Goal: Task Accomplishment & Management: Use online tool/utility

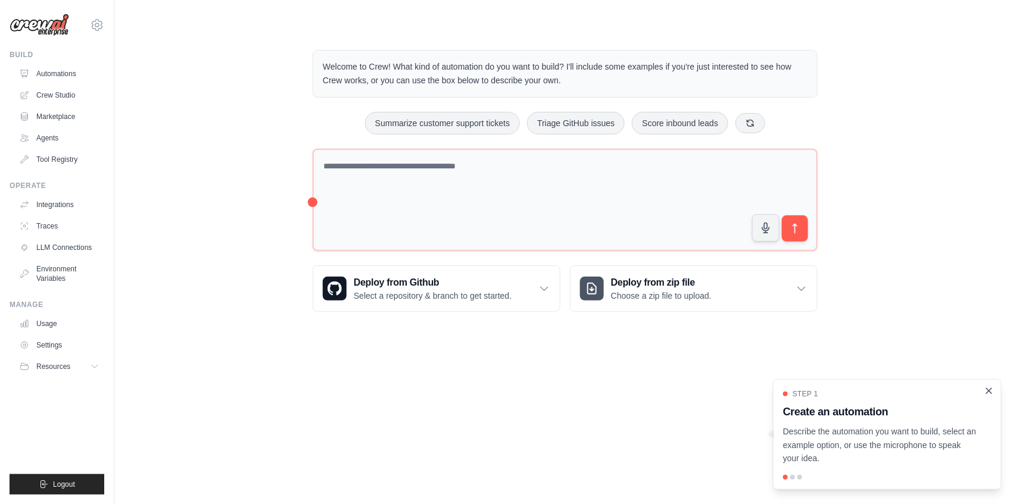
click at [990, 395] on icon "Close walkthrough" at bounding box center [989, 391] width 11 height 11
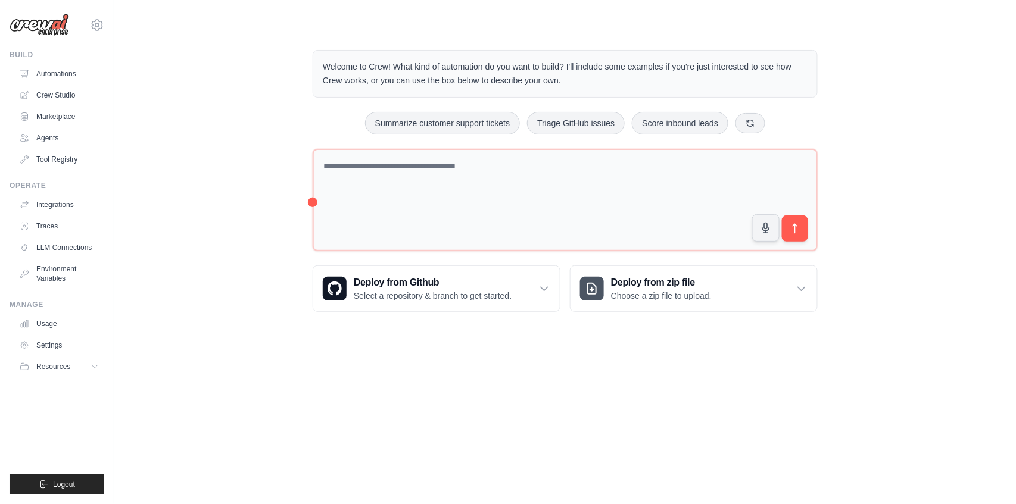
click at [750, 411] on body "mateus.s.h.araujo@gmail.com Settings Build Automations Crew Studio" at bounding box center [508, 252] width 1016 height 504
click at [584, 433] on body "mateus.s.h.araujo@gmail.com Settings Build Automations Crew Studio" at bounding box center [508, 252] width 1016 height 504
drag, startPoint x: 574, startPoint y: 361, endPoint x: 539, endPoint y: 385, distance: 42.8
click at [547, 375] on body "mateus.s.h.araujo@gmail.com Settings Build Automations Crew Studio" at bounding box center [508, 252] width 1016 height 504
click at [798, 230] on icon "submit" at bounding box center [795, 229] width 13 height 13
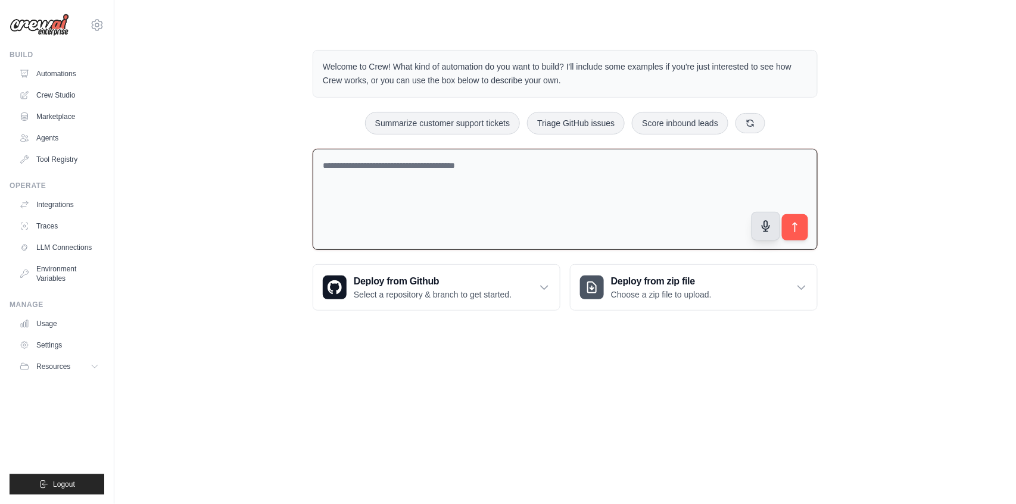
click at [778, 232] on button "button" at bounding box center [766, 226] width 29 height 29
click at [791, 231] on icon "submit" at bounding box center [795, 228] width 13 height 13
click at [575, 35] on div "Welcome to Crew! What kind of automation do you want to build? I'll include som…" at bounding box center [565, 180] width 534 height 299
click at [364, 226] on textarea at bounding box center [565, 200] width 505 height 102
click at [368, 205] on textarea at bounding box center [565, 200] width 505 height 102
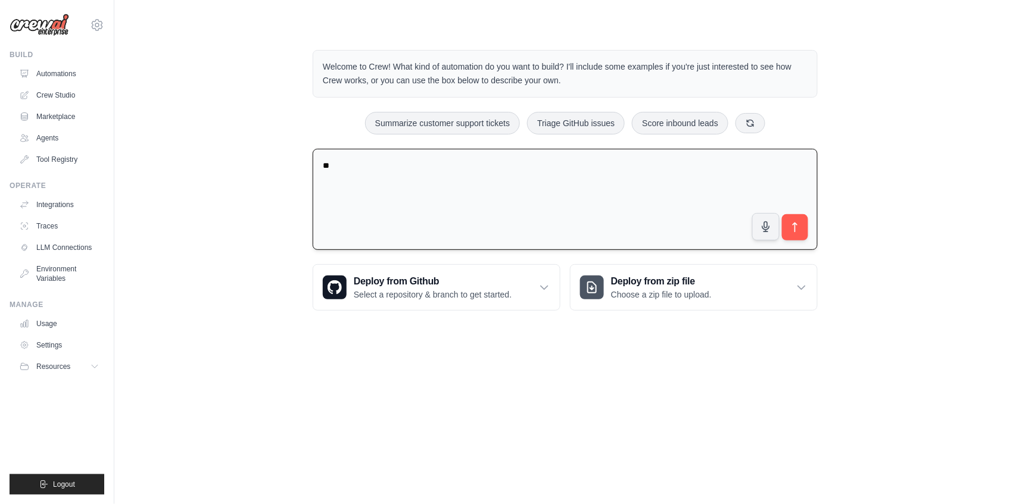
type textarea "*"
click at [63, 72] on link "Automations" at bounding box center [60, 73] width 90 height 19
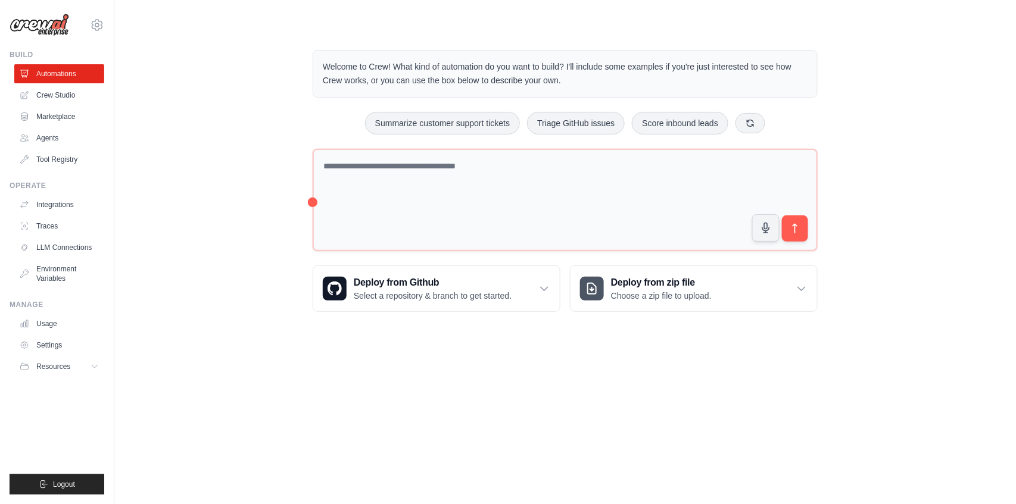
click at [63, 72] on link "Automations" at bounding box center [59, 73] width 90 height 19
click at [49, 95] on link "Crew Studio" at bounding box center [60, 95] width 90 height 19
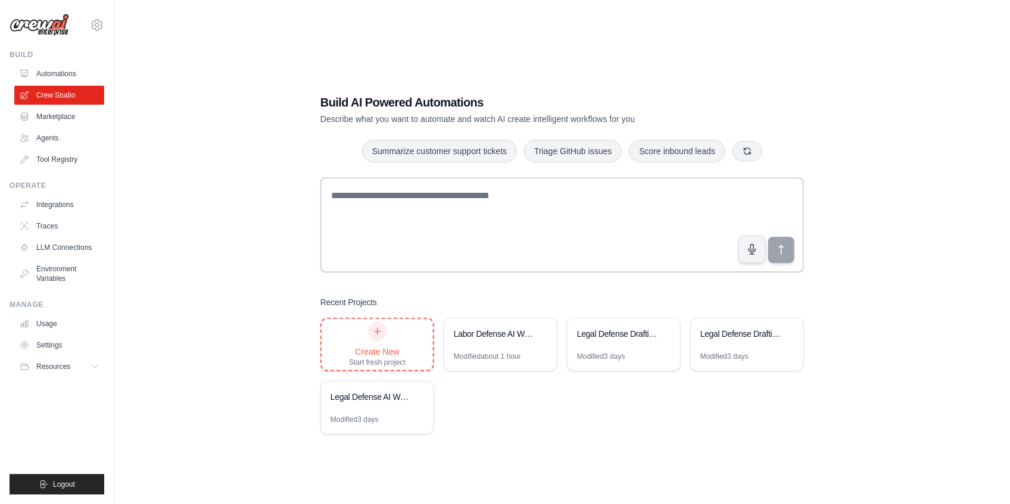
click at [392, 346] on div "Create New" at bounding box center [377, 352] width 57 height 12
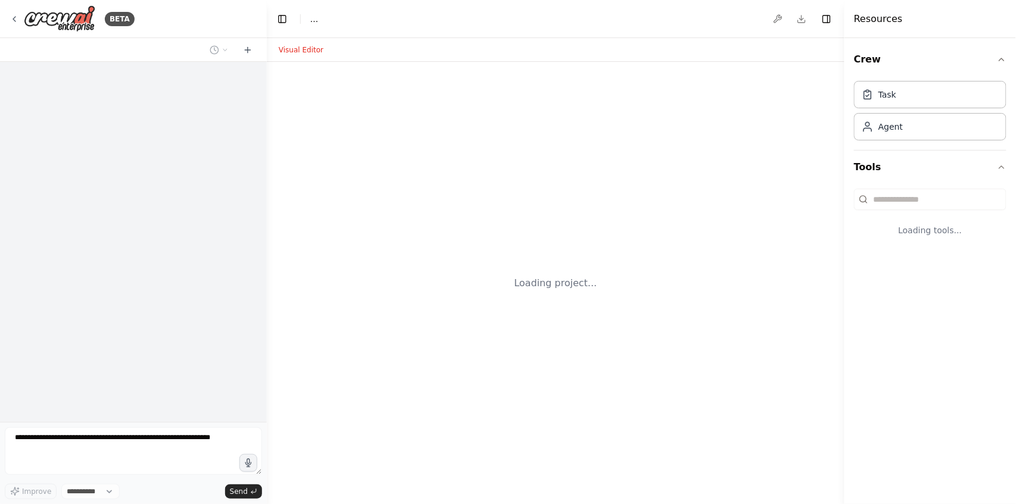
select select "****"
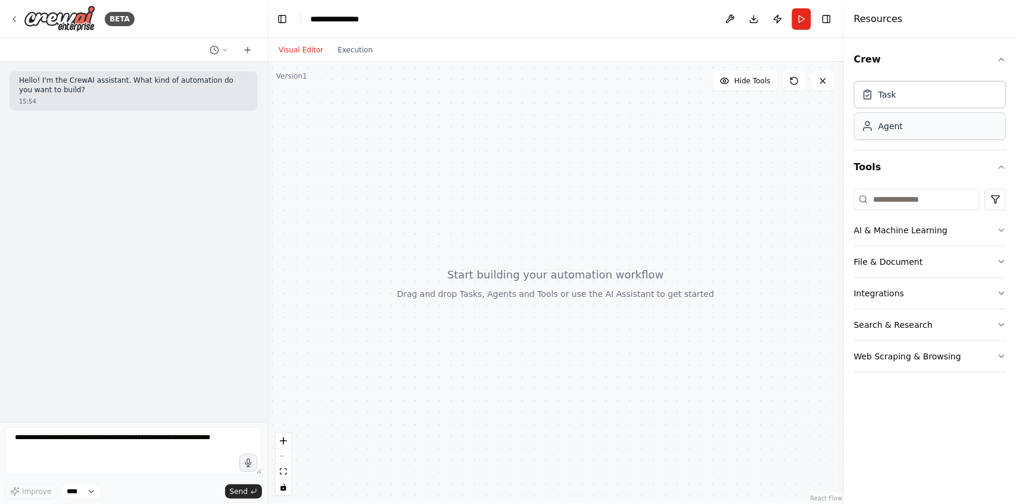
click at [881, 127] on div "Agent" at bounding box center [890, 126] width 24 height 12
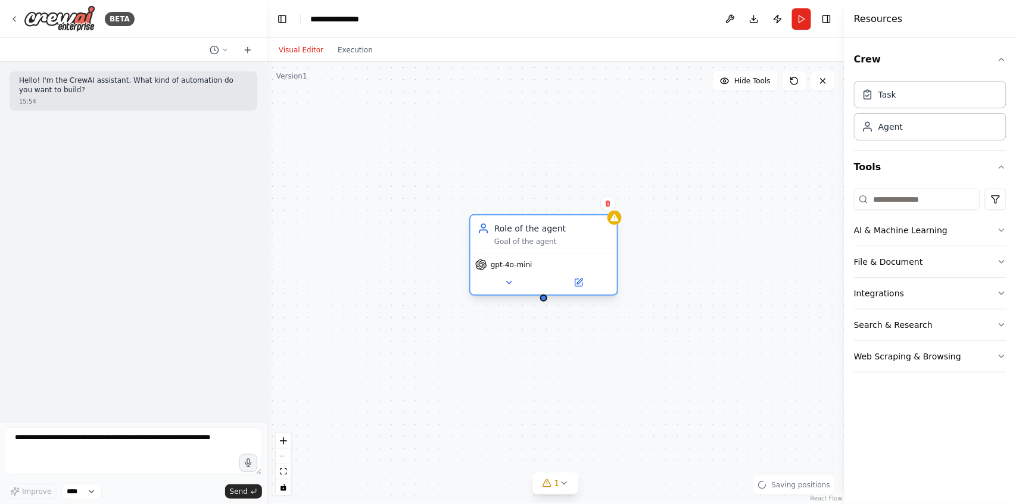
drag, startPoint x: 584, startPoint y: 305, endPoint x: 536, endPoint y: 241, distance: 80.0
click at [536, 241] on div "Goal of the agent" at bounding box center [552, 242] width 116 height 10
click at [512, 282] on icon at bounding box center [509, 283] width 10 height 10
click at [511, 264] on span "gpt-4o-mini" at bounding box center [512, 265] width 42 height 10
click at [510, 269] on span "gpt-4o-mini" at bounding box center [512, 265] width 42 height 10
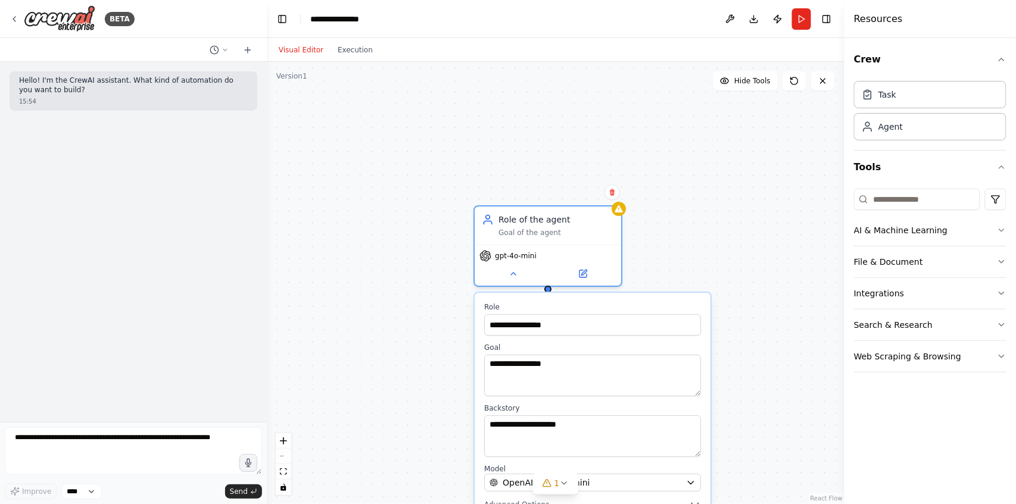
click at [573, 339] on div "**********" at bounding box center [593, 418] width 236 height 251
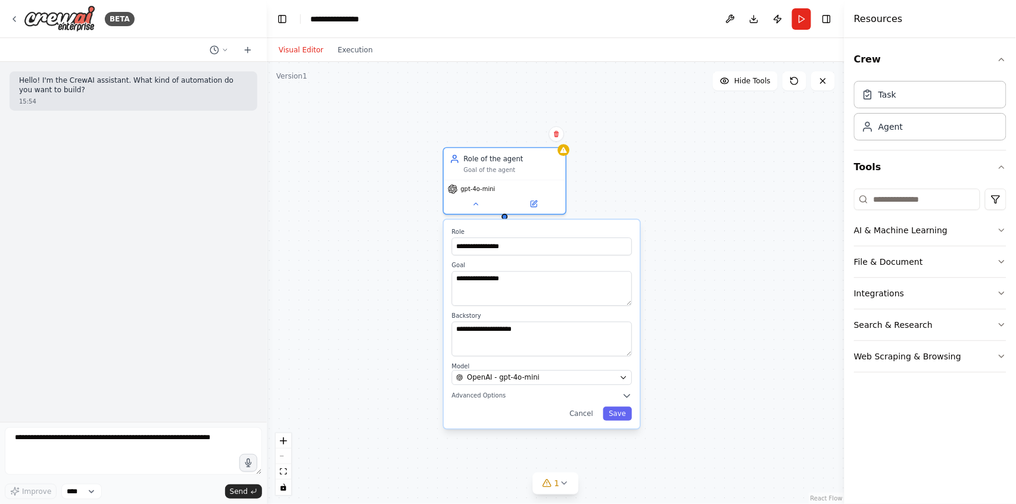
drag, startPoint x: 774, startPoint y: 257, endPoint x: 698, endPoint y: 194, distance: 98.9
click at [698, 194] on div "**********" at bounding box center [556, 283] width 578 height 442
click at [590, 389] on div "**********" at bounding box center [542, 324] width 196 height 208
click at [588, 376] on div "OpenAI - gpt-4o-mini" at bounding box center [536, 378] width 160 height 10
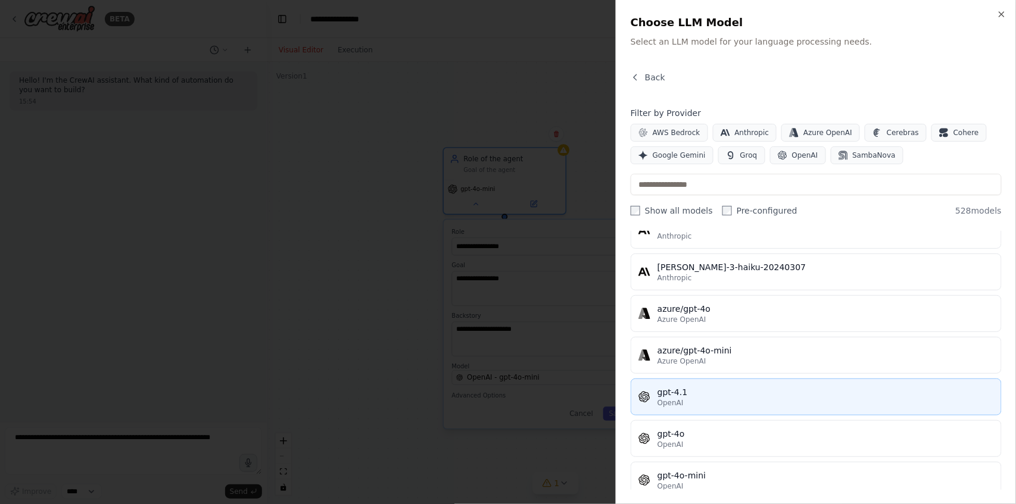
scroll to position [79, 0]
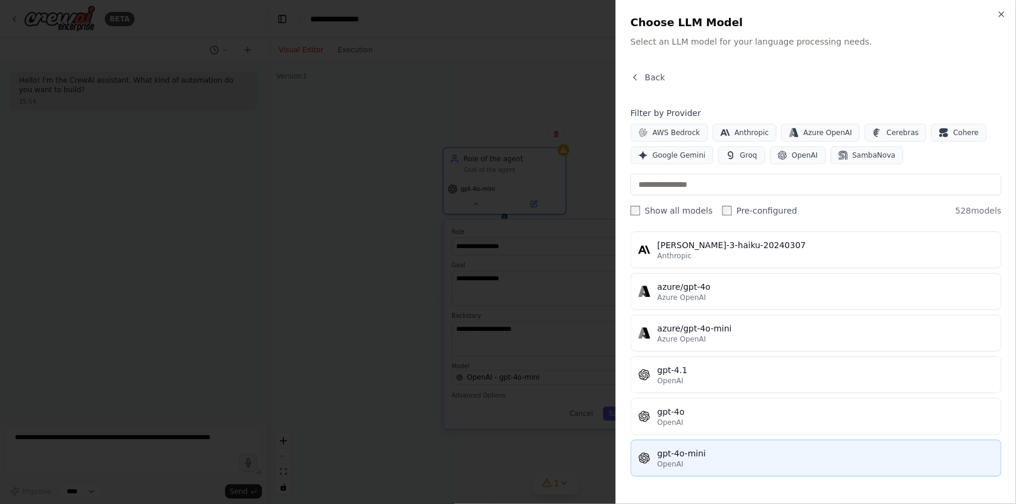
click at [717, 463] on div "OpenAI" at bounding box center [825, 465] width 336 height 10
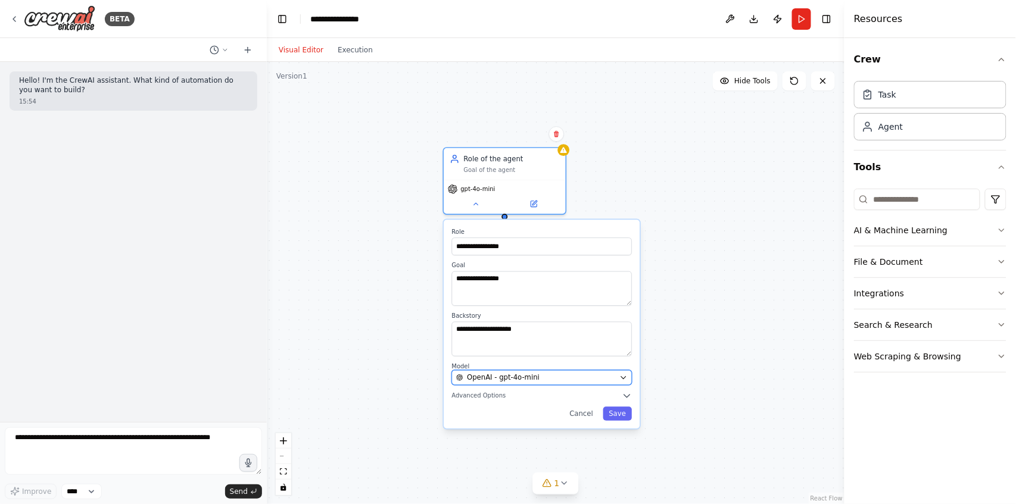
click at [597, 379] on div "OpenAI - gpt-4o-mini" at bounding box center [536, 378] width 160 height 10
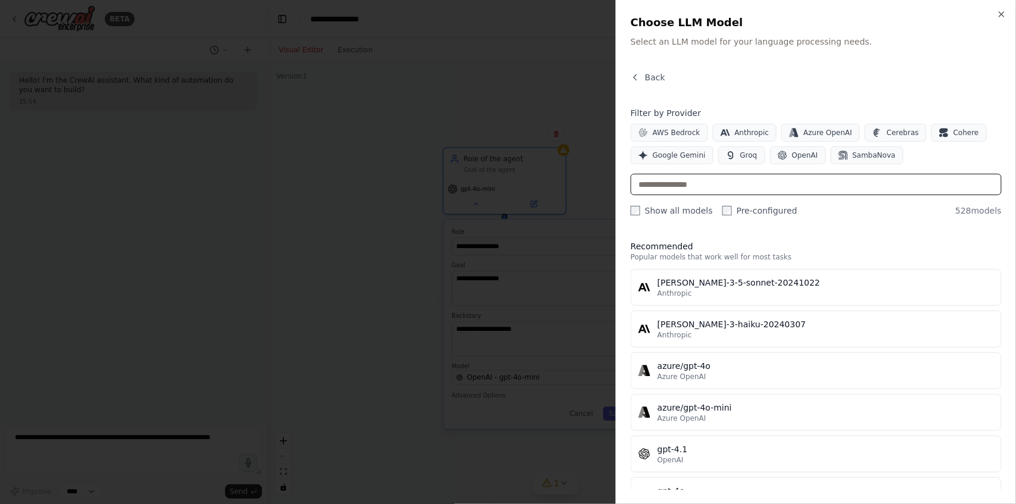
click at [659, 179] on input "text" at bounding box center [816, 184] width 371 height 21
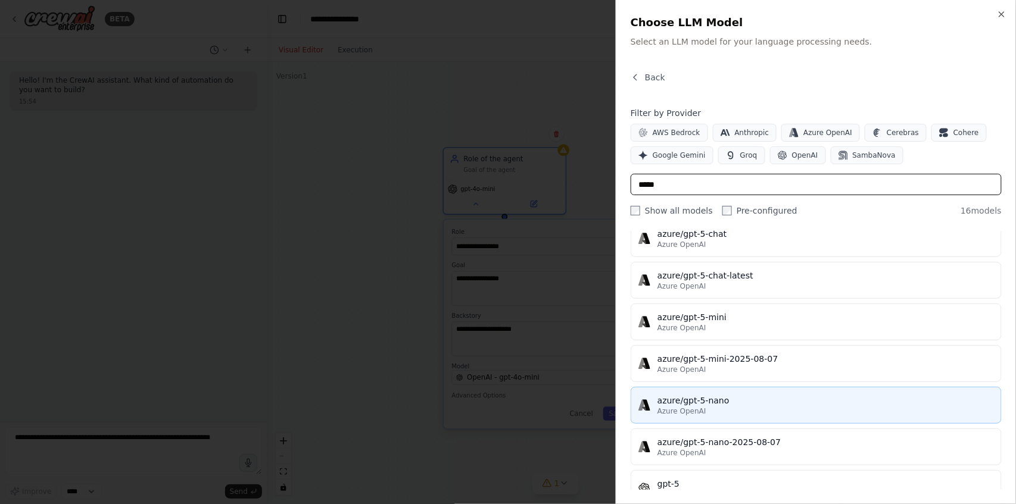
scroll to position [278, 0]
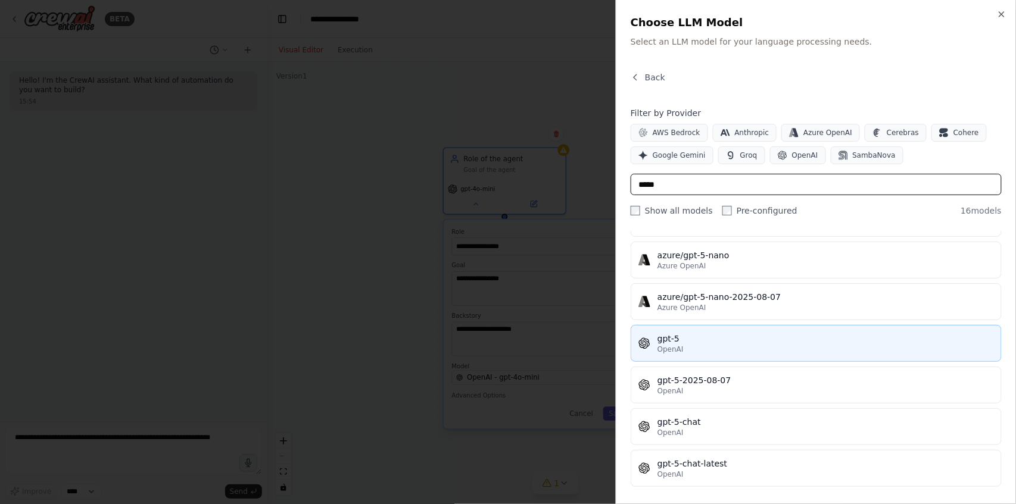
type input "*****"
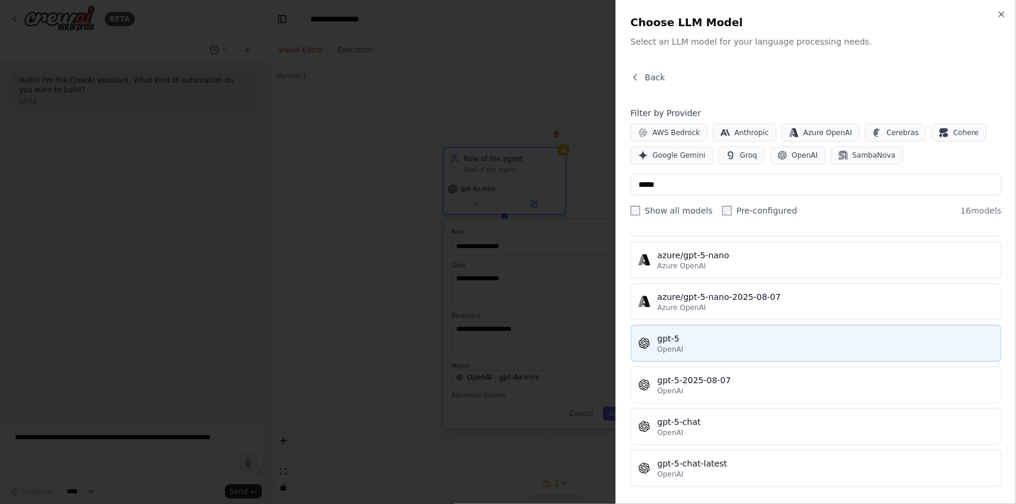
click at [708, 354] on button "gpt-5 OpenAI" at bounding box center [816, 343] width 371 height 37
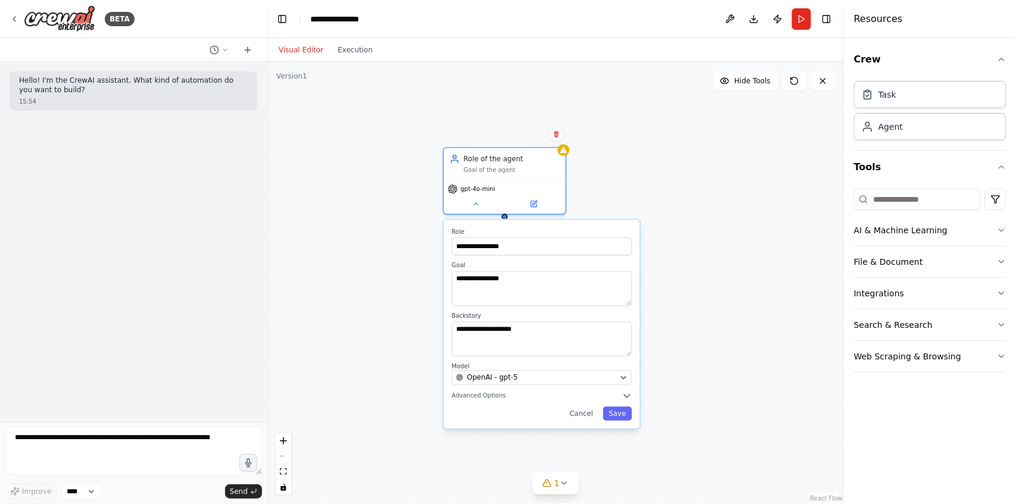
click at [463, 316] on label "Backstory" at bounding box center [542, 316] width 180 height 8
click at [465, 314] on label "Backstory" at bounding box center [542, 316] width 180 height 8
click at [592, 296] on textarea "**********" at bounding box center [542, 289] width 180 height 35
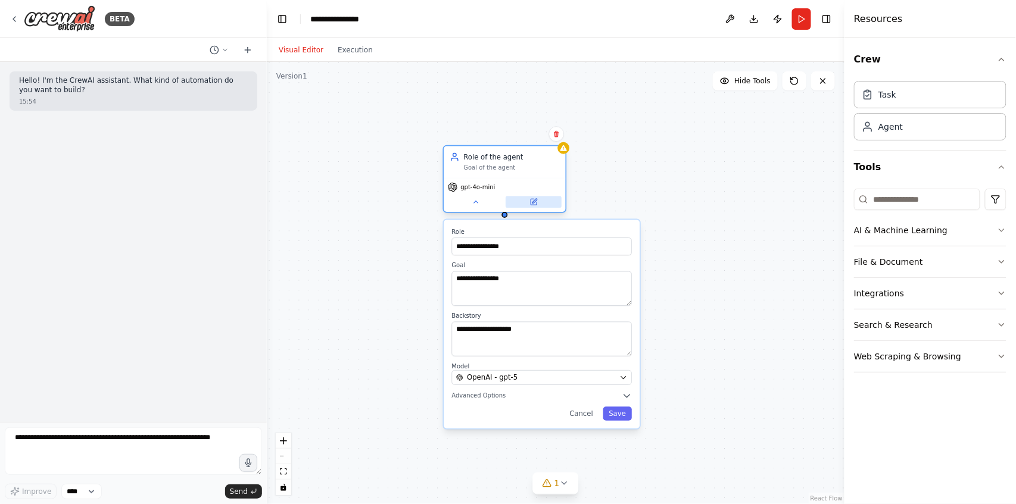
click at [535, 204] on icon at bounding box center [534, 202] width 6 height 6
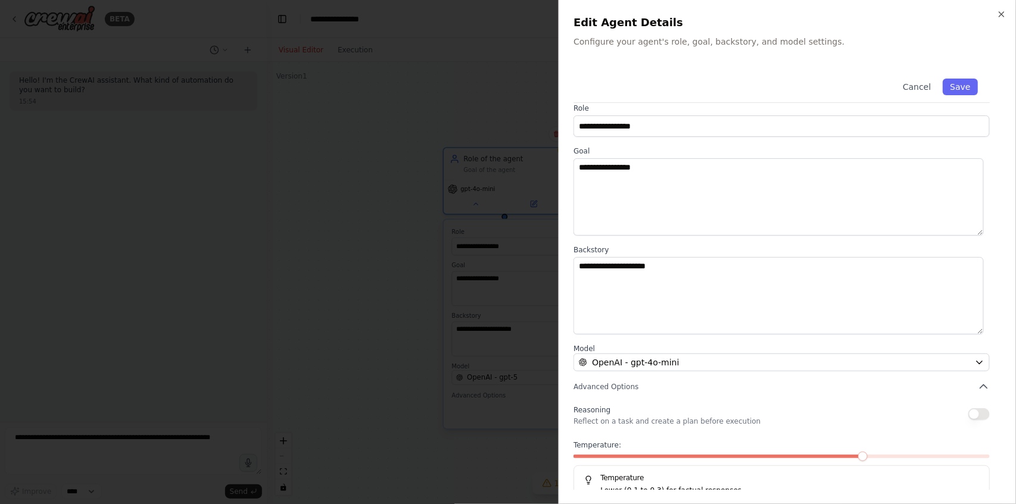
scroll to position [0, 0]
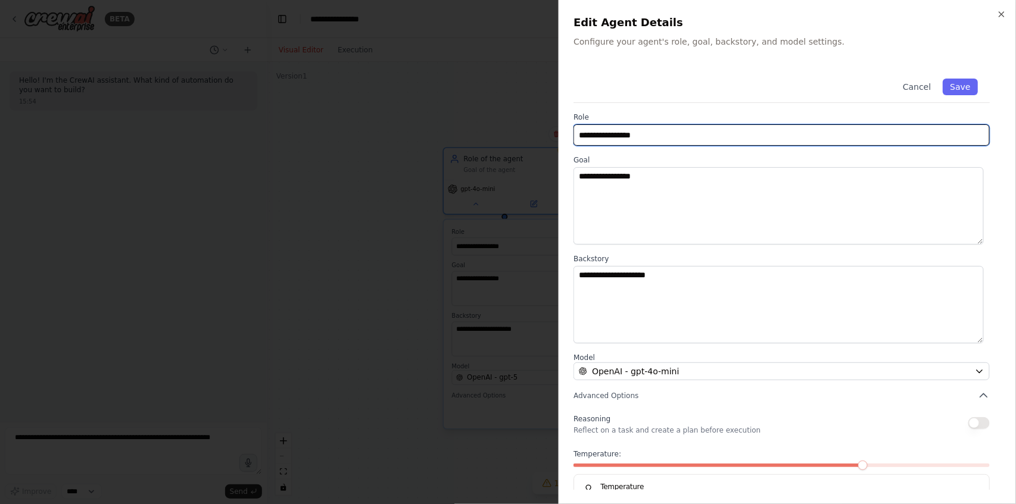
drag, startPoint x: 598, startPoint y: 124, endPoint x: 591, endPoint y: 124, distance: 7.1
click at [597, 124] on input "**********" at bounding box center [781, 134] width 416 height 21
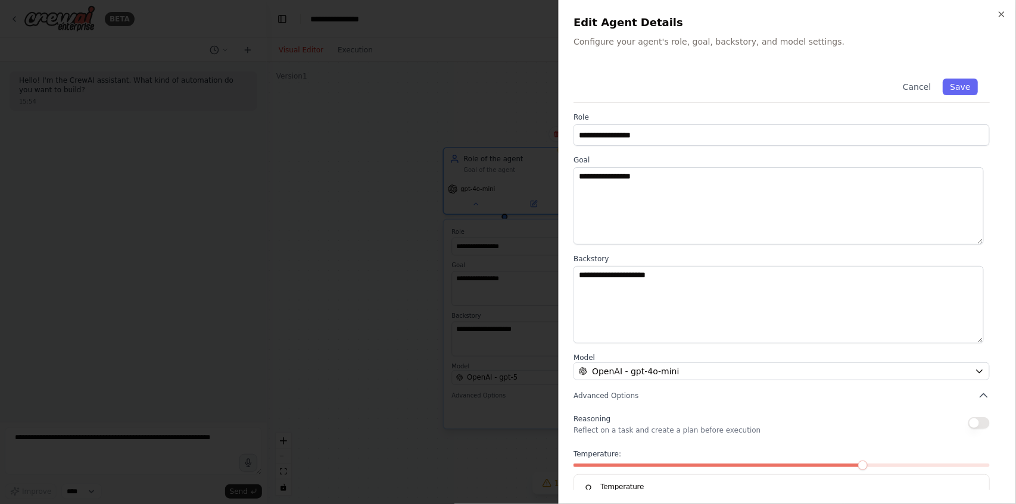
click at [582, 116] on label "Role" at bounding box center [781, 118] width 416 height 10
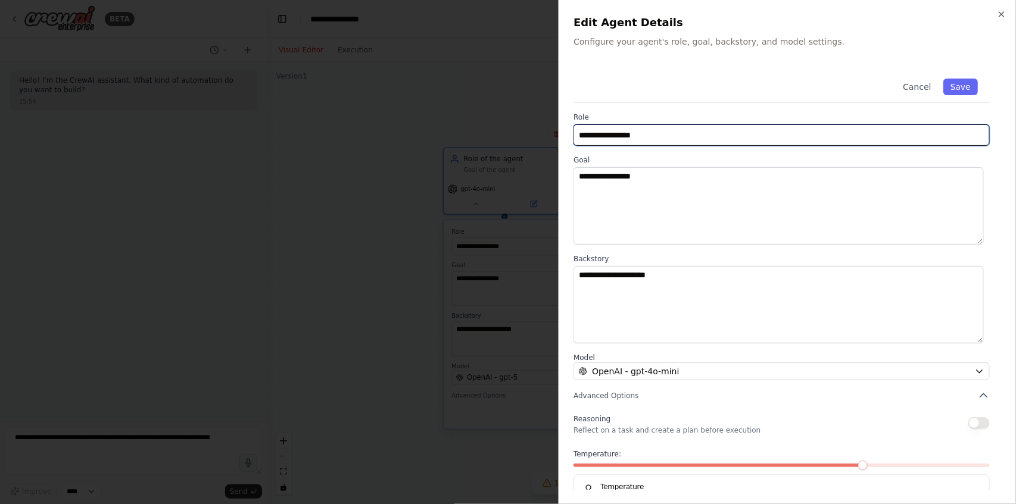
drag, startPoint x: 658, startPoint y: 144, endPoint x: 519, endPoint y: 136, distance: 139.0
click at [519, 136] on body "**********" at bounding box center [508, 252] width 1016 height 504
click at [578, 135] on input "**********" at bounding box center [781, 134] width 416 height 21
type input "**********"
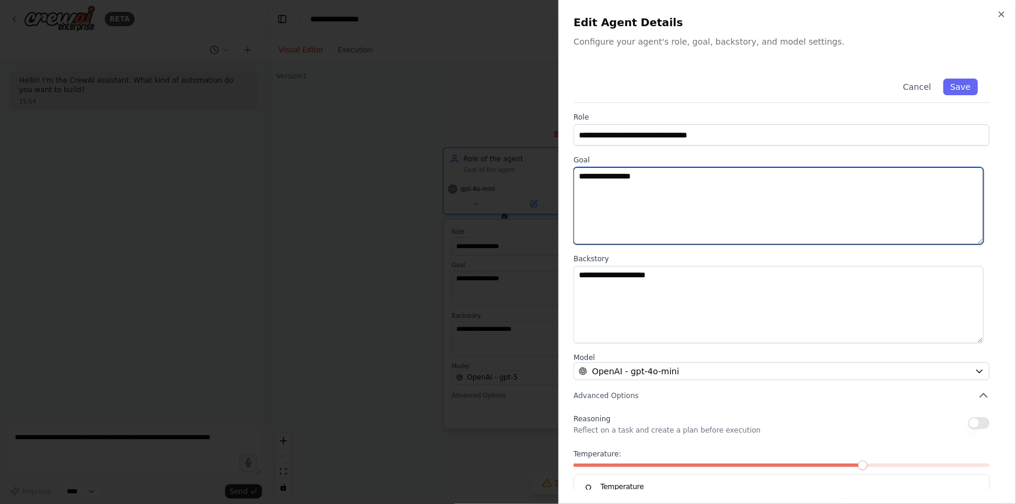
click at [657, 179] on textarea "**********" at bounding box center [778, 205] width 410 height 77
drag, startPoint x: 657, startPoint y: 179, endPoint x: 563, endPoint y: 177, distance: 94.7
click at [563, 177] on div "**********" at bounding box center [787, 252] width 457 height 504
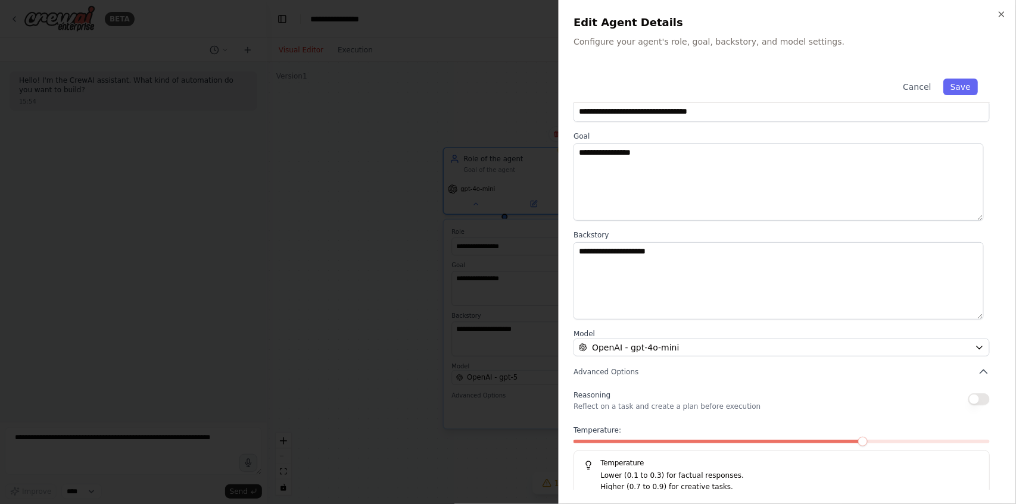
scroll to position [34, 0]
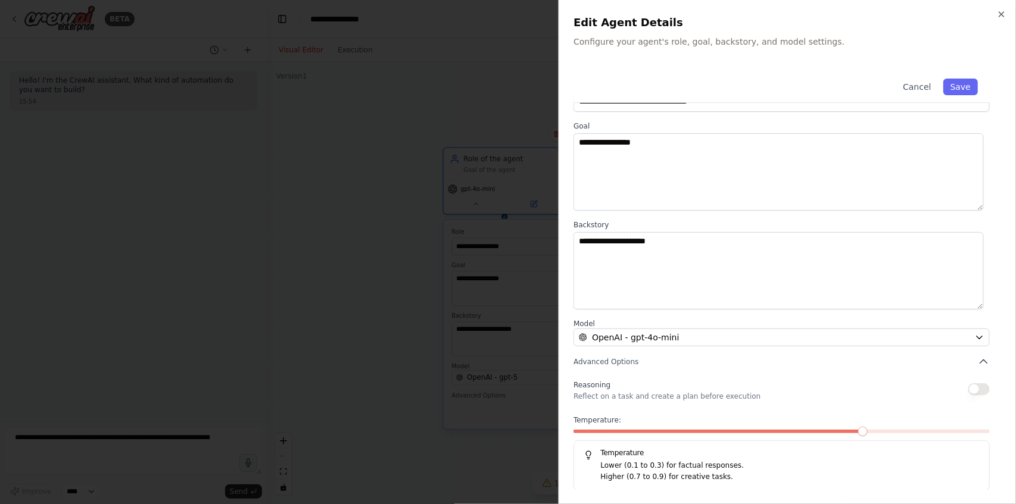
drag, startPoint x: 918, startPoint y: 398, endPoint x: 926, endPoint y: 397, distance: 7.9
click at [922, 397] on div "Reasoning Reflect on a task and create a plan before execution" at bounding box center [781, 390] width 416 height 24
click at [986, 392] on div "**********" at bounding box center [787, 262] width 428 height 459
click at [980, 391] on button "button" at bounding box center [978, 390] width 21 height 12
click at [812, 366] on button "Advanced Options" at bounding box center [781, 362] width 416 height 12
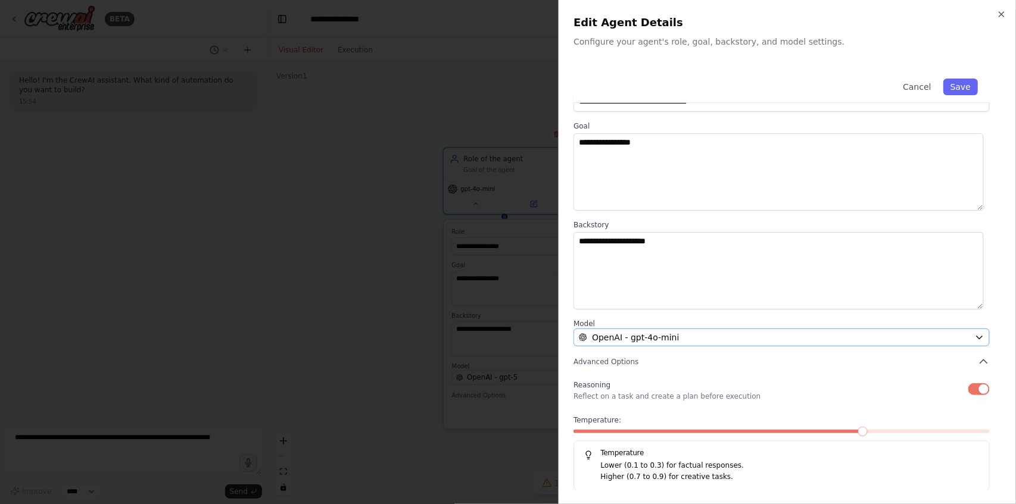
scroll to position [0, 0]
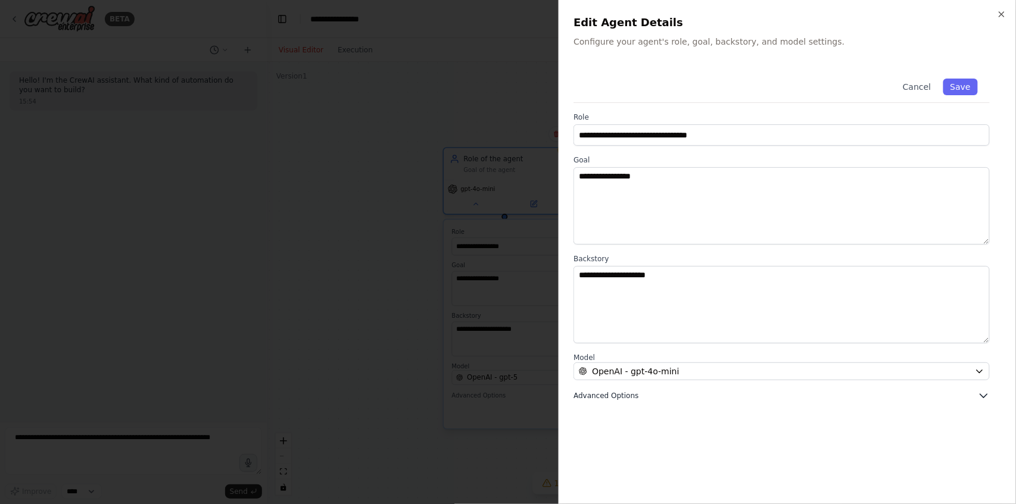
click at [947, 393] on button "Advanced Options" at bounding box center [781, 396] width 416 height 12
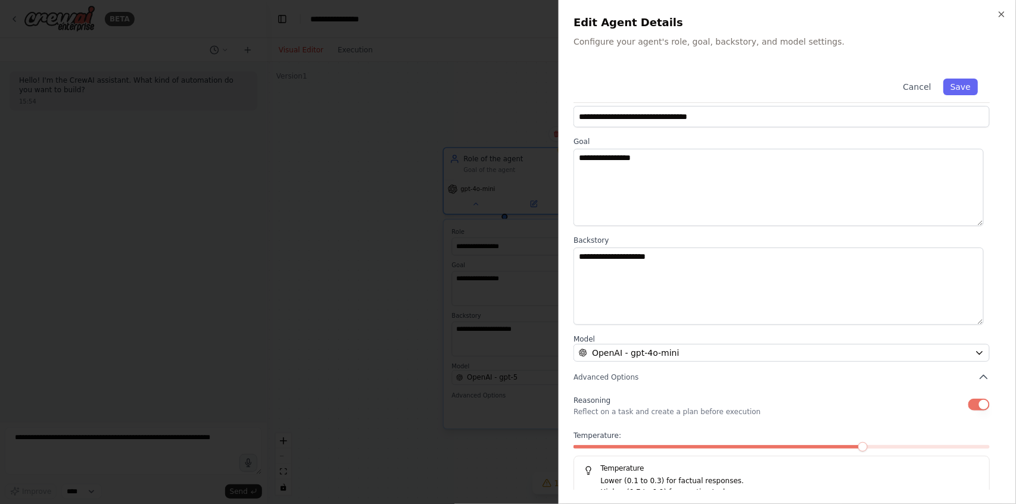
scroll to position [34, 0]
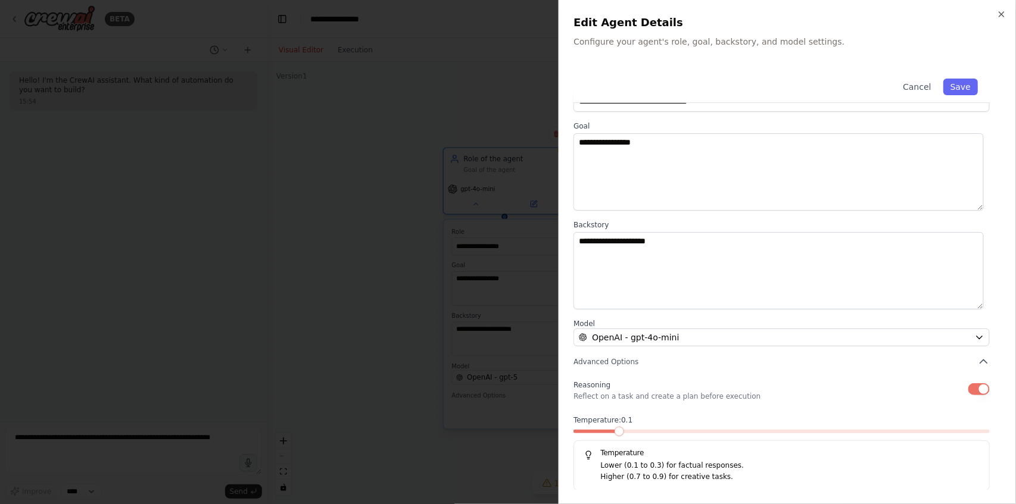
click at [618, 427] on span at bounding box center [620, 432] width 10 height 10
click at [777, 398] on div "Reasoning Reflect on a task and create a plan before execution" at bounding box center [781, 390] width 416 height 24
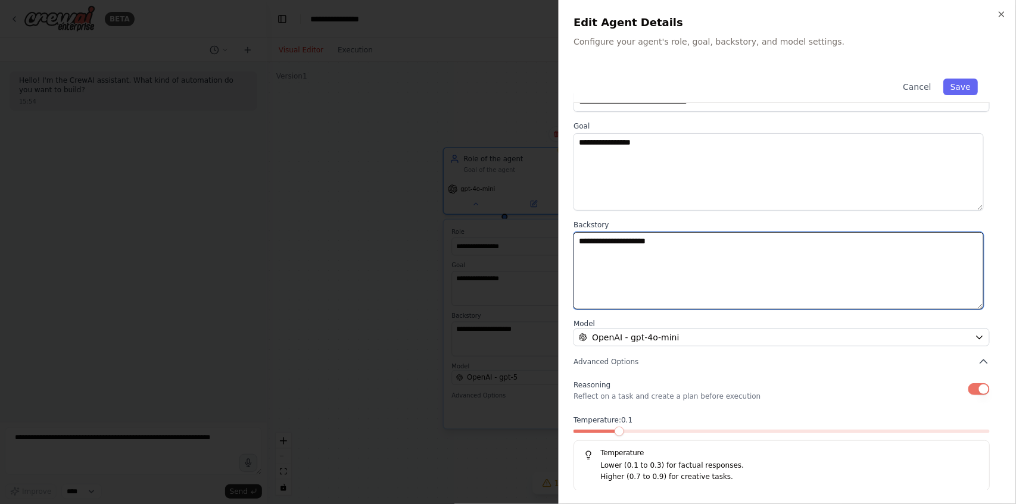
click at [702, 273] on textarea "**********" at bounding box center [778, 270] width 410 height 77
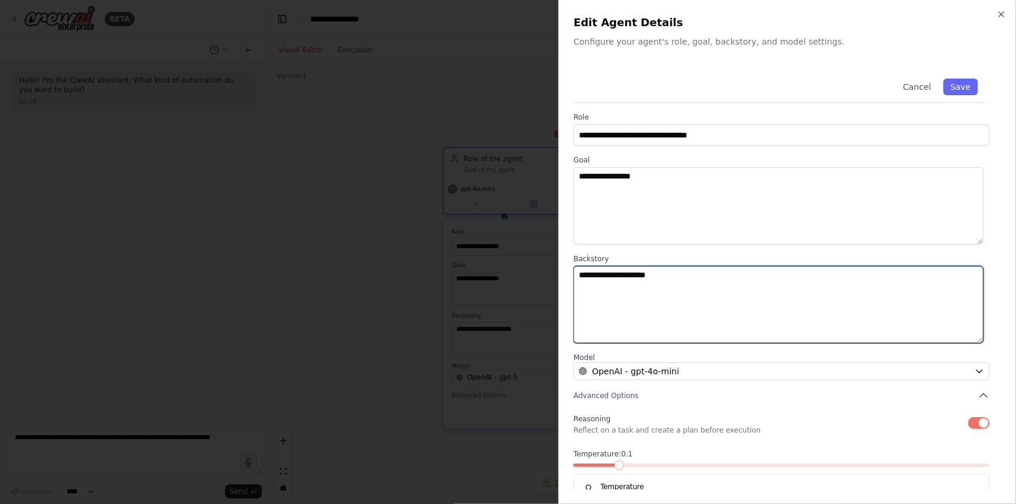
scroll to position [0, 0]
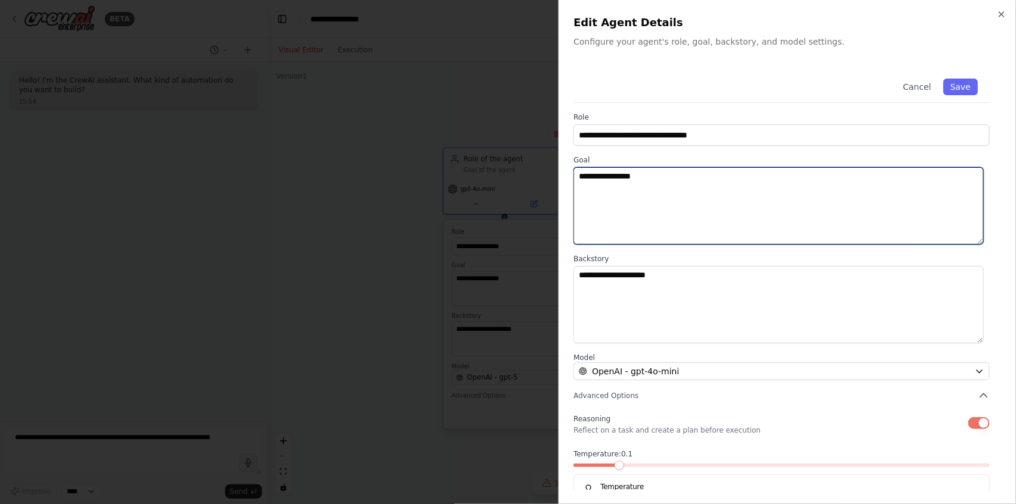
click at [712, 214] on textarea "**********" at bounding box center [778, 205] width 410 height 77
drag, startPoint x: 632, startPoint y: 195, endPoint x: 642, endPoint y: 184, distance: 14.8
click at [633, 194] on textarea "**********" at bounding box center [778, 205] width 410 height 77
drag, startPoint x: 657, startPoint y: 179, endPoint x: 509, endPoint y: 173, distance: 149.0
click at [509, 173] on body "**********" at bounding box center [508, 252] width 1016 height 504
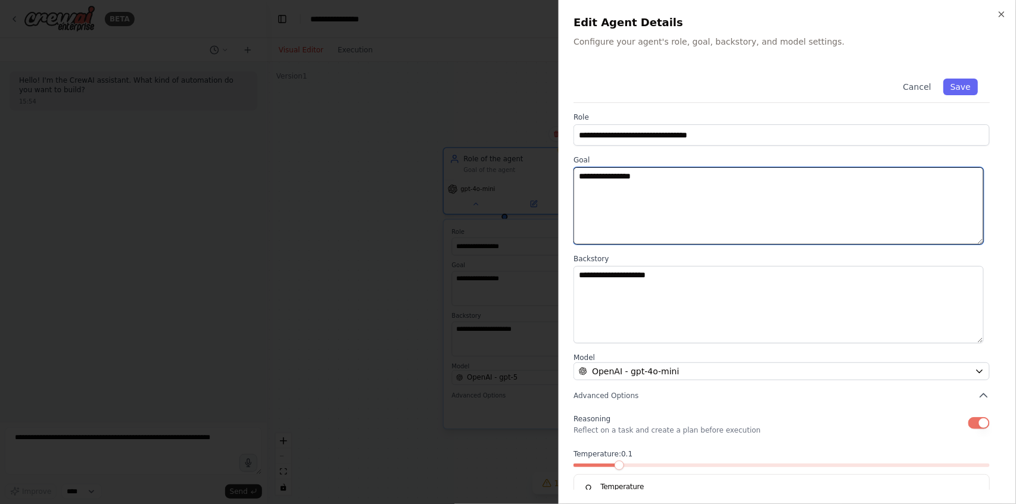
paste textarea "**********"
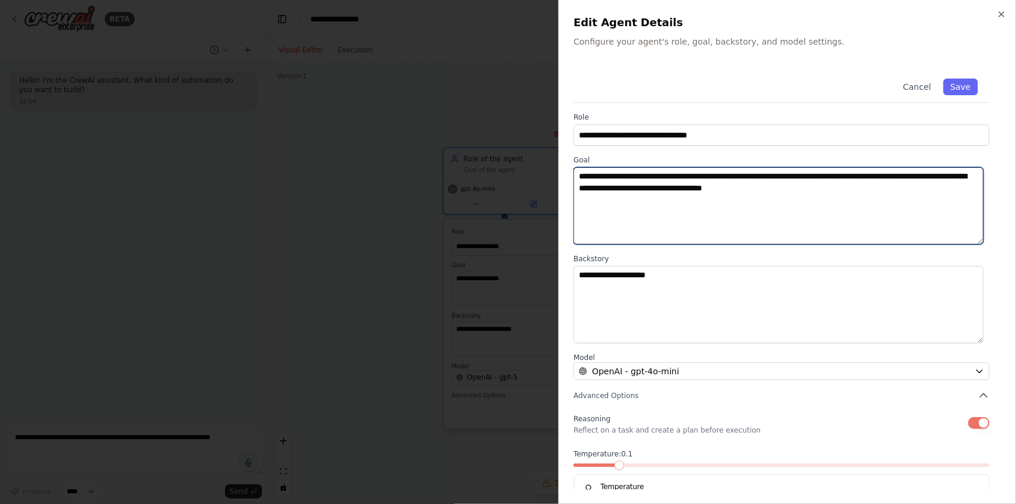
type textarea "**********"
drag, startPoint x: 872, startPoint y: 191, endPoint x: 517, endPoint y: 165, distance: 355.9
click at [517, 165] on body "**********" at bounding box center [508, 252] width 1016 height 504
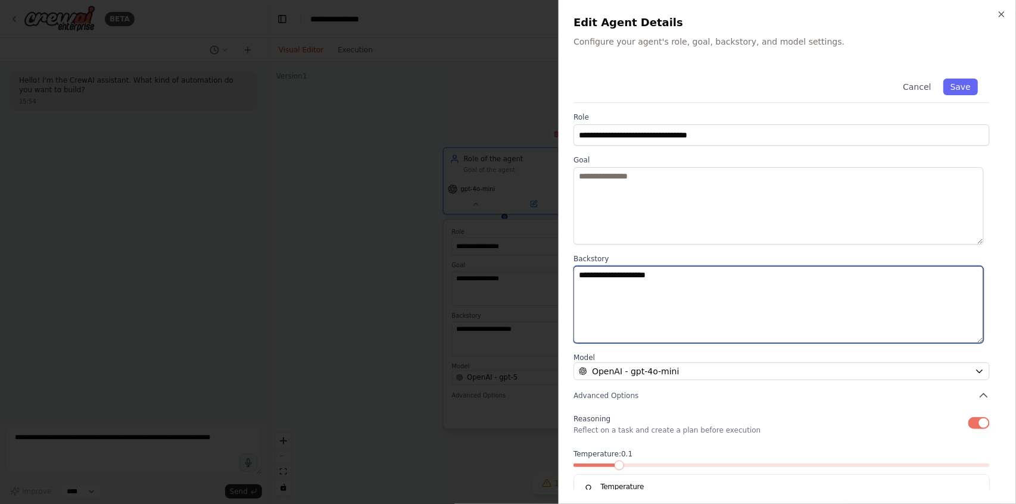
click at [635, 298] on textarea "**********" at bounding box center [778, 304] width 410 height 77
paste textarea "**********"
drag, startPoint x: 728, startPoint y: 282, endPoint x: 488, endPoint y: 262, distance: 240.8
click at [488, 262] on body "**********" at bounding box center [508, 252] width 1016 height 504
paste textarea "**********"
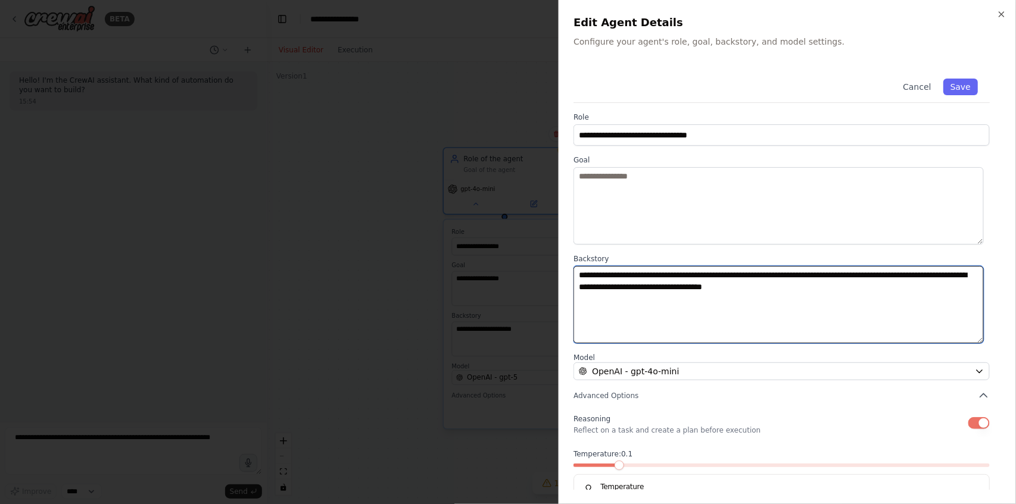
type textarea "**********"
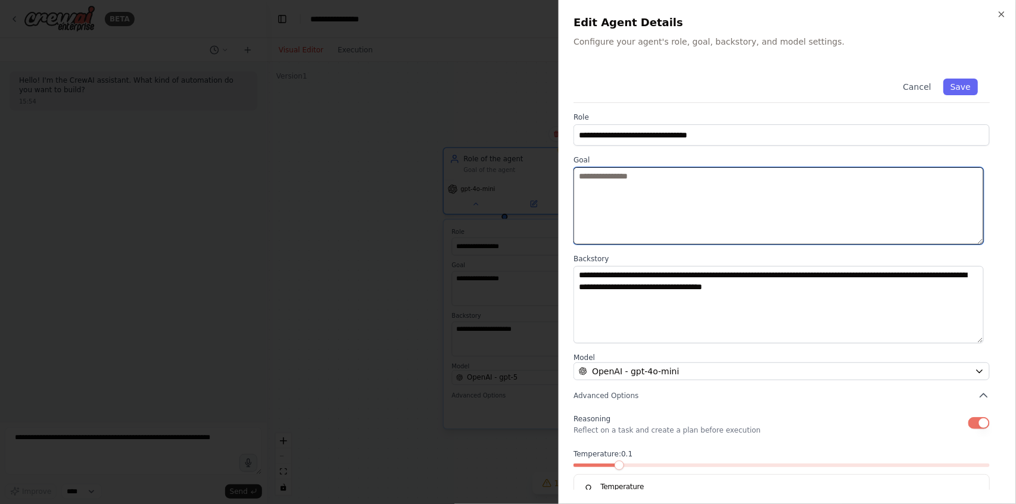
click at [609, 170] on textarea at bounding box center [778, 205] width 410 height 77
paste textarea "**********"
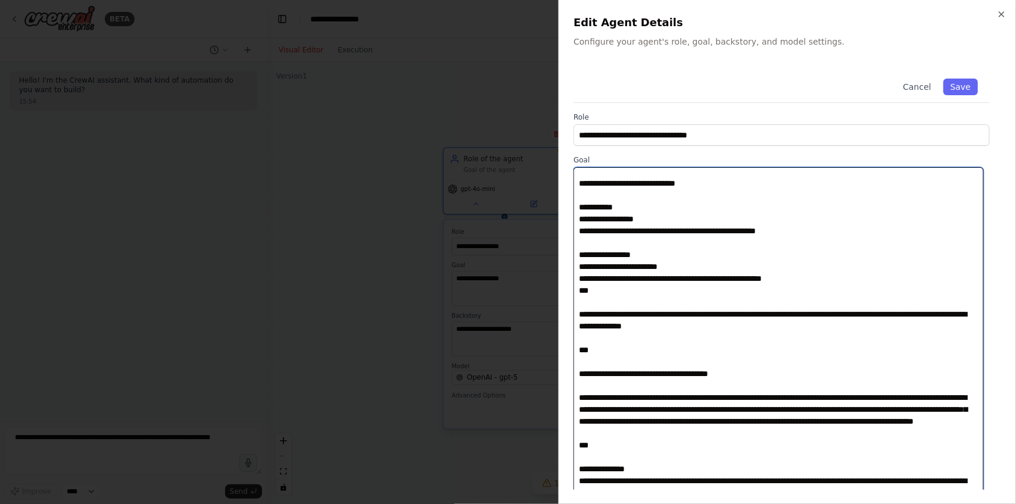
scroll to position [2994, 0]
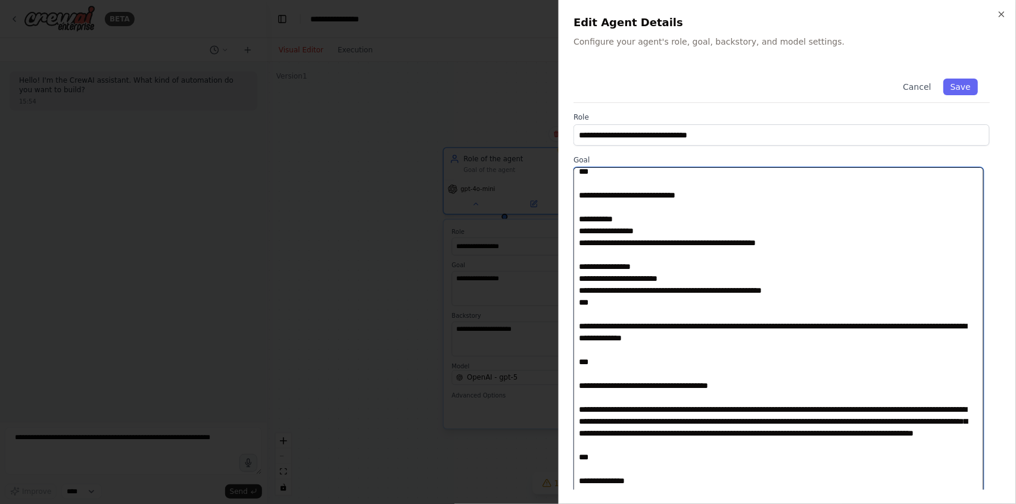
drag, startPoint x: 981, startPoint y: 242, endPoint x: 968, endPoint y: 356, distance: 114.6
click at [993, 504] on html "**********" at bounding box center [508, 252] width 1016 height 504
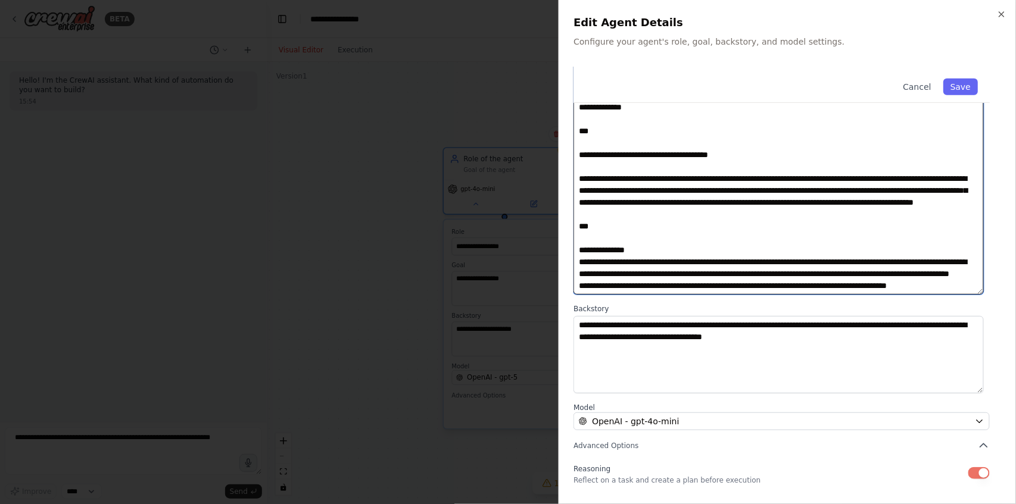
scroll to position [278, 0]
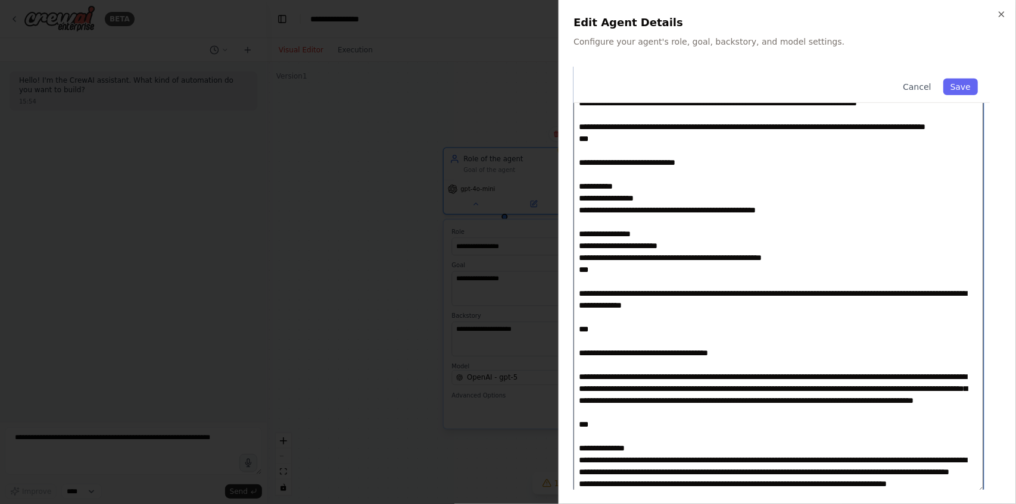
drag, startPoint x: 981, startPoint y: 237, endPoint x: 981, endPoint y: 506, distance: 269.2
click at [981, 504] on html "**********" at bounding box center [508, 252] width 1016 height 504
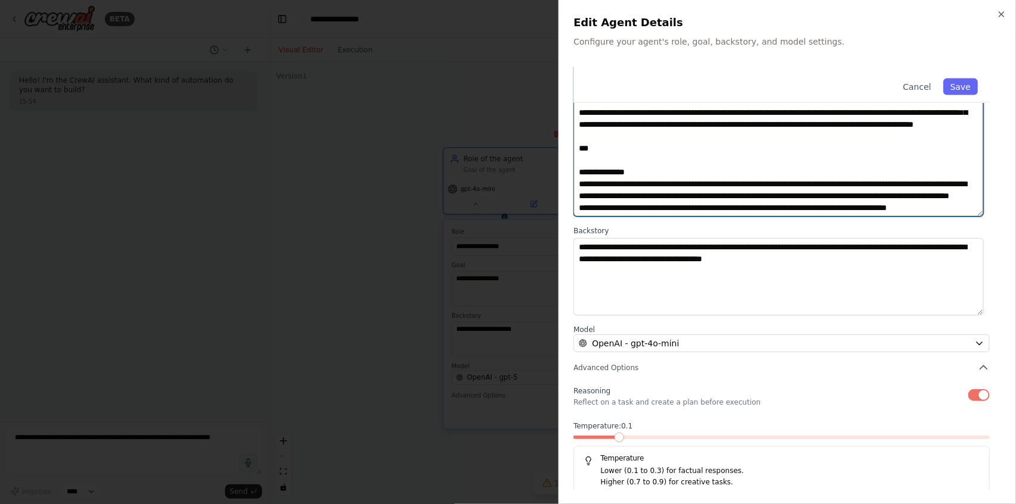
scroll to position [575, 0]
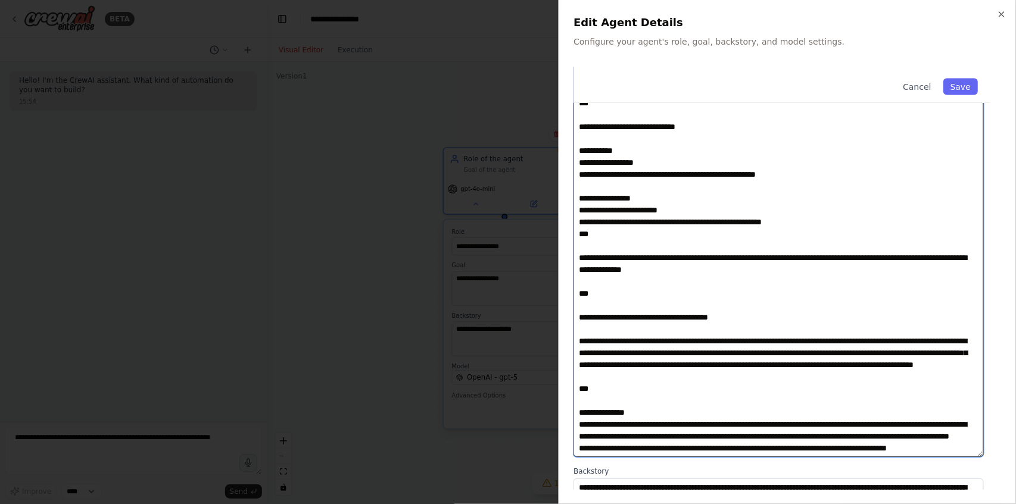
drag, startPoint x: 982, startPoint y: 208, endPoint x: 1013, endPoint y: 432, distance: 225.5
click at [1007, 474] on div "**********" at bounding box center [787, 252] width 457 height 504
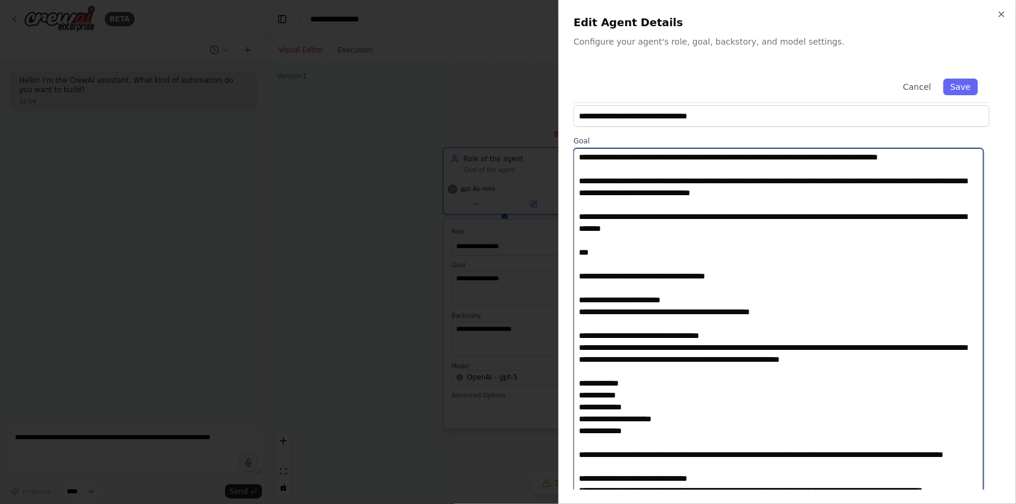
scroll to position [0, 0]
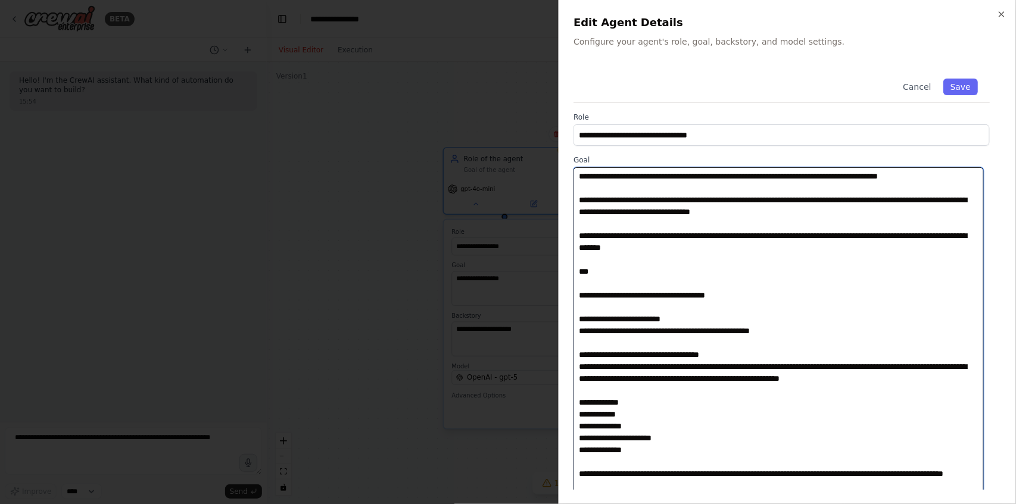
drag, startPoint x: 743, startPoint y: 200, endPoint x: 811, endPoint y: 201, distance: 67.9
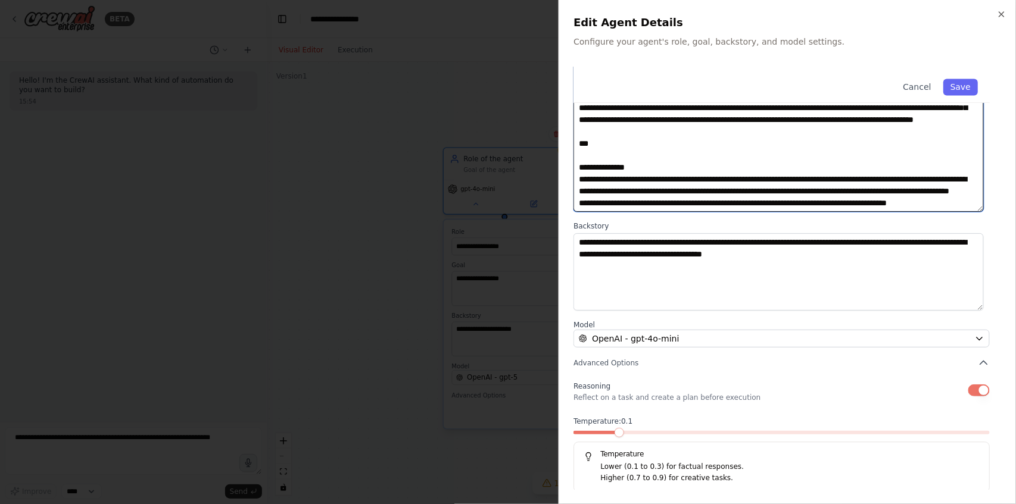
scroll to position [840, 0]
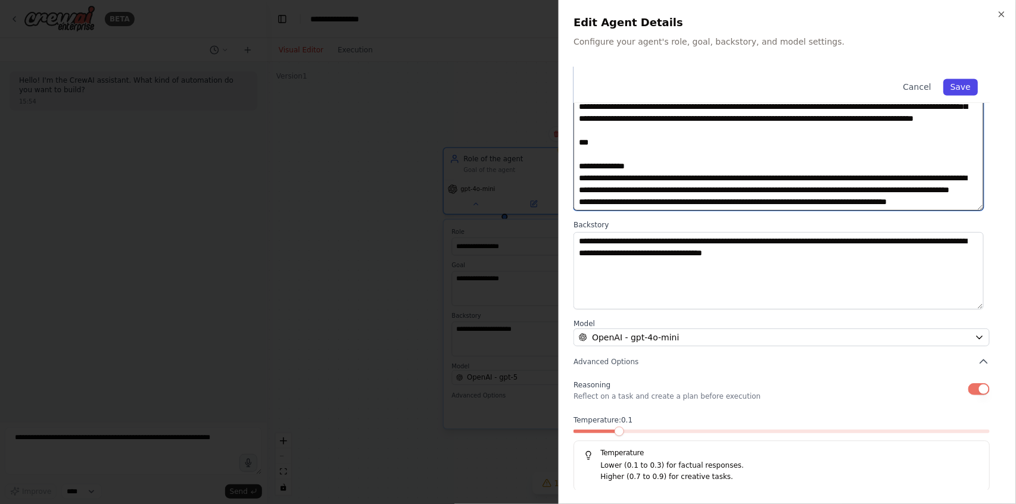
type textarea "**********"
click at [961, 86] on button "Save" at bounding box center [960, 87] width 35 height 17
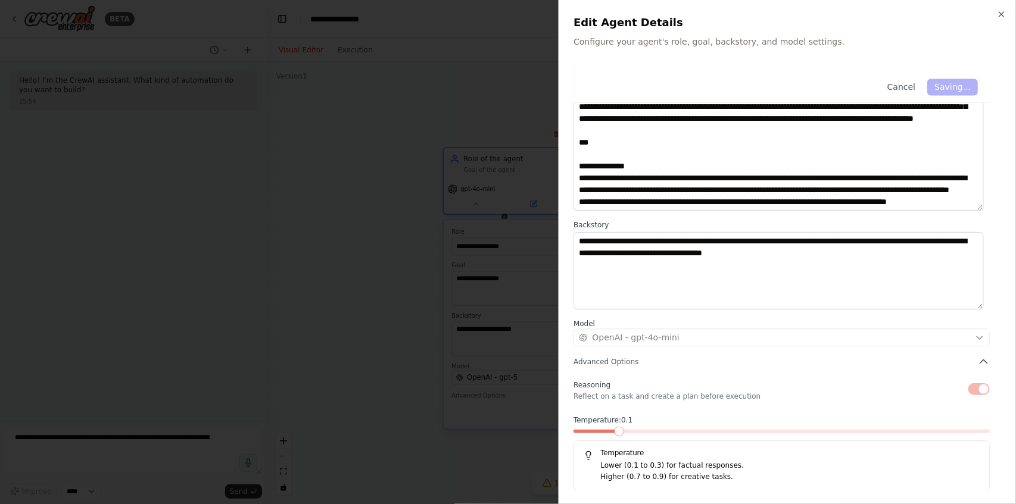
type input "**********"
type textarea "**********"
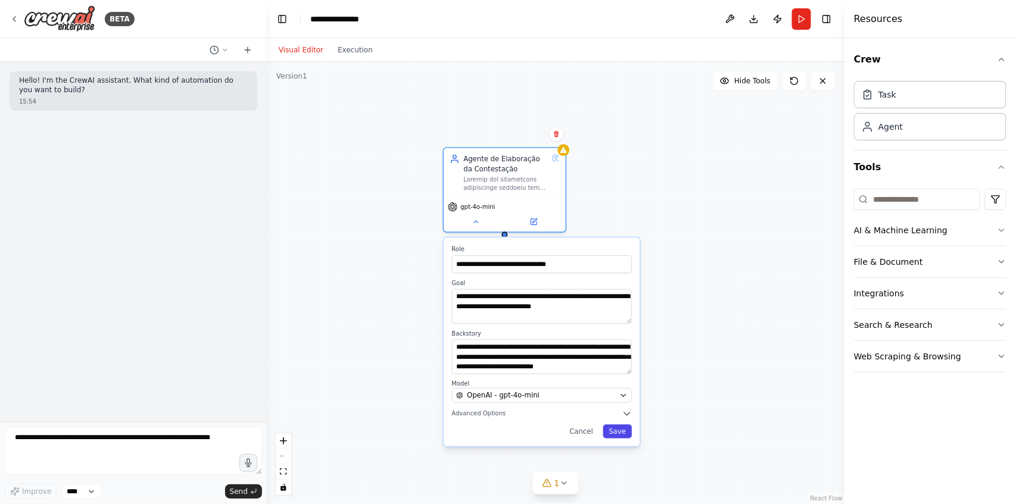
click at [623, 432] on button "Save" at bounding box center [617, 432] width 29 height 14
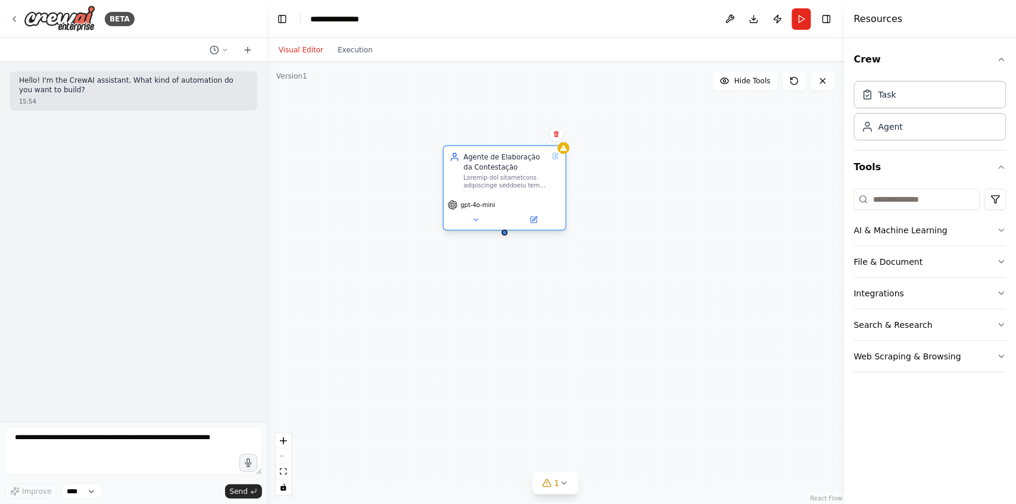
click at [495, 187] on div at bounding box center [506, 182] width 84 height 16
click at [532, 219] on icon at bounding box center [534, 220] width 6 height 6
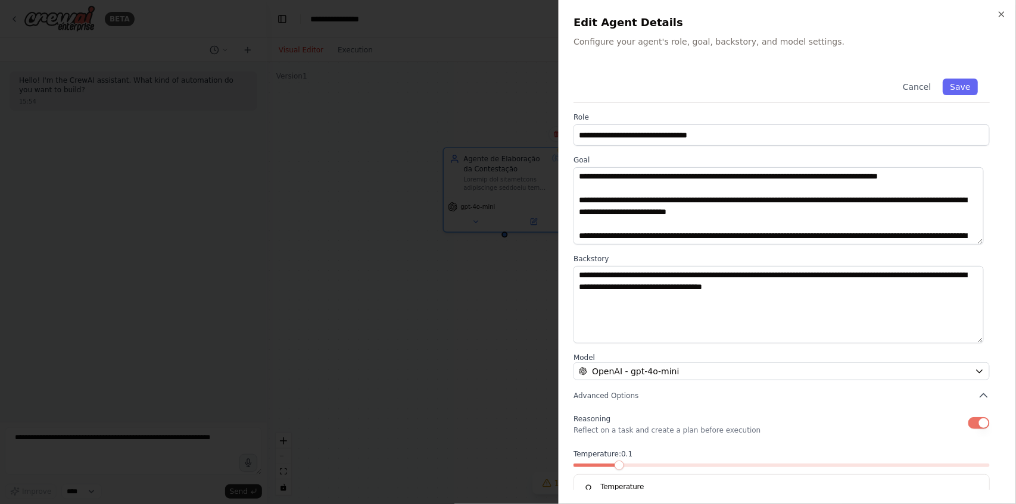
click at [488, 283] on div at bounding box center [508, 252] width 1016 height 504
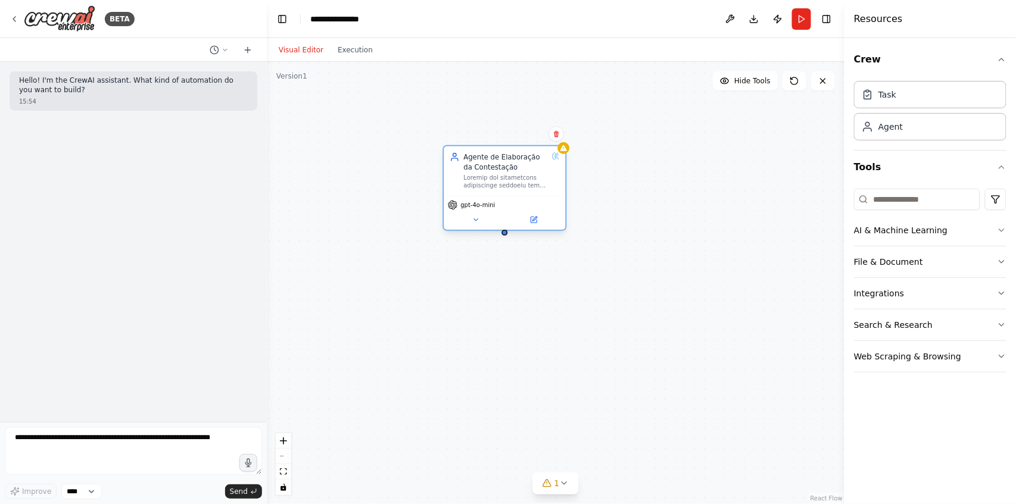
click at [486, 183] on div at bounding box center [506, 182] width 84 height 16
click at [893, 94] on div "Task" at bounding box center [887, 94] width 18 height 12
drag, startPoint x: 594, startPoint y: 300, endPoint x: 508, endPoint y: 329, distance: 91.1
click at [508, 329] on div "New Task Task description" at bounding box center [512, 329] width 96 height 18
drag, startPoint x: 505, startPoint y: 337, endPoint x: 510, endPoint y: 261, distance: 76.4
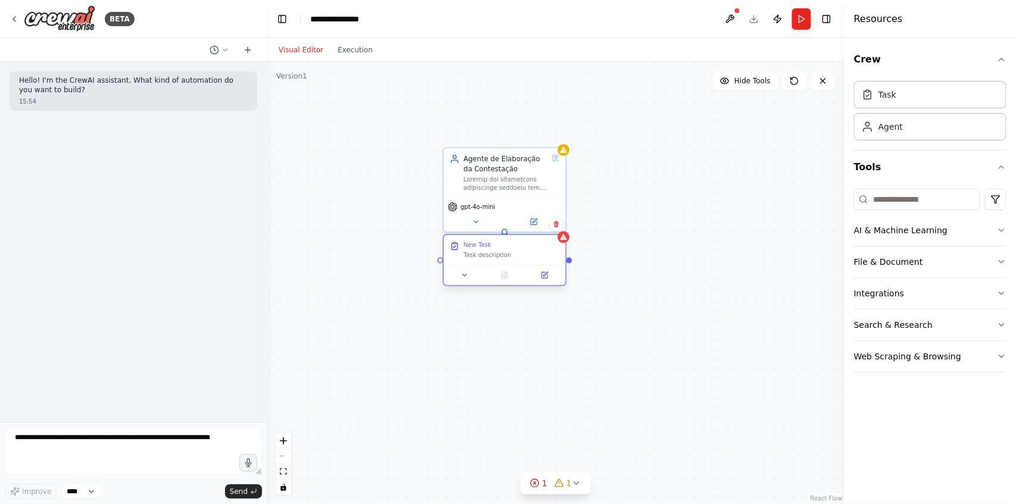
click at [510, 261] on div "New Task Task description" at bounding box center [504, 250] width 121 height 30
drag, startPoint x: 510, startPoint y: 261, endPoint x: 512, endPoint y: 320, distance: 59.0
click at [515, 305] on div "New Task Task description" at bounding box center [504, 290] width 121 height 30
click at [508, 238] on div "Agente de Elaboração da Contestação gpt-4o-mini New Task Task description" at bounding box center [556, 283] width 578 height 442
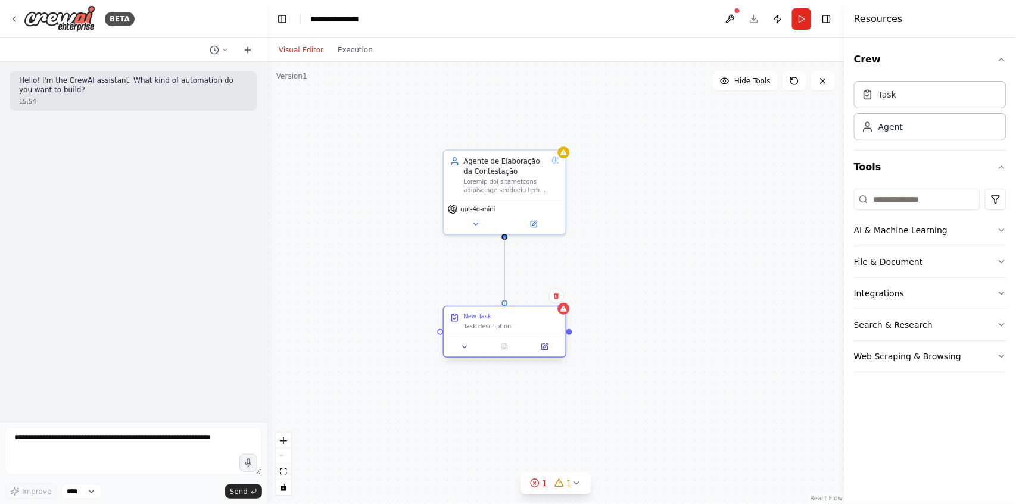
drag, startPoint x: 506, startPoint y: 238, endPoint x: 504, endPoint y: 308, distance: 70.3
click at [504, 308] on div "Agente de Elaboração da Contestação gpt-4o-mini New Task Task description" at bounding box center [515, 205] width 480 height 368
click at [636, 332] on div ".deletable-edge-delete-btn { width: 20px; height: 20px; border: 0px solid #ffff…" at bounding box center [556, 283] width 578 height 442
click at [631, 349] on div ".deletable-edge-delete-btn { width: 20px; height: 20px; border: 0px solid #ffff…" at bounding box center [556, 283] width 578 height 442
click at [538, 343] on button at bounding box center [545, 347] width 34 height 12
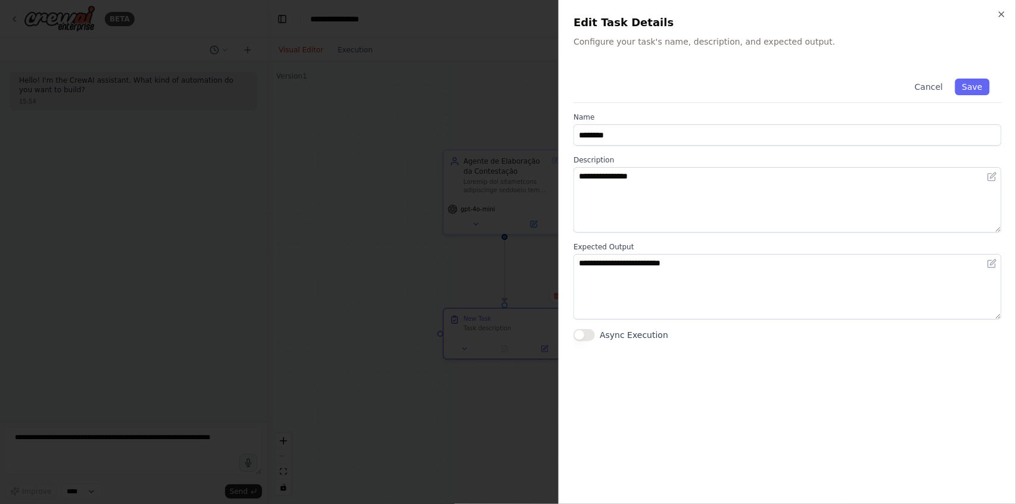
drag, startPoint x: 833, startPoint y: 358, endPoint x: 827, endPoint y: 351, distance: 8.9
click at [831, 357] on div "**********" at bounding box center [787, 278] width 428 height 423
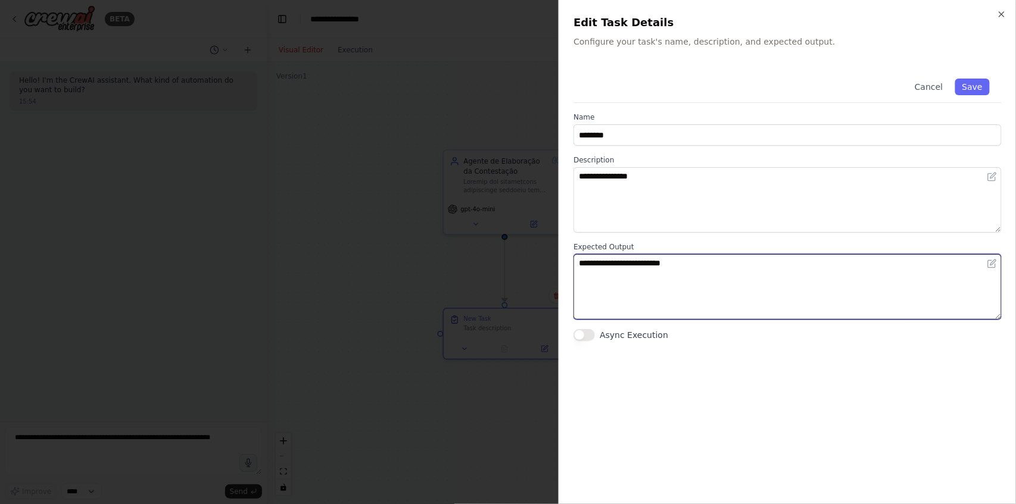
click at [581, 291] on textarea "**********" at bounding box center [787, 287] width 428 height 66
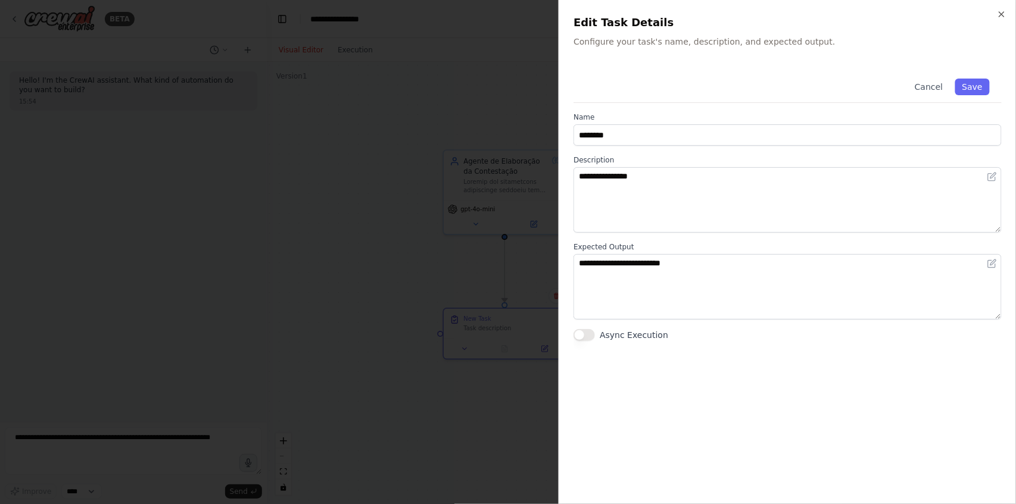
click at [535, 242] on div at bounding box center [508, 252] width 1016 height 504
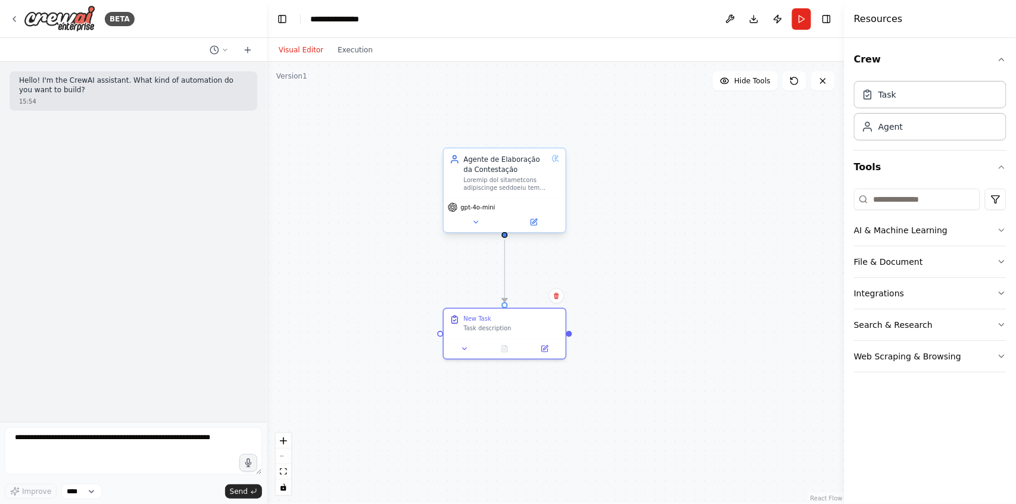
click at [502, 185] on div at bounding box center [506, 184] width 84 height 16
click at [487, 206] on span "gpt-4o-mini" at bounding box center [478, 208] width 35 height 8
click at [510, 192] on div at bounding box center [506, 184] width 84 height 16
click at [510, 189] on div at bounding box center [506, 184] width 84 height 16
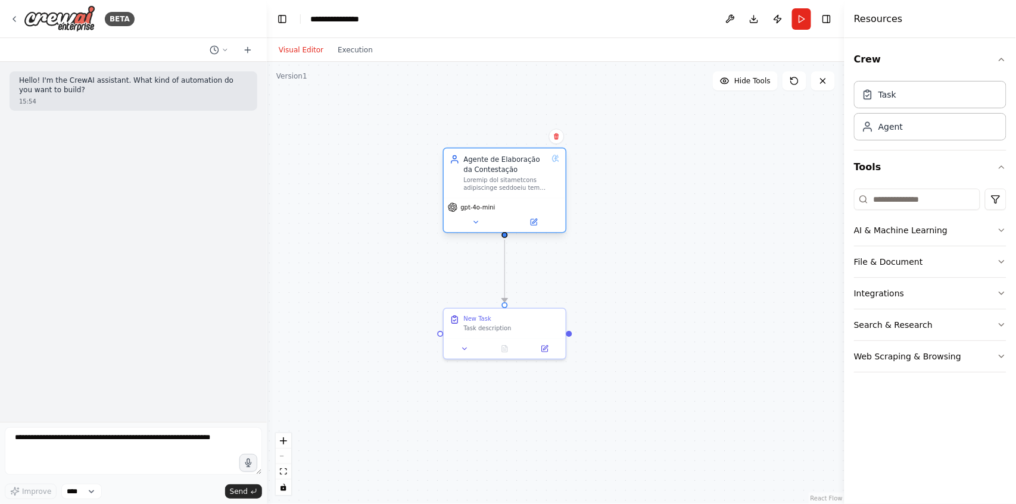
click at [510, 189] on div at bounding box center [506, 184] width 84 height 16
click at [535, 225] on icon at bounding box center [534, 222] width 6 height 6
click at [535, 219] on icon at bounding box center [534, 223] width 8 height 8
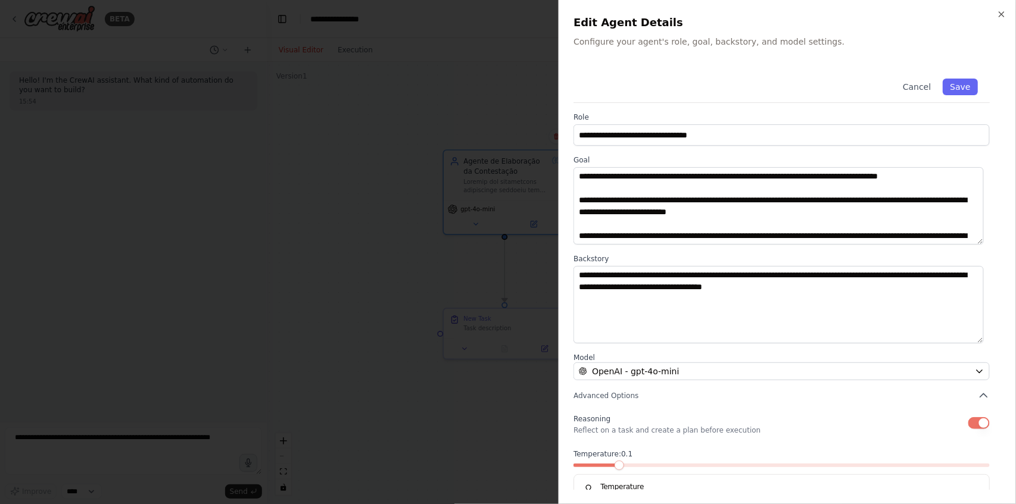
scroll to position [79, 0]
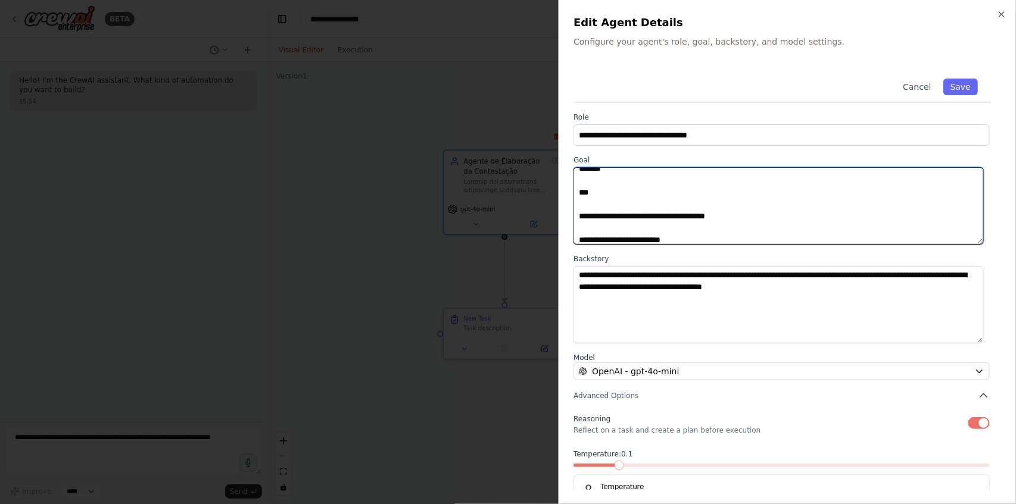
click at [581, 216] on textarea at bounding box center [778, 205] width 410 height 77
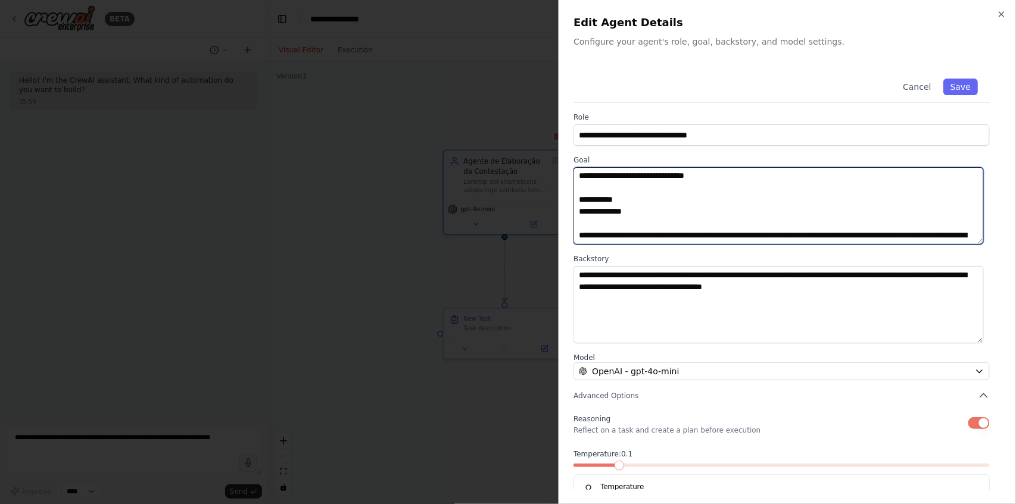
scroll to position [3275, 0]
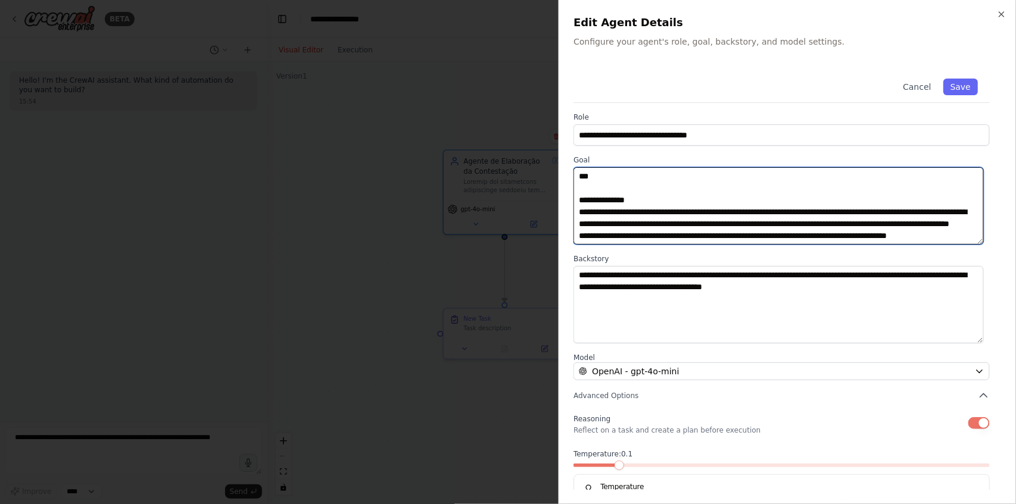
drag, startPoint x: 580, startPoint y: 193, endPoint x: 1024, endPoint y: 289, distance: 454.5
click at [1015, 289] on html "**********" at bounding box center [508, 252] width 1016 height 504
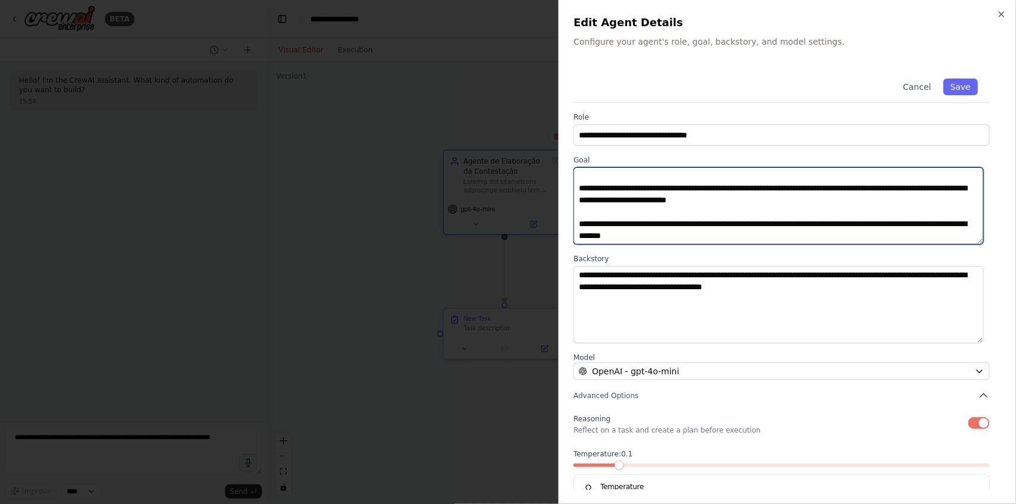
scroll to position [12, 0]
type textarea "**********"
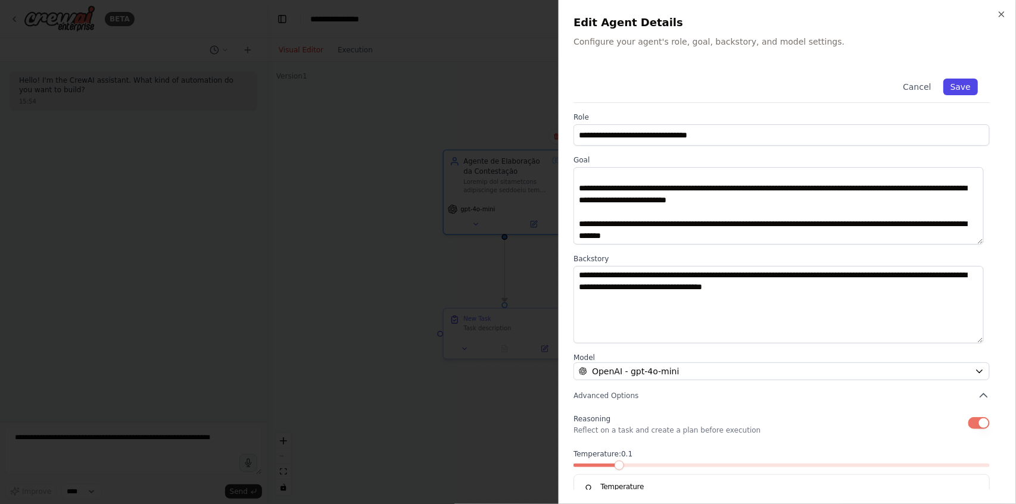
click at [966, 85] on button "Save" at bounding box center [960, 87] width 35 height 17
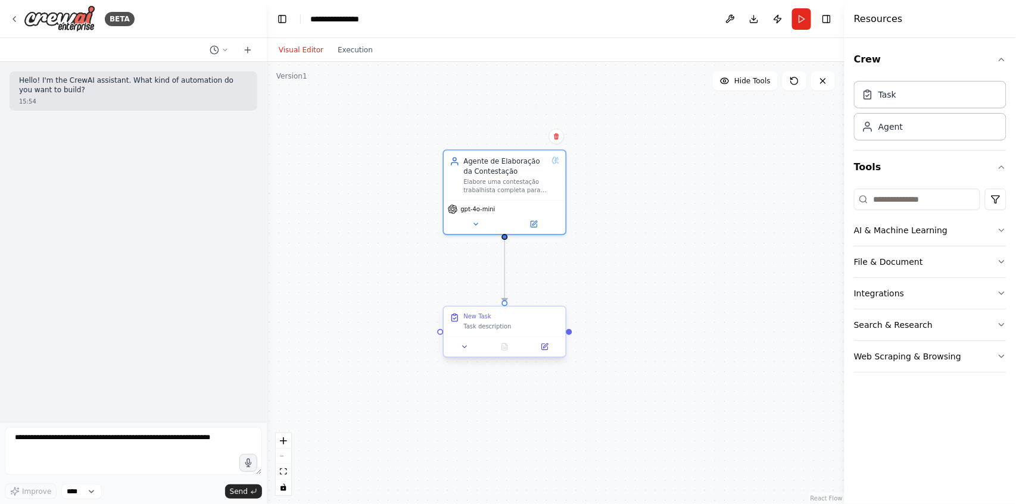
click at [522, 333] on div "New Task Task description" at bounding box center [504, 322] width 121 height 30
click at [552, 351] on button at bounding box center [545, 347] width 34 height 12
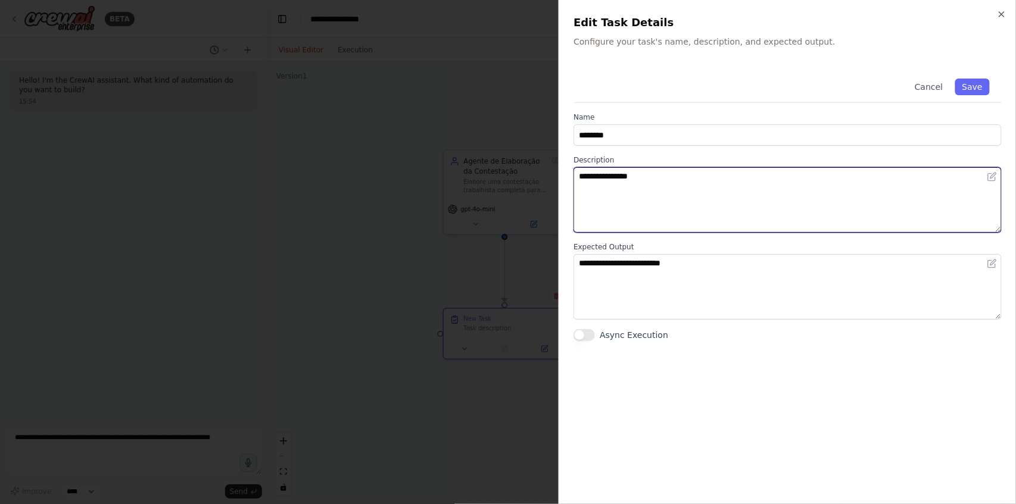
drag, startPoint x: 669, startPoint y: 180, endPoint x: 550, endPoint y: 177, distance: 118.5
click at [550, 177] on body "**********" at bounding box center [508, 252] width 1016 height 504
paste textarea "**********"
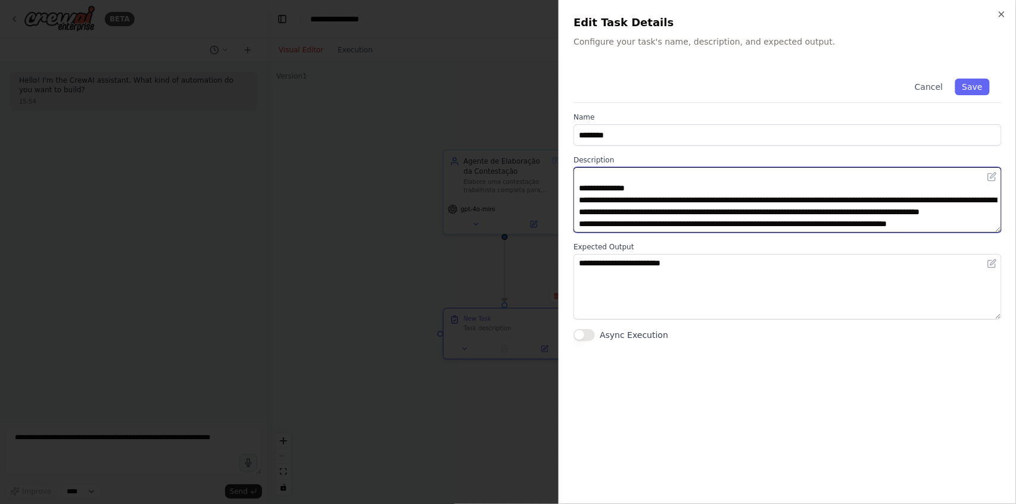
click at [999, 230] on textarea at bounding box center [787, 200] width 428 height 66
type textarea "**********"
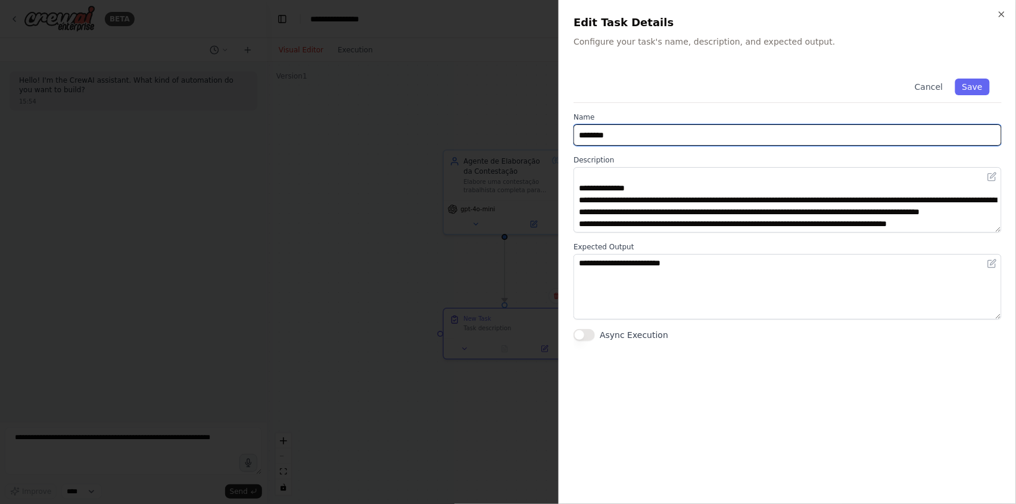
drag, startPoint x: 569, startPoint y: 136, endPoint x: 466, endPoint y: 136, distance: 103.0
click at [466, 136] on body "**********" at bounding box center [508, 252] width 1016 height 504
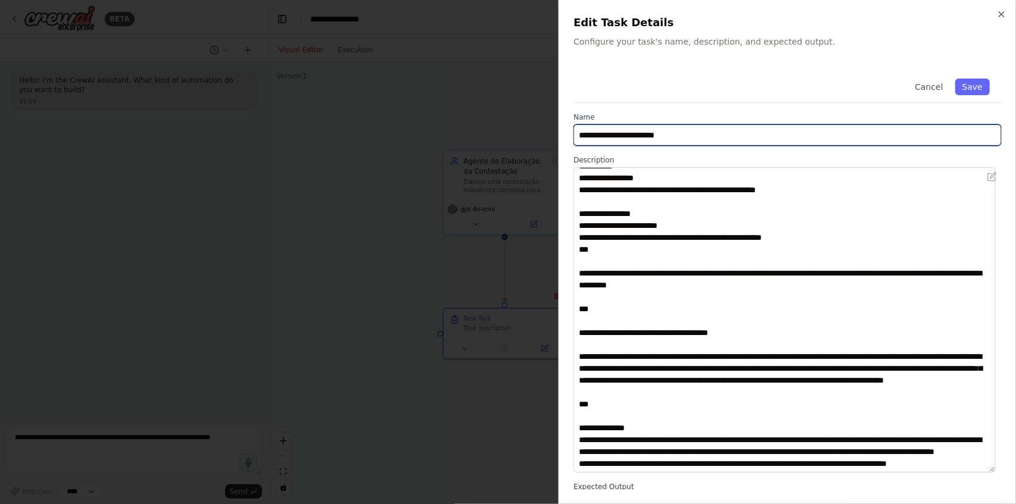
drag, startPoint x: 999, startPoint y: 230, endPoint x: 987, endPoint y: 304, distance: 74.9
click at [989, 469] on textarea at bounding box center [784, 319] width 422 height 305
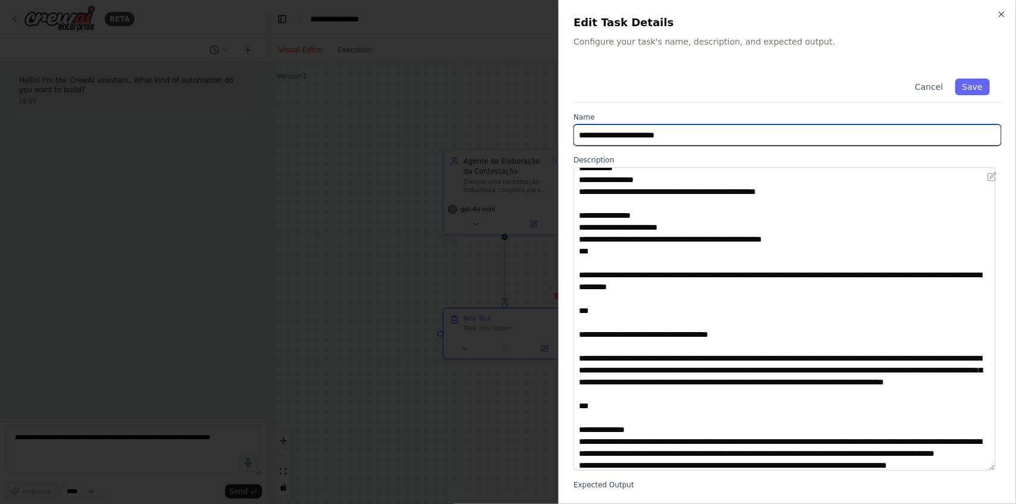
scroll to position [2570, 0]
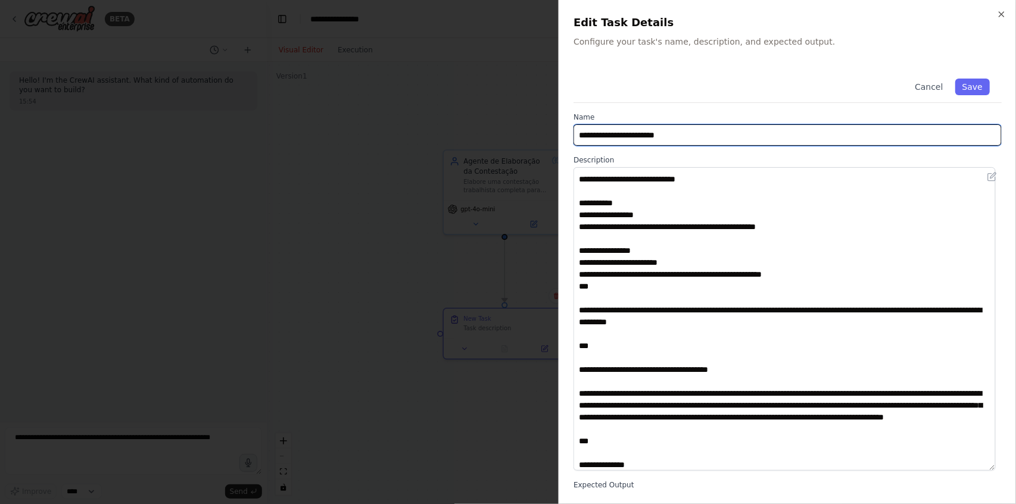
type input "**********"
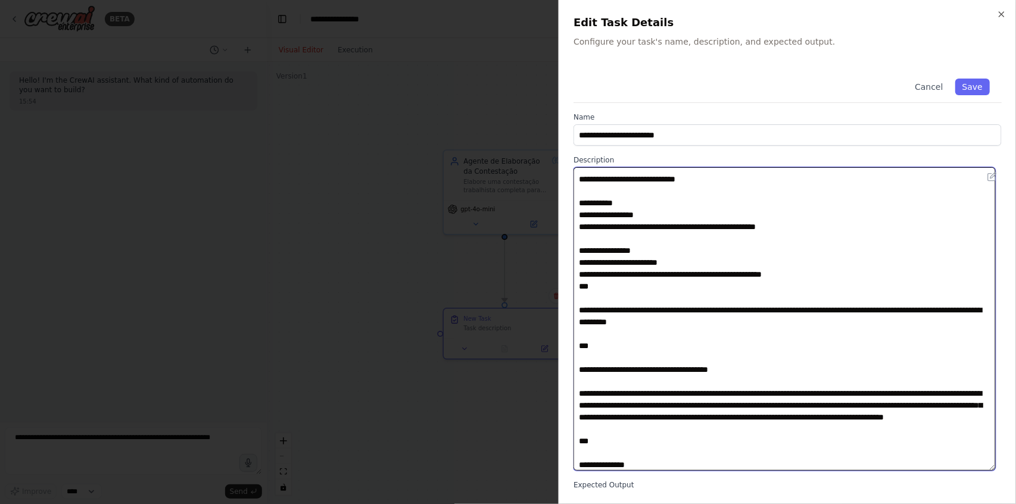
click at [993, 409] on textarea at bounding box center [784, 319] width 422 height 304
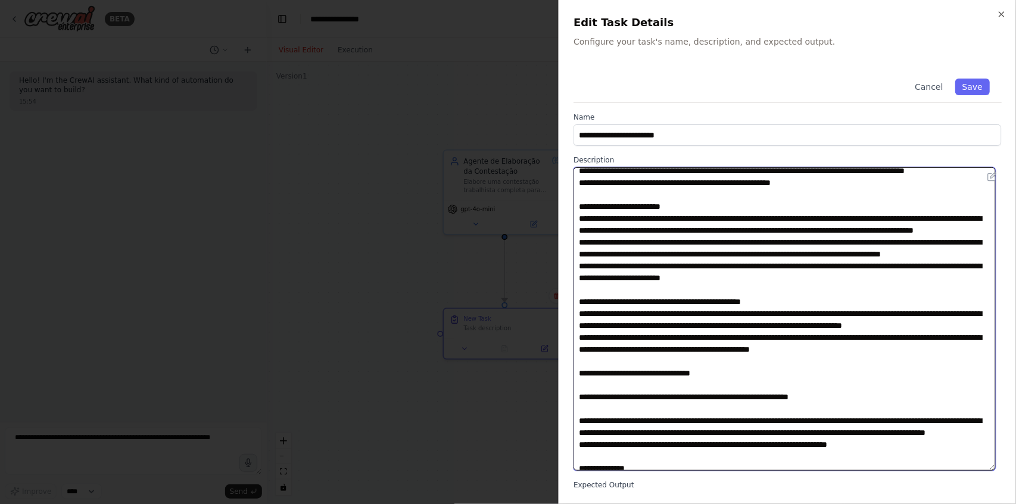
scroll to position [0, 0]
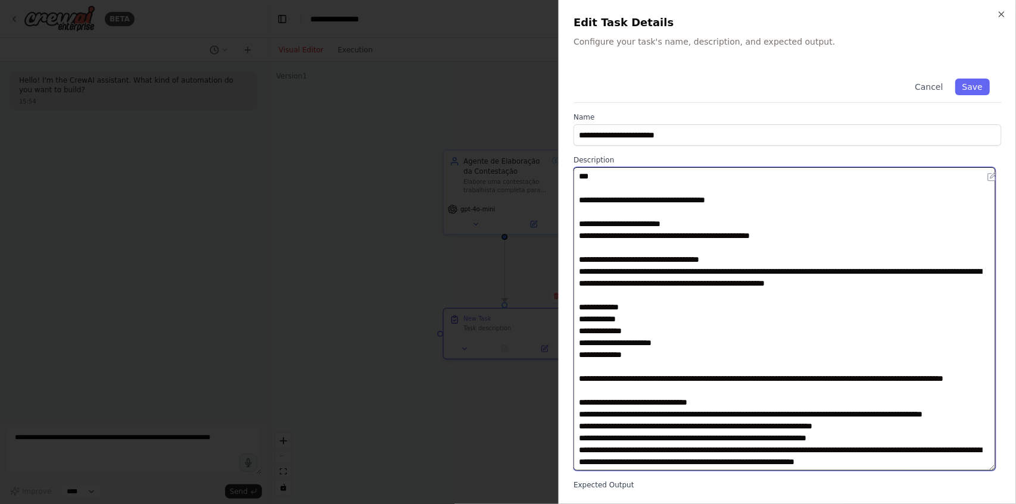
drag, startPoint x: 604, startPoint y: 179, endPoint x: 523, endPoint y: 179, distance: 81.0
click at [520, 178] on body "**********" at bounding box center [508, 252] width 1016 height 504
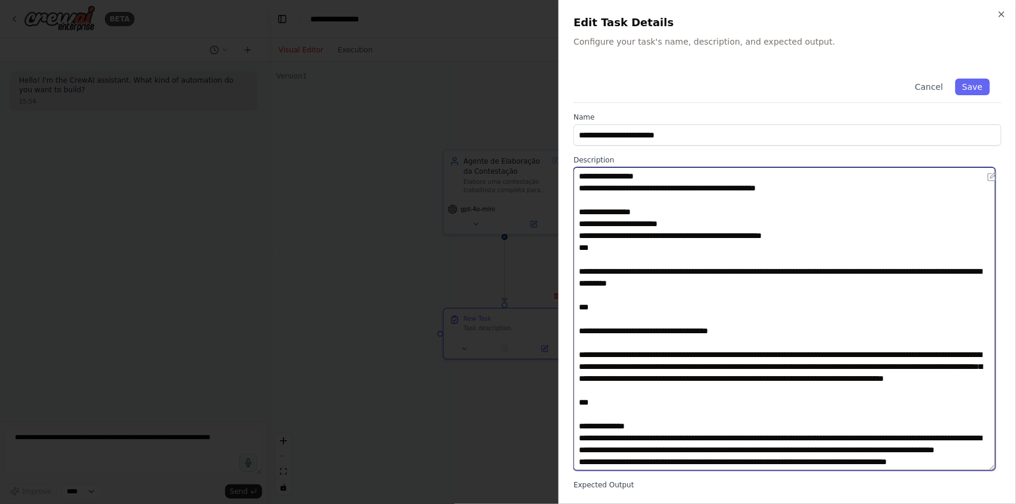
scroll to position [2905, 0]
drag, startPoint x: 580, startPoint y: 189, endPoint x: 788, endPoint y: 314, distance: 242.8
click at [788, 314] on textarea at bounding box center [784, 319] width 422 height 304
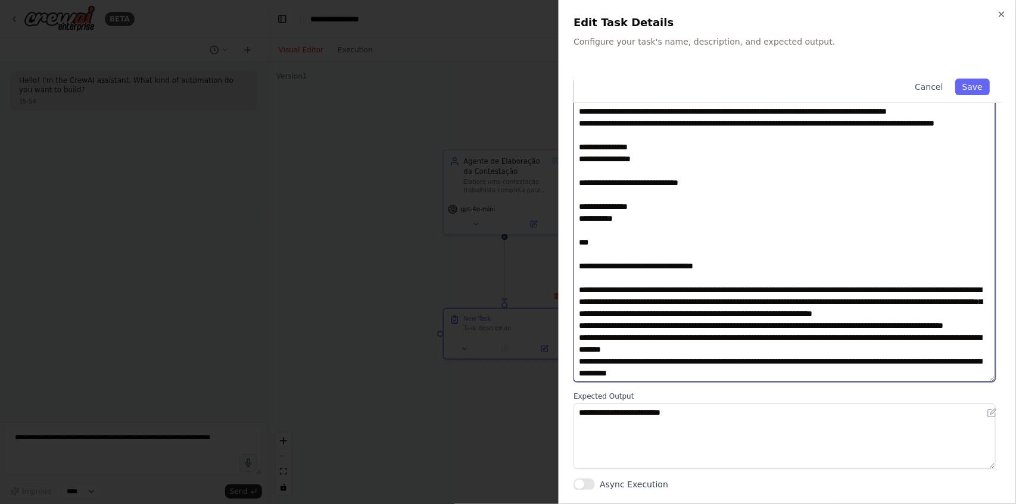
scroll to position [2203, 0]
type textarea "**********"
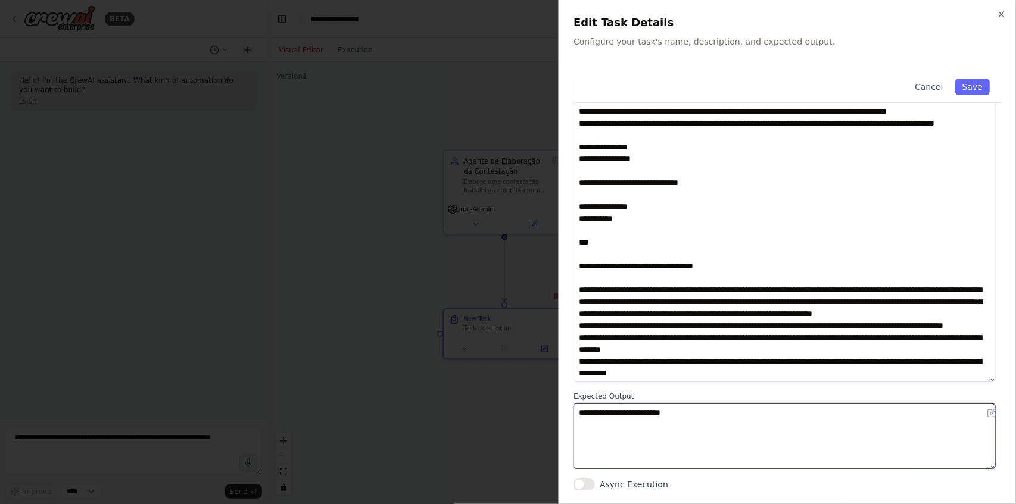
drag, startPoint x: 729, startPoint y: 413, endPoint x: 461, endPoint y: 382, distance: 269.8
click at [461, 382] on body "**********" at bounding box center [508, 252] width 1016 height 504
paste textarea "**********"
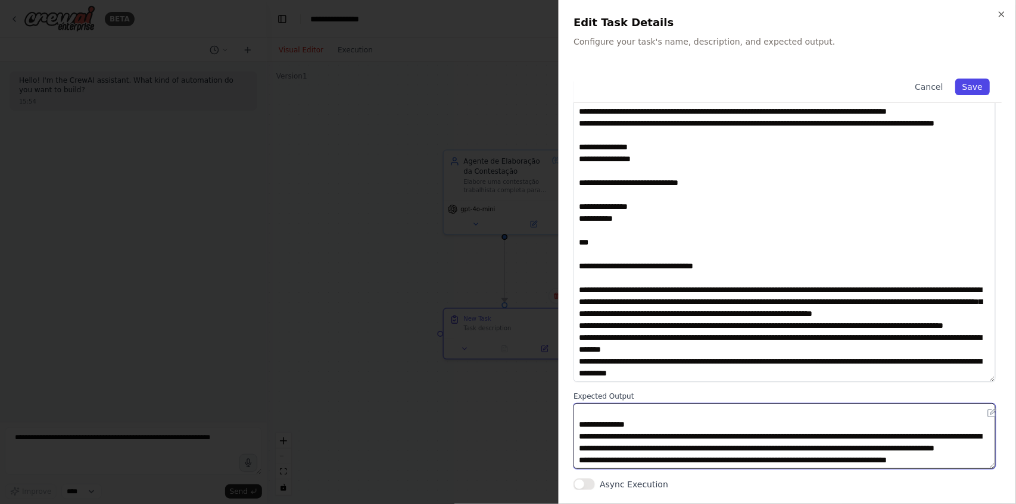
type textarea "**********"
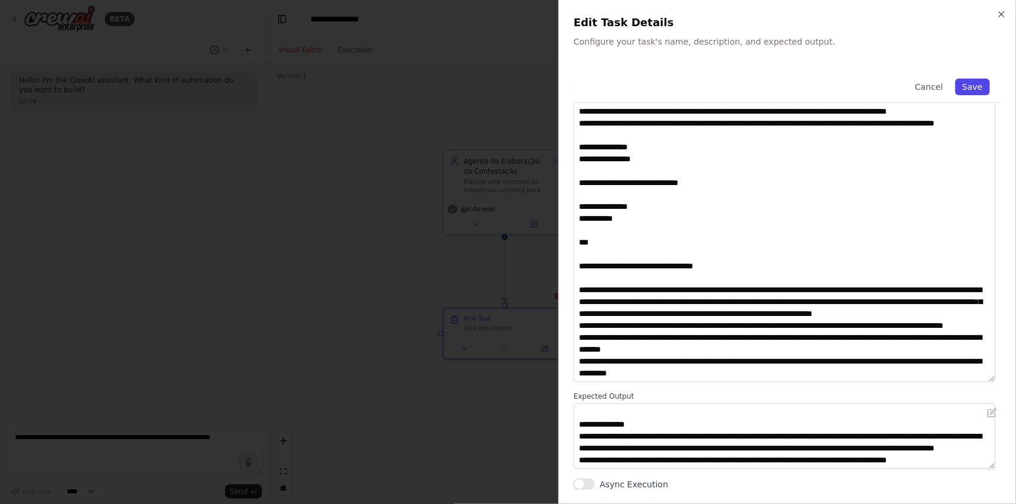
click at [977, 93] on button "Save" at bounding box center [972, 87] width 35 height 17
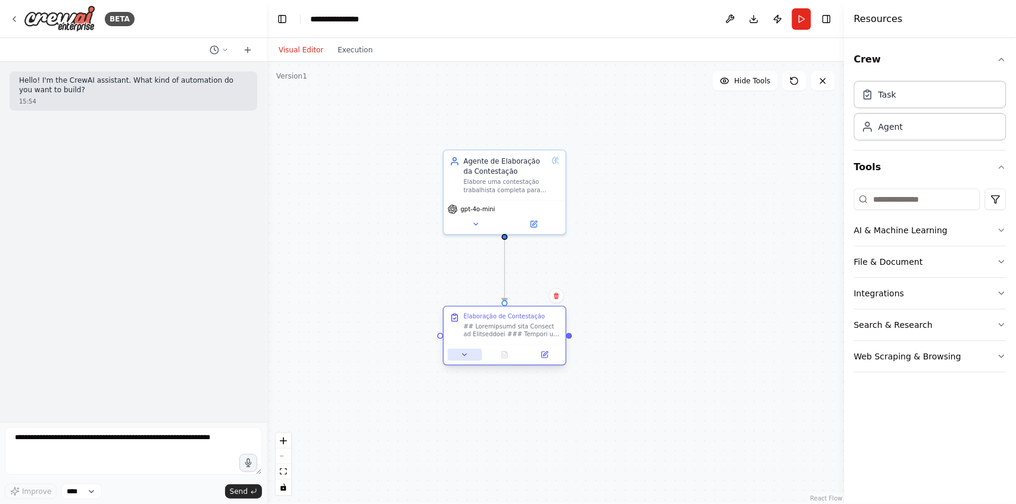
click at [461, 357] on icon at bounding box center [465, 355] width 8 height 8
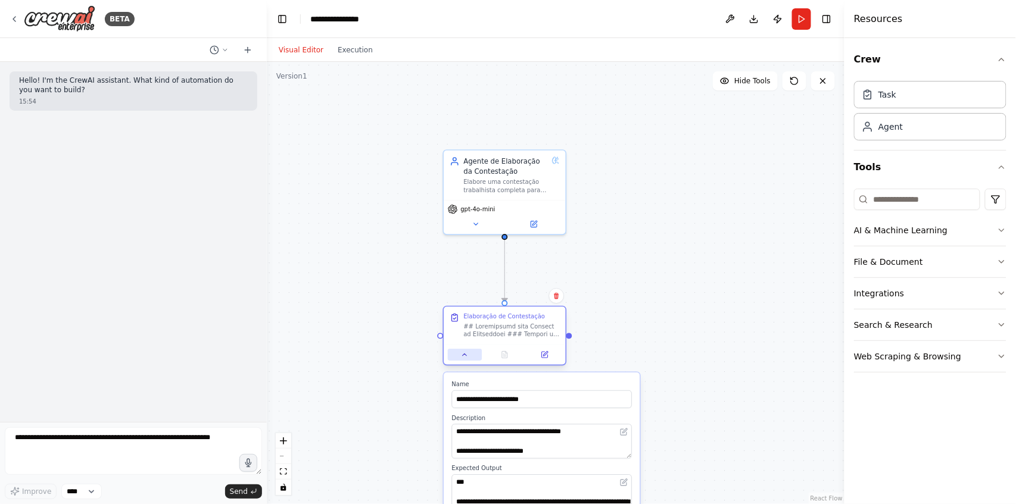
click at [461, 357] on icon at bounding box center [465, 355] width 8 height 8
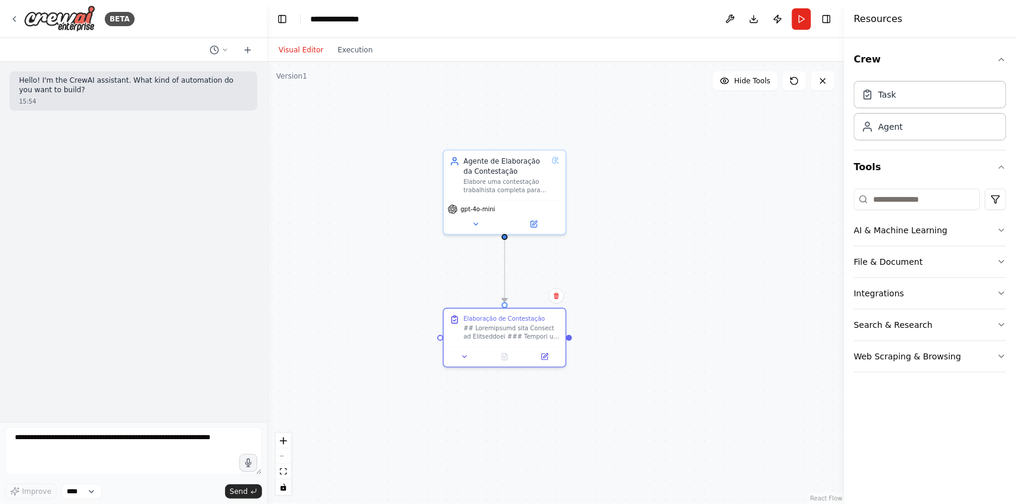
click at [543, 380] on div ".deletable-edge-delete-btn { width: 20px; height: 20px; border: 0px solid #ffff…" at bounding box center [556, 283] width 578 height 442
click at [467, 363] on div at bounding box center [504, 355] width 121 height 20
click at [464, 354] on icon at bounding box center [465, 355] width 4 height 2
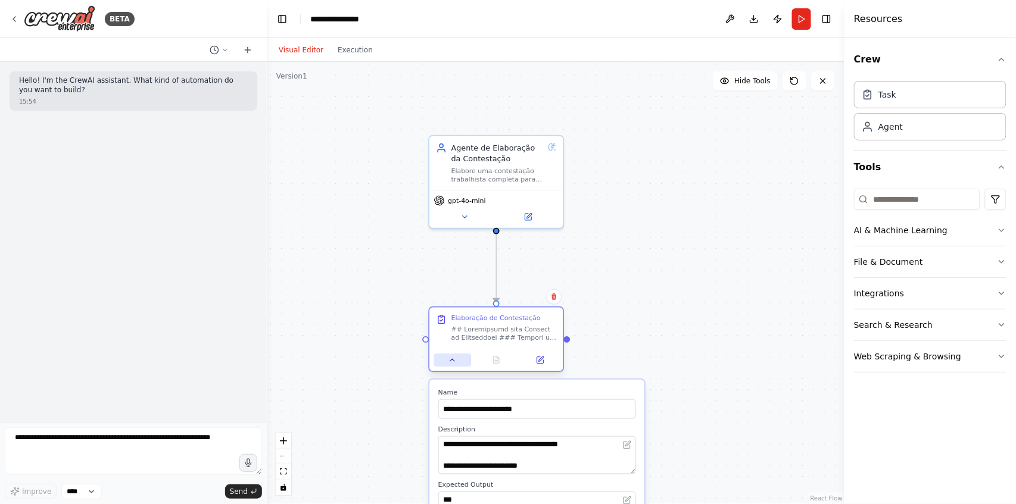
click at [453, 358] on icon at bounding box center [452, 360] width 9 height 9
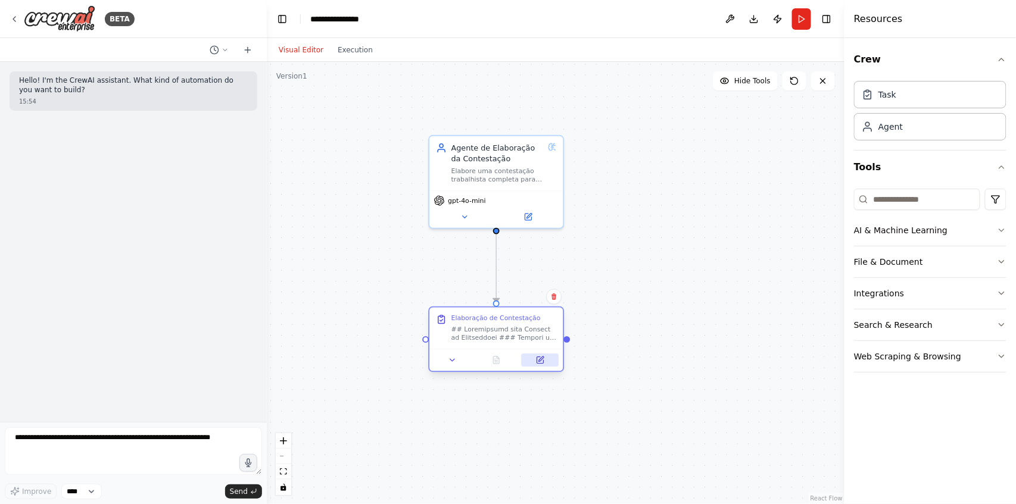
click at [541, 361] on icon at bounding box center [540, 360] width 7 height 7
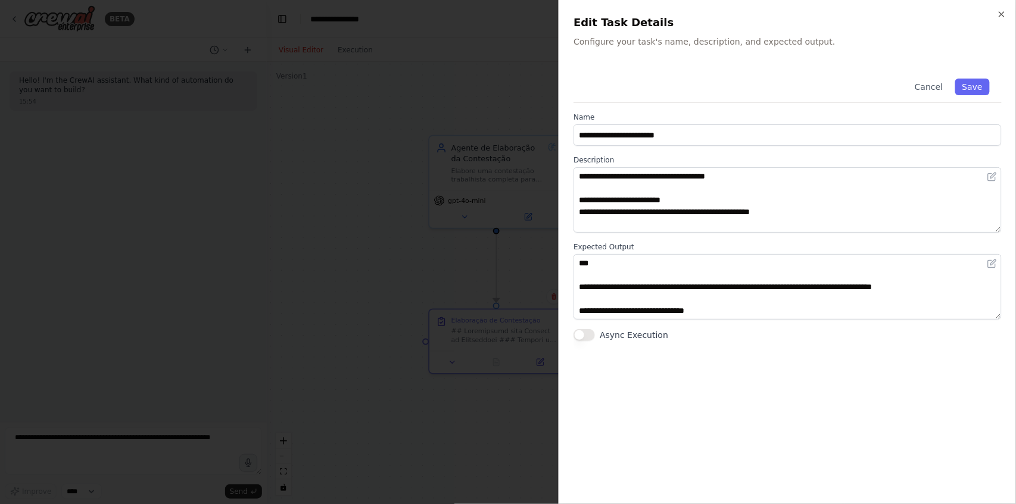
click at [581, 338] on button "Async Execution" at bounding box center [583, 335] width 21 height 12
click at [586, 338] on button "Async Execution" at bounding box center [583, 335] width 21 height 12
drag, startPoint x: 663, startPoint y: 335, endPoint x: 601, endPoint y: 332, distance: 62.0
click at [601, 332] on div "Async Execution" at bounding box center [787, 335] width 428 height 12
copy label "Async Execution"
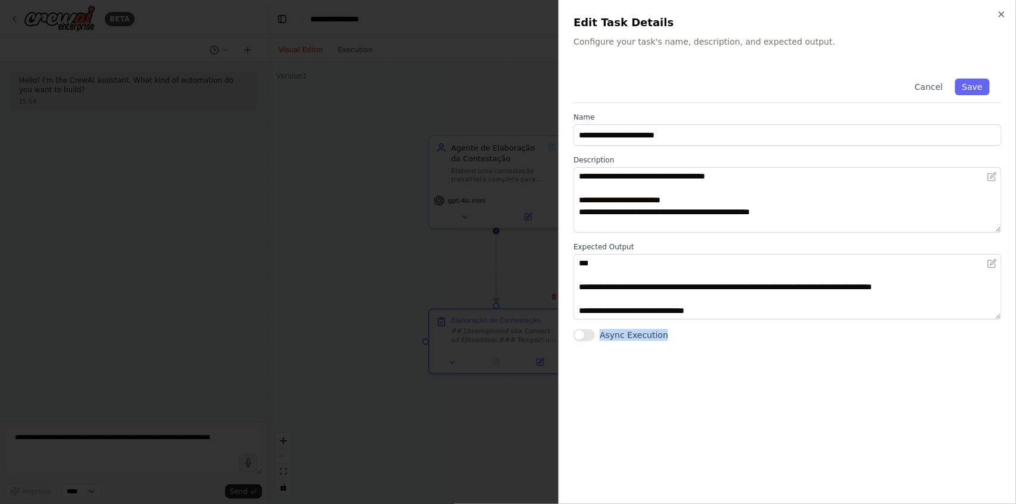
drag, startPoint x: 777, startPoint y: 396, endPoint x: 780, endPoint y: 405, distance: 9.2
click at [777, 396] on div "**********" at bounding box center [787, 278] width 428 height 423
drag, startPoint x: 780, startPoint y: 422, endPoint x: 737, endPoint y: 387, distance: 55.1
click at [781, 421] on div "**********" at bounding box center [787, 278] width 428 height 423
click at [977, 89] on button "Save" at bounding box center [972, 87] width 35 height 17
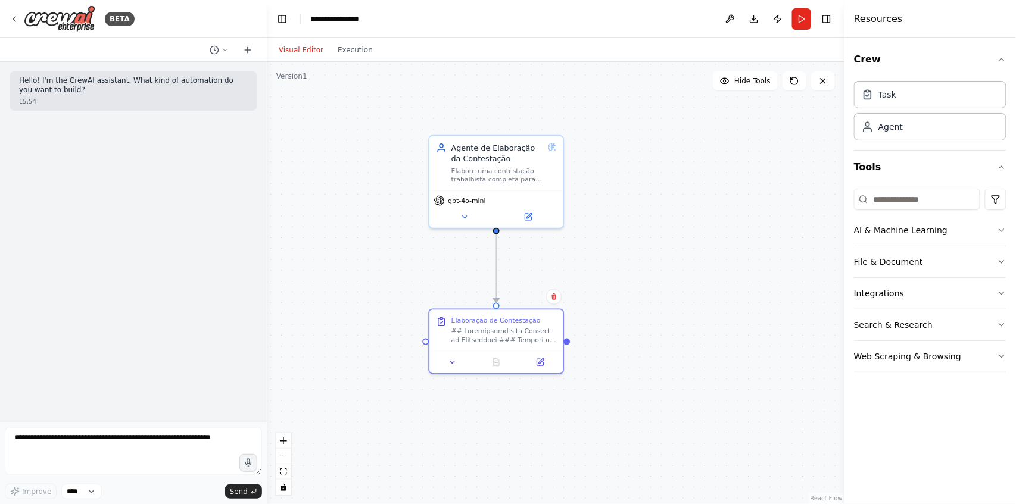
drag, startPoint x: 687, startPoint y: 341, endPoint x: 582, endPoint y: 231, distance: 151.6
click at [687, 328] on div ".deletable-edge-delete-btn { width: 20px; height: 20px; border: 0px solid #ffff…" at bounding box center [556, 283] width 578 height 442
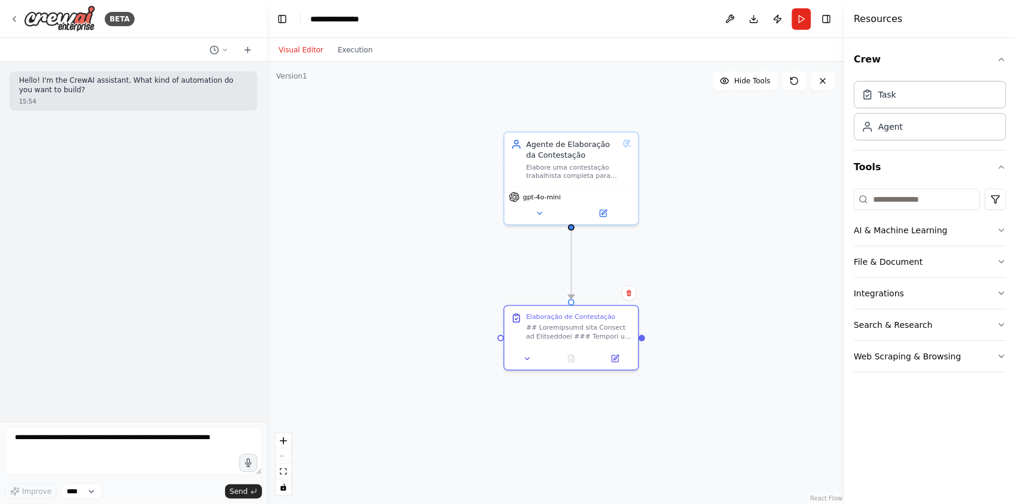
drag, startPoint x: 372, startPoint y: 457, endPoint x: 447, endPoint y: 467, distance: 75.6
click at [447, 467] on div ".deletable-edge-delete-btn { width: 20px; height: 20px; border: 0px solid #ffff…" at bounding box center [556, 283] width 578 height 442
click at [712, 227] on div ".deletable-edge-delete-btn { width: 20px; height: 20px; border: 0px solid #ffff…" at bounding box center [556, 283] width 578 height 442
click at [712, 254] on div ".deletable-edge-delete-btn { width: 20px; height: 20px; border: 0px solid #ffff…" at bounding box center [556, 283] width 578 height 442
drag, startPoint x: 708, startPoint y: 252, endPoint x: 699, endPoint y: 257, distance: 10.4
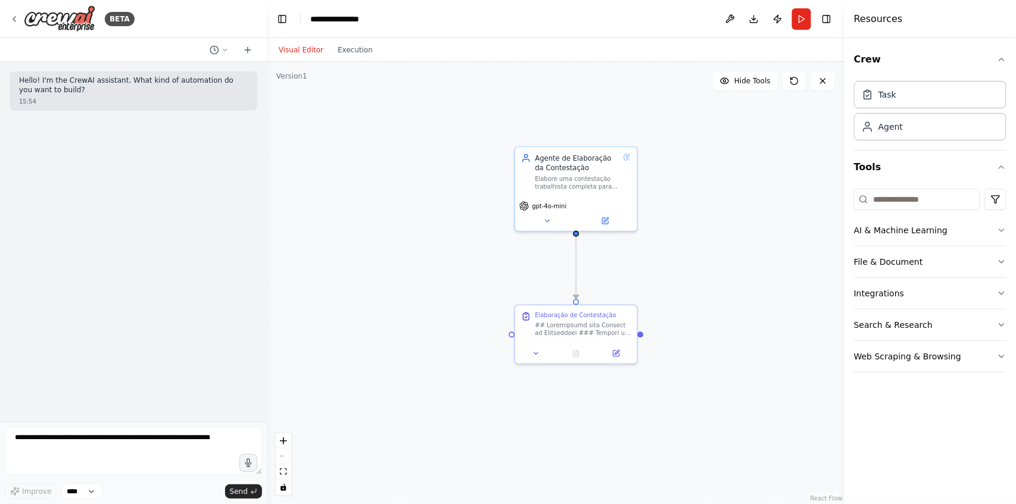
click at [699, 257] on div ".deletable-edge-delete-btn { width: 20px; height: 20px; border: 0px solid #ffff…" at bounding box center [556, 283] width 578 height 442
drag, startPoint x: 739, startPoint y: 252, endPoint x: 739, endPoint y: 245, distance: 7.1
click at [740, 252] on div ".deletable-edge-delete-btn { width: 20px; height: 20px; border: 0px solid #ffff…" at bounding box center [556, 283] width 578 height 442
click at [737, 230] on div ".deletable-edge-delete-btn { width: 20px; height: 20px; border: 0px solid #ffff…" at bounding box center [556, 283] width 578 height 442
click at [747, 285] on div ".deletable-edge-delete-btn { width: 20px; height: 20px; border: 0px solid #ffff…" at bounding box center [556, 283] width 578 height 442
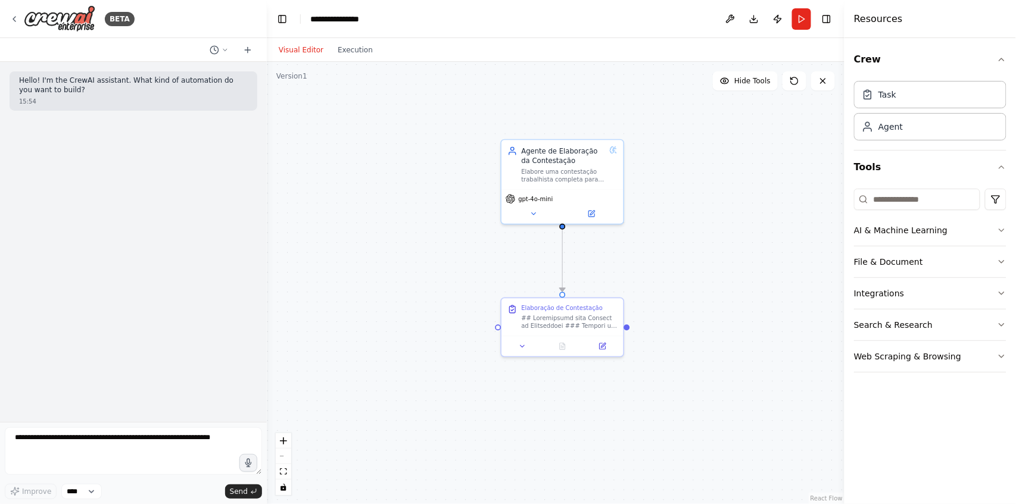
drag, startPoint x: 749, startPoint y: 293, endPoint x: 732, endPoint y: 285, distance: 17.8
click at [732, 285] on div ".deletable-edge-delete-btn { width: 20px; height: 20px; border: 0px solid #ffff…" at bounding box center [556, 283] width 578 height 442
click at [1002, 170] on icon "button" at bounding box center [1002, 168] width 10 height 10
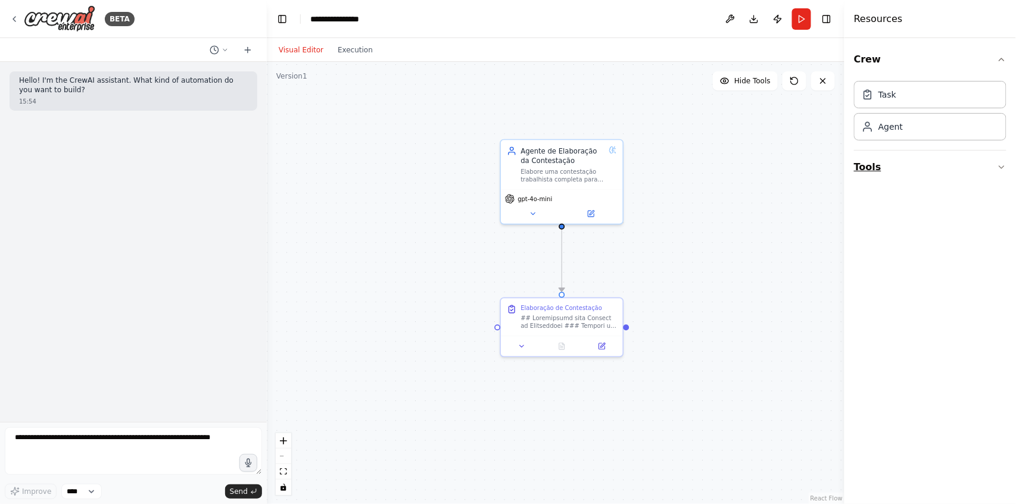
click at [1002, 170] on icon "button" at bounding box center [1002, 168] width 10 height 10
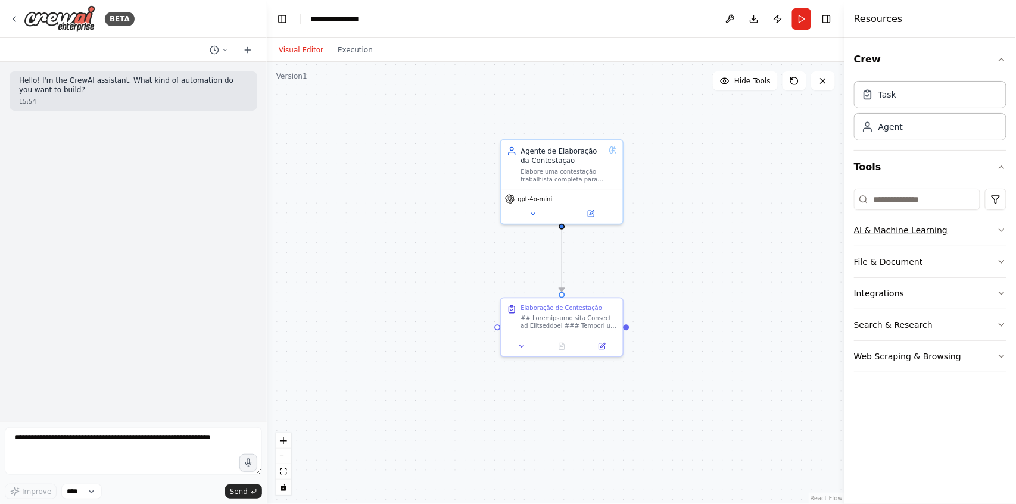
click at [1005, 232] on icon "button" at bounding box center [1002, 231] width 10 height 10
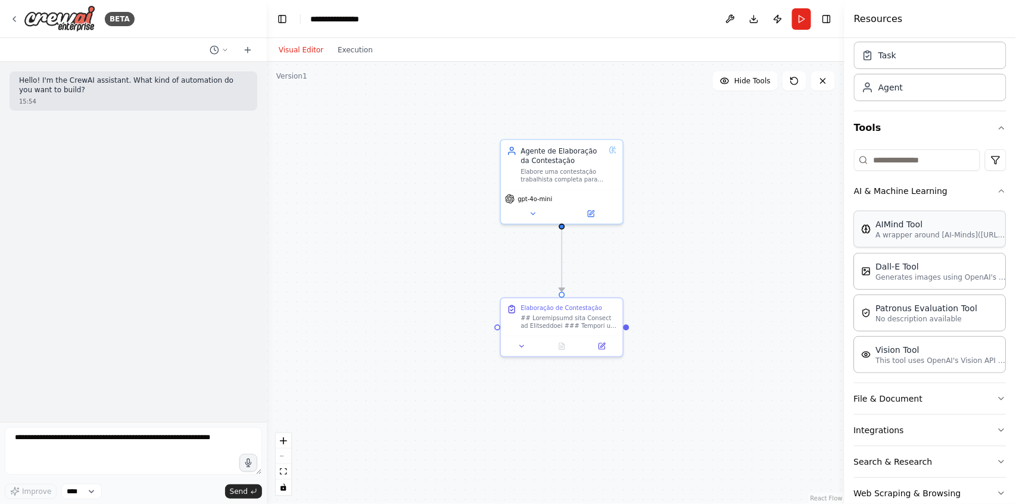
scroll to position [62, 0]
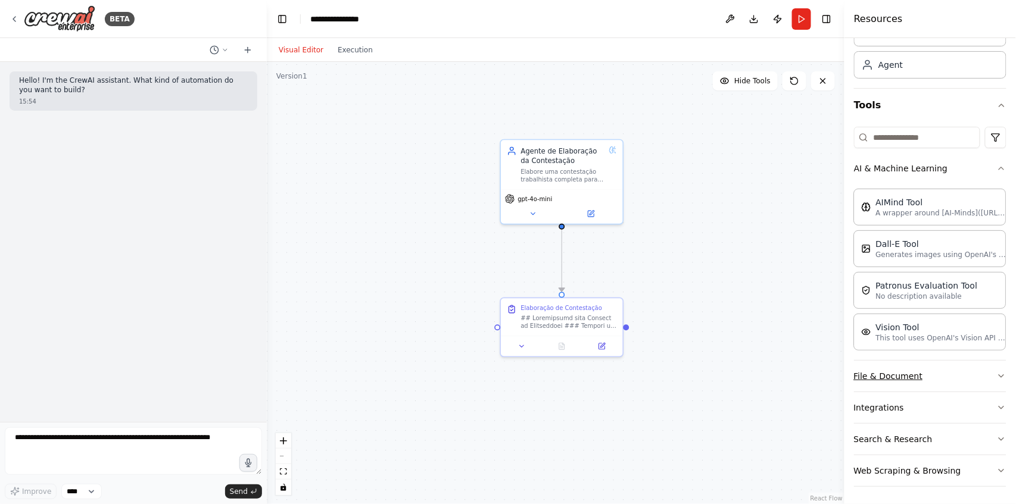
click at [983, 378] on button "File & Document" at bounding box center [930, 376] width 152 height 31
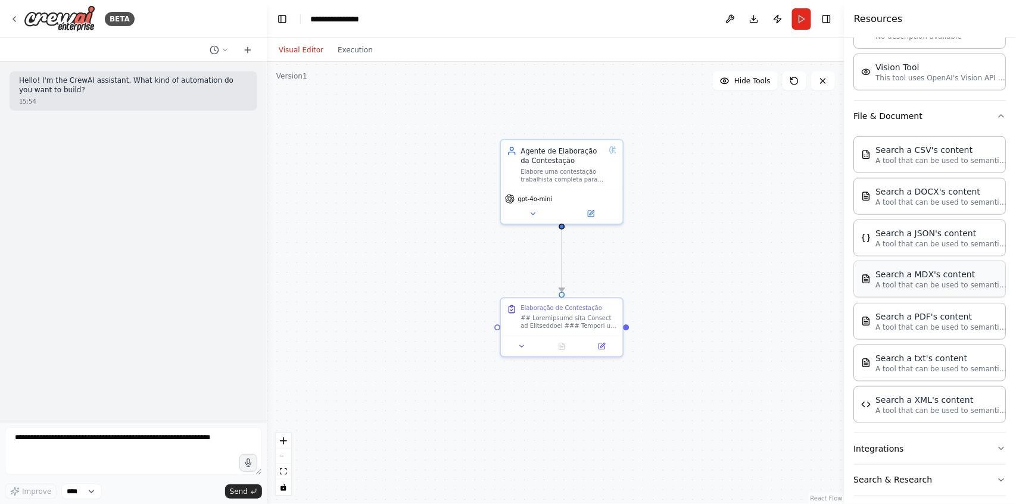
scroll to position [362, 0]
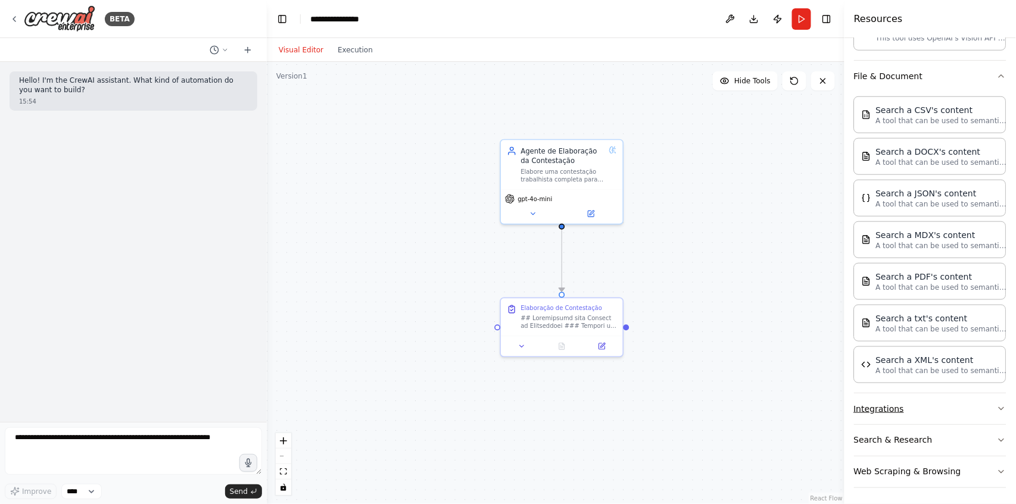
click at [956, 410] on button "Integrations" at bounding box center [930, 409] width 152 height 31
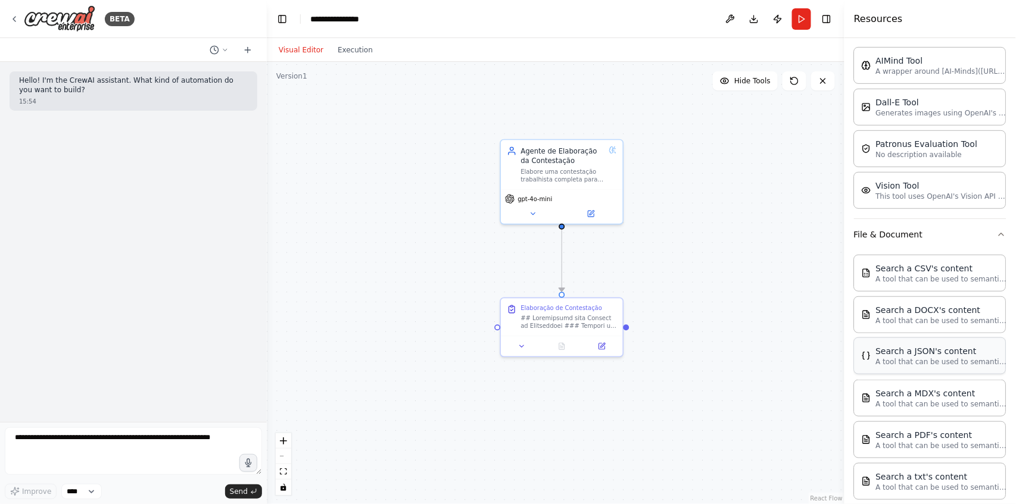
scroll to position [164, 0]
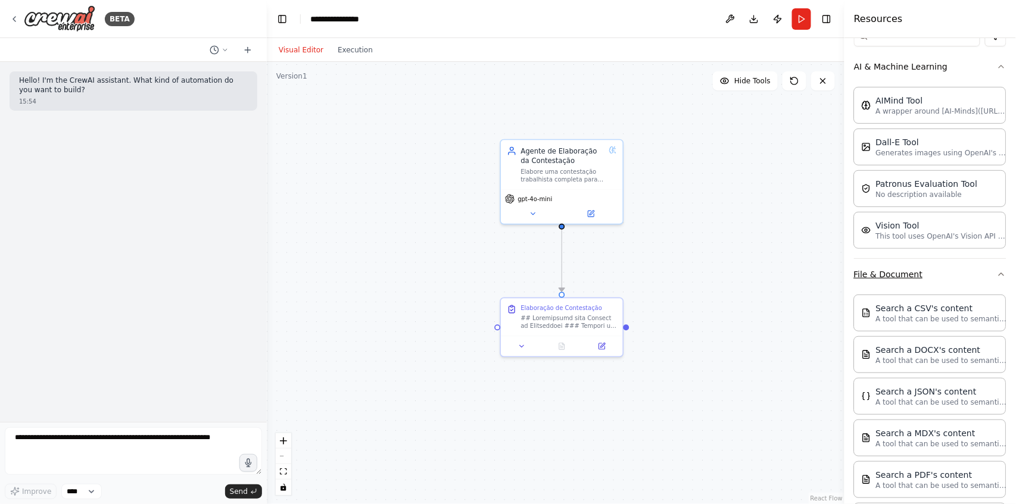
click at [990, 275] on button "File & Document" at bounding box center [930, 274] width 152 height 31
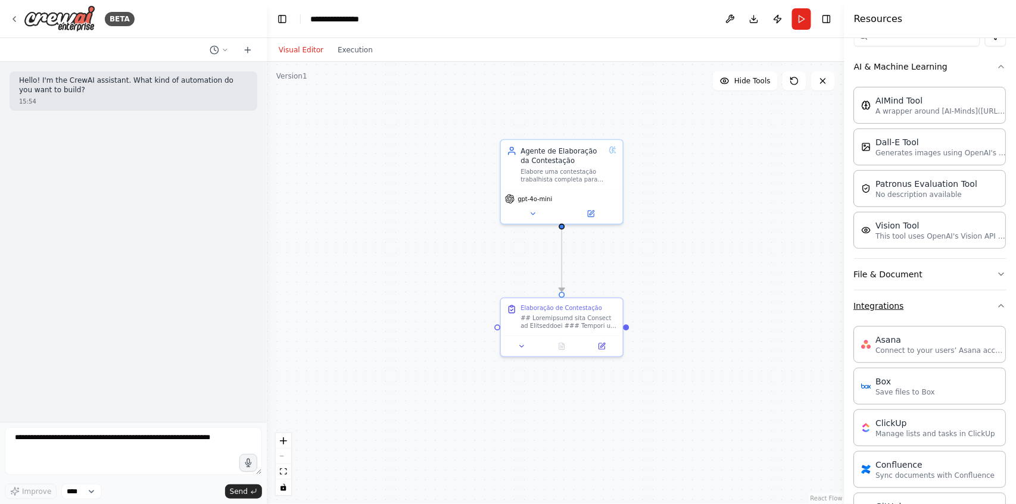
click at [997, 301] on icon "button" at bounding box center [1002, 306] width 10 height 10
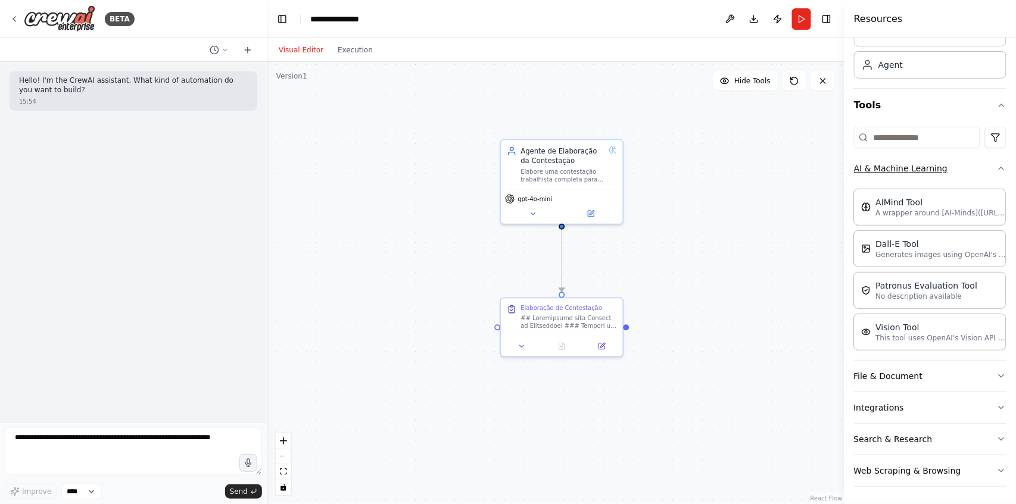
click at [999, 168] on icon "button" at bounding box center [1001, 168] width 5 height 2
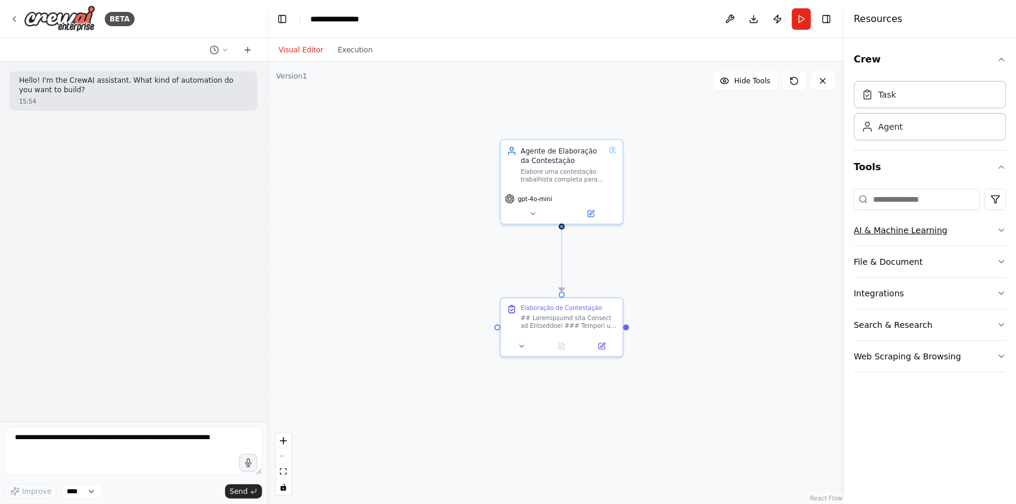
click at [931, 226] on button "AI & Machine Learning" at bounding box center [930, 230] width 152 height 31
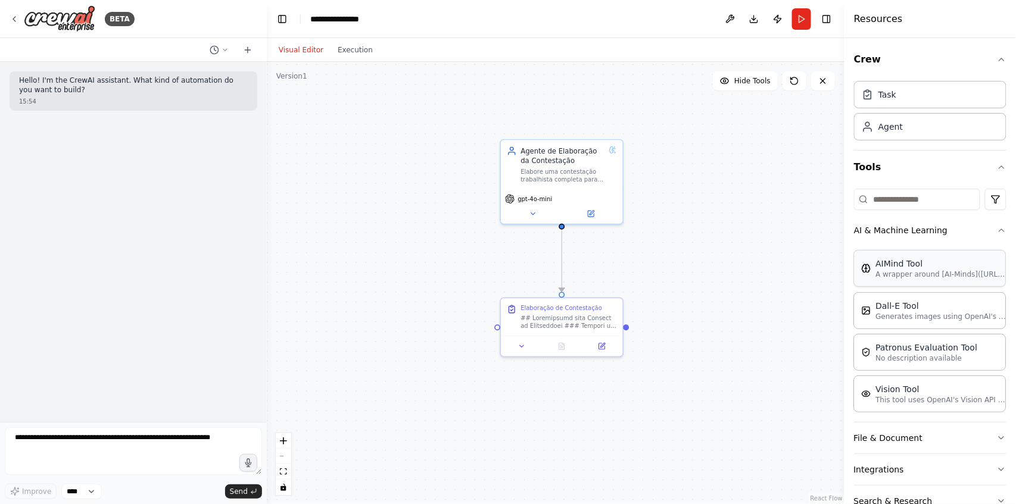
click at [920, 285] on div "AIMind Tool A wrapper around [AI-Minds](https://mindsdb.com/minds). Useful for …" at bounding box center [930, 268] width 152 height 37
drag, startPoint x: 796, startPoint y: 275, endPoint x: 686, endPoint y: 225, distance: 120.5
click at [686, 225] on div "AIMind Tool" at bounding box center [676, 228] width 39 height 10
click at [728, 244] on div "A wrapper around [AI-Minds](https://mindsdb.com/minds). Useful for when you nee…" at bounding box center [706, 243] width 98 height 16
click at [722, 248] on div "A wrapper around [AI-Minds](https://mindsdb.com/minds). Useful for when you nee…" at bounding box center [706, 243] width 98 height 16
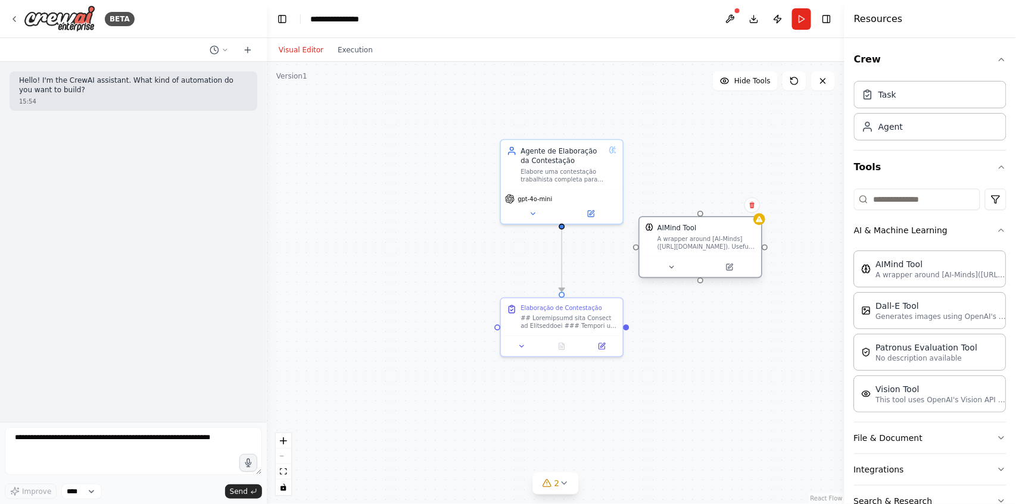
click at [733, 277] on div at bounding box center [700, 267] width 121 height 20
click at [731, 268] on icon at bounding box center [730, 267] width 6 height 6
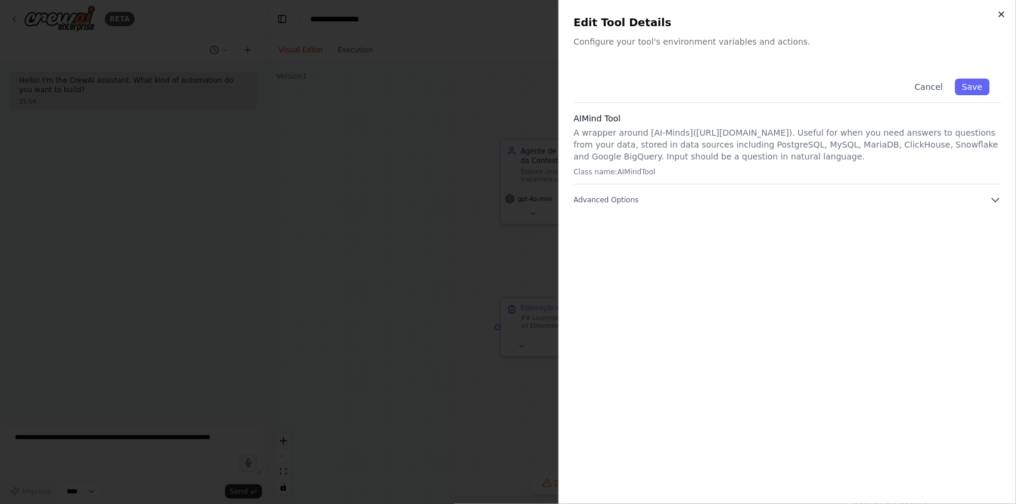
click at [1004, 17] on icon "button" at bounding box center [1002, 15] width 10 height 10
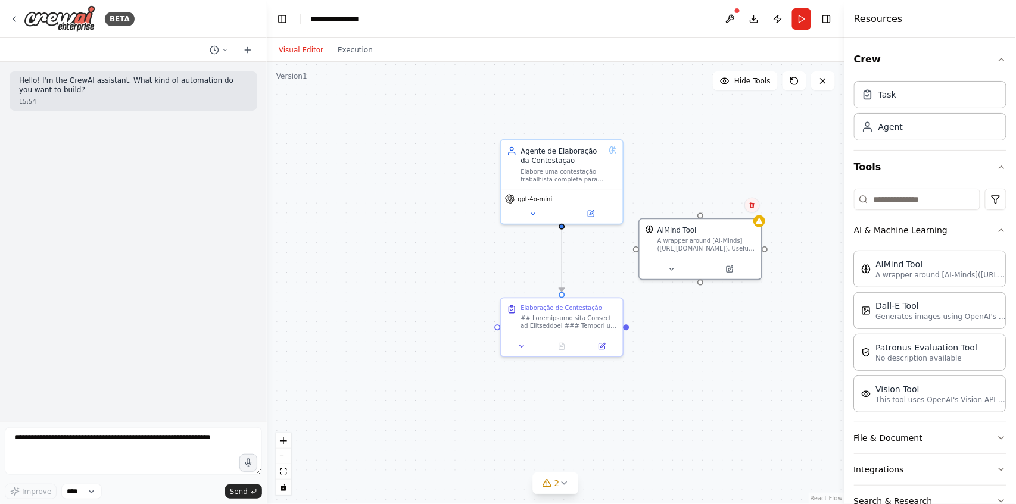
click at [755, 209] on button at bounding box center [751, 205] width 15 height 15
click at [722, 207] on button "Confirm" at bounding box center [718, 205] width 42 height 14
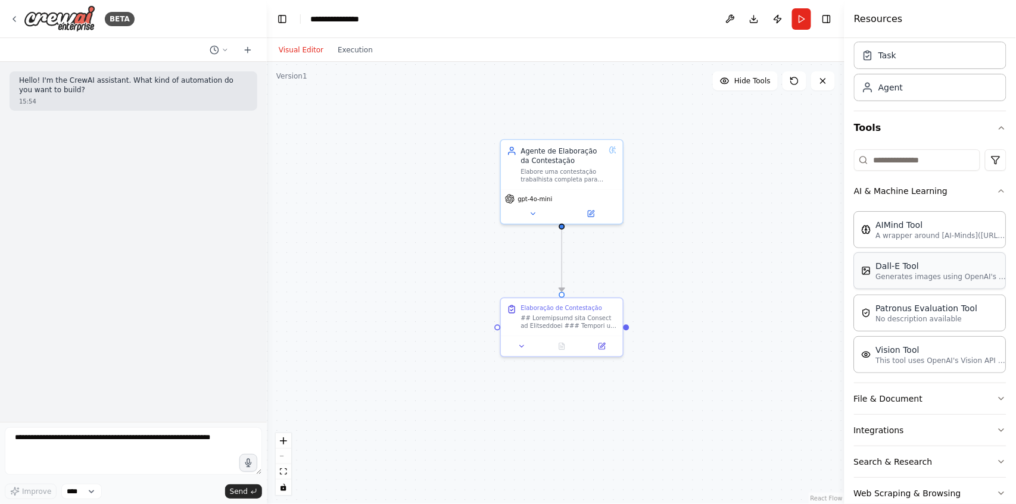
scroll to position [62, 0]
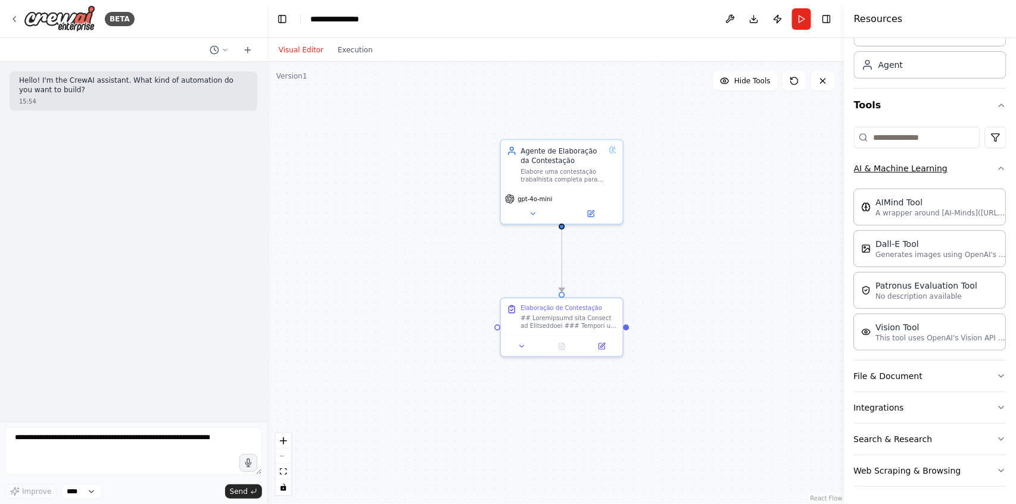
click at [928, 175] on button "AI & Machine Learning" at bounding box center [930, 168] width 152 height 31
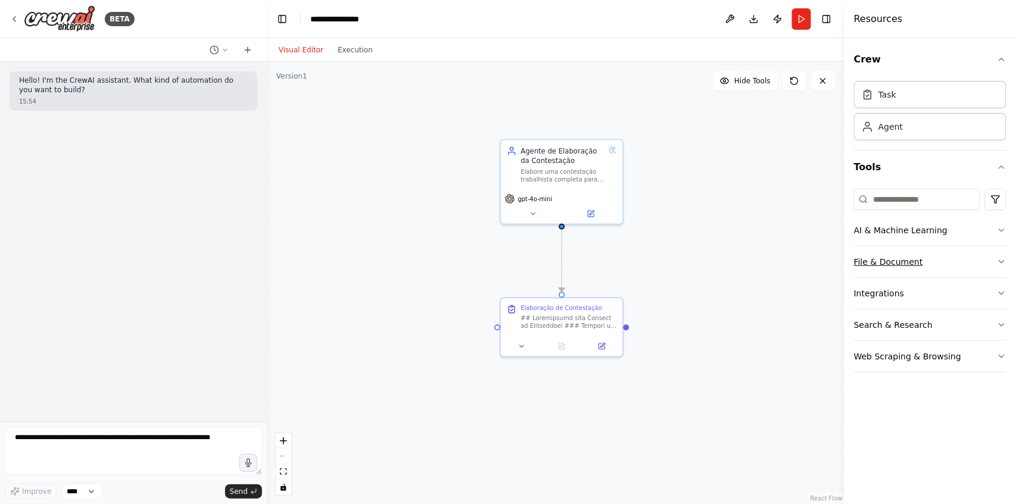
click at [883, 266] on button "File & Document" at bounding box center [930, 262] width 152 height 31
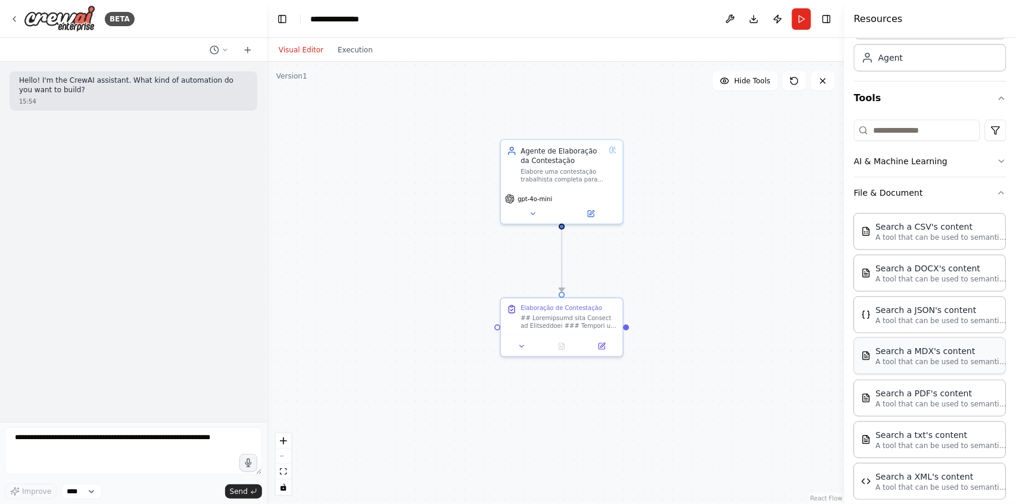
scroll to position [67, 0]
click at [919, 197] on button "File & Document" at bounding box center [930, 194] width 152 height 31
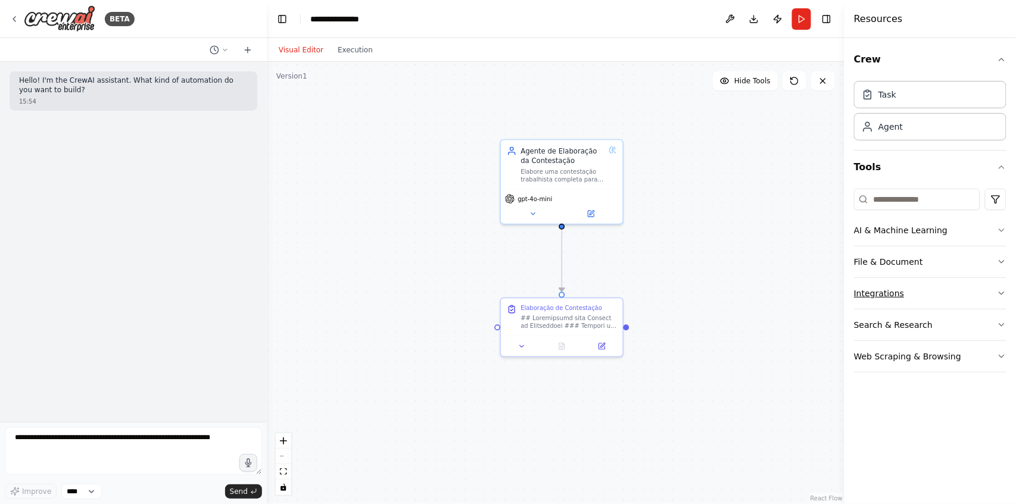
click at [899, 294] on button "Integrations" at bounding box center [930, 293] width 152 height 31
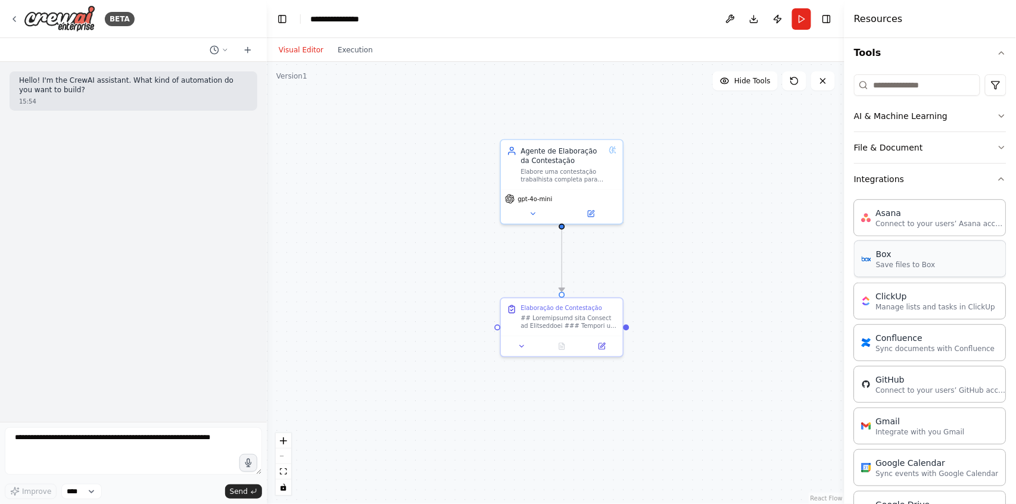
scroll to position [12, 0]
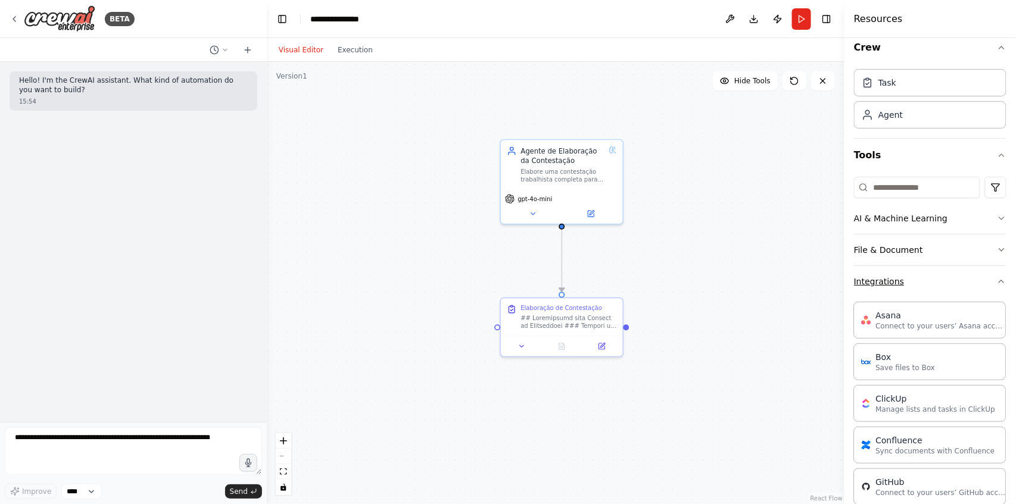
click at [879, 284] on button "Integrations" at bounding box center [930, 281] width 152 height 31
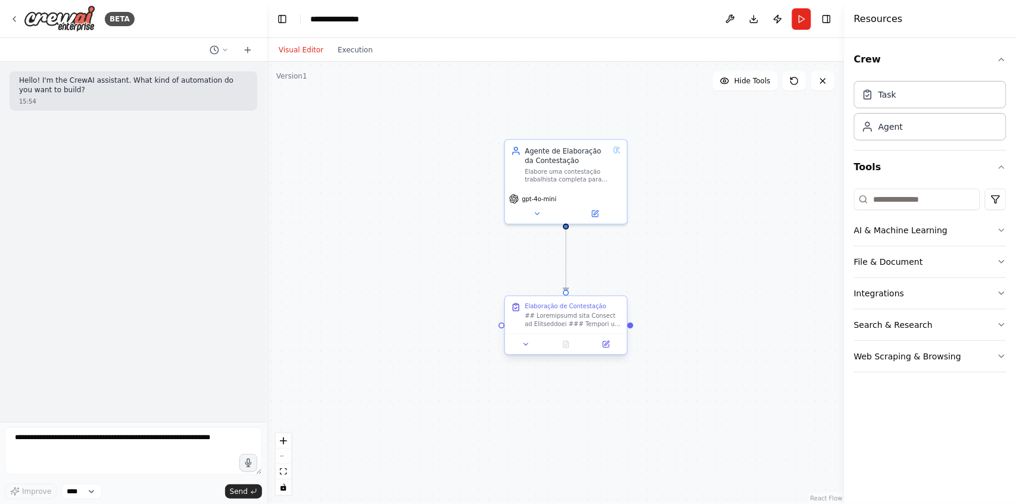
drag, startPoint x: 626, startPoint y: 330, endPoint x: 633, endPoint y: 330, distance: 6.6
click at [633, 330] on div ".deletable-edge-delete-btn { width: 20px; height: 20px; border: 0px solid #ffff…" at bounding box center [556, 283] width 578 height 442
click at [635, 323] on div at bounding box center [633, 326] width 6 height 6
drag, startPoint x: 633, startPoint y: 326, endPoint x: 706, endPoint y: 331, distance: 72.8
click at [705, 330] on div ".deletable-edge-delete-btn { width: 20px; height: 20px; border: 0px solid #ffff…" at bounding box center [556, 283] width 578 height 442
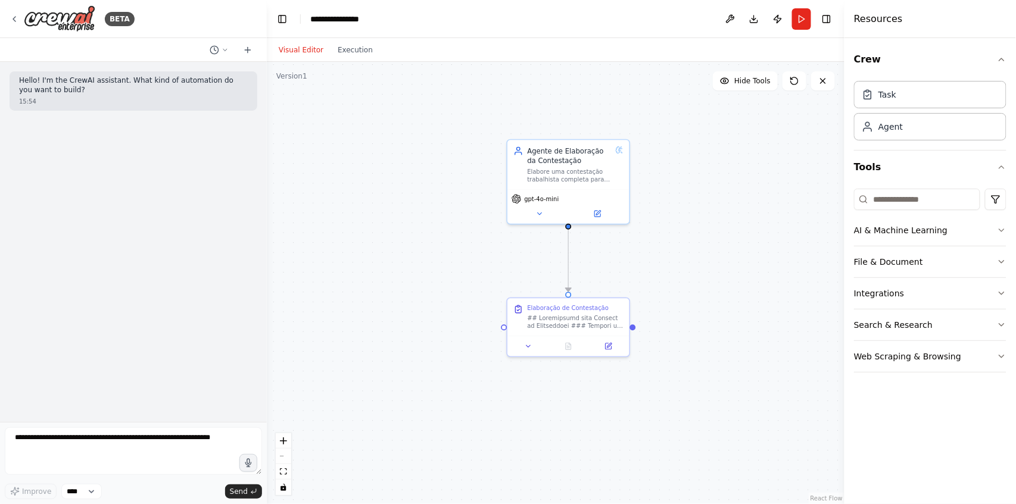
click at [704, 239] on div ".deletable-edge-delete-btn { width: 20px; height: 20px; border: 0px solid #ffff…" at bounding box center [556, 283] width 578 height 442
click at [150, 447] on textarea at bounding box center [133, 452] width 257 height 48
type textarea "**********"
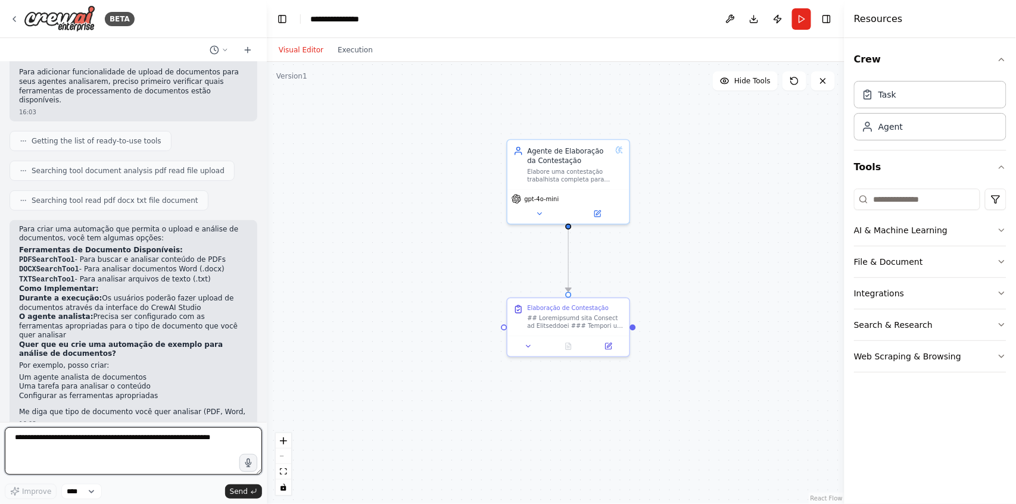
scroll to position [136, 0]
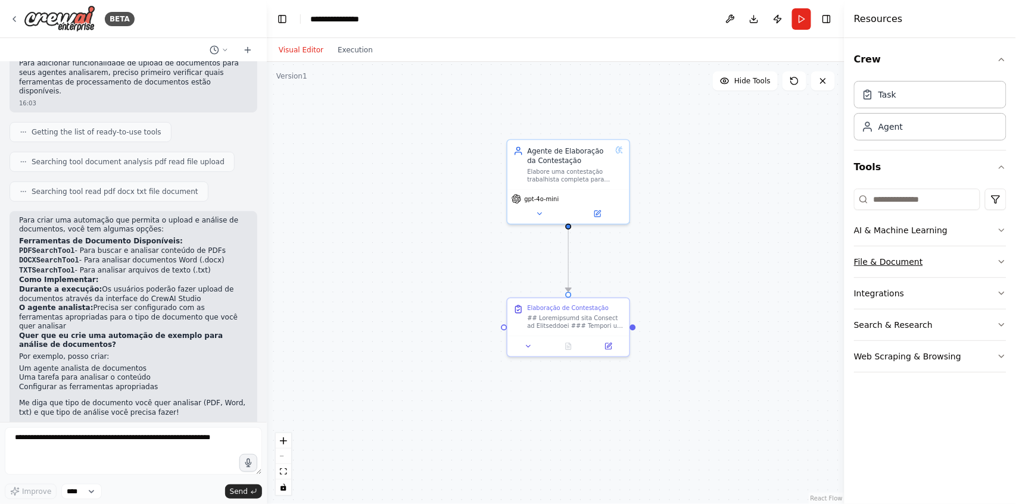
click at [899, 262] on button "File & Document" at bounding box center [930, 262] width 152 height 31
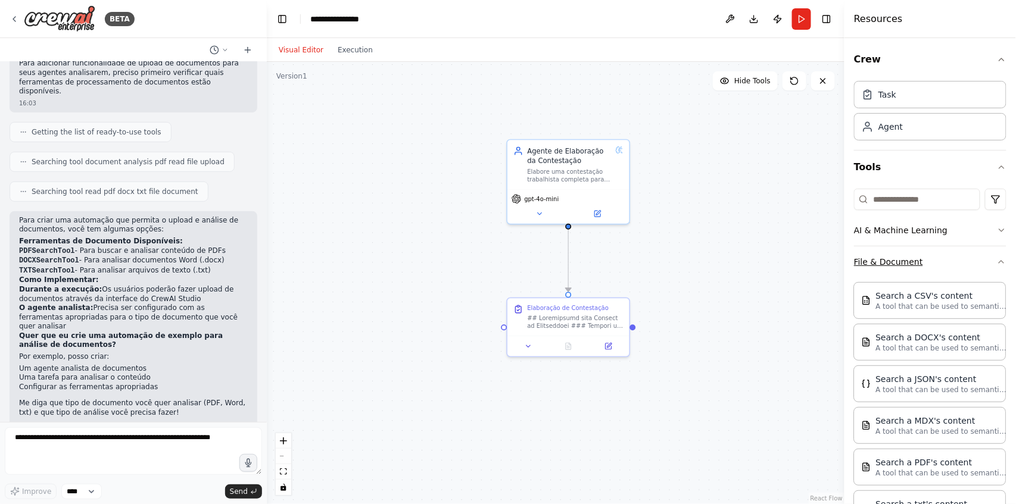
click at [901, 260] on button "File & Document" at bounding box center [930, 262] width 152 height 31
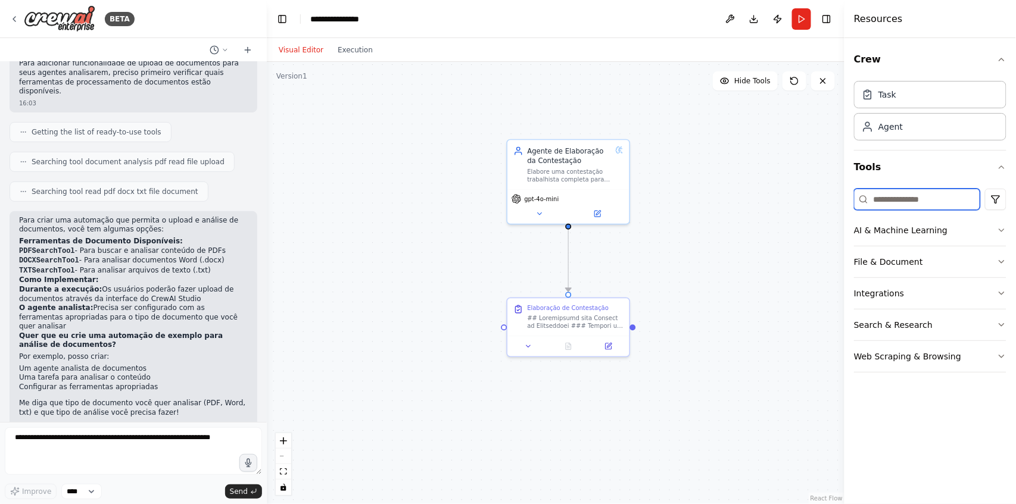
click at [891, 196] on input at bounding box center [917, 199] width 126 height 21
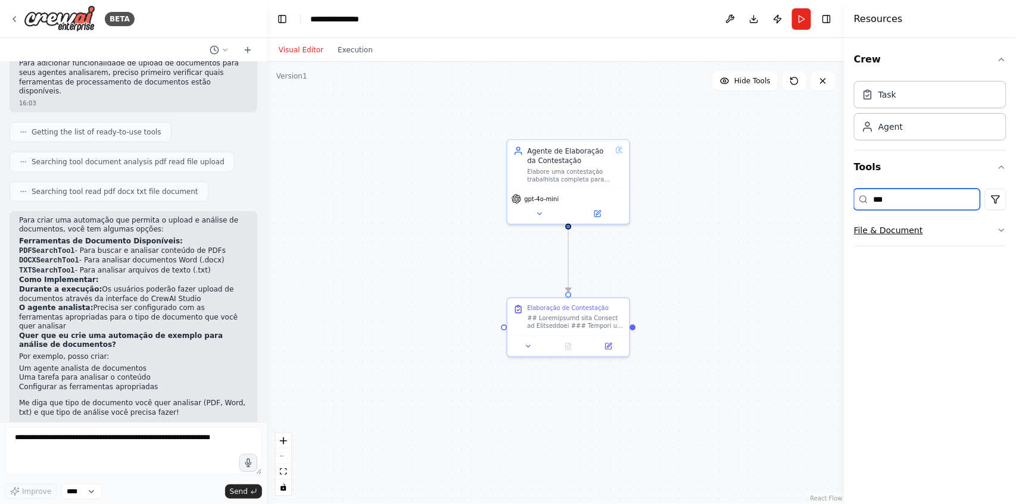
type input "***"
click at [912, 225] on button "File & Document" at bounding box center [930, 230] width 152 height 31
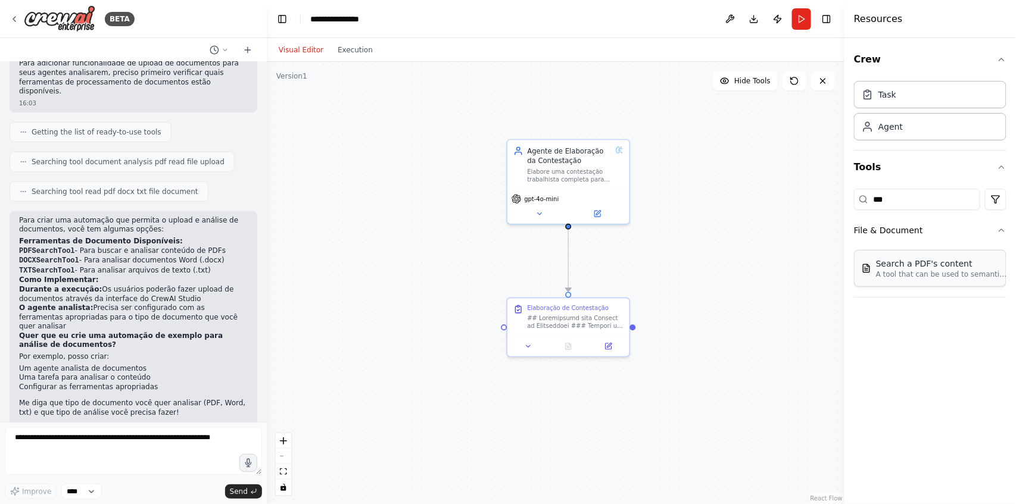
click at [923, 267] on div "Search a PDF's content" at bounding box center [941, 264] width 131 height 12
drag, startPoint x: 420, startPoint y: 222, endPoint x: 360, endPoint y: 187, distance: 69.9
click at [360, 187] on div "A tool that can be used to semantic search a query from a PDF's content." at bounding box center [366, 184] width 98 height 16
drag, startPoint x: 398, startPoint y: 193, endPoint x: 369, endPoint y: 173, distance: 34.7
click at [369, 173] on div "Search a PDF's content A tool that can be used to semantic search a query from …" at bounding box center [330, 167] width 121 height 39
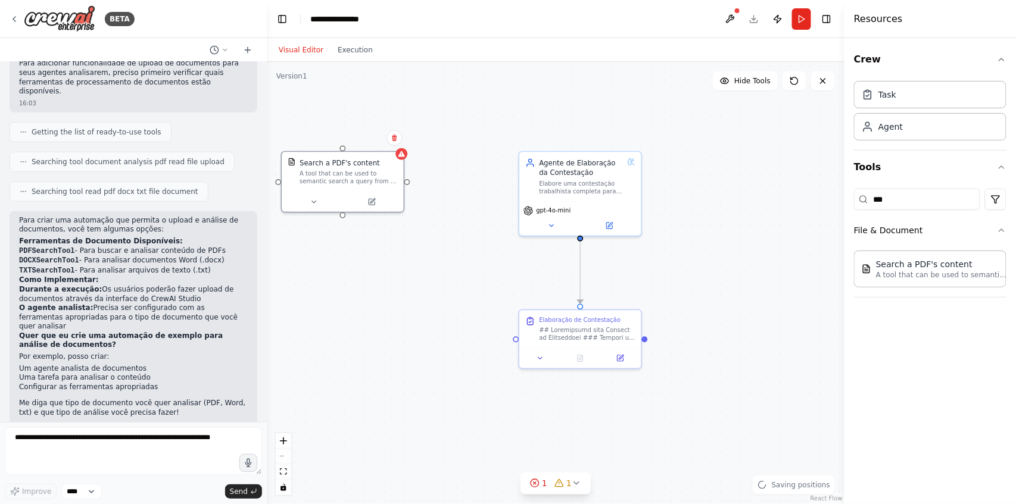
drag, startPoint x: 397, startPoint y: 173, endPoint x: 415, endPoint y: 201, distance: 33.7
click at [415, 201] on div ".deletable-edge-delete-btn { width: 20px; height: 20px; border: 0px solid #ffff…" at bounding box center [556, 283] width 578 height 442
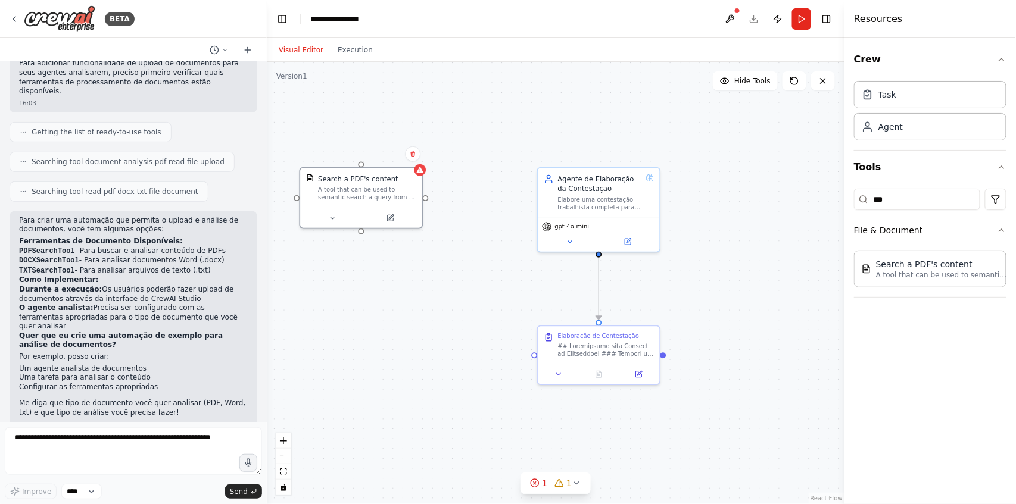
drag, startPoint x: 412, startPoint y: 199, endPoint x: 425, endPoint y: 199, distance: 12.5
click at [425, 199] on div ".deletable-edge-delete-btn { width: 20px; height: 20px; border: 0px solid #ffff…" at bounding box center [556, 283] width 578 height 442
drag, startPoint x: 459, startPoint y: 197, endPoint x: 540, endPoint y: 206, distance: 80.9
click at [540, 206] on div "Agente de Elaboração da Contestação Elabore uma contestação trabalhista complet…" at bounding box center [609, 223] width 480 height 368
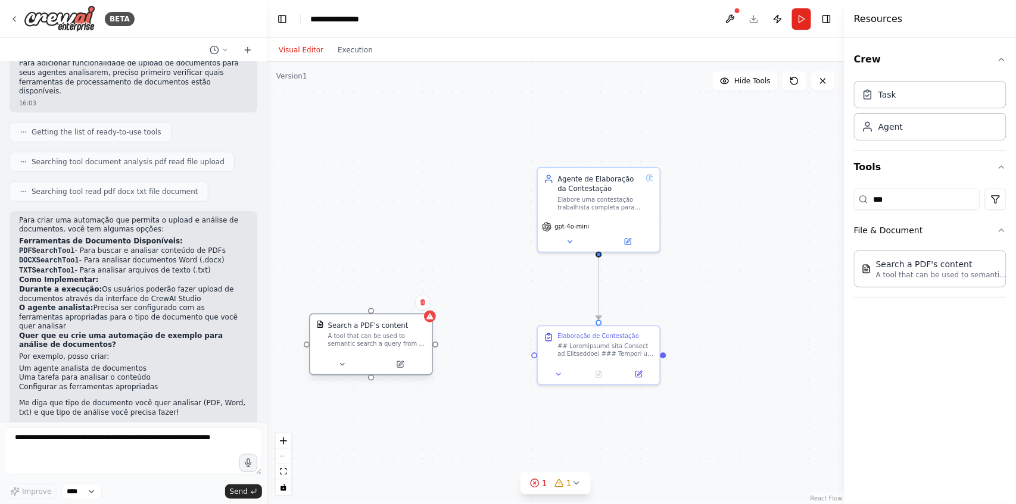
drag, startPoint x: 364, startPoint y: 206, endPoint x: 374, endPoint y: 356, distance: 149.8
click at [374, 356] on div "Search a PDF's content A tool that can be used to semantic search a query from …" at bounding box center [371, 345] width 124 height 62
drag, startPoint x: 437, startPoint y: 345, endPoint x: 534, endPoint y: 356, distance: 97.1
click at [534, 356] on div ".deletable-edge-delete-btn { width: 20px; height: 20px; border: 0px solid #ffff…" at bounding box center [556, 283] width 578 height 442
click at [370, 335] on div "A tool that can be used to semantic search a query from a PDF's content." at bounding box center [377, 340] width 98 height 16
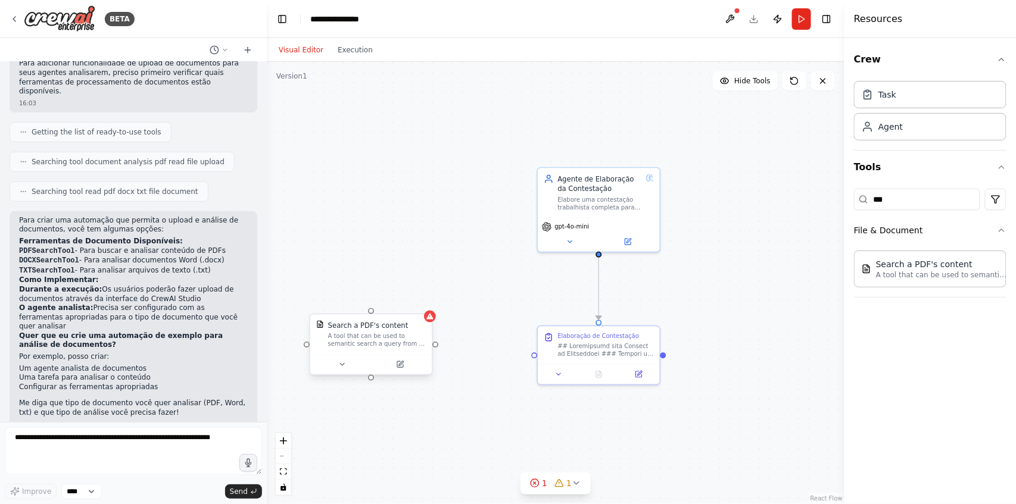
click at [370, 335] on div "A tool that can be used to semantic search a query from a PDF's content." at bounding box center [377, 340] width 98 height 16
click at [399, 366] on icon at bounding box center [400, 364] width 6 height 6
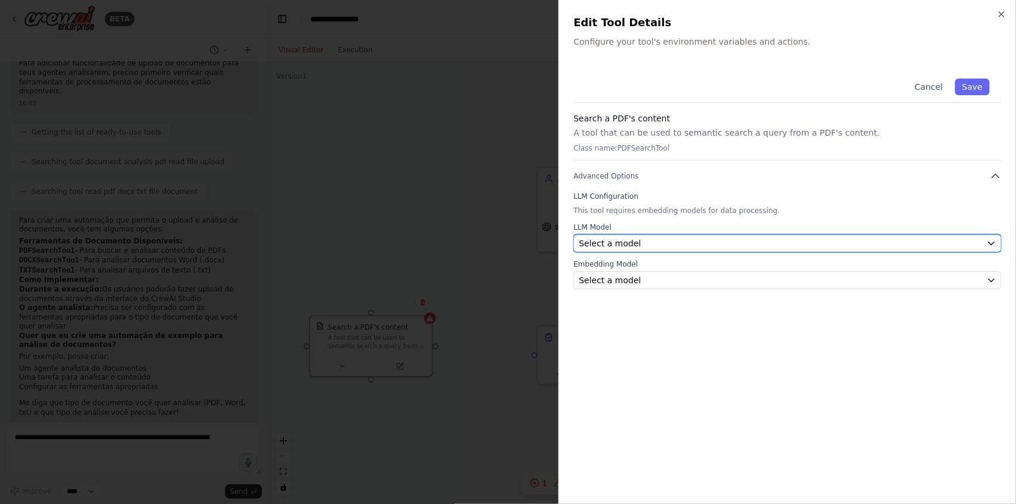
click at [605, 244] on span "Select a model" at bounding box center [610, 244] width 62 height 12
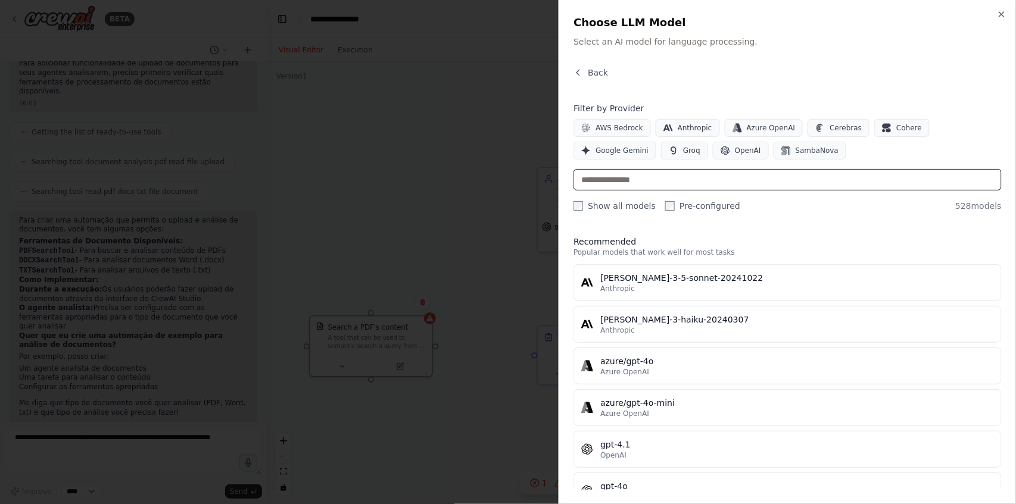
click at [636, 182] on input "text" at bounding box center [787, 179] width 428 height 21
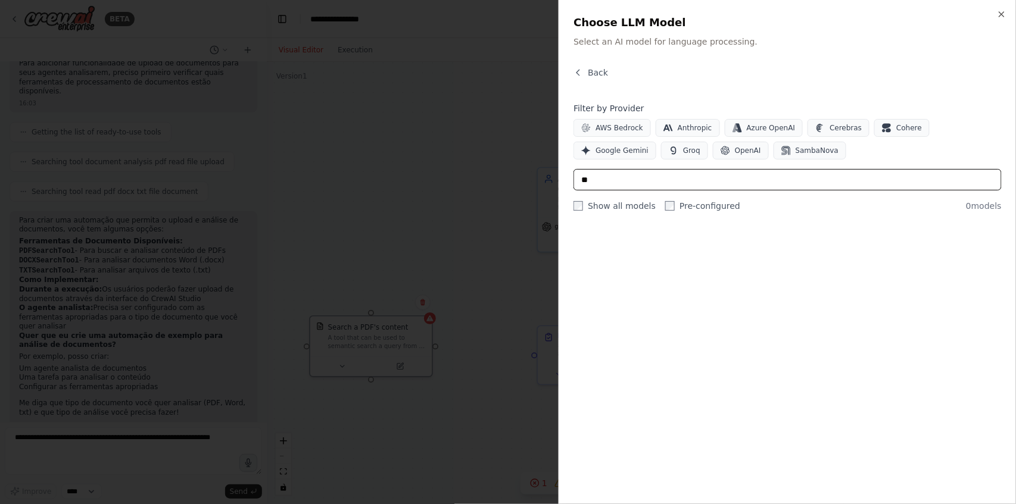
type input "*"
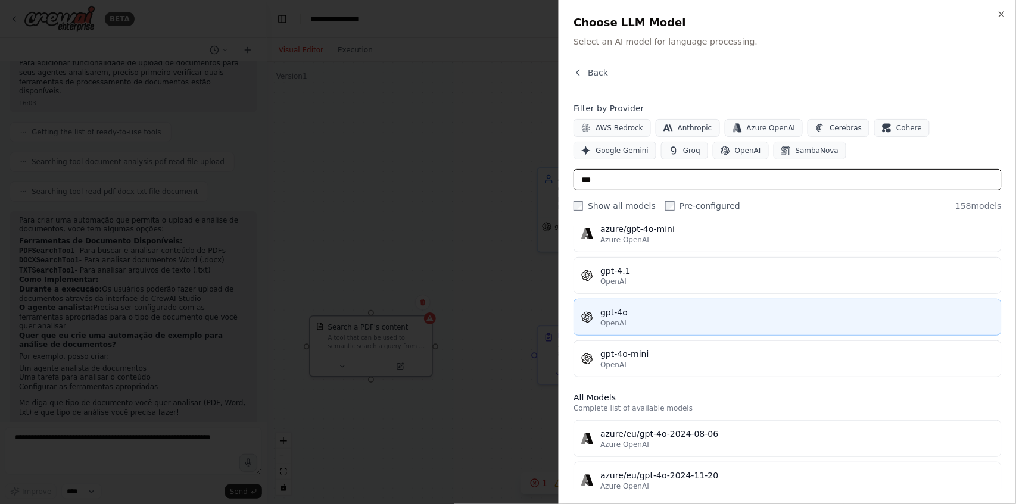
scroll to position [79, 0]
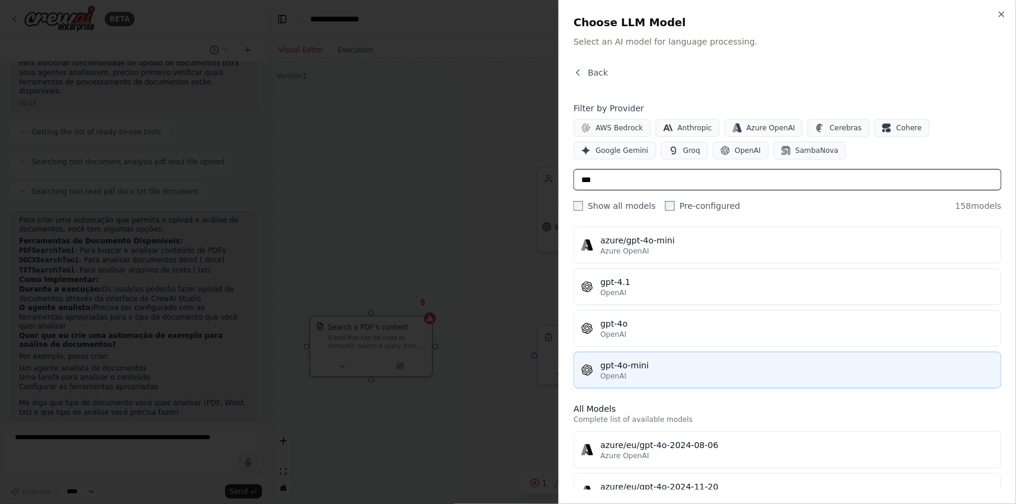
type input "***"
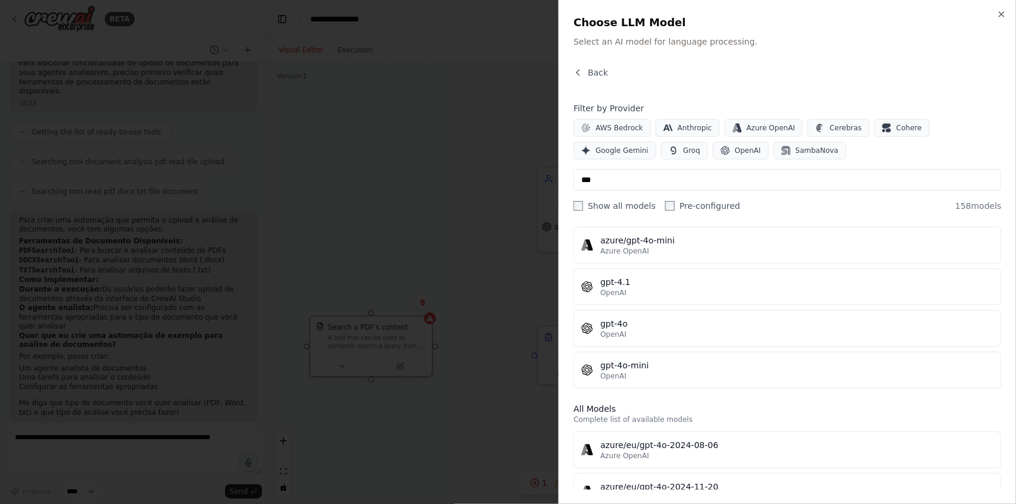
click at [638, 375] on div "OpenAI" at bounding box center [797, 377] width 394 height 10
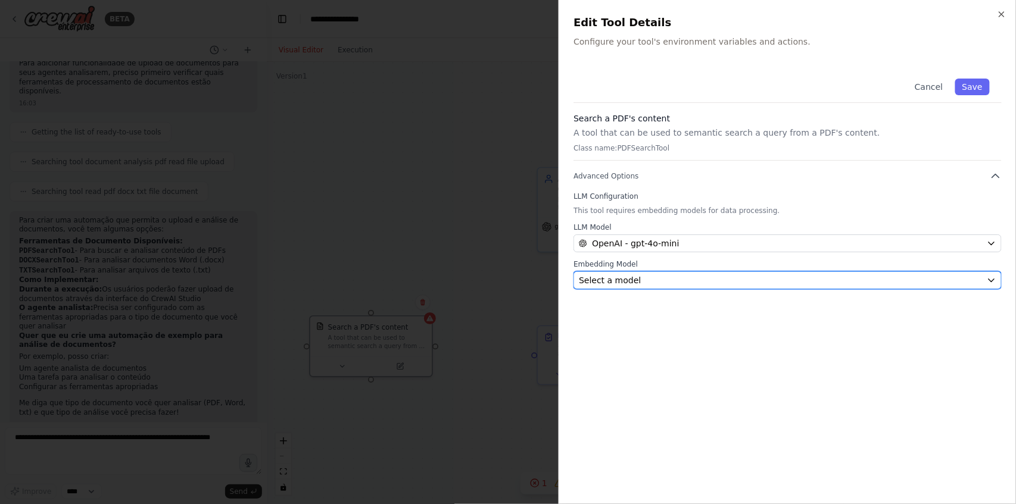
click at [629, 283] on span "Select a model" at bounding box center [610, 281] width 62 height 12
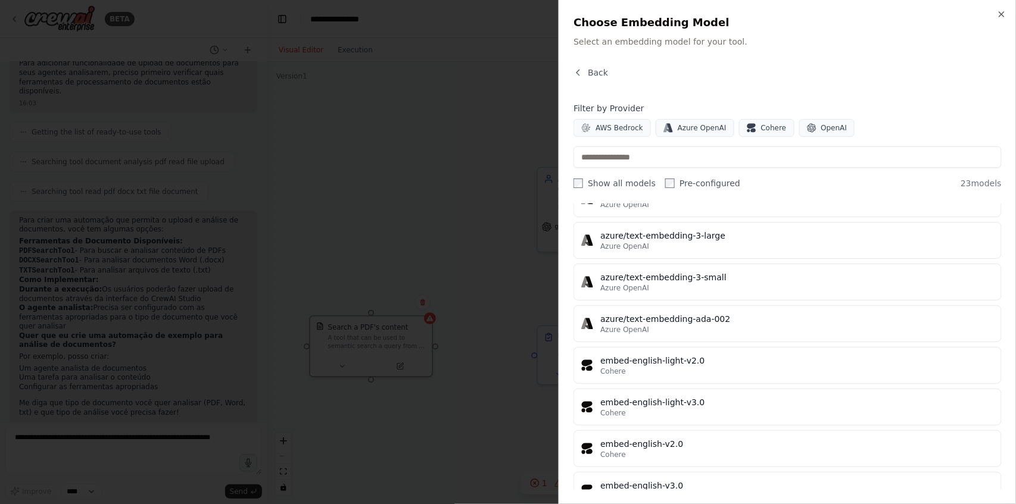
scroll to position [712, 0]
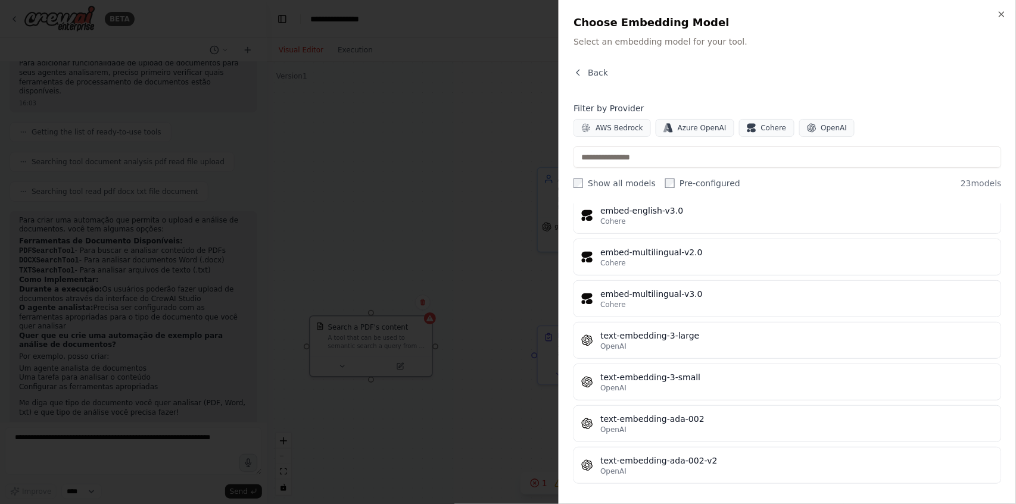
click at [578, 79] on div "Back" at bounding box center [787, 77] width 428 height 21
click at [582, 75] on icon "button" at bounding box center [578, 73] width 10 height 10
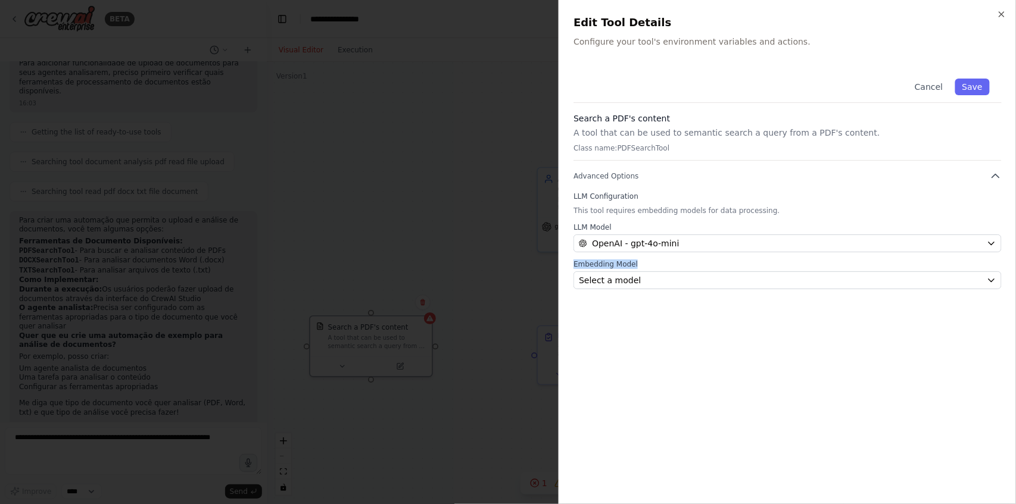
drag, startPoint x: 572, startPoint y: 262, endPoint x: 638, endPoint y: 263, distance: 66.1
click at [638, 263] on div "Close Edit Tool Details Configure your tool's environment variables and actions…" at bounding box center [787, 252] width 457 height 504
copy label "Embedding Model"
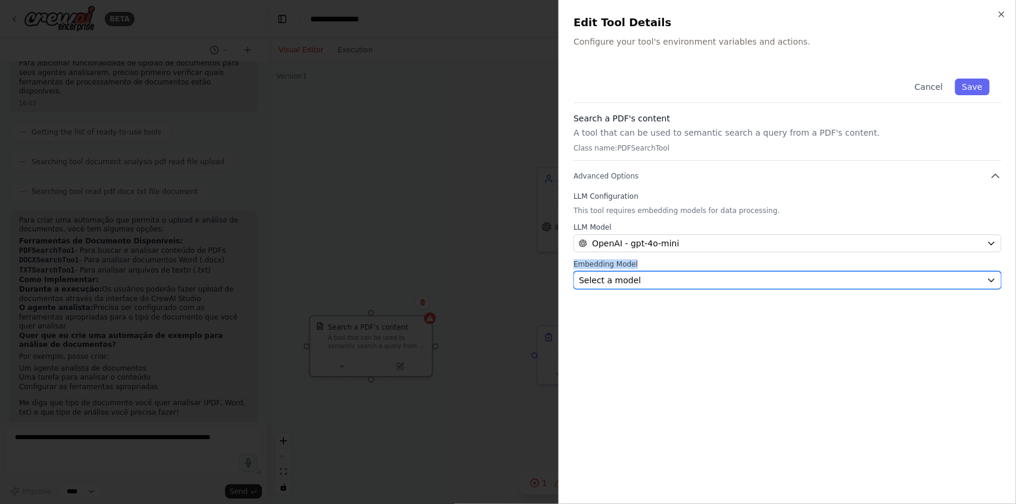
click at [631, 278] on span "Select a model" at bounding box center [610, 281] width 62 height 12
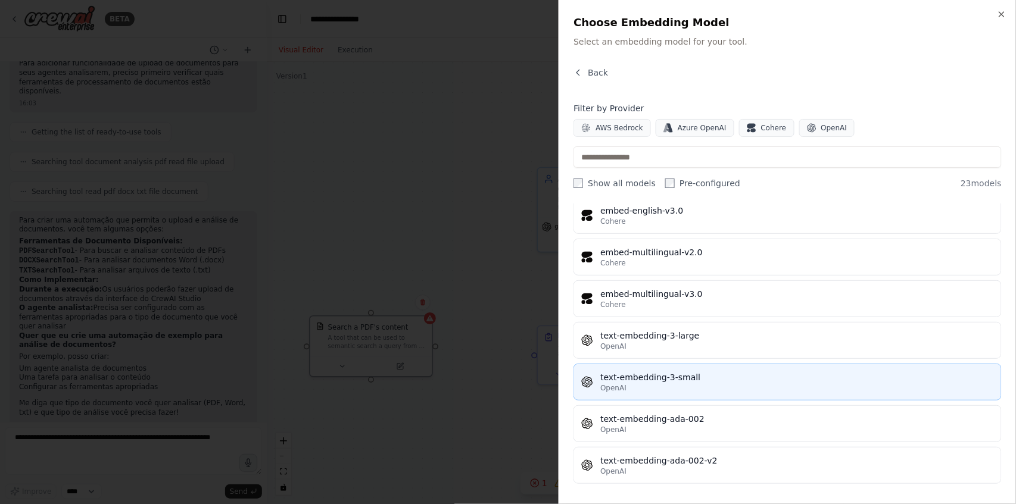
click at [717, 384] on div "OpenAI" at bounding box center [797, 389] width 394 height 10
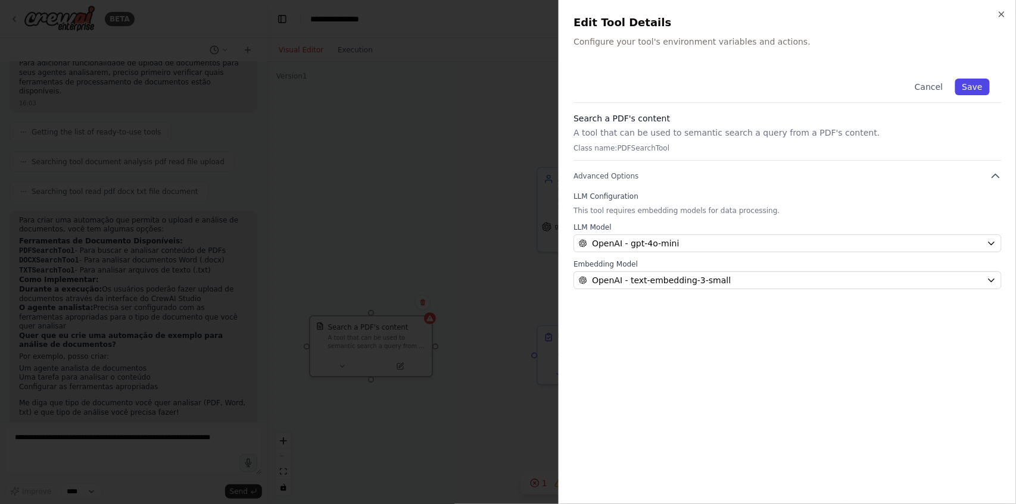
click at [978, 91] on button "Save" at bounding box center [972, 87] width 35 height 17
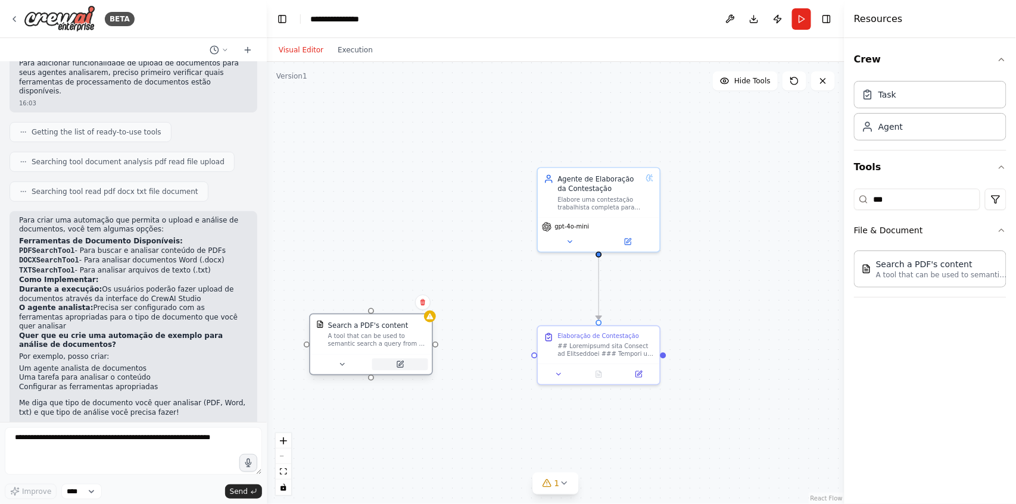
click at [400, 369] on button at bounding box center [400, 364] width 56 height 12
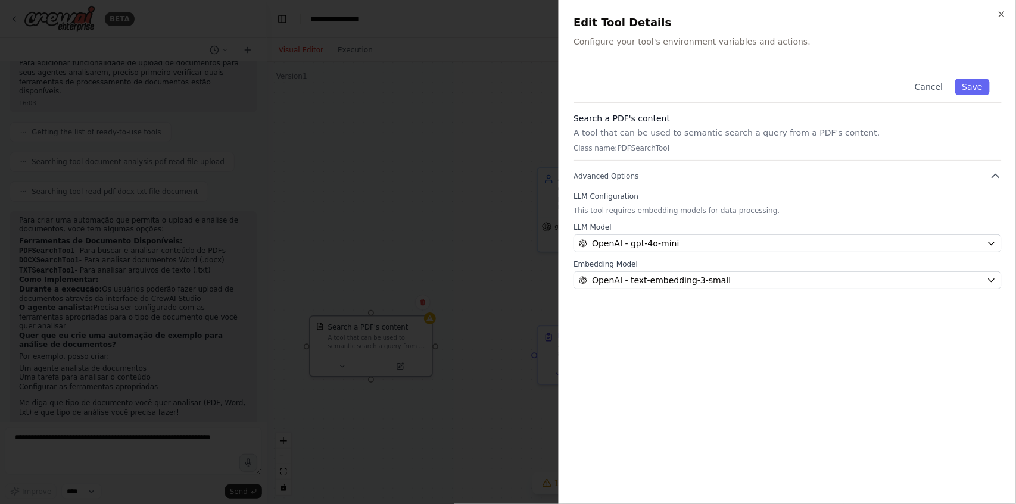
click at [434, 390] on div at bounding box center [508, 252] width 1016 height 504
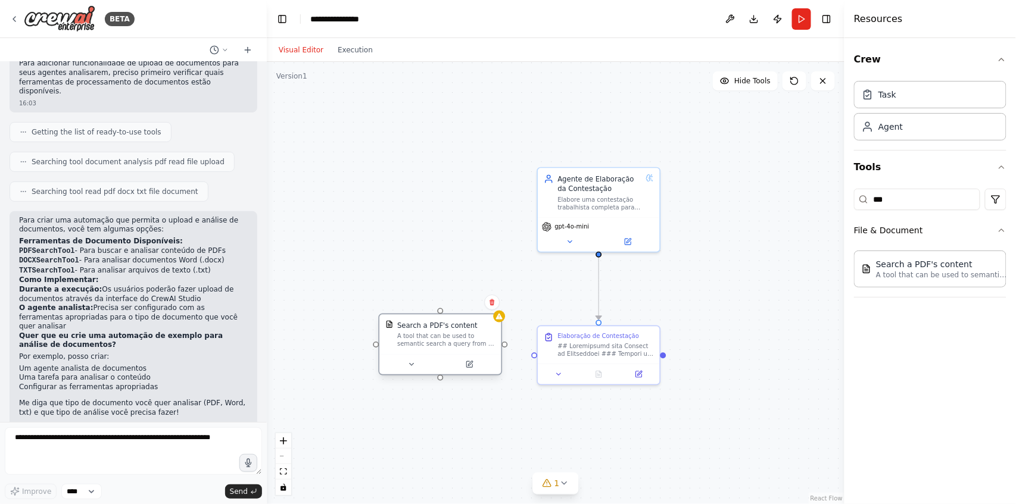
drag, startPoint x: 370, startPoint y: 343, endPoint x: 438, endPoint y: 342, distance: 67.3
click at [438, 342] on div "A tool that can be used to semantic search a query from a PDF's content." at bounding box center [446, 340] width 98 height 16
drag, startPoint x: 598, startPoint y: 254, endPoint x: 442, endPoint y: 314, distance: 167.8
click at [442, 314] on div "Agente de Elaboração da Contestação Elabore uma contestação trabalhista complet…" at bounding box center [609, 223] width 480 height 368
drag, startPoint x: 444, startPoint y: 347, endPoint x: 434, endPoint y: 357, distance: 15.2
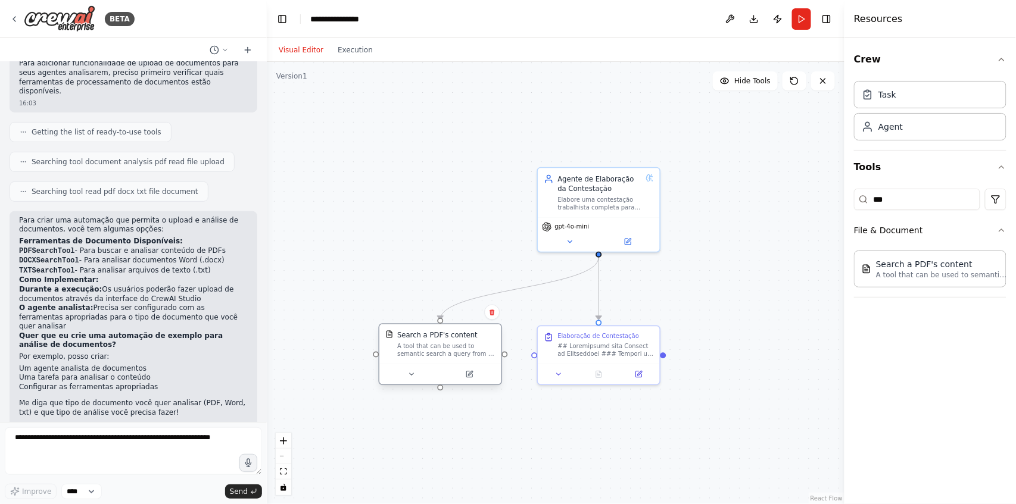
click at [434, 357] on div "A tool that can be used to semantic search a query from a PDF's content." at bounding box center [446, 350] width 98 height 16
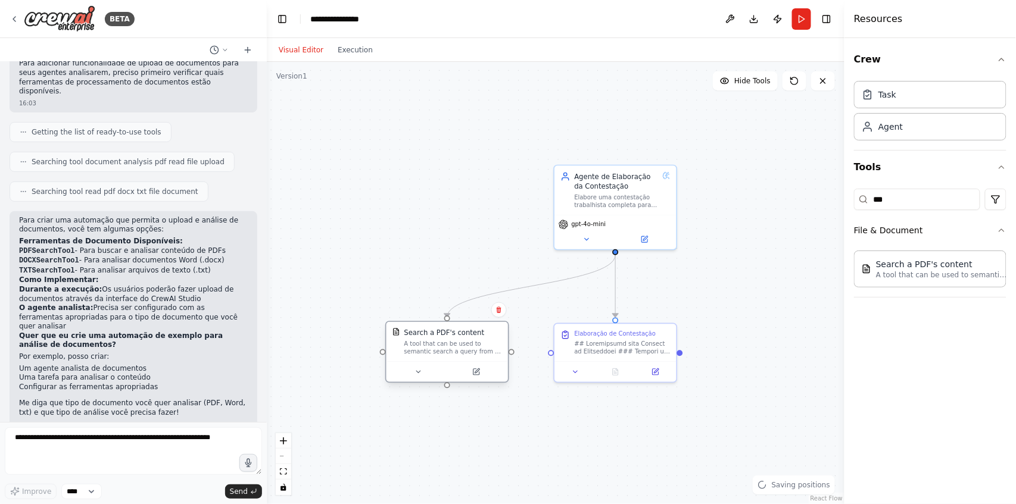
drag, startPoint x: 495, startPoint y: 357, endPoint x: 512, endPoint y: 355, distance: 16.8
click at [512, 355] on div ".deletable-edge-delete-btn { width: 20px; height: 20px; border: 0px solid #ffff…" at bounding box center [556, 283] width 578 height 442
drag, startPoint x: 512, startPoint y: 352, endPoint x: 551, endPoint y: 351, distance: 39.3
click at [552, 351] on div ".deletable-edge-delete-btn { width: 20px; height: 20px; border: 0px solid #ffff…" at bounding box center [556, 283] width 578 height 442
drag, startPoint x: 474, startPoint y: 347, endPoint x: 481, endPoint y: 350, distance: 7.7
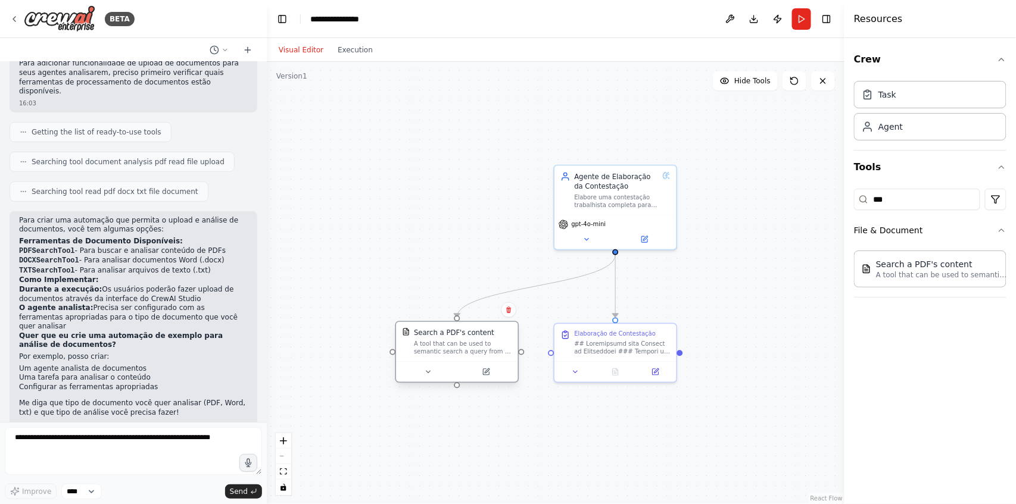
click at [481, 350] on div "A tool that can be used to semantic search a query from a PDF's content." at bounding box center [463, 348] width 98 height 16
click at [439, 372] on button at bounding box center [428, 372] width 56 height 12
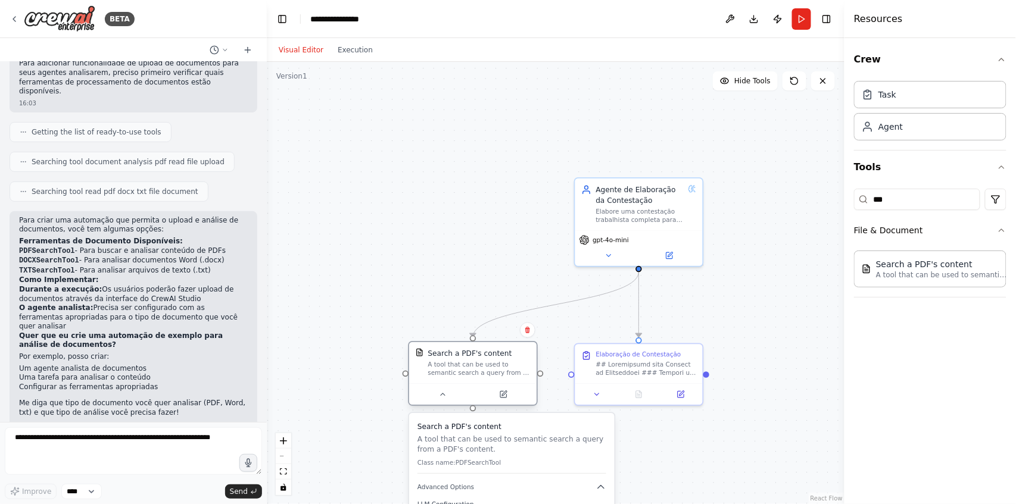
click at [462, 370] on div "A tool that can be used to semantic search a query from a PDF's content." at bounding box center [479, 369] width 102 height 17
click at [438, 400] on button at bounding box center [442, 394] width 58 height 13
click at [473, 369] on div "A tool that can be used to semantic search a query from a PDF's content." at bounding box center [479, 369] width 102 height 17
click at [466, 363] on div "A tool that can be used to semantic search a query from a PDF's content." at bounding box center [479, 369] width 102 height 17
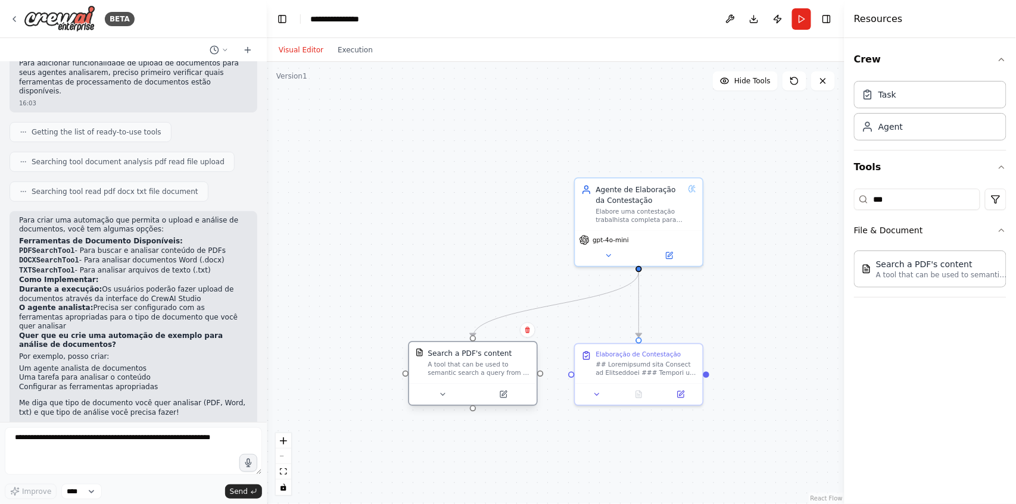
click at [466, 363] on div "A tool that can be used to semantic search a query from a PDF's content." at bounding box center [479, 369] width 102 height 17
click at [470, 368] on div "A tool that can be used to semantic search a query from a PDF's content." at bounding box center [479, 369] width 102 height 17
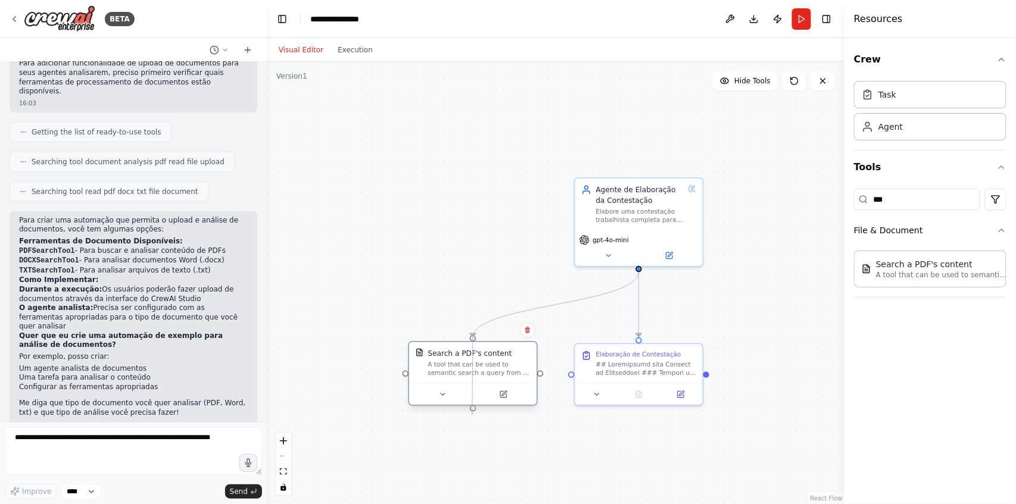
click at [472, 409] on div at bounding box center [473, 409] width 6 height 6
click at [470, 362] on div "A tool that can be used to semantic search a query from a PDF's content." at bounding box center [479, 369] width 102 height 17
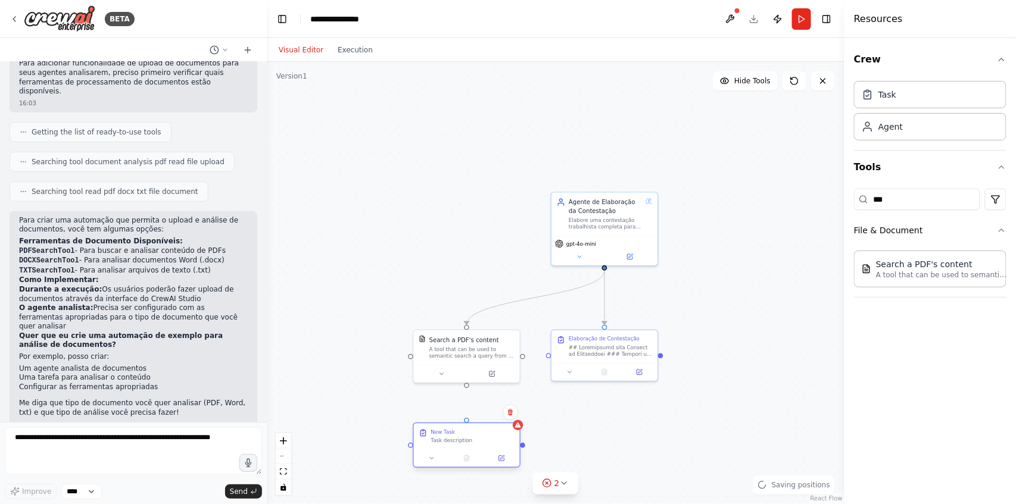
drag, startPoint x: 507, startPoint y: 448, endPoint x: 460, endPoint y: 444, distance: 47.8
click at [460, 444] on div "New Task Task description" at bounding box center [467, 437] width 106 height 26
click at [466, 388] on div ".deletable-edge-delete-btn { width: 20px; height: 20px; border: 0px solid #ffff…" at bounding box center [556, 283] width 578 height 442
click at [464, 440] on div "Task description" at bounding box center [472, 440] width 83 height 7
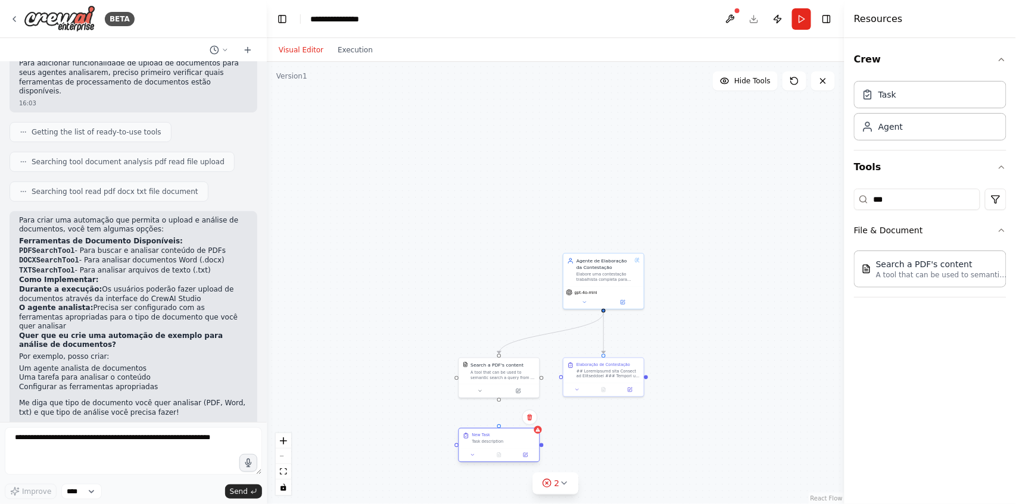
click at [516, 445] on div "New Task Task description" at bounding box center [499, 439] width 80 height 20
click at [483, 447] on div "New Task Task description" at bounding box center [499, 439] width 80 height 20
click at [523, 457] on icon at bounding box center [525, 455] width 5 height 5
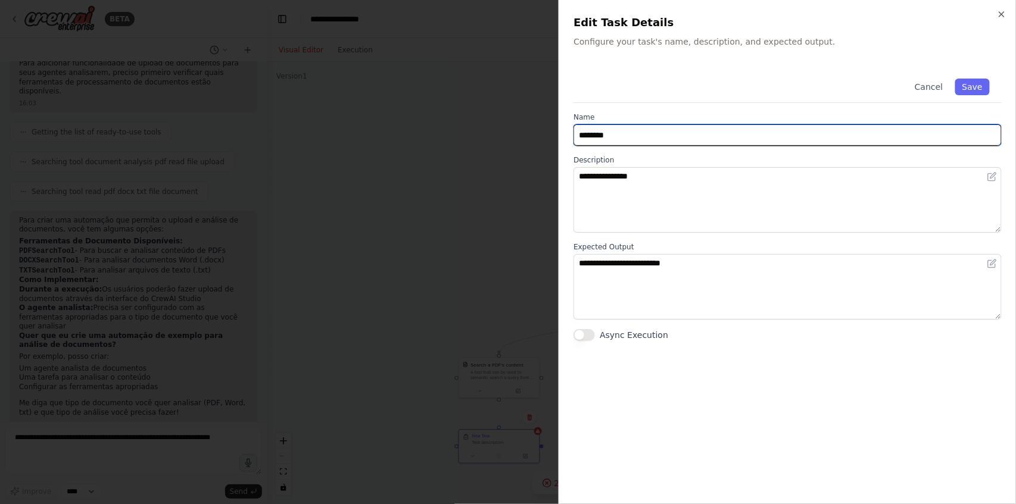
drag, startPoint x: 633, startPoint y: 136, endPoint x: 561, endPoint y: 132, distance: 72.2
click at [563, 131] on div "**********" at bounding box center [787, 252] width 457 height 504
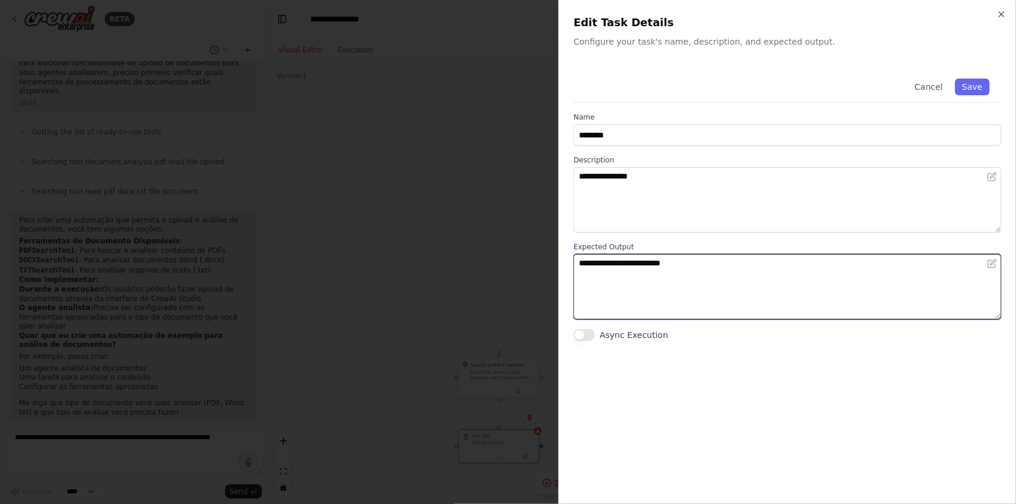
drag, startPoint x: 785, startPoint y: 280, endPoint x: 706, endPoint y: 280, distance: 79.2
click at [785, 280] on textarea "**********" at bounding box center [787, 287] width 428 height 66
drag, startPoint x: 668, startPoint y: 292, endPoint x: 671, endPoint y: 305, distance: 12.7
click at [668, 292] on textarea "**********" at bounding box center [787, 287] width 428 height 66
drag, startPoint x: 671, startPoint y: 305, endPoint x: 817, endPoint y: 334, distance: 149.4
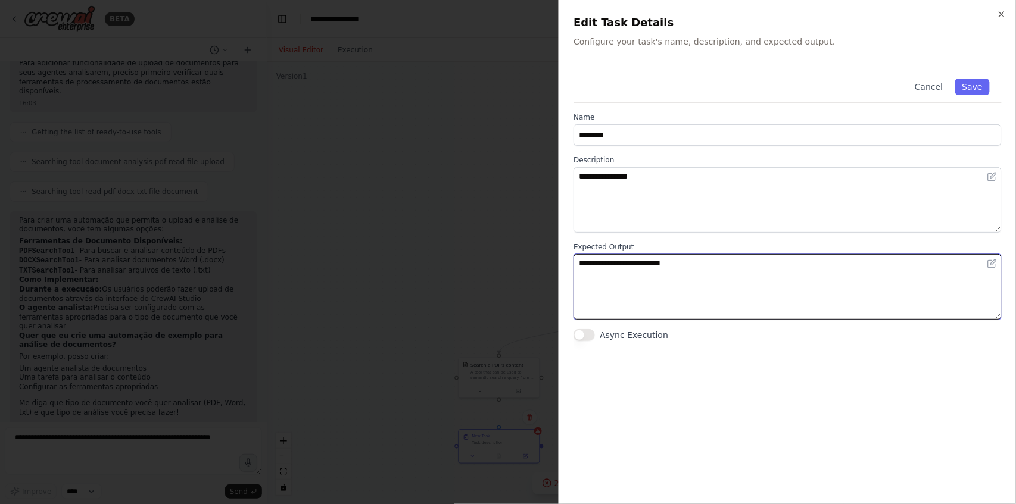
click at [675, 307] on textarea "**********" at bounding box center [787, 287] width 428 height 66
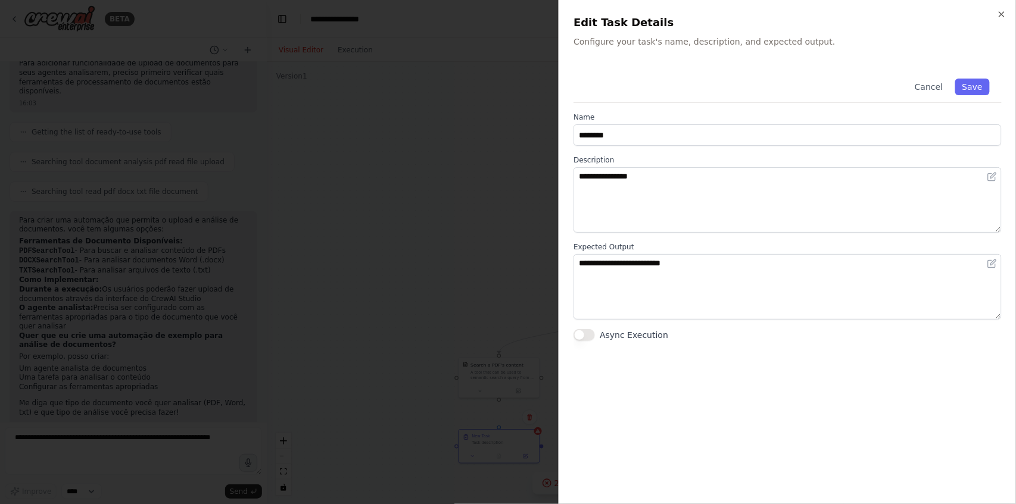
drag, startPoint x: 817, startPoint y: 335, endPoint x: 749, endPoint y: 353, distance: 70.4
click at [816, 336] on div "Async Execution" at bounding box center [787, 335] width 428 height 12
drag, startPoint x: 600, startPoint y: 352, endPoint x: 602, endPoint y: 342, distance: 10.4
click at [601, 350] on div "**********" at bounding box center [787, 278] width 428 height 423
click at [602, 336] on label "Async Execution" at bounding box center [634, 335] width 68 height 12
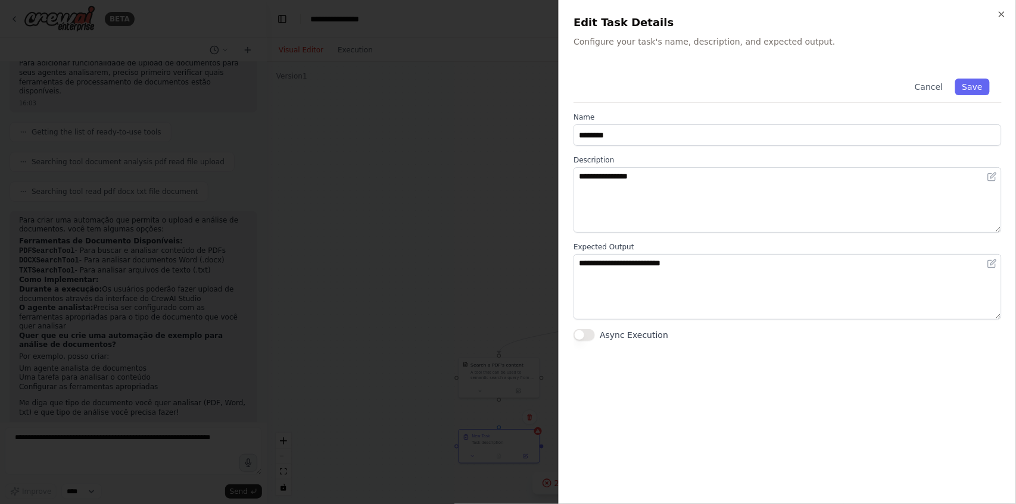
click at [595, 336] on button "Async Execution" at bounding box center [583, 335] width 21 height 12
click at [581, 334] on button "Async Execution" at bounding box center [583, 335] width 21 height 12
click at [1008, 11] on div "**********" at bounding box center [787, 252] width 457 height 504
click at [997, 8] on div "**********" at bounding box center [787, 252] width 457 height 504
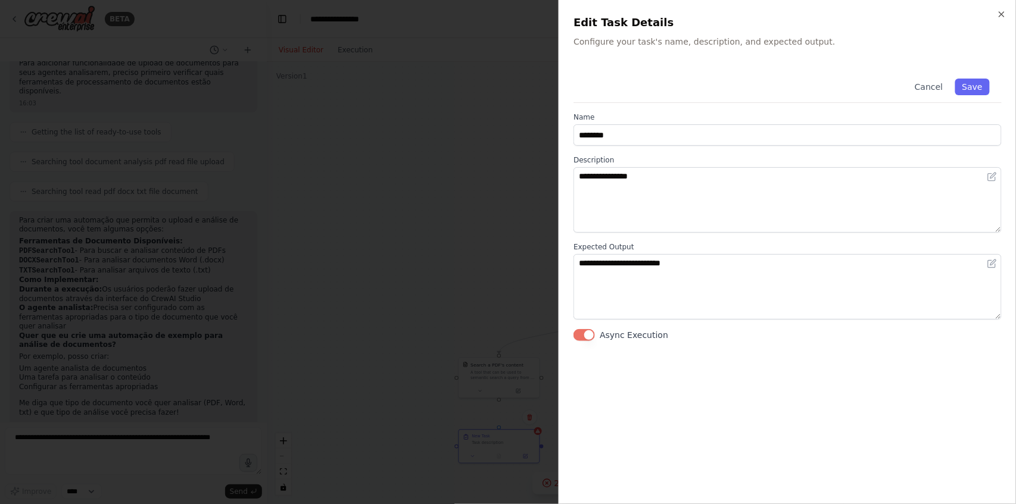
click at [1009, 5] on div "**********" at bounding box center [787, 252] width 457 height 504
click at [998, 15] on icon "button" at bounding box center [1002, 15] width 10 height 10
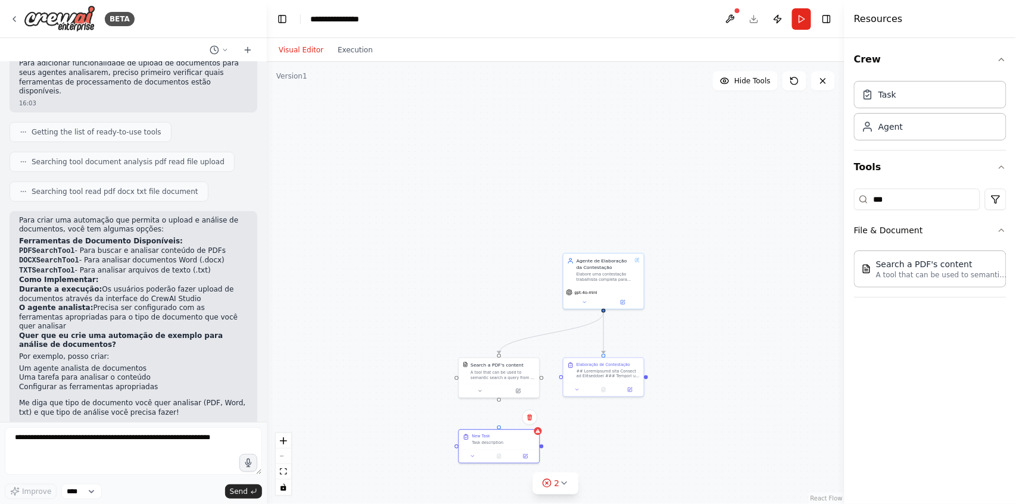
click at [568, 166] on div ".deletable-edge-delete-btn { width: 20px; height: 20px; border: 0px solid #ffff…" at bounding box center [556, 283] width 578 height 442
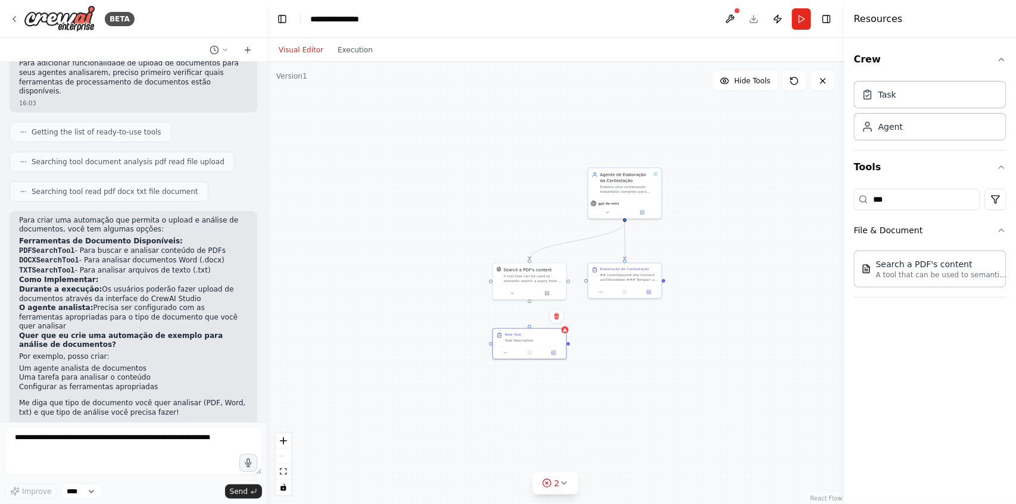
drag, startPoint x: 578, startPoint y: 183, endPoint x: 604, endPoint y: 102, distance: 84.4
click at [607, 103] on div ".deletable-edge-delete-btn { width: 20px; height: 20px; border: 0px solid #ffff…" at bounding box center [556, 283] width 578 height 442
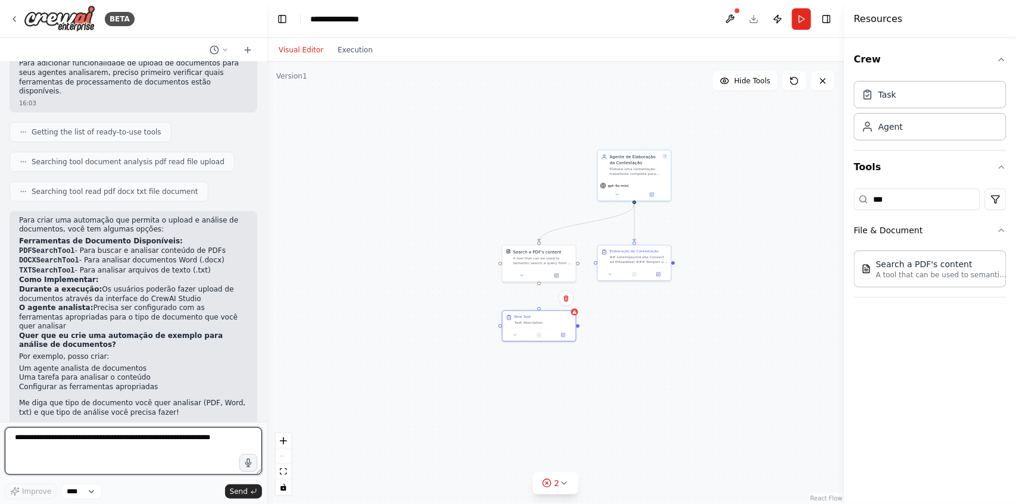
drag, startPoint x: 179, startPoint y: 437, endPoint x: 0, endPoint y: 419, distance: 180.1
click at [0, 419] on div "BETA Hello! I'm the CrewAI assistant. What kind of automation do you want to bu…" at bounding box center [133, 252] width 267 height 504
drag, startPoint x: 33, startPoint y: 432, endPoint x: 0, endPoint y: 417, distance: 36.5
click at [0, 417] on div "BETA Hello! I'm the CrewAI assistant. What kind of automation do you want to bu…" at bounding box center [133, 252] width 267 height 504
type textarea "**********"
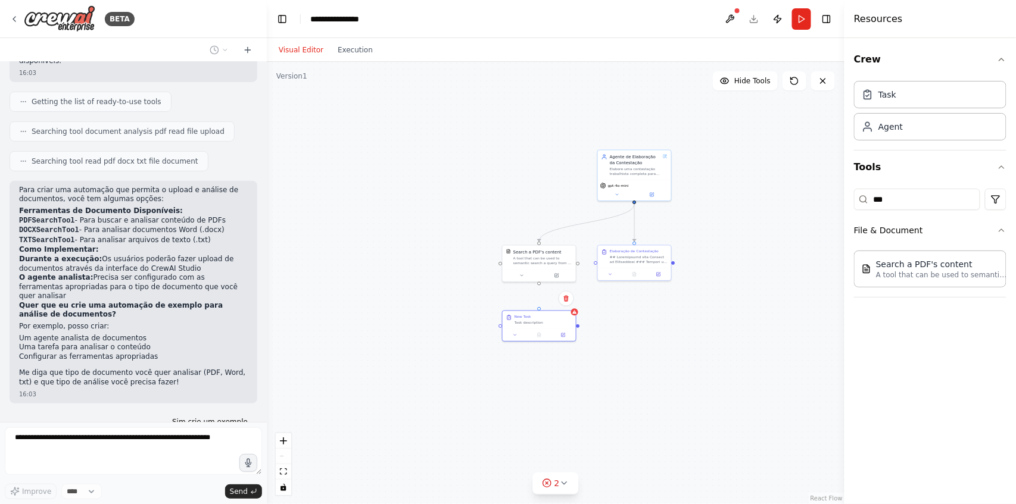
scroll to position [207, 0]
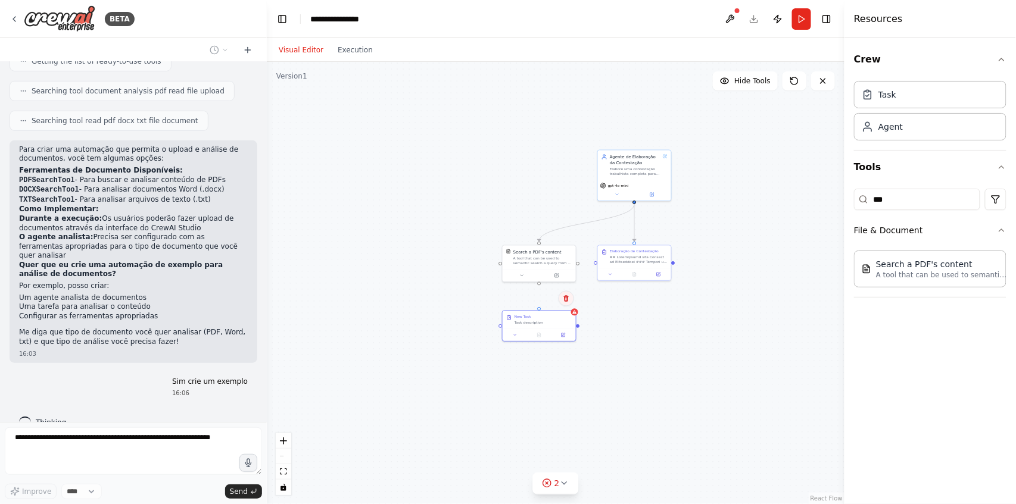
click at [565, 304] on button at bounding box center [566, 298] width 15 height 15
click at [566, 303] on button at bounding box center [566, 298] width 15 height 15
click at [572, 295] on button at bounding box center [566, 298] width 15 height 15
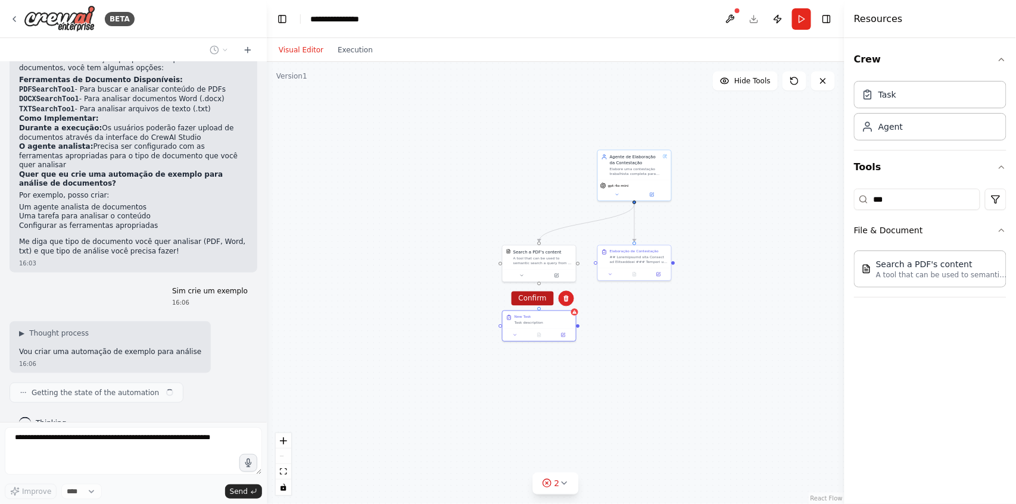
scroll to position [307, 0]
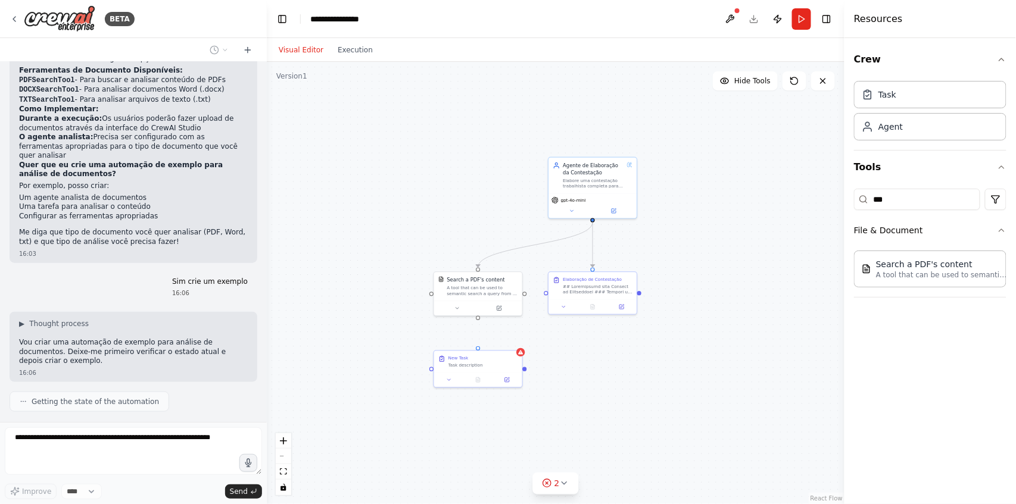
drag, startPoint x: 713, startPoint y: 348, endPoint x: 630, endPoint y: 395, distance: 95.7
click at [630, 395] on div ".deletable-edge-delete-btn { width: 20px; height: 20px; border: 0px solid #ffff…" at bounding box center [556, 283] width 578 height 442
click at [492, 368] on div "New Task Task description" at bounding box center [478, 360] width 88 height 21
click at [513, 339] on icon at bounding box center [512, 338] width 5 height 7
click at [480, 335] on button "Confirm" at bounding box center [479, 339] width 42 height 14
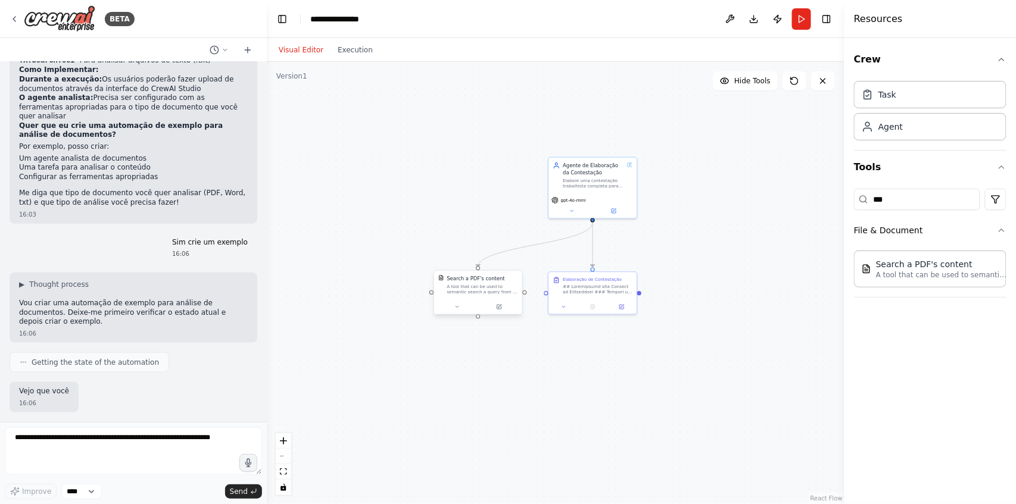
click at [510, 291] on div "A tool that can be used to semantic search a query from a PDF's content." at bounding box center [482, 289] width 71 height 11
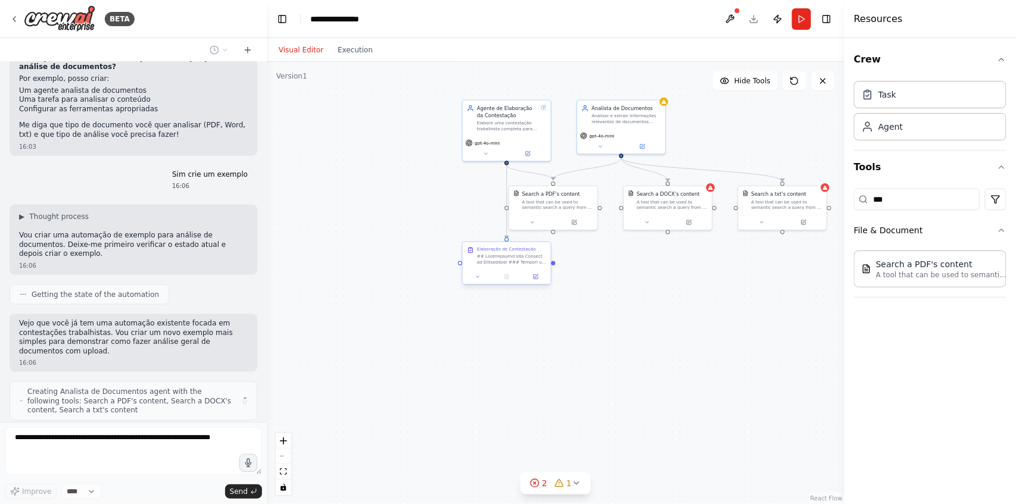
scroll to position [423, 0]
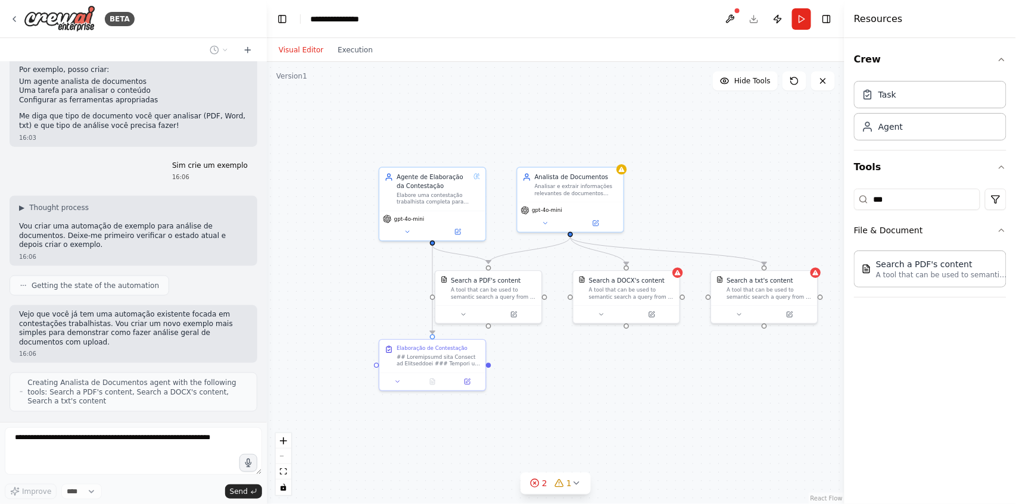
drag, startPoint x: 693, startPoint y: 296, endPoint x: 654, endPoint y: 409, distance: 119.2
click at [654, 409] on div ".deletable-edge-delete-btn { width: 20px; height: 20px; border: 0px solid #ffff…" at bounding box center [556, 283] width 578 height 442
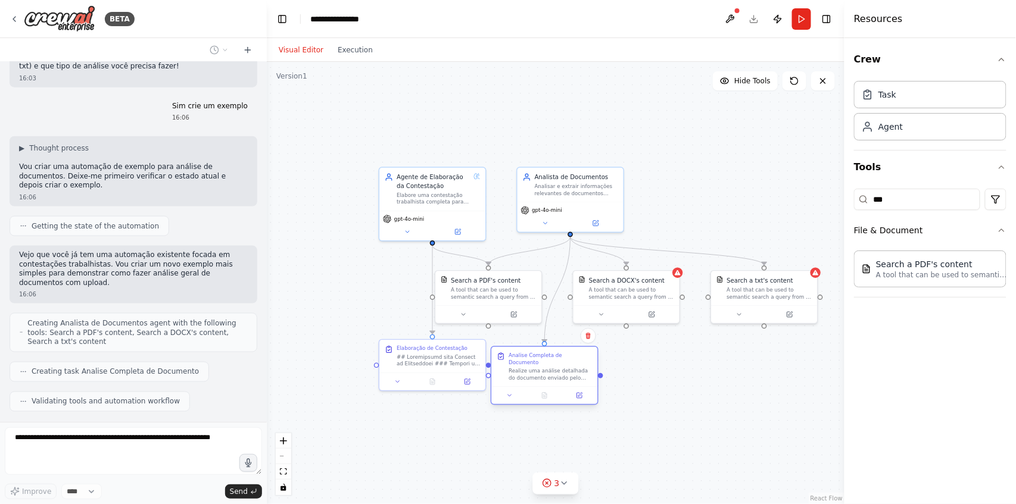
scroll to position [512, 0]
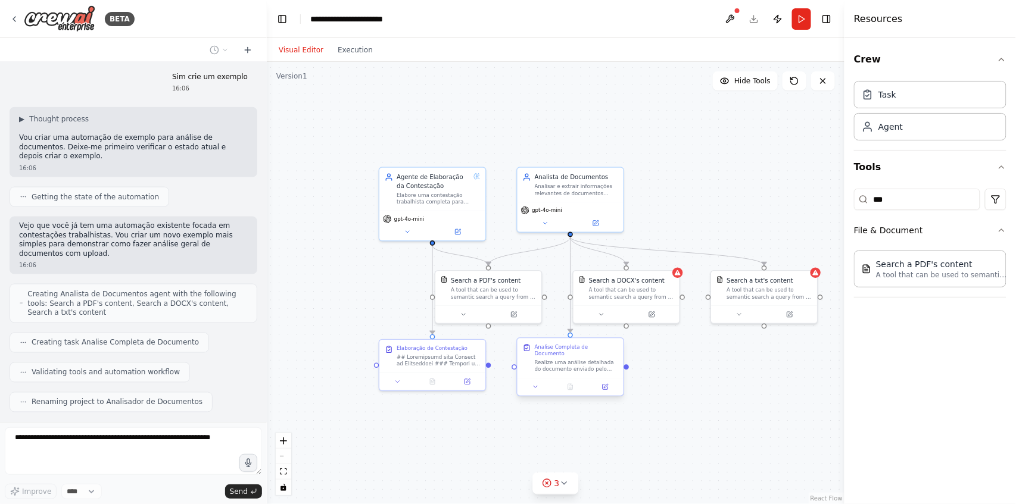
drag, startPoint x: 450, startPoint y: 433, endPoint x: 591, endPoint y: 354, distance: 161.8
click at [591, 359] on div "Realize uma análise detalhada do documento enviado pelo usuário. Execute as seg…" at bounding box center [576, 366] width 83 height 14
click at [576, 404] on div ".deletable-edge-delete-btn { width: 20px; height: 20px; border: 0px solid #ffff…" at bounding box center [556, 283] width 578 height 442
drag, startPoint x: 495, startPoint y: 291, endPoint x: 508, endPoint y: 288, distance: 13.4
click at [508, 288] on div "A tool that can be used to semantic search a query from a PDF's content." at bounding box center [506, 292] width 85 height 14
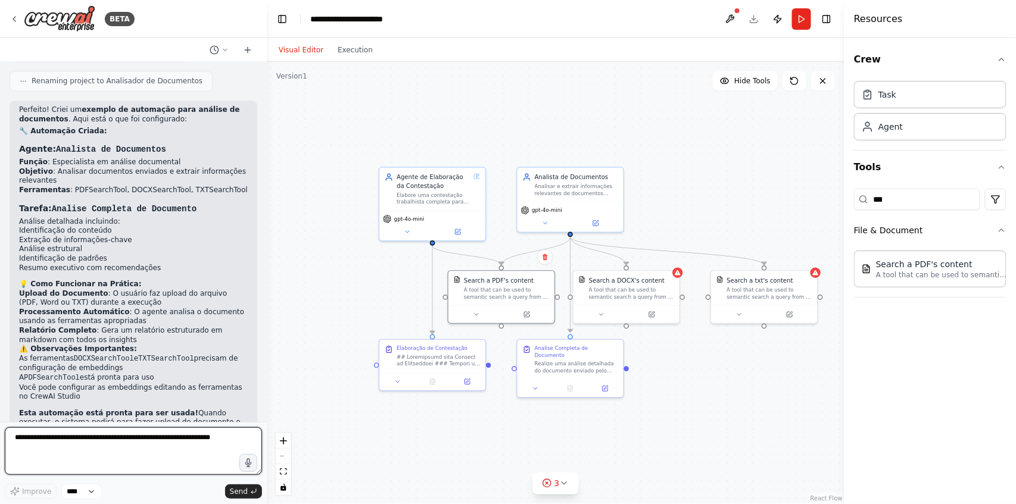
scroll to position [855, 0]
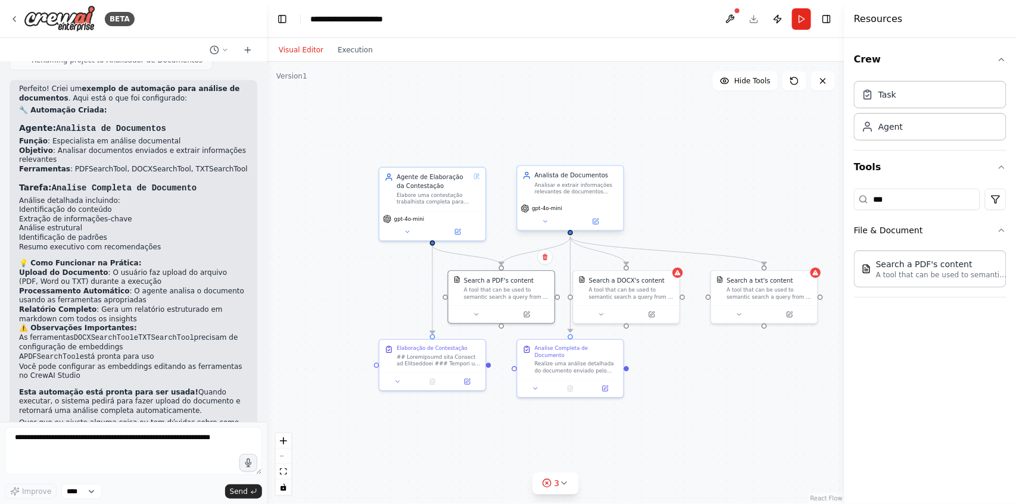
click at [561, 186] on div "Analisar e extrair informações relevantes de documentos enviados pelos usuários…" at bounding box center [576, 189] width 83 height 14
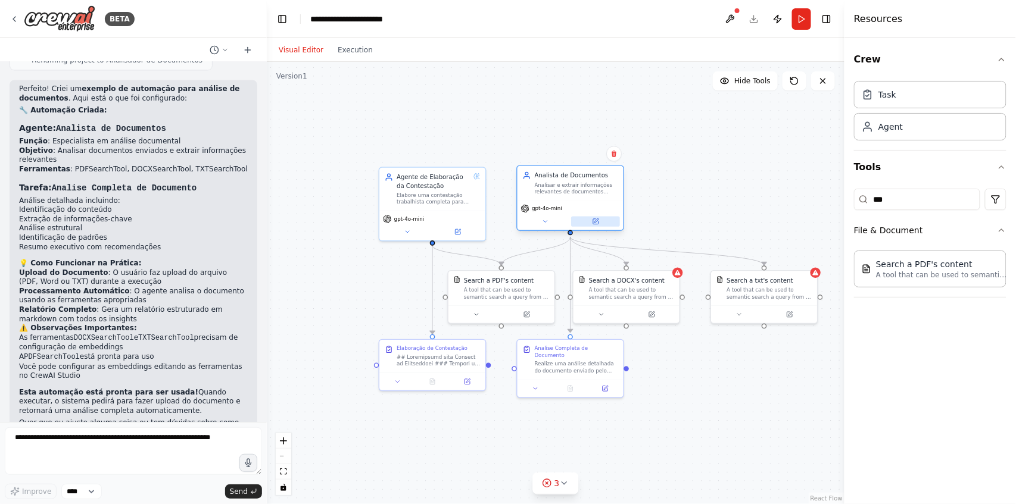
click at [597, 225] on button at bounding box center [595, 222] width 49 height 10
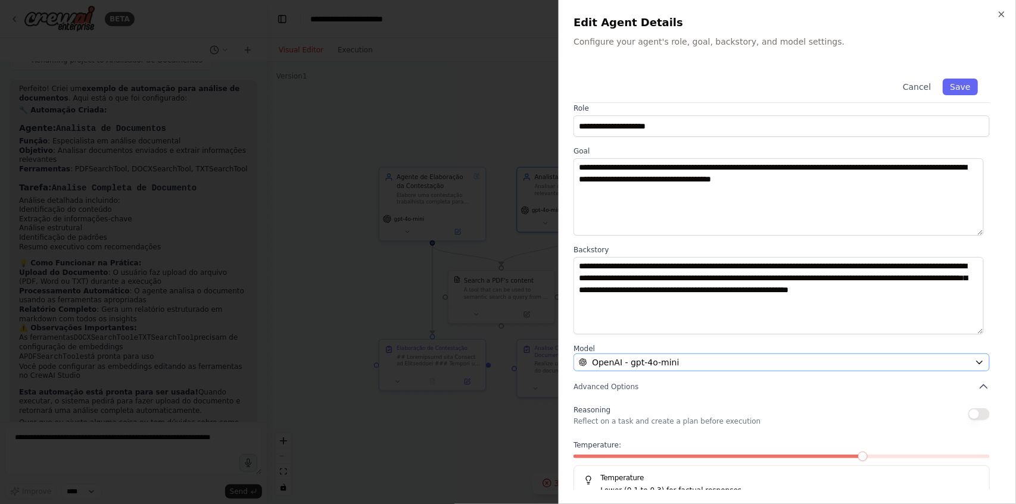
scroll to position [0, 0]
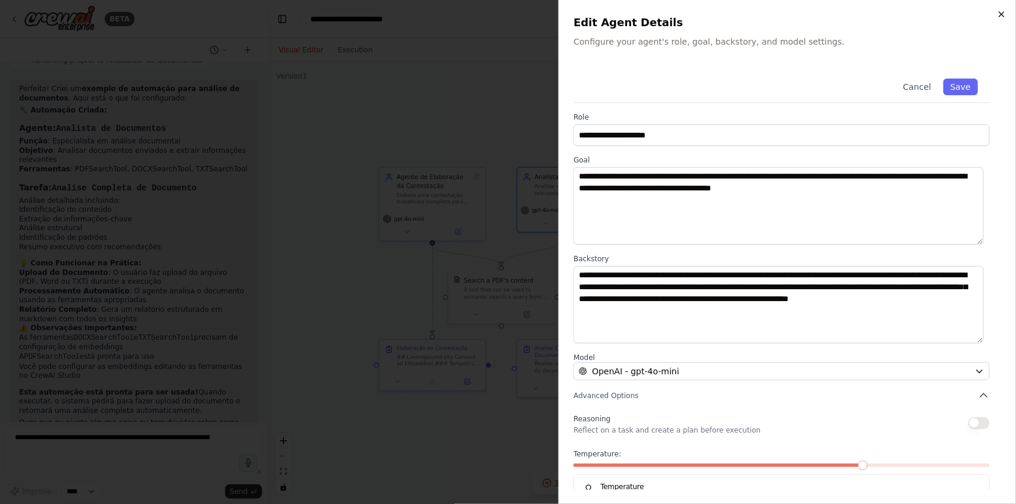
click at [1003, 11] on icon "button" at bounding box center [1002, 15] width 10 height 10
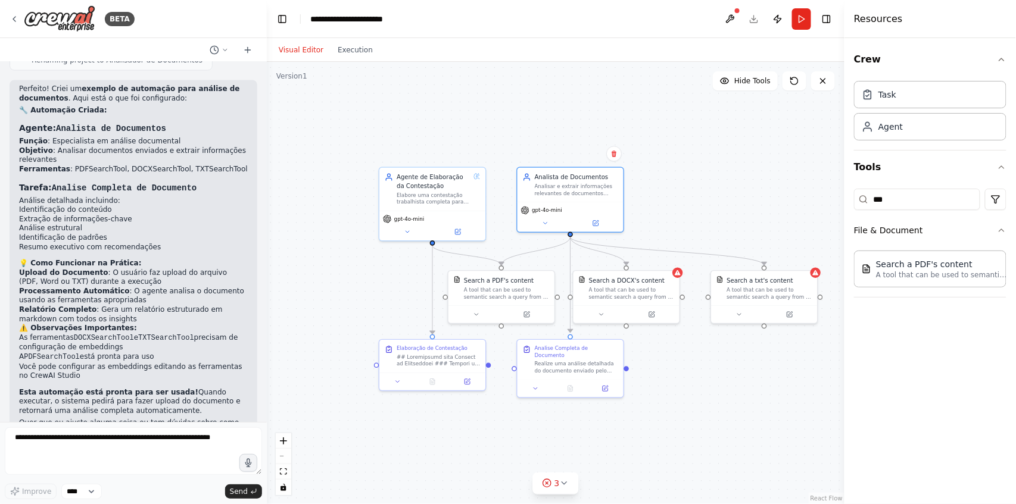
click at [335, 286] on div ".deletable-edge-delete-btn { width: 20px; height: 20px; border: 0px solid #ffff…" at bounding box center [556, 283] width 578 height 442
click at [419, 205] on div "Agente de Elaboração da Contestação Elabore uma contestação trabalhista complet…" at bounding box center [432, 187] width 106 height 43
click at [504, 295] on div "A tool that can be used to semantic search a query from a PDF's content." at bounding box center [506, 292] width 85 height 14
click at [587, 295] on div "Search a DOCX's content A tool that can be used to semantic search a query from…" at bounding box center [627, 287] width 96 height 24
click at [739, 295] on div "A tool that can be used to semantic search a query from a txt's content." at bounding box center [769, 292] width 85 height 14
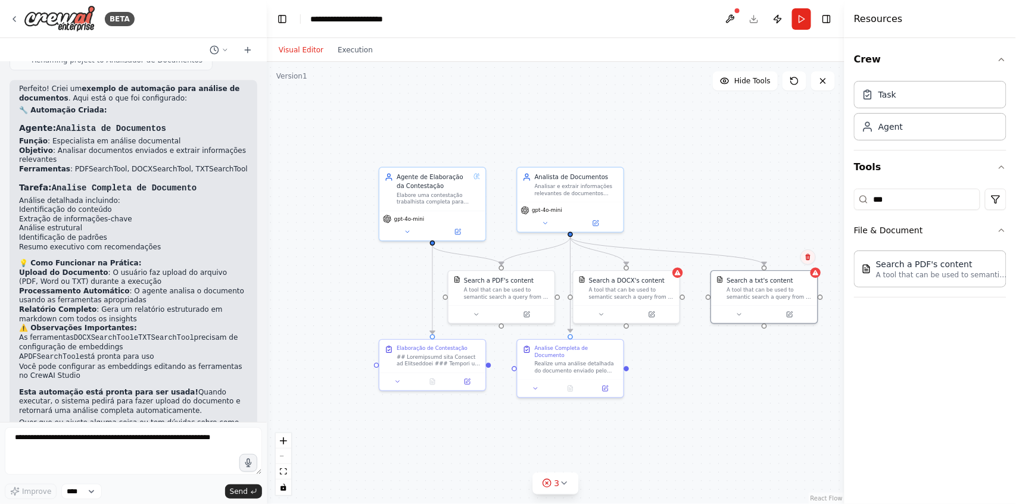
click at [808, 261] on button at bounding box center [807, 257] width 15 height 15
click at [771, 263] on button "Confirm" at bounding box center [774, 257] width 42 height 14
click at [667, 281] on div "Search a DOCX's content" at bounding box center [631, 279] width 85 height 8
click at [676, 264] on div "Confirm" at bounding box center [669, 257] width 15 height 15
click at [673, 258] on icon at bounding box center [669, 257] width 7 height 7
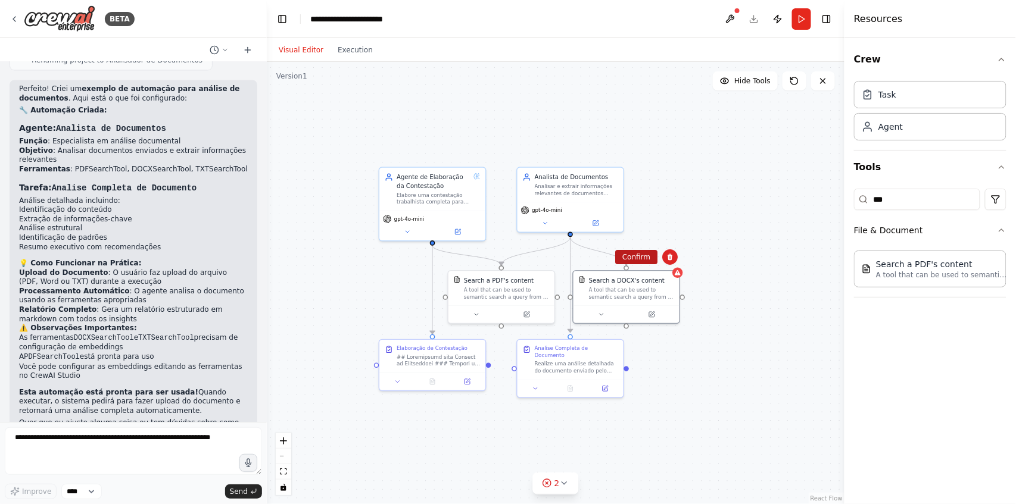
click at [635, 259] on button "Confirm" at bounding box center [636, 257] width 42 height 14
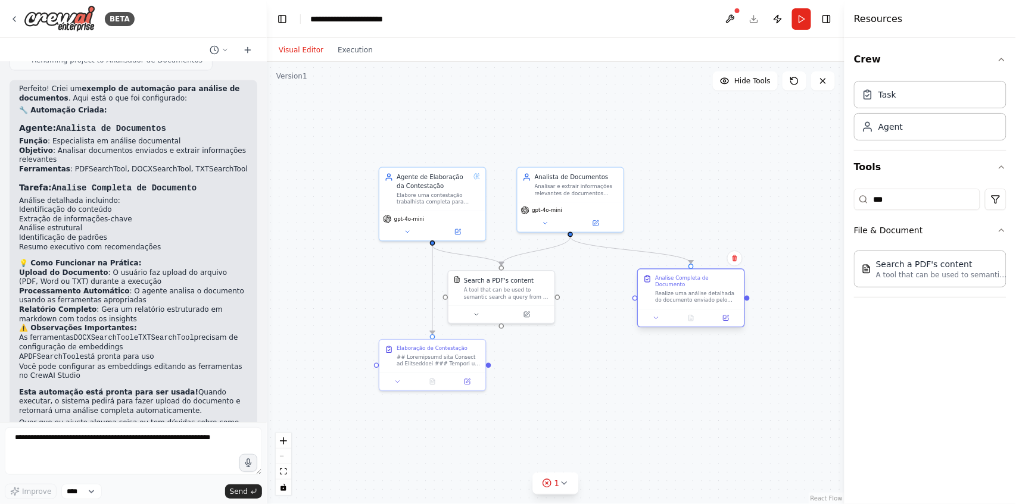
drag, startPoint x: 566, startPoint y: 361, endPoint x: 687, endPoint y: 291, distance: 140.0
click at [687, 291] on div "Realize uma análise detalhada do documento enviado pelo usuário. Execute as seg…" at bounding box center [696, 297] width 83 height 14
drag, startPoint x: 500, startPoint y: 291, endPoint x: 514, endPoint y: 293, distance: 13.8
click at [514, 293] on div "A tool that can be used to semantic search a query from a PDF's content." at bounding box center [523, 292] width 85 height 14
click at [515, 297] on div "A tool that can be used to semantic search a query from a PDF's content." at bounding box center [523, 292] width 85 height 14
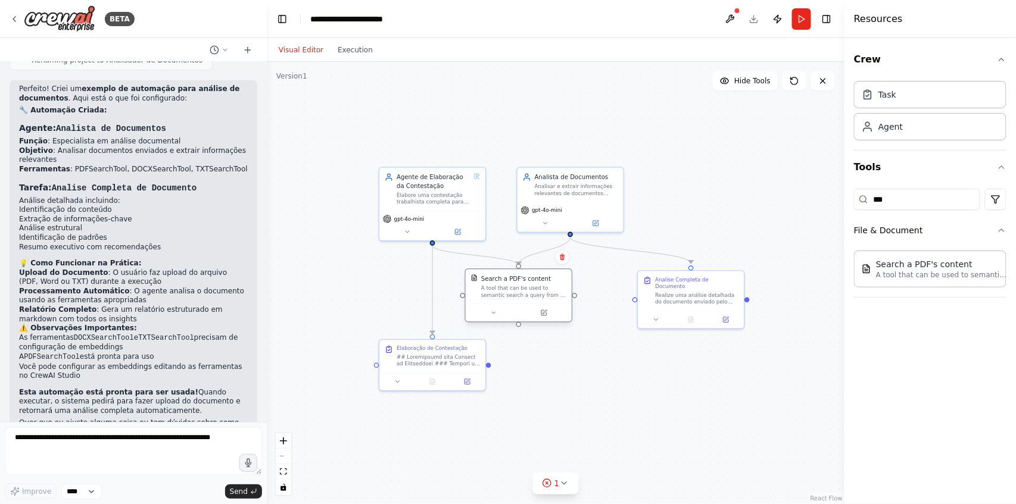
click at [515, 297] on div "A tool that can be used to semantic search a query from a PDF's content." at bounding box center [523, 292] width 85 height 14
click at [543, 310] on icon at bounding box center [544, 313] width 7 height 7
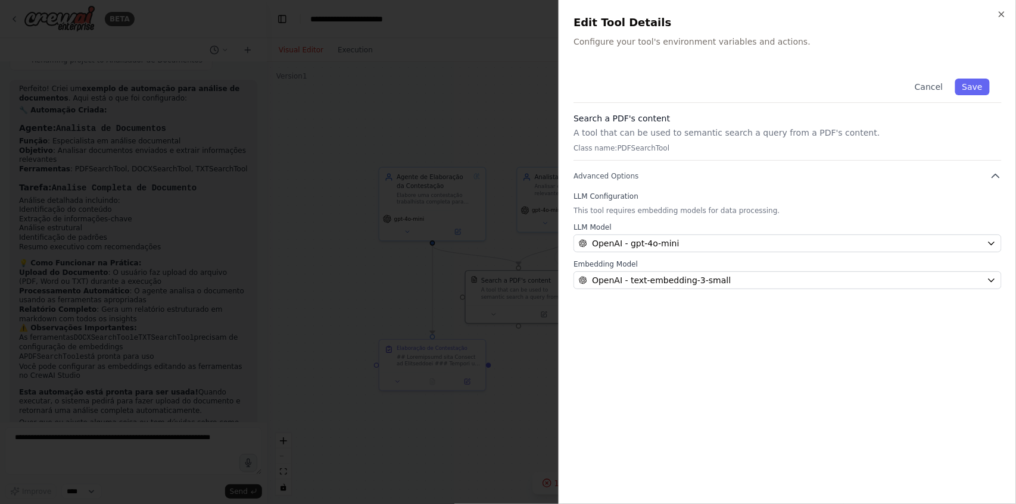
click at [1008, 10] on div "Close Edit Tool Details Configure your tool's environment variables and actions…" at bounding box center [787, 252] width 457 height 504
click at [1001, 17] on icon "button" at bounding box center [1002, 15] width 10 height 10
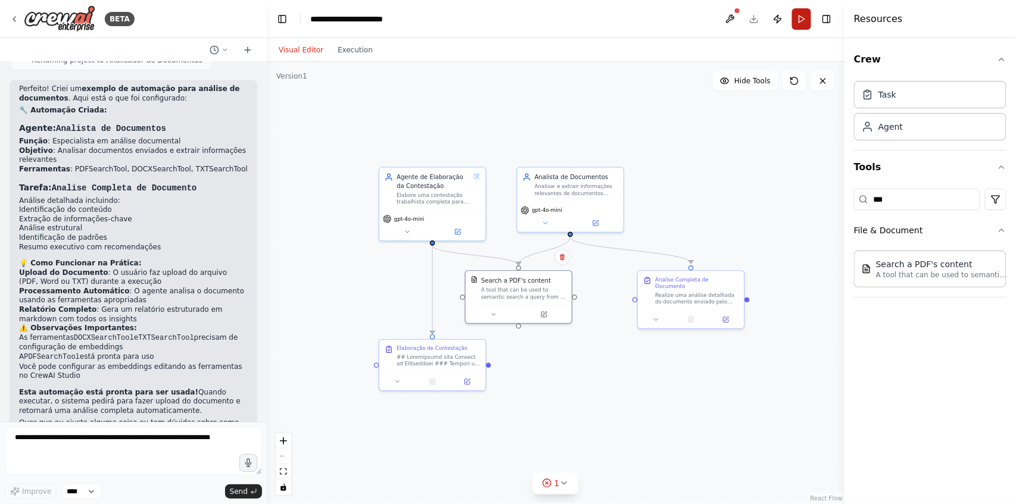
click at [806, 22] on button "Run" at bounding box center [801, 18] width 19 height 21
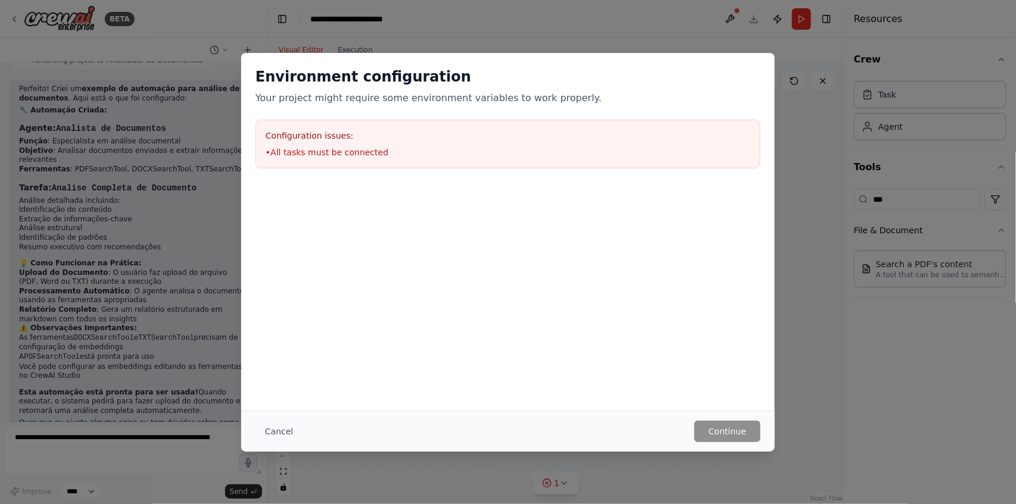
click at [766, 142] on div "Environment configuration Your project might require some environment variables…" at bounding box center [508, 118] width 534 height 130
click at [423, 102] on p "Your project might require some environment variables to work properly." at bounding box center [507, 98] width 505 height 14
drag, startPoint x: 390, startPoint y: 332, endPoint x: 390, endPoint y: 342, distance: 10.1
click at [390, 338] on div "Environment configuration Your project might require some environment variables…" at bounding box center [508, 232] width 534 height 358
click at [279, 435] on button "Cancel" at bounding box center [278, 431] width 47 height 21
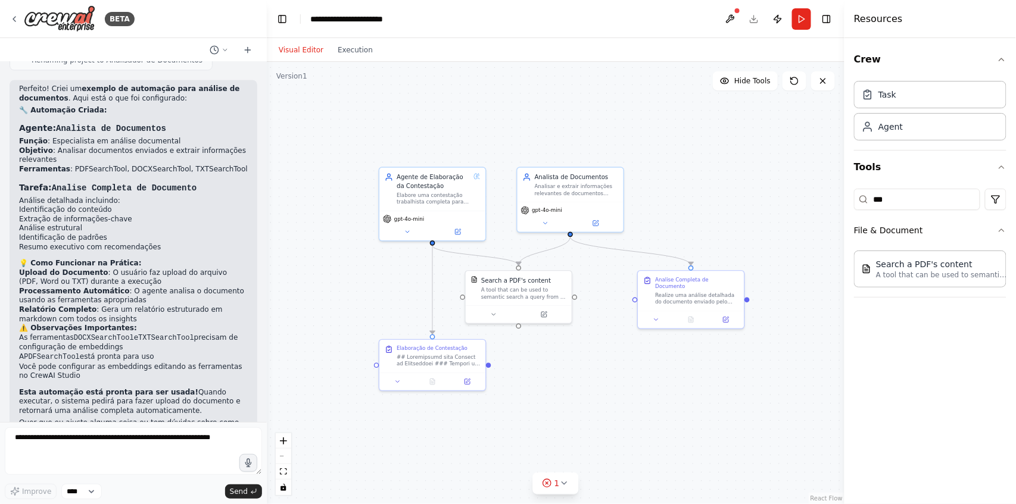
drag, startPoint x: 497, startPoint y: 434, endPoint x: 594, endPoint y: 400, distance: 102.6
click at [504, 432] on div ".deletable-edge-delete-btn { width: 20px; height: 20px; border: 0px solid #ffff…" at bounding box center [556, 283] width 578 height 442
click at [594, 400] on div ".deletable-edge-delete-btn { width: 20px; height: 20px; border: 0px solid #ffff…" at bounding box center [556, 283] width 578 height 442
drag, startPoint x: 581, startPoint y: 399, endPoint x: 676, endPoint y: 339, distance: 112.4
click at [584, 397] on div ".deletable-edge-delete-btn { width: 20px; height: 20px; border: 0px solid #ffff…" at bounding box center [556, 283] width 578 height 442
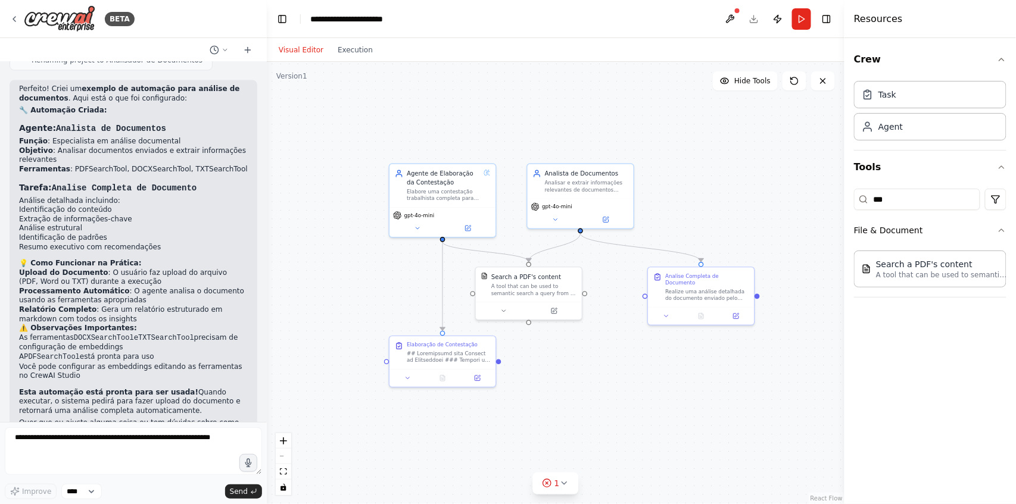
click at [686, 341] on div ".deletable-edge-delete-btn { width: 20px; height: 20px; border: 0px solid #ffff…" at bounding box center [556, 283] width 578 height 442
click at [497, 365] on div ".deletable-edge-delete-btn { width: 20px; height: 20px; border: 0px solid #ffff…" at bounding box center [556, 283] width 578 height 442
click at [502, 361] on div ".deletable-edge-delete-btn { width: 20px; height: 20px; border: 0px solid #ffff…" at bounding box center [556, 283] width 578 height 442
click at [653, 364] on div ".deletable-edge-delete-btn { width: 20px; height: 20px; border: 0px solid #ffff…" at bounding box center [556, 283] width 578 height 442
click at [451, 363] on div at bounding box center [442, 368] width 106 height 18
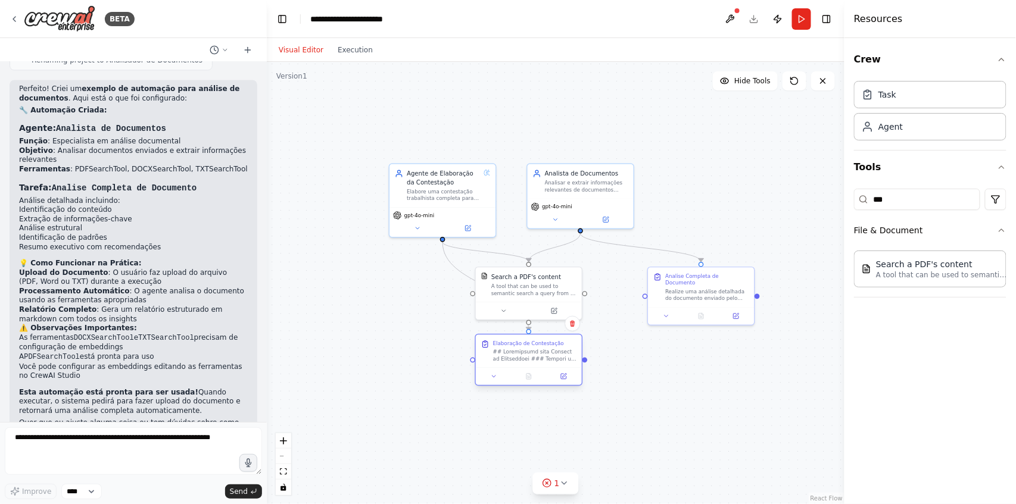
click at [582, 367] on div "Elaboração de Contestação" at bounding box center [529, 351] width 106 height 33
drag, startPoint x: 476, startPoint y: 372, endPoint x: 437, endPoint y: 363, distance: 40.3
click at [437, 363] on div "Elaboração de Contestação" at bounding box center [442, 351] width 106 height 33
click at [133, 305] on li "Relatório Completo : Gera um relatório estruturado em markdown com todos os ins…" at bounding box center [133, 314] width 229 height 18
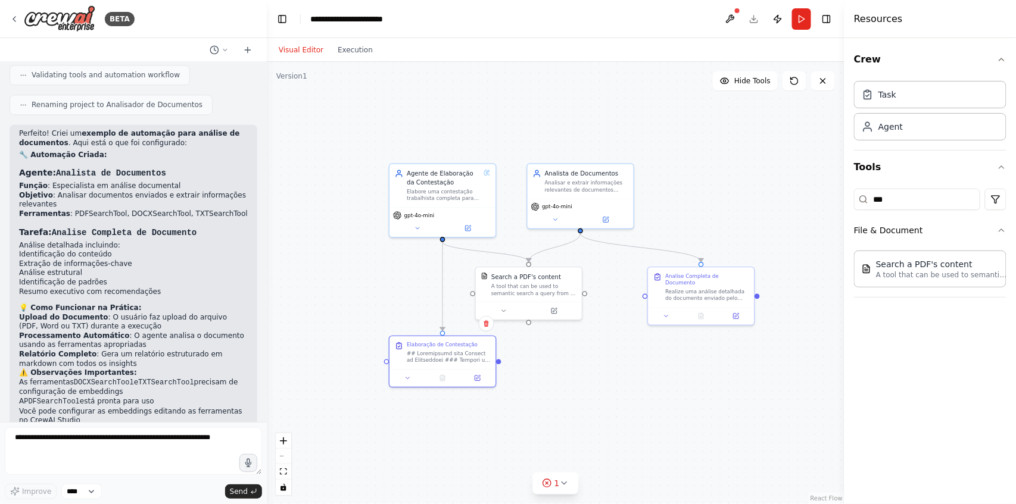
scroll to position [855, 0]
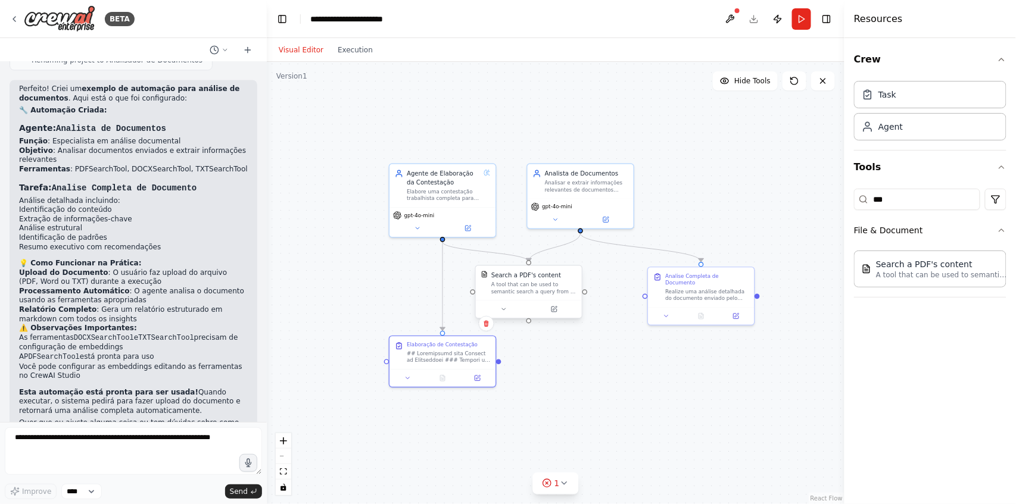
click at [565, 298] on div "Search a PDF's content A tool that can be used to semantic search a query from …" at bounding box center [529, 283] width 106 height 35
click at [555, 316] on div at bounding box center [529, 310] width 106 height 18
click at [550, 308] on button at bounding box center [553, 309] width 49 height 10
click at [551, 308] on icon at bounding box center [554, 309] width 7 height 7
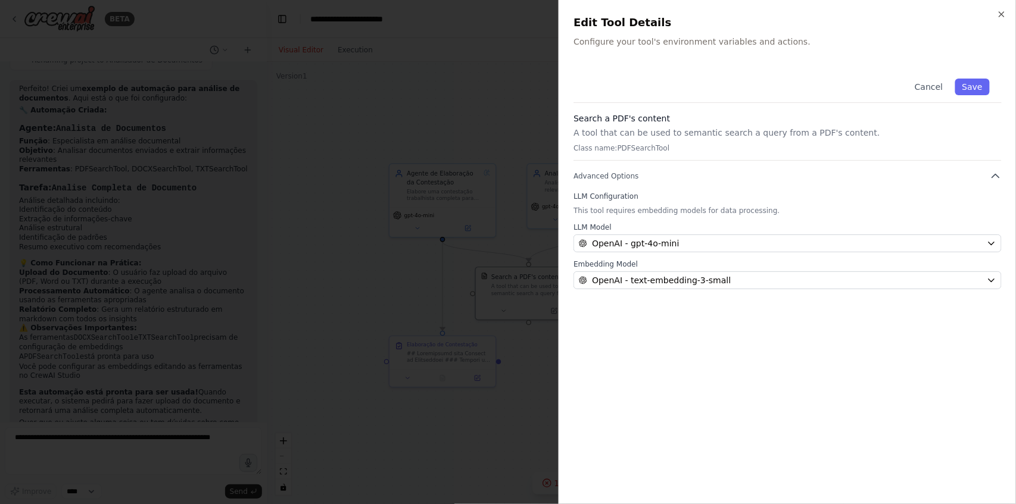
click at [541, 352] on div at bounding box center [508, 252] width 1016 height 504
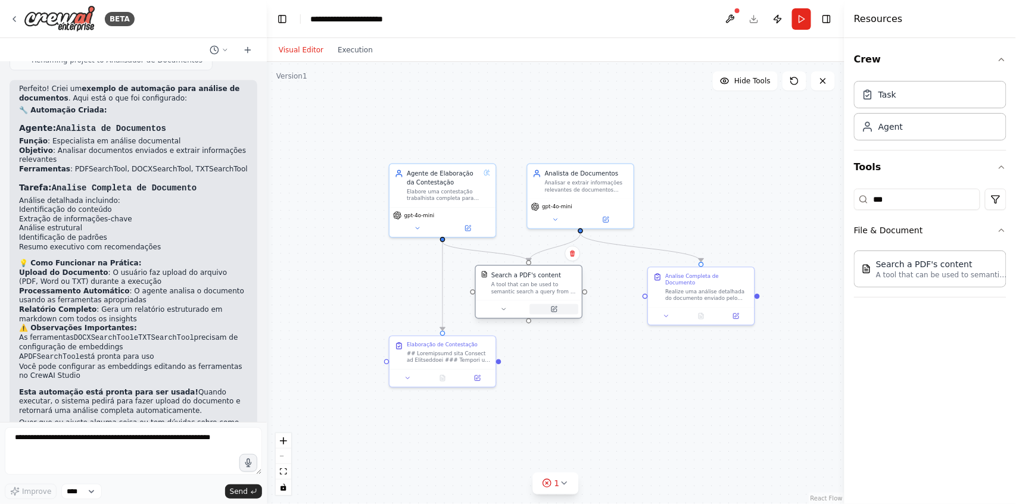
click at [555, 308] on icon at bounding box center [555, 309] width 4 height 4
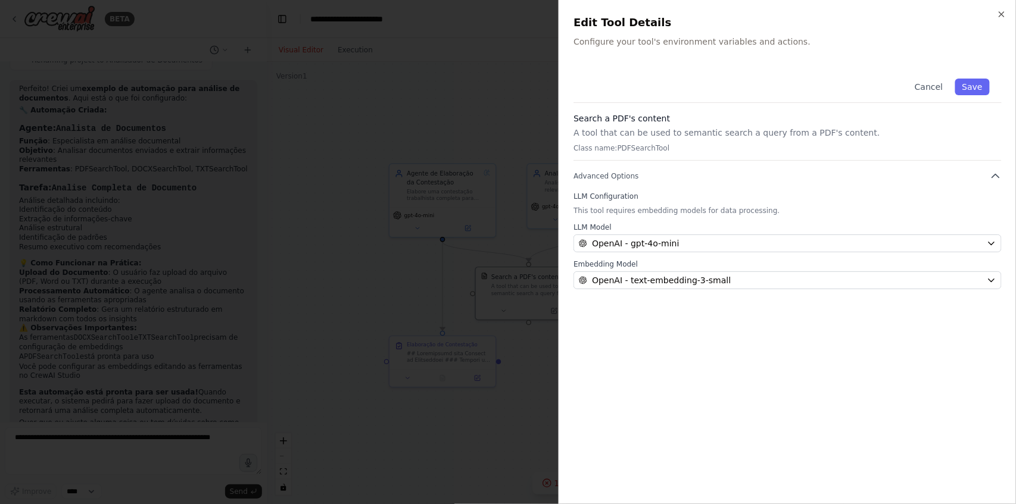
click at [617, 149] on p "Class name: PDFSearchTool" at bounding box center [787, 149] width 428 height 10
drag, startPoint x: 621, startPoint y: 146, endPoint x: 644, endPoint y: 146, distance: 23.2
click at [640, 146] on p "Class name: PDFSearchTool" at bounding box center [787, 149] width 428 height 10
click at [687, 142] on div "Search a PDF's content A tool that can be used to semantic search a query from …" at bounding box center [787, 137] width 428 height 48
click at [684, 152] on p "Class name: PDFSearchTool" at bounding box center [787, 149] width 428 height 10
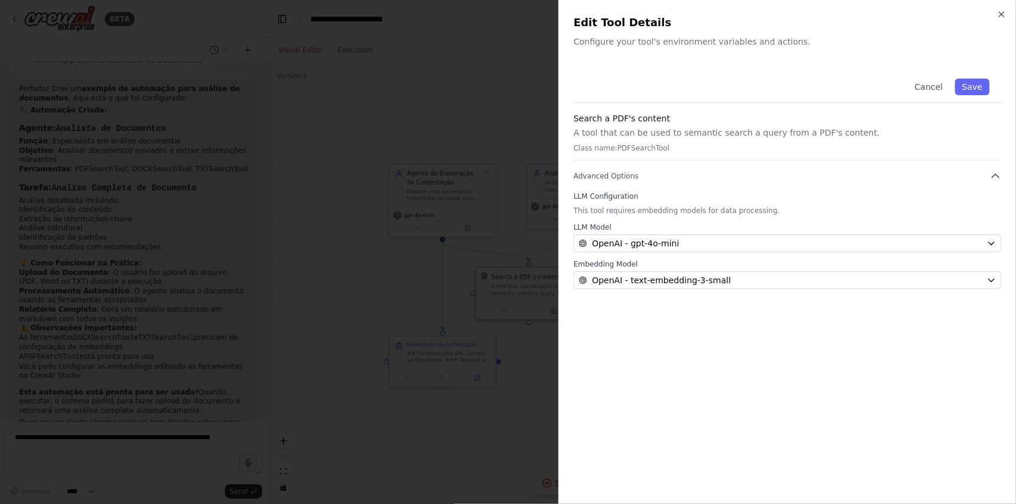
click at [682, 156] on div "Search a PDF's content A tool that can be used to semantic search a query from …" at bounding box center [787, 137] width 428 height 48
click at [993, 176] on icon "button" at bounding box center [996, 176] width 12 height 12
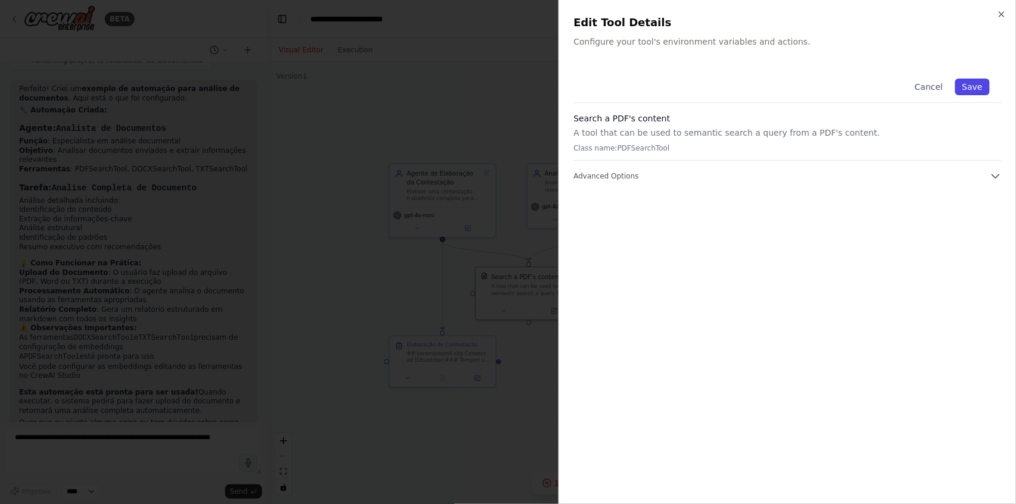
click at [981, 82] on button "Save" at bounding box center [972, 87] width 35 height 17
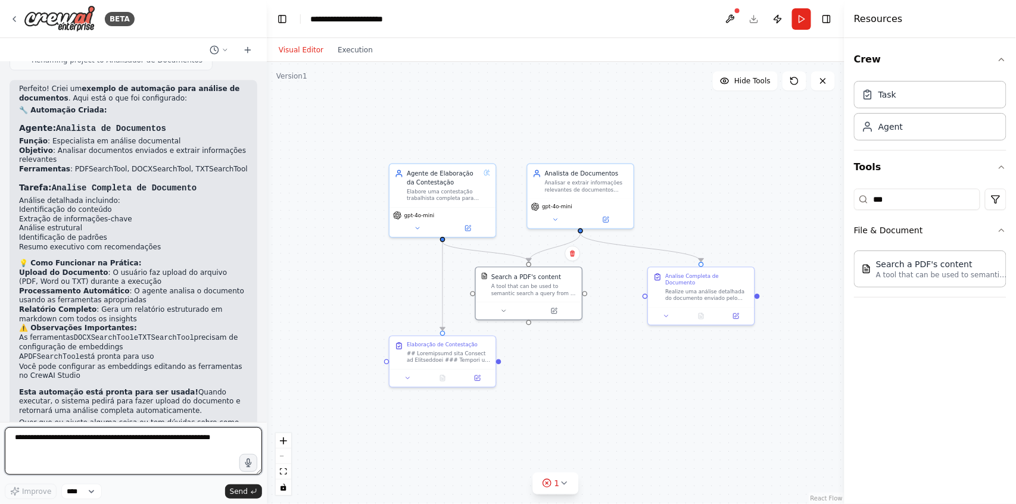
click at [223, 450] on textarea at bounding box center [133, 452] width 257 height 48
type textarea "**********"
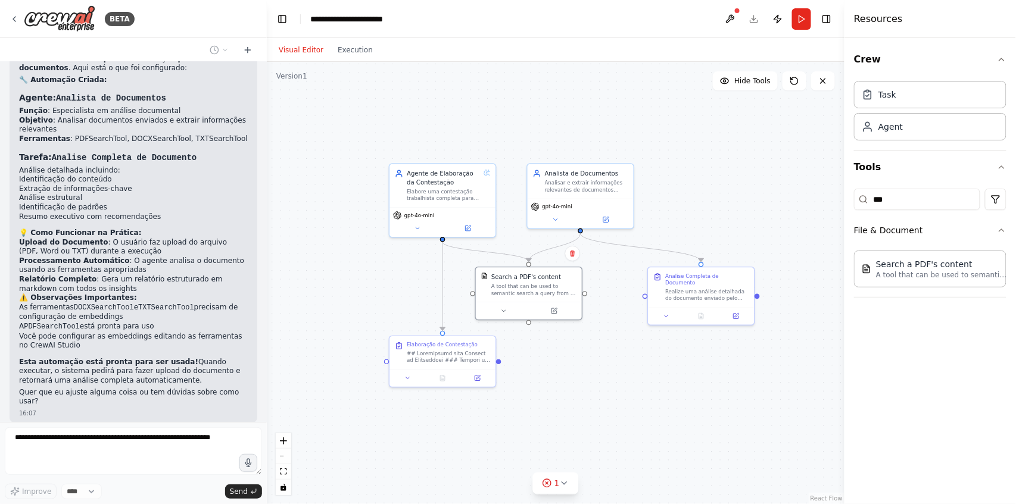
scroll to position [925, 0]
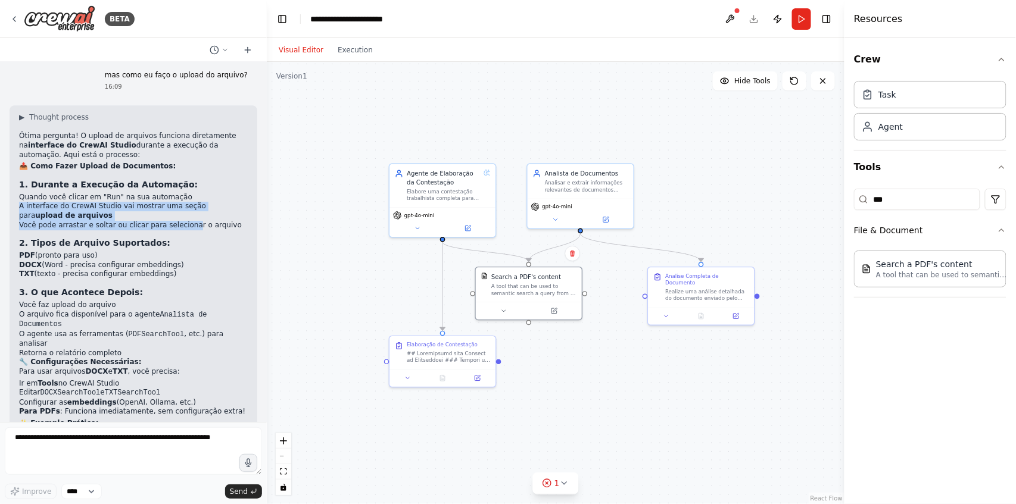
drag, startPoint x: 190, startPoint y: 161, endPoint x: 179, endPoint y: 189, distance: 30.2
click at [179, 189] on div "▶ Thought process Ótima pergunta! O upload de arquivos funciona diretamente na …" at bounding box center [133, 285] width 229 height 344
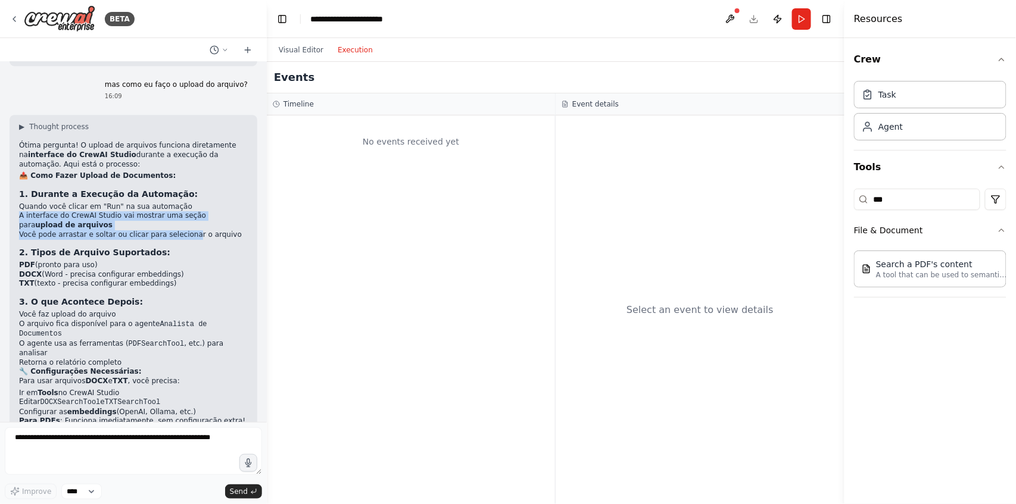
click at [347, 51] on button "Execution" at bounding box center [355, 50] width 49 height 14
drag, startPoint x: 338, startPoint y: 148, endPoint x: 348, endPoint y: 142, distance: 11.6
click at [343, 146] on div "No events received yet" at bounding box center [411, 141] width 276 height 40
drag, startPoint x: 406, startPoint y: 135, endPoint x: 407, endPoint y: 158, distance: 23.9
click at [404, 139] on div "No events received yet" at bounding box center [411, 141] width 276 height 40
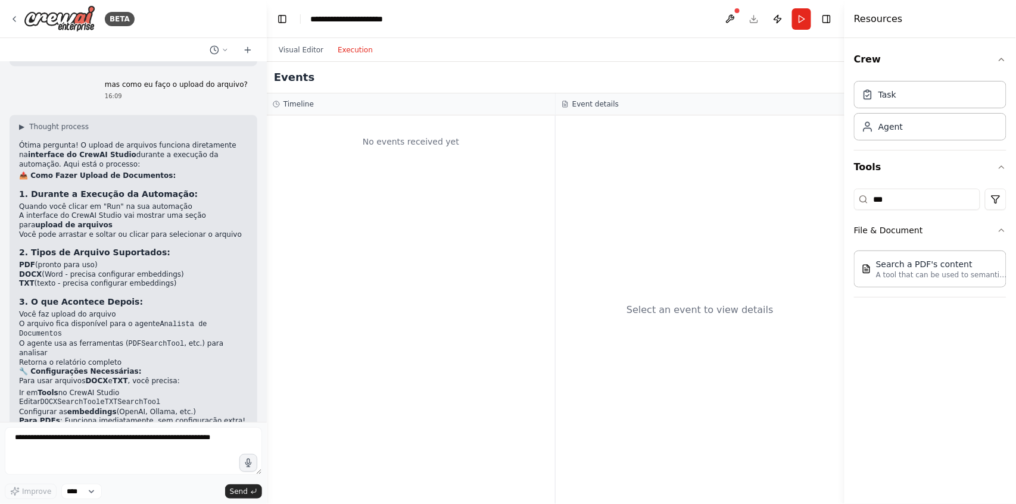
drag, startPoint x: 409, startPoint y: 163, endPoint x: 447, endPoint y: 158, distance: 38.4
click at [410, 163] on div "No events received yet" at bounding box center [411, 310] width 288 height 389
drag, startPoint x: 447, startPoint y: 158, endPoint x: 353, endPoint y: 96, distance: 112.1
click at [441, 155] on div "No events received yet" at bounding box center [411, 141] width 276 height 40
click at [293, 41] on div "Visual Editor Execution" at bounding box center [326, 50] width 108 height 24
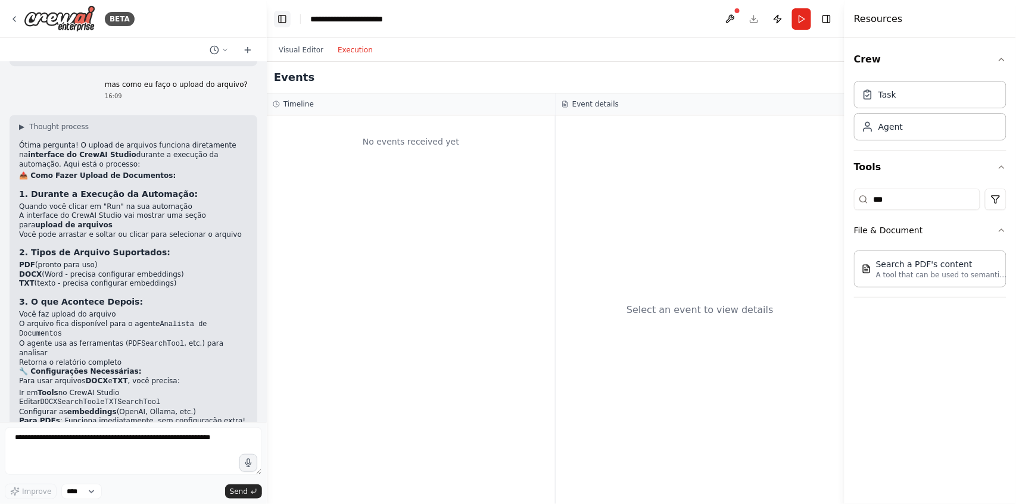
click at [278, 17] on button "Toggle Left Sidebar" at bounding box center [282, 19] width 17 height 17
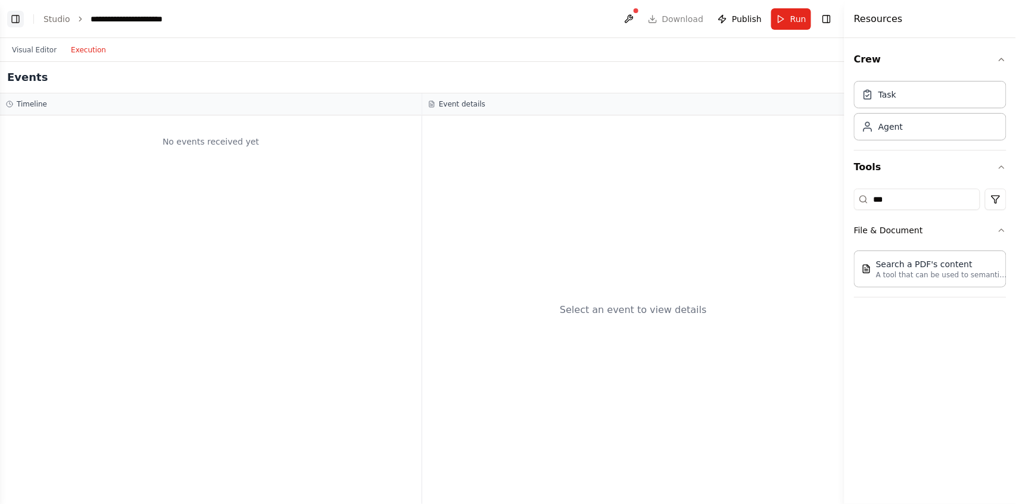
click at [18, 20] on button "Toggle Left Sidebar" at bounding box center [15, 19] width 17 height 17
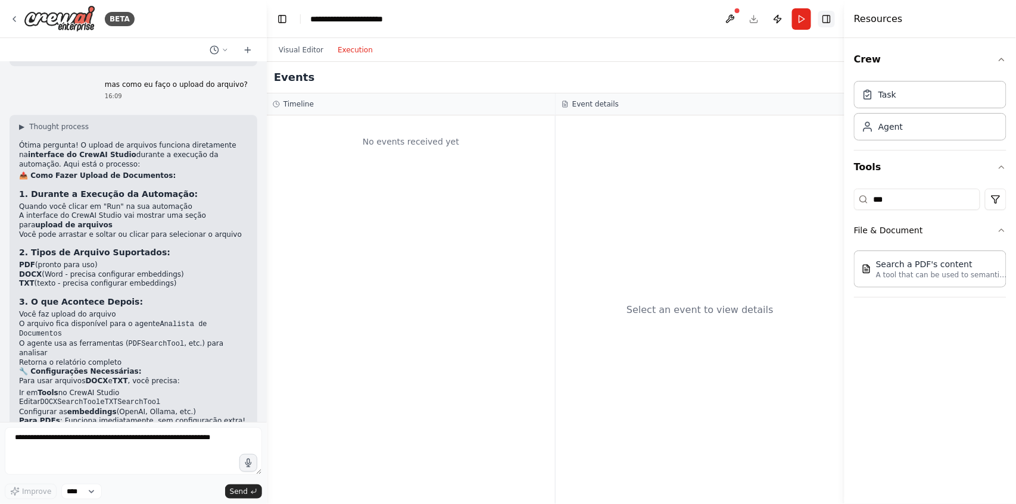
click at [834, 18] on button "Toggle Right Sidebar" at bounding box center [826, 19] width 17 height 17
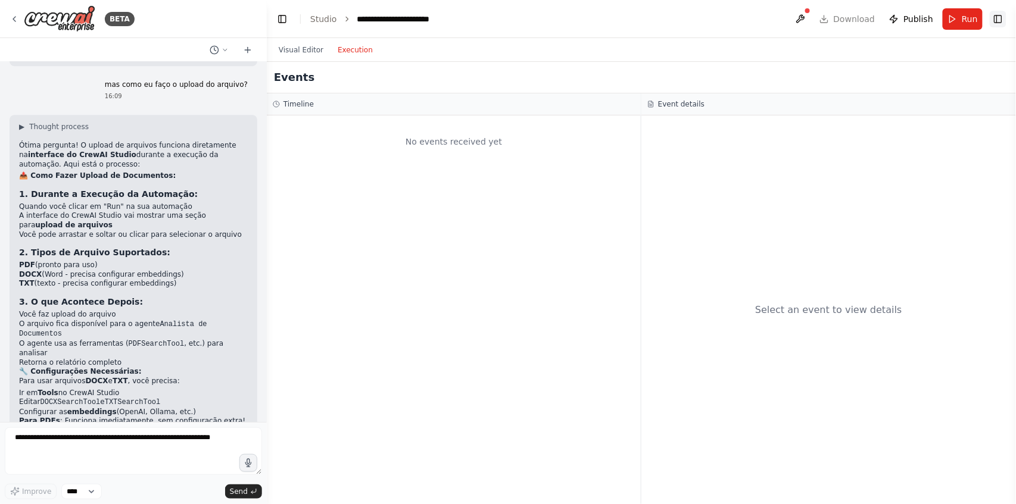
click at [999, 21] on button "Toggle Right Sidebar" at bounding box center [998, 19] width 17 height 17
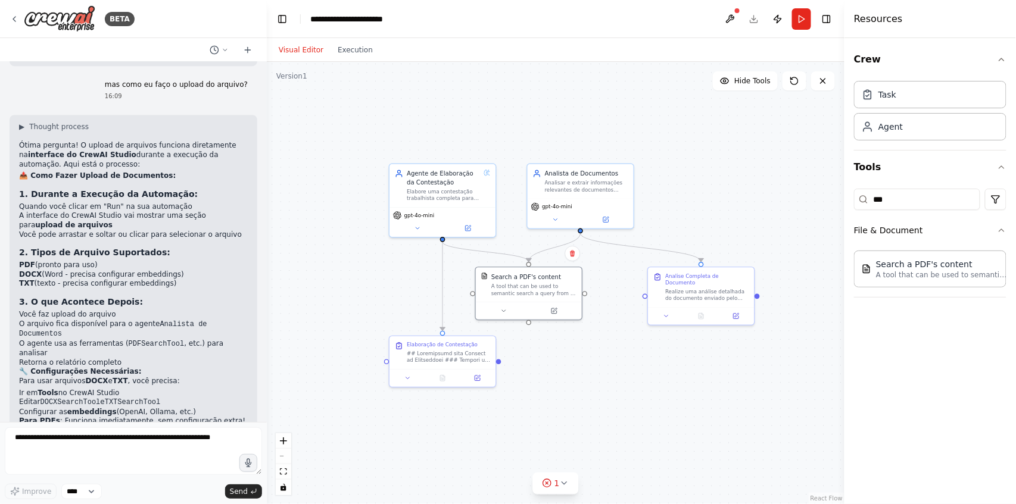
click at [287, 55] on button "Visual Editor" at bounding box center [301, 50] width 59 height 14
drag, startPoint x: 529, startPoint y: 285, endPoint x: 515, endPoint y: 285, distance: 14.3
click at [515, 285] on div "A tool that can be used to semantic search a query from a PDF's content." at bounding box center [525, 289] width 85 height 14
click at [803, 20] on button "Run" at bounding box center [801, 18] width 19 height 21
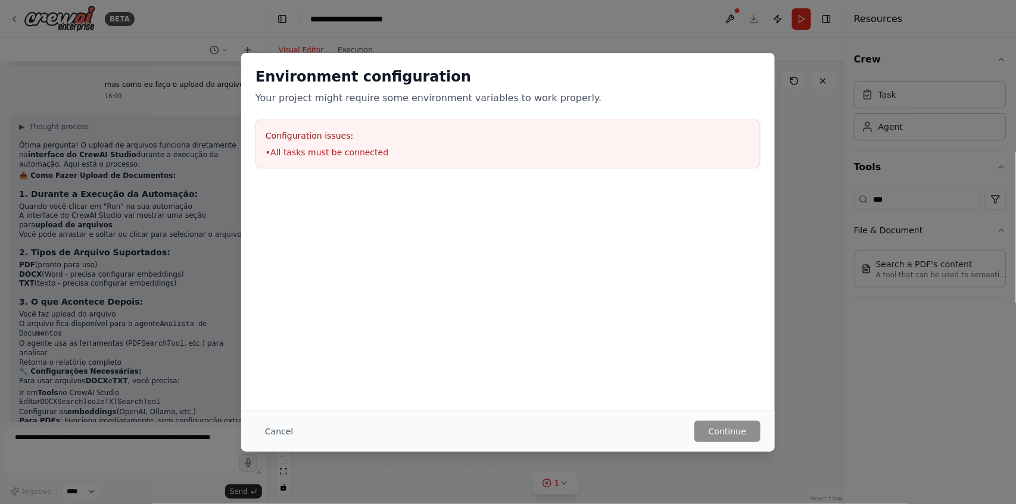
drag, startPoint x: 734, startPoint y: 93, endPoint x: 450, endPoint y: 63, distance: 285.7
click at [727, 91] on p "Your project might require some environment variables to work properly." at bounding box center [507, 98] width 505 height 14
click at [421, 101] on div "Environment configuration Your project might require some environment variables…" at bounding box center [507, 86] width 505 height 38
click at [273, 435] on button "Cancel" at bounding box center [278, 431] width 47 height 21
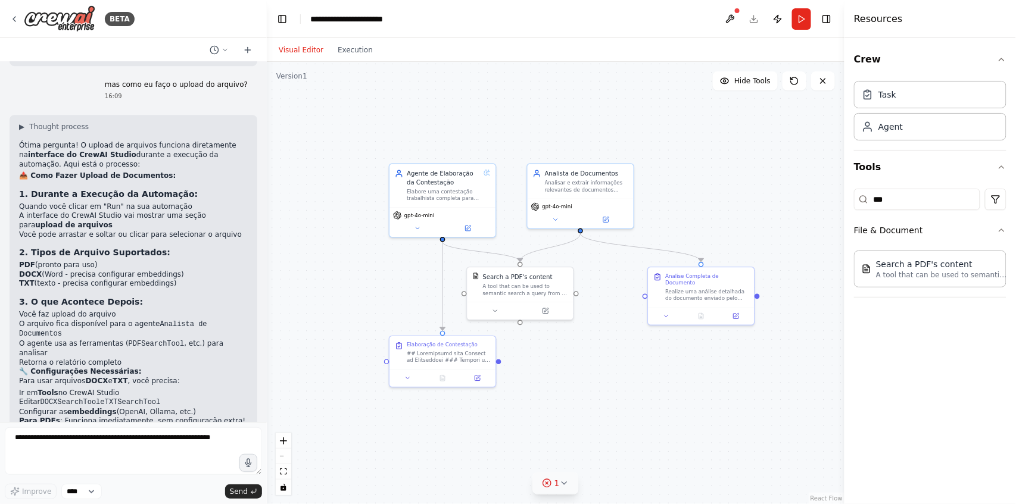
click at [553, 485] on div "1" at bounding box center [551, 484] width 17 height 12
click at [597, 456] on button at bounding box center [603, 453] width 20 height 14
click at [597, 454] on div at bounding box center [603, 454] width 20 height 16
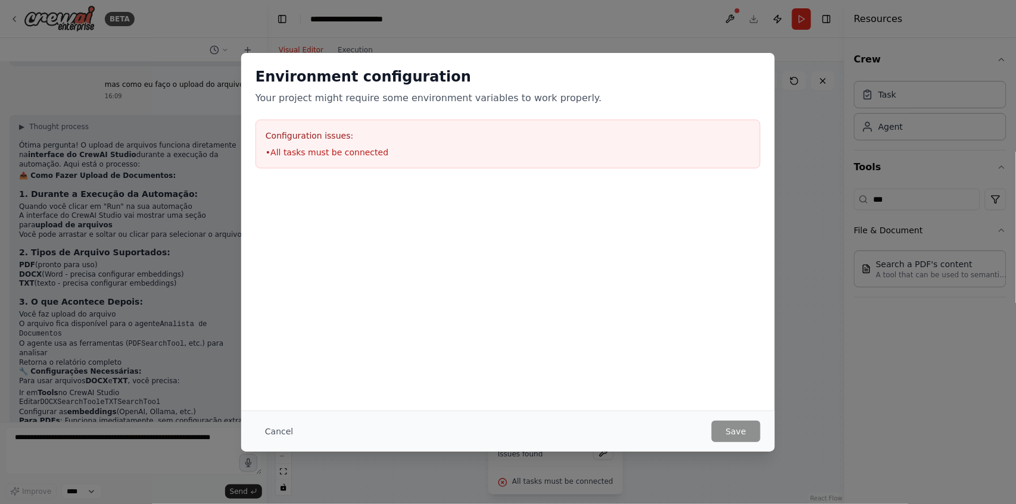
click at [537, 455] on div "Environment configuration Your project might require some environment variables…" at bounding box center [508, 252] width 1016 height 504
click at [271, 430] on button "Cancel" at bounding box center [278, 431] width 47 height 21
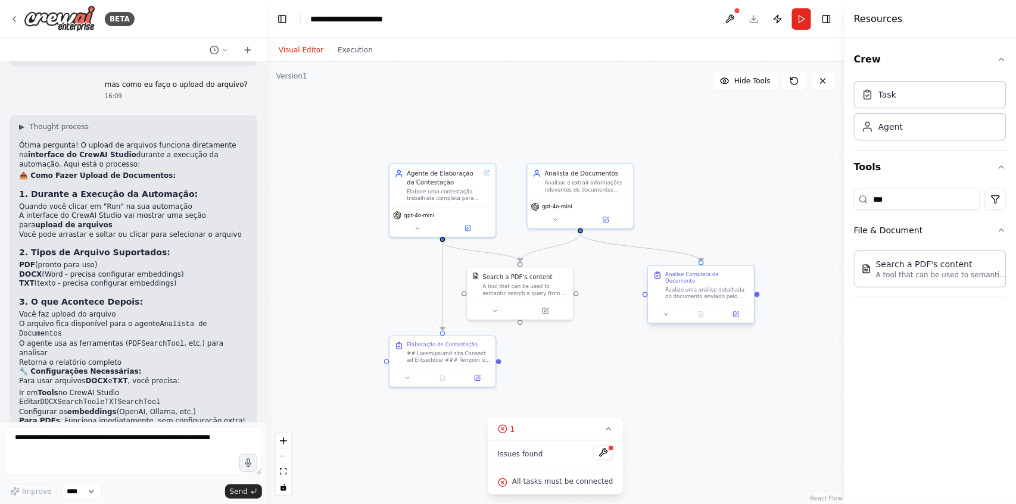
click at [648, 316] on div "Analise Completa de Documento Realize uma análise detalhada do documento enviad…" at bounding box center [701, 294] width 108 height 59
drag, startPoint x: 662, startPoint y: 291, endPoint x: 654, endPoint y: 295, distance: 8.8
click at [654, 295] on div "Analise Completa de Documento Realize uma análise detalhada do documento enviad…" at bounding box center [693, 286] width 106 height 40
drag, startPoint x: 635, startPoint y: 292, endPoint x: 500, endPoint y: 364, distance: 154.0
click at [500, 364] on div ".deletable-edge-delete-btn { width: 20px; height: 20px; border: 0px solid #ffff…" at bounding box center [556, 283] width 578 height 442
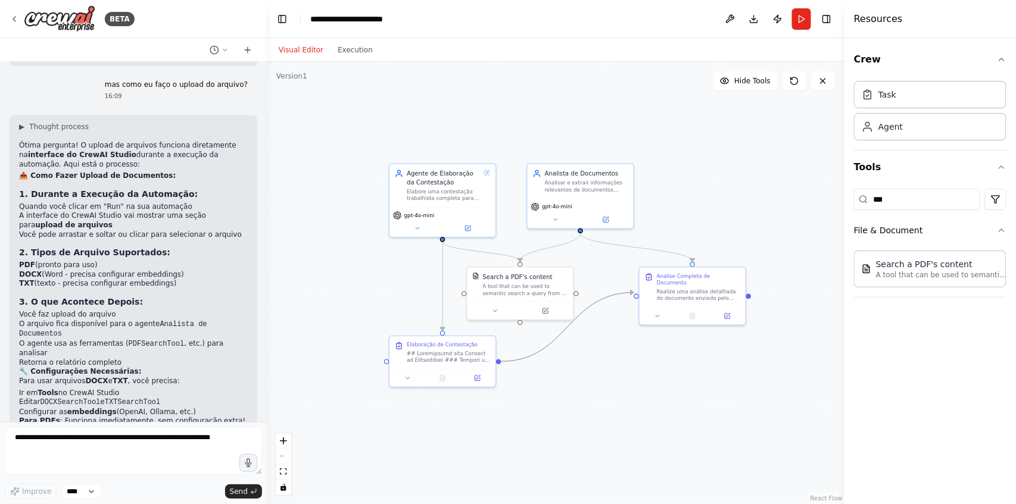
drag, startPoint x: 625, startPoint y: 294, endPoint x: 592, endPoint y: 312, distance: 37.6
click at [592, 312] on div ".deletable-edge-delete-btn { width: 20px; height: 20px; border: 0px solid #ffff…" at bounding box center [556, 283] width 578 height 442
drag, startPoint x: 622, startPoint y: 378, endPoint x: 629, endPoint y: 351, distance: 27.2
click at [623, 378] on div ".deletable-edge-delete-btn { width: 20px; height: 20px; border: 0px solid #ffff…" at bounding box center [556, 283] width 578 height 442
click at [624, 295] on icon "Edge from c72fd795-41af-4275-a9c4-44fc39fbbfef to 599387df-9c30-4ba4-8b88-19e64…" at bounding box center [569, 327] width 133 height 69
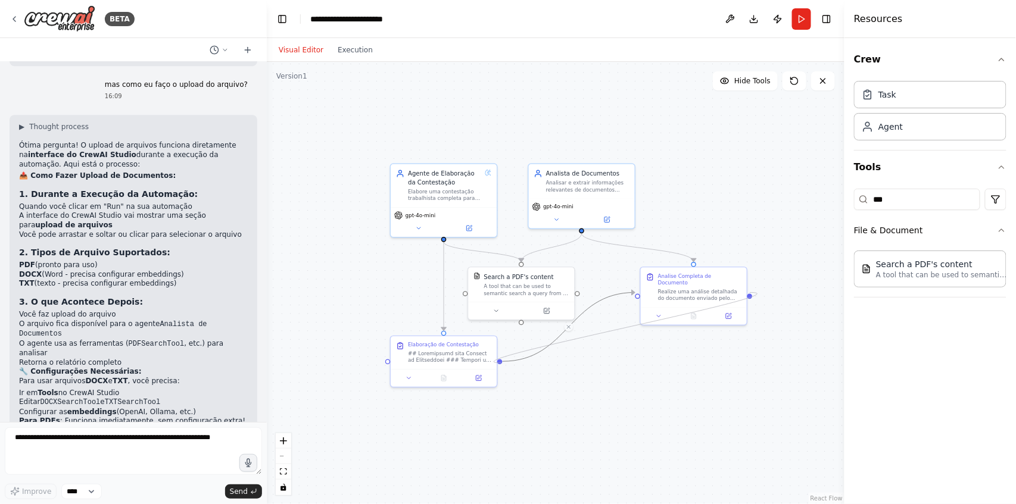
drag, startPoint x: 757, startPoint y: 312, endPoint x: 501, endPoint y: 363, distance: 261.1
click at [501, 363] on div ".deletable-edge-delete-btn { width: 20px; height: 20px; border: 0px solid #ffff…" at bounding box center [556, 283] width 578 height 442
click at [602, 307] on div ".deletable-edge-delete-btn { width: 20px; height: 20px; border: 0px solid #ffff…" at bounding box center [556, 283] width 578 height 442
drag, startPoint x: 637, startPoint y: 294, endPoint x: 554, endPoint y: 423, distance: 153.6
click at [557, 432] on div ".deletable-edge-delete-btn { width: 20px; height: 20px; border: 0px solid #ffff…" at bounding box center [556, 283] width 578 height 442
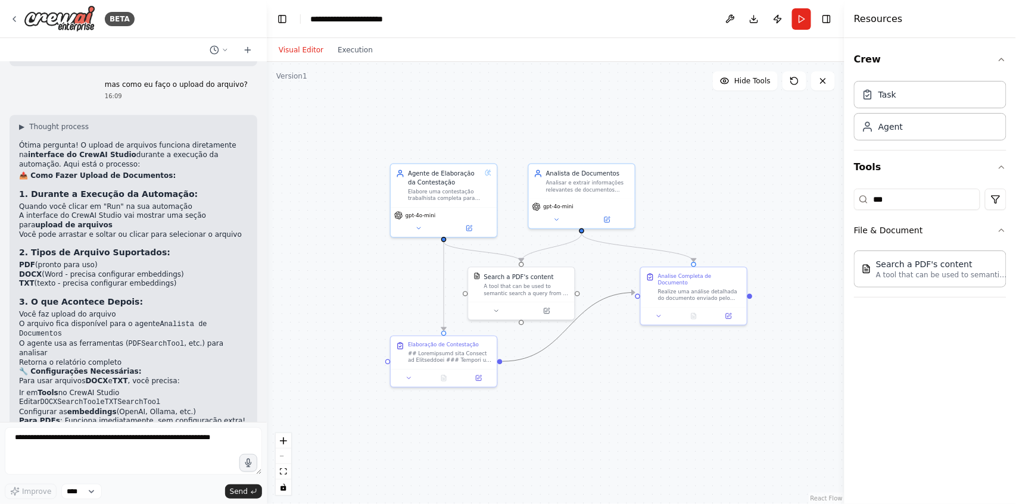
drag, startPoint x: 503, startPoint y: 364, endPoint x: 579, endPoint y: 447, distance: 112.1
click at [579, 449] on div ".deletable-edge-delete-btn { width: 20px; height: 20px; border: 0px solid #ffff…" at bounding box center [556, 283] width 578 height 442
drag, startPoint x: 501, startPoint y: 361, endPoint x: 569, endPoint y: 400, distance: 79.0
click at [538, 466] on div ".deletable-edge-delete-btn { width: 20px; height: 20px; border: 0px solid #ffff…" at bounding box center [556, 283] width 578 height 442
drag, startPoint x: 637, startPoint y: 292, endPoint x: 513, endPoint y: 362, distance: 142.4
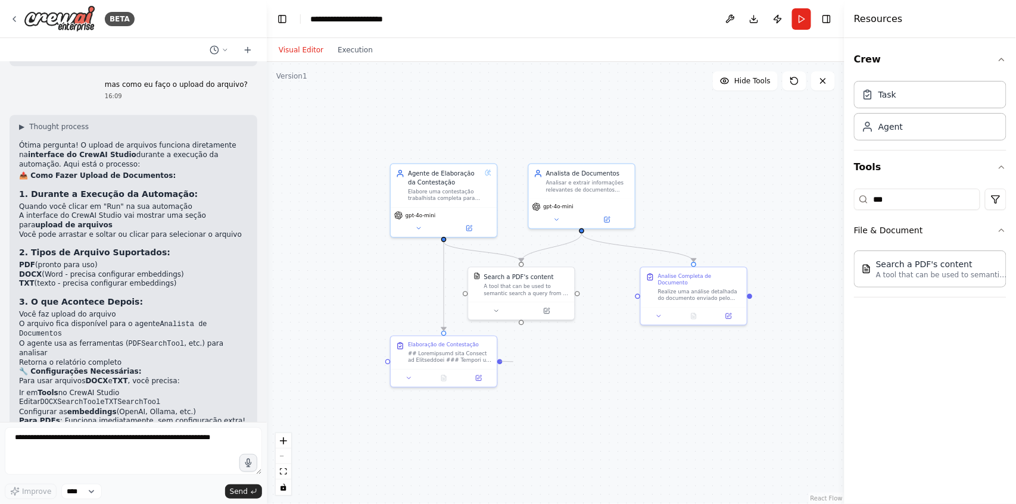
click at [513, 362] on div ".deletable-edge-delete-btn { width: 20px; height: 20px; border: 0px solid #ffff…" at bounding box center [556, 283] width 578 height 442
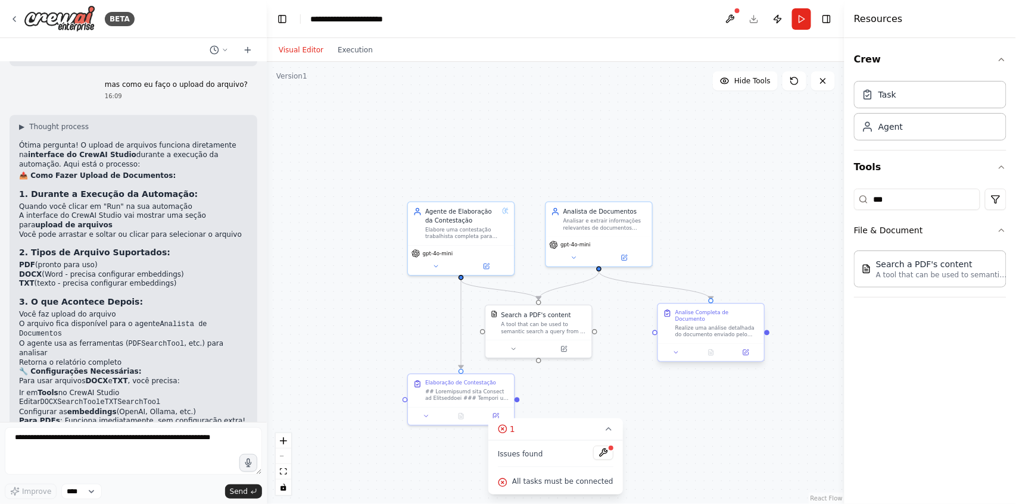
drag, startPoint x: 752, startPoint y: 292, endPoint x: 765, endPoint y: 327, distance: 37.3
click at [765, 329] on div ".deletable-edge-delete-btn { width: 20px; height: 20px; border: 0px solid #ffff…" at bounding box center [556, 283] width 578 height 442
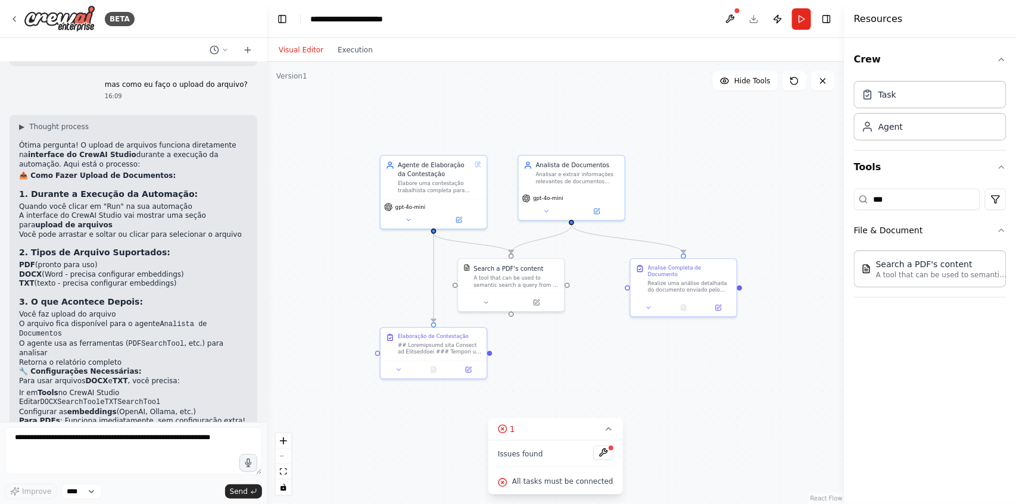
drag, startPoint x: 756, startPoint y: 244, endPoint x: 746, endPoint y: 227, distance: 19.5
click at [746, 227] on div ".deletable-edge-delete-btn { width: 20px; height: 20px; border: 0px solid #ffff…" at bounding box center [556, 283] width 578 height 442
drag, startPoint x: 741, startPoint y: 284, endPoint x: 488, endPoint y: 353, distance: 262.3
click at [488, 353] on div ".deletable-edge-delete-btn { width: 20px; height: 20px; border: 0px solid #ffff…" at bounding box center [556, 283] width 578 height 442
drag, startPoint x: 742, startPoint y: 286, endPoint x: 749, endPoint y: 289, distance: 7.5
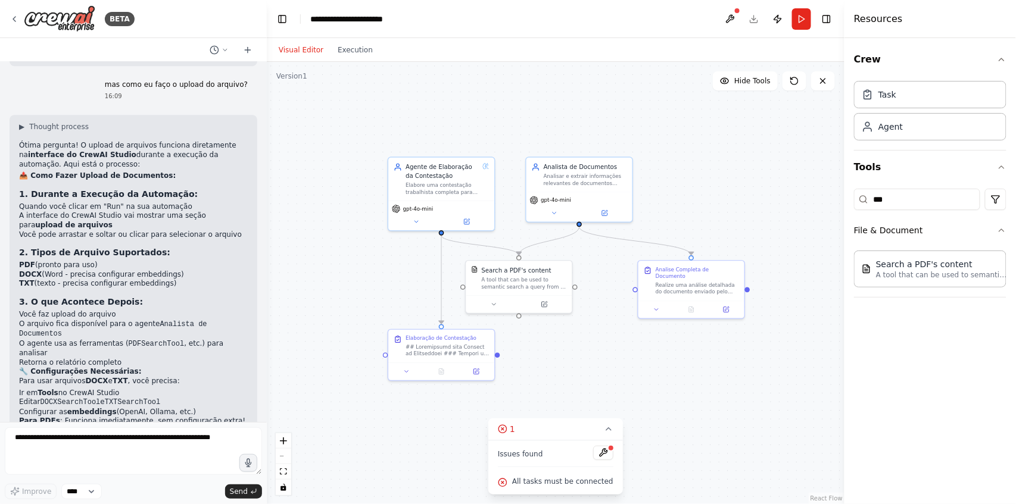
click at [749, 289] on div ".deletable-edge-delete-btn { width: 20px; height: 20px; border: 0px solid #ffff…" at bounding box center [556, 283] width 578 height 442
drag, startPoint x: 747, startPoint y: 286, endPoint x: 385, endPoint y: 354, distance: 368.4
click at [385, 354] on div "Agente de Elaboração da Contestação Elabore uma contestação trabalhista complet…" at bounding box center [553, 274] width 418 height 320
click at [797, 20] on button "Run" at bounding box center [801, 18] width 19 height 21
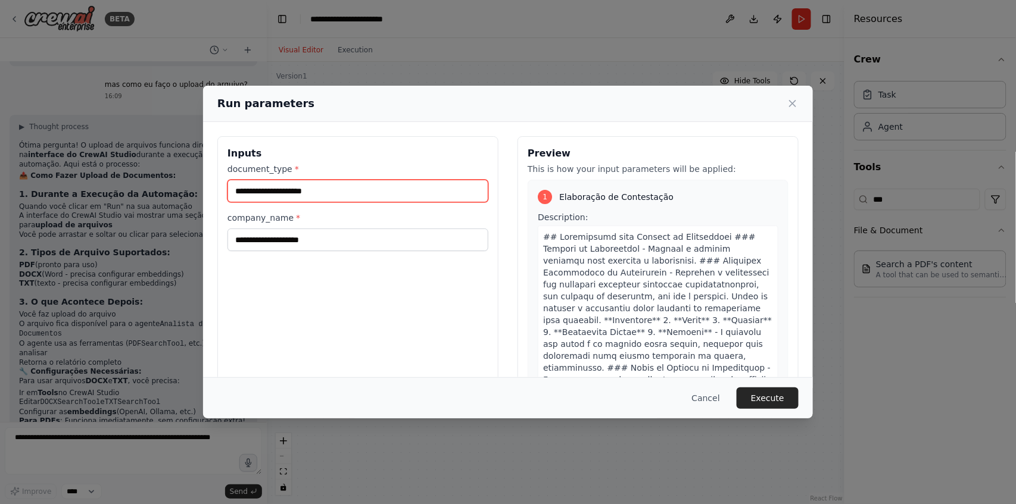
click at [322, 194] on input "document_type *" at bounding box center [357, 191] width 261 height 23
type input "**********"
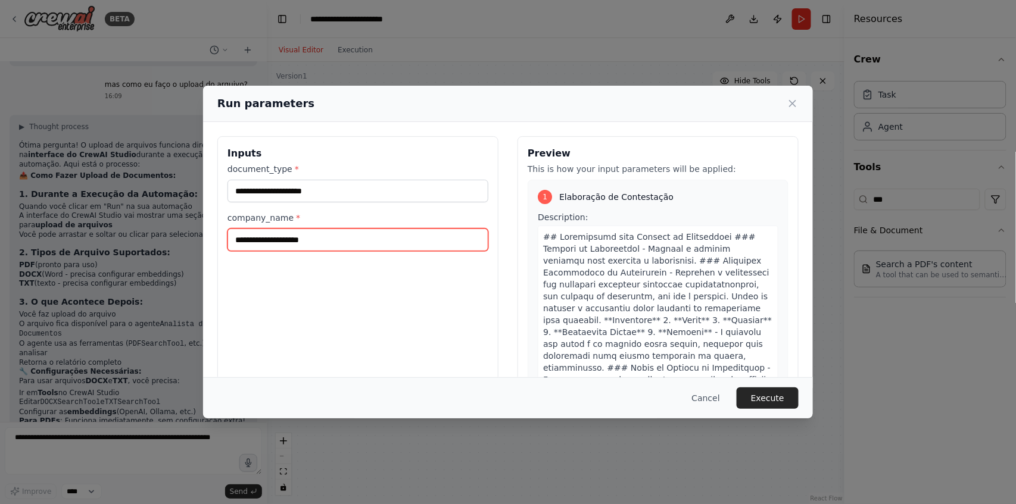
drag, startPoint x: 333, startPoint y: 241, endPoint x: 163, endPoint y: 225, distance: 170.4
click at [163, 225] on div "**********" at bounding box center [508, 252] width 1016 height 504
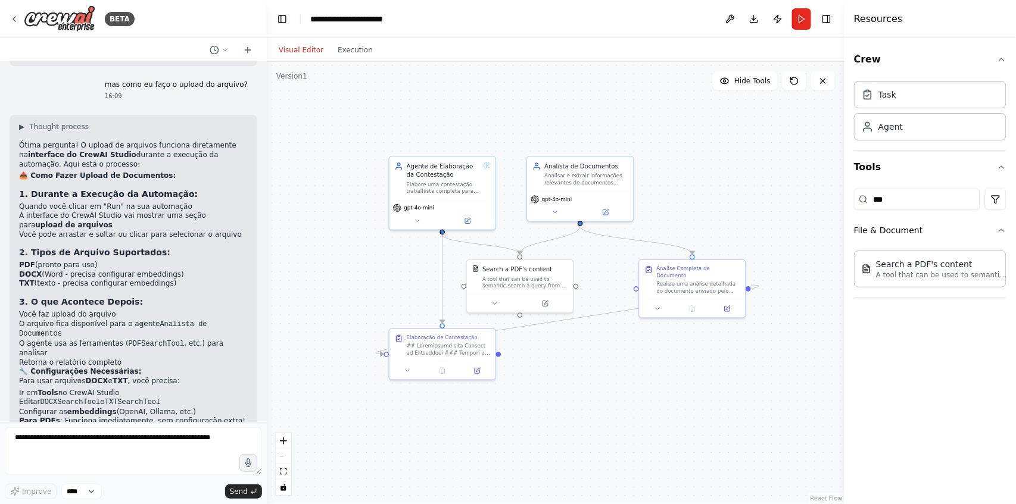
click at [809, 19] on button "Run" at bounding box center [801, 18] width 19 height 21
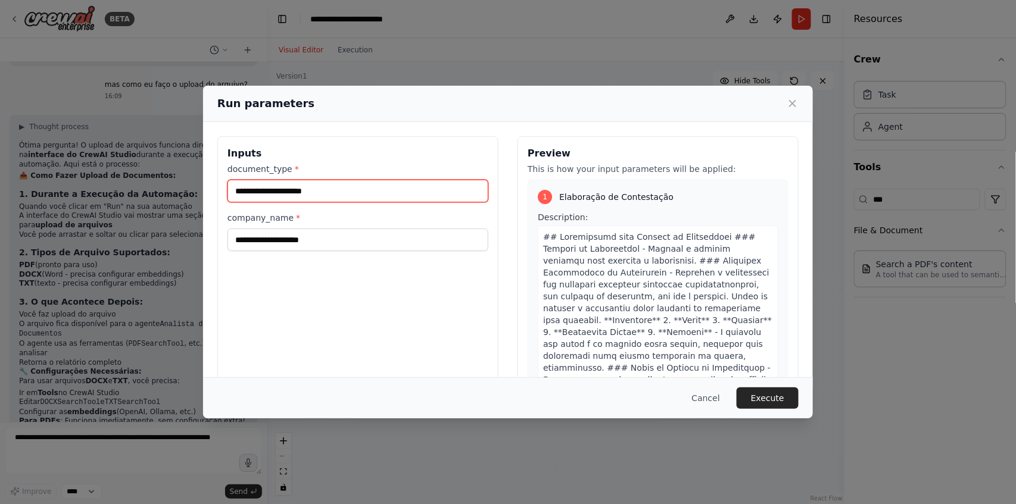
drag, startPoint x: 345, startPoint y: 188, endPoint x: 215, endPoint y: 189, distance: 130.4
click at [214, 189] on div "Inputs document_type * company_name * Preview This is how your input parameters…" at bounding box center [508, 277] width 610 height 311
type input "**********"
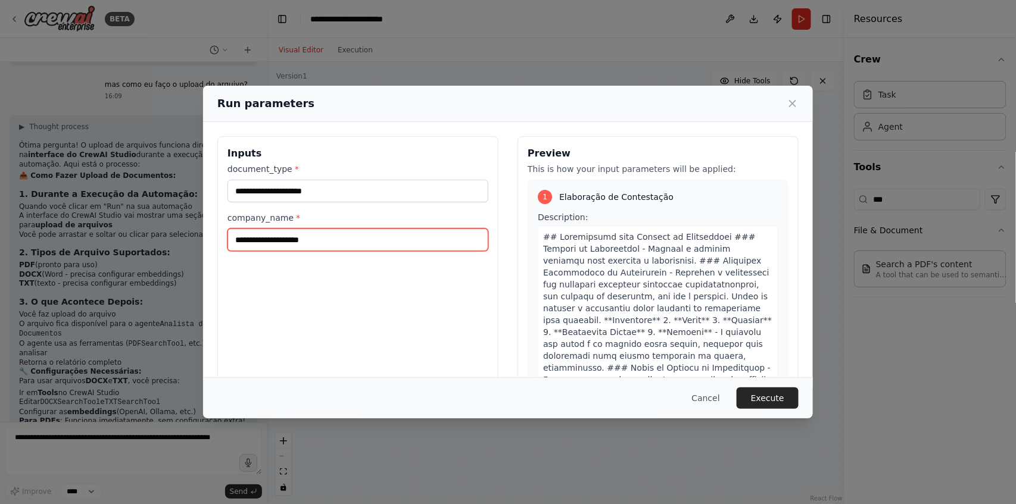
drag, startPoint x: 343, startPoint y: 235, endPoint x: 305, endPoint y: 250, distance: 40.9
click at [341, 236] on input "company_name *" at bounding box center [357, 240] width 261 height 23
click at [305, 250] on input "company_name *" at bounding box center [357, 240] width 261 height 23
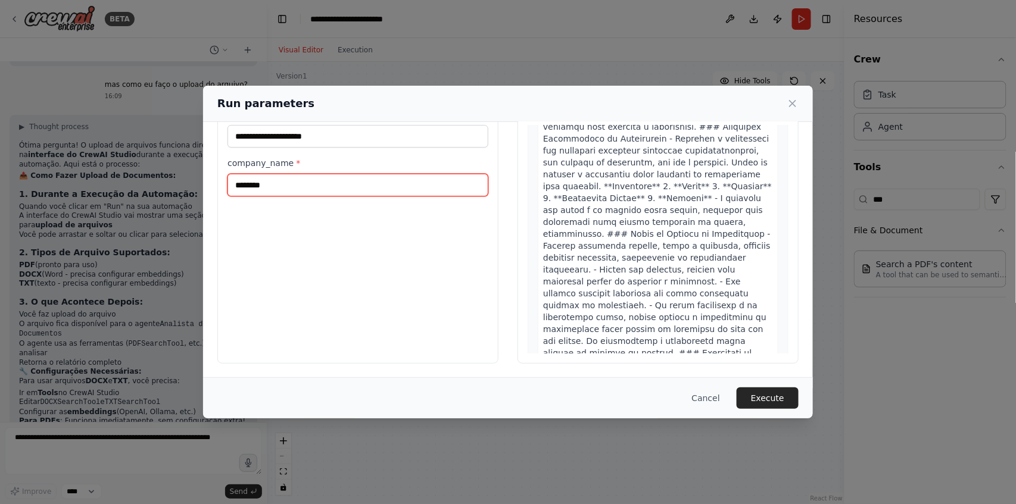
scroll to position [0, 0]
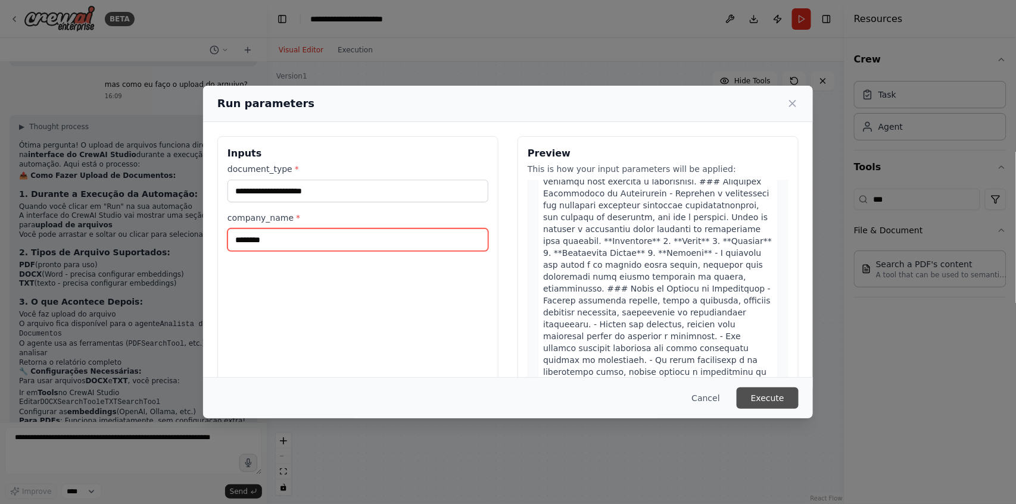
type input "********"
click at [769, 401] on button "Execute" at bounding box center [768, 398] width 62 height 21
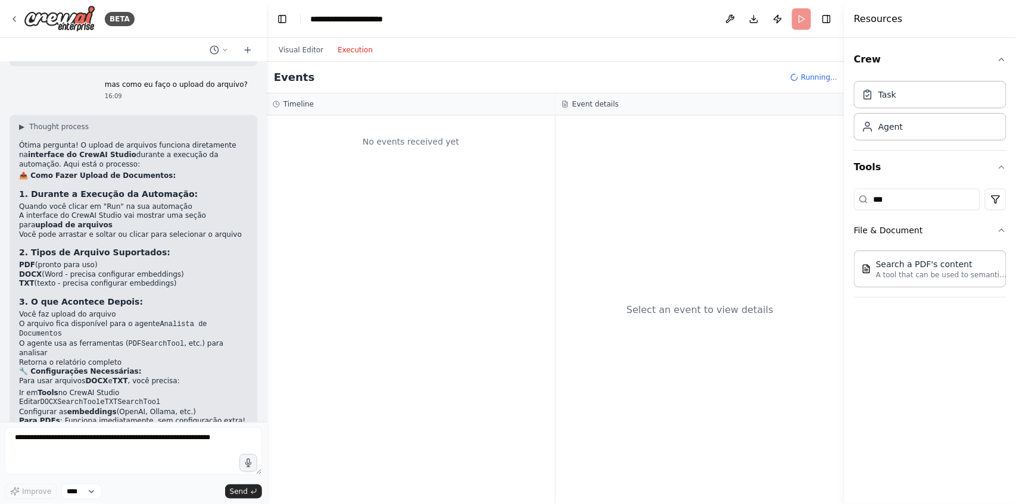
click at [348, 52] on button "Execution" at bounding box center [355, 50] width 49 height 14
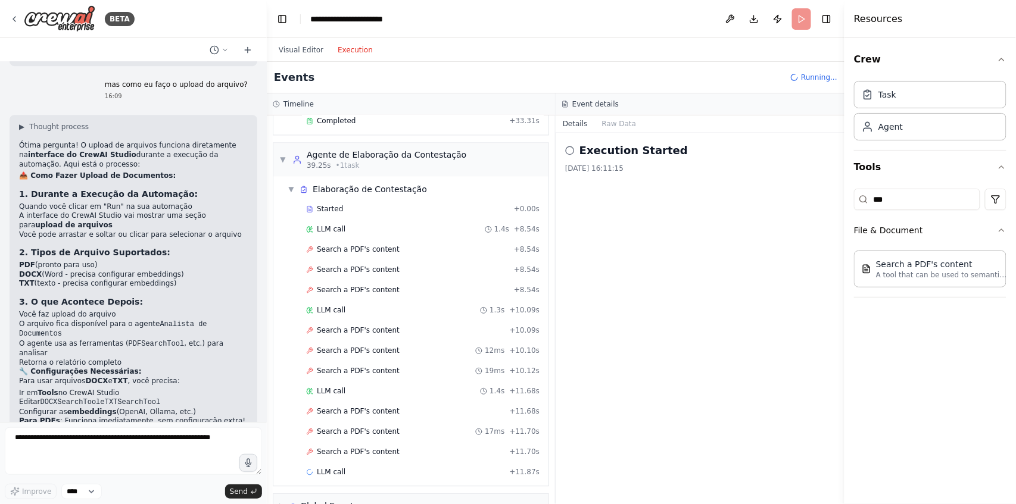
scroll to position [856, 0]
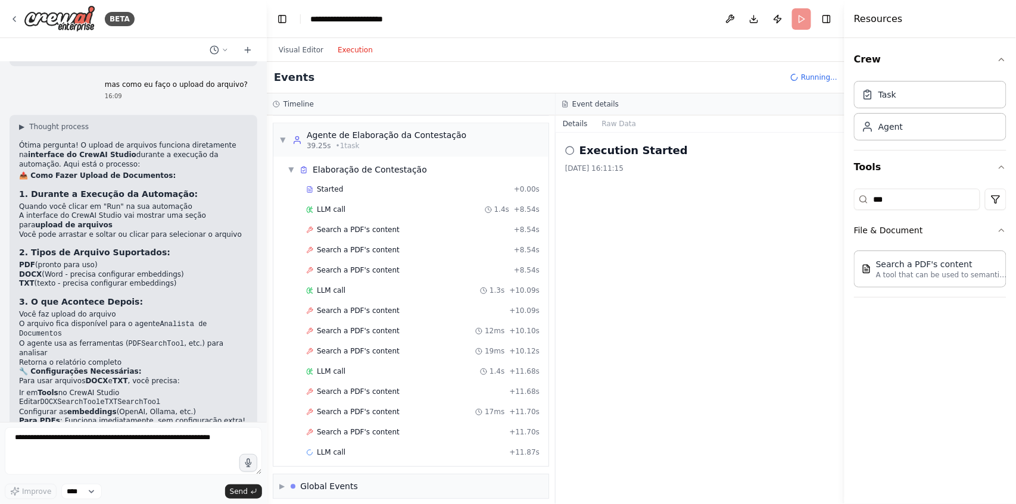
drag, startPoint x: 797, startPoint y: 21, endPoint x: 800, endPoint y: 31, distance: 10.2
click at [797, 21] on header "**********" at bounding box center [556, 19] width 578 height 38
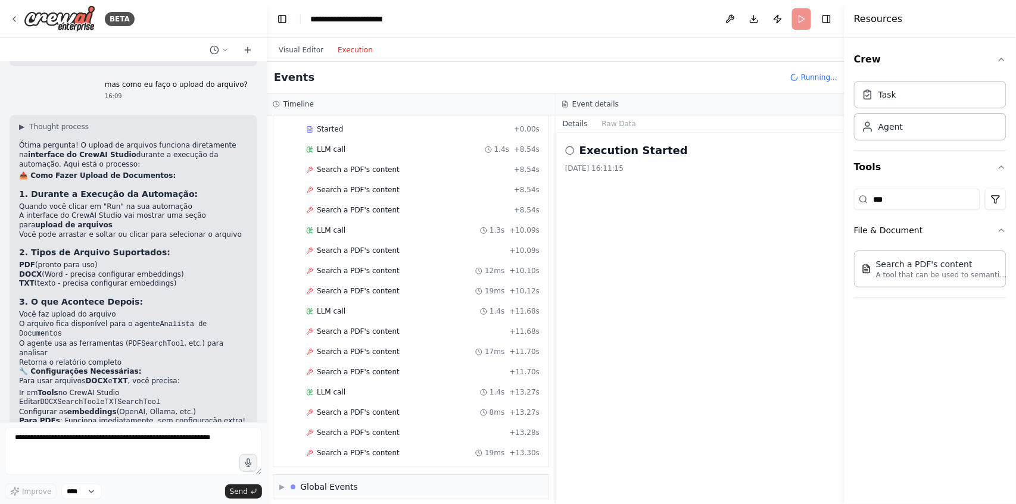
click at [811, 78] on span "Running..." at bounding box center [819, 78] width 36 height 10
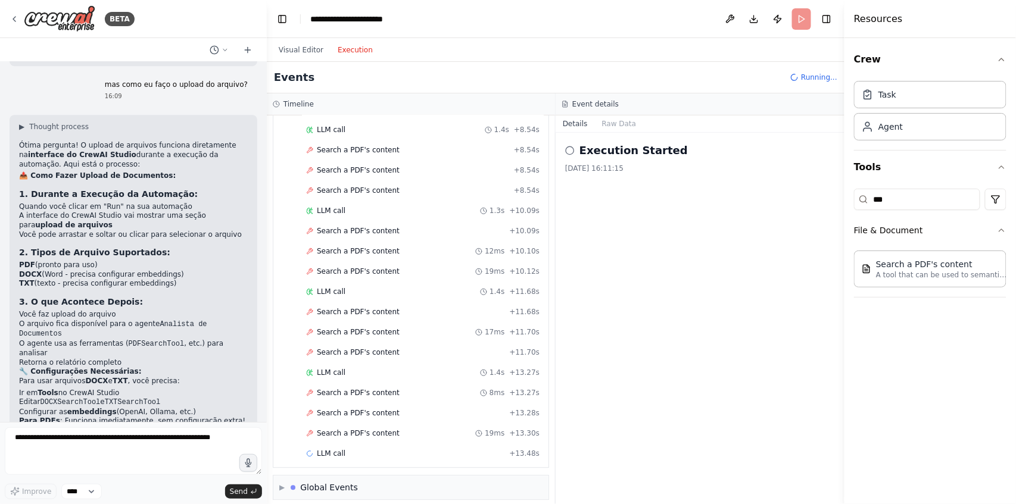
drag, startPoint x: 817, startPoint y: 80, endPoint x: 806, endPoint y: 45, distance: 37.3
click at [817, 77] on span "Running..." at bounding box center [819, 78] width 36 height 10
click at [802, 20] on header "**********" at bounding box center [556, 19] width 578 height 38
click at [810, 86] on div "Events Running..." at bounding box center [556, 78] width 578 height 32
click at [464, 73] on div "Events Running..." at bounding box center [556, 78] width 578 height 32
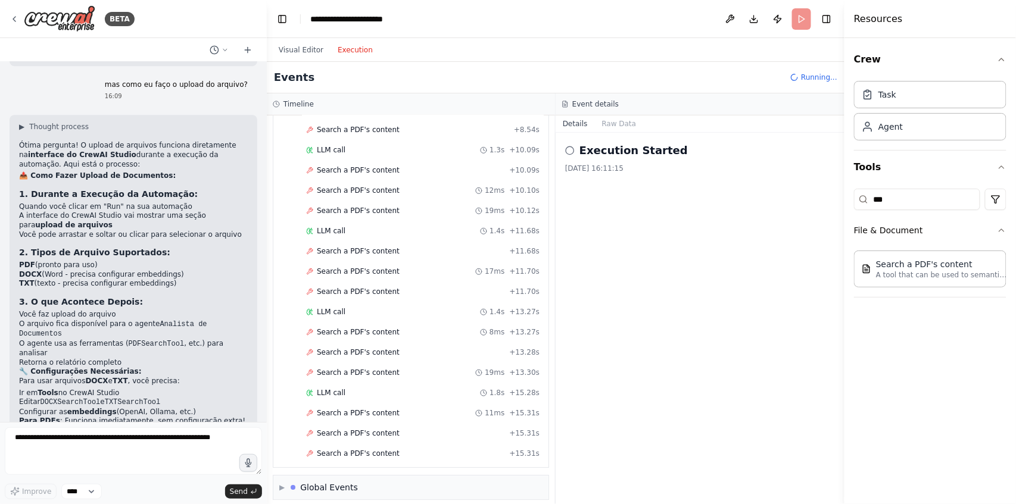
scroll to position [1017, 0]
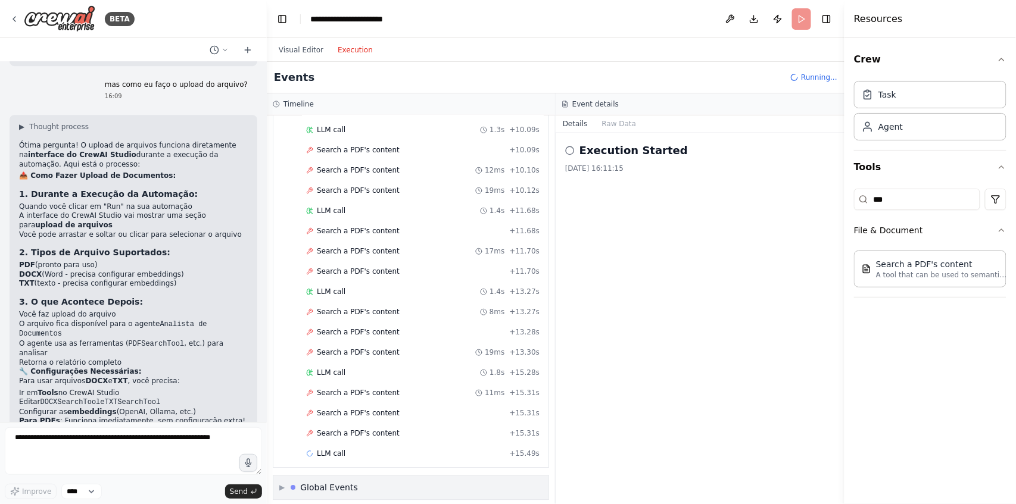
click at [284, 483] on span "▶" at bounding box center [281, 488] width 5 height 10
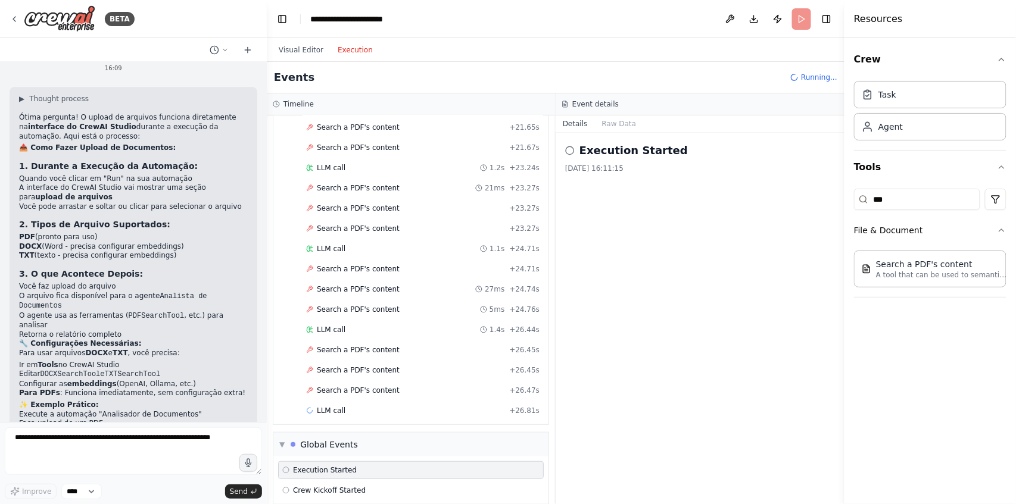
scroll to position [1628, 0]
click at [811, 14] on header "**********" at bounding box center [556, 19] width 578 height 38
drag, startPoint x: 803, startPoint y: 18, endPoint x: 792, endPoint y: 20, distance: 10.9
click at [803, 19] on header "**********" at bounding box center [556, 19] width 578 height 38
click at [781, 19] on button "Publish" at bounding box center [777, 18] width 19 height 21
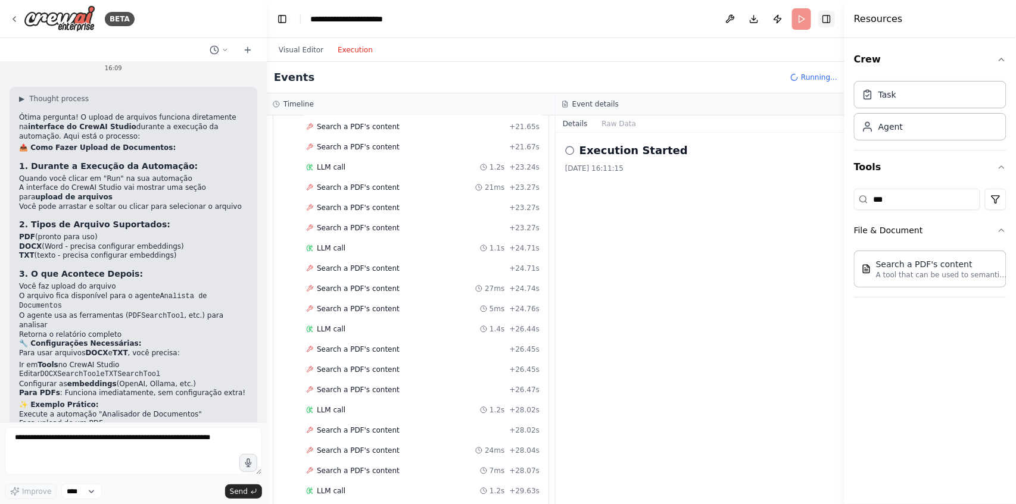
click at [831, 17] on header "**********" at bounding box center [556, 19] width 578 height 38
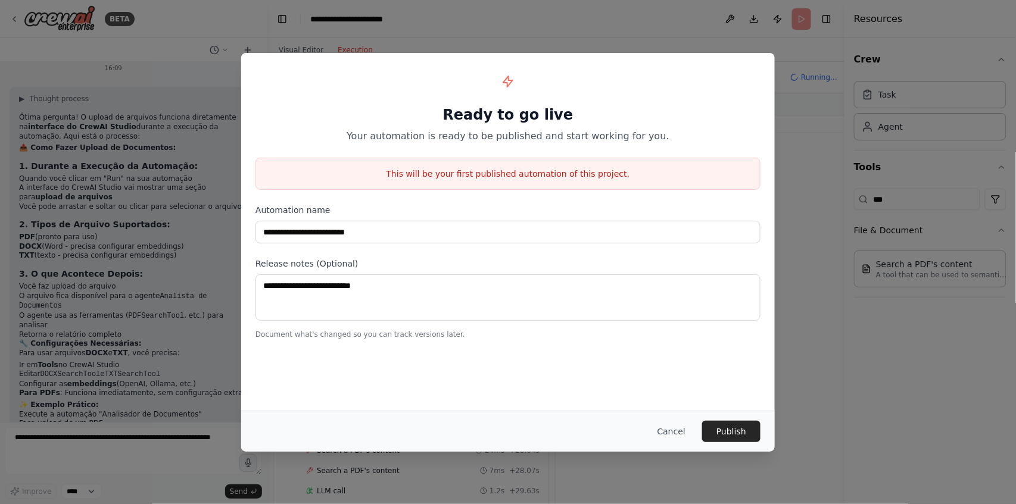
drag, startPoint x: 679, startPoint y: 437, endPoint x: 674, endPoint y: 429, distance: 8.9
click at [679, 435] on button "Cancel" at bounding box center [671, 431] width 47 height 21
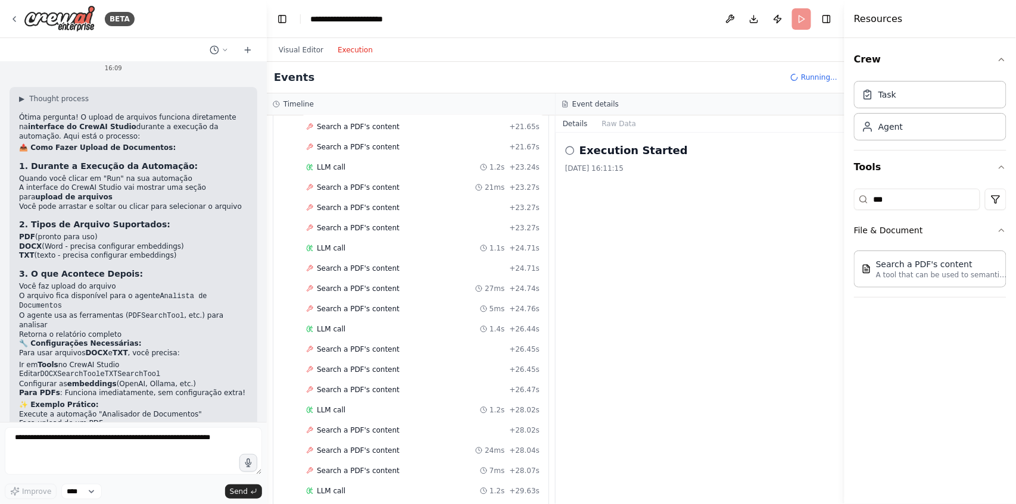
drag, startPoint x: 653, startPoint y: 379, endPoint x: 663, endPoint y: 373, distance: 11.7
click at [657, 376] on div "Execution Started 21/08/2025, 16:11:15" at bounding box center [700, 319] width 289 height 372
click at [739, 345] on div "Execution Started 21/08/2025, 16:11:15" at bounding box center [700, 319] width 289 height 372
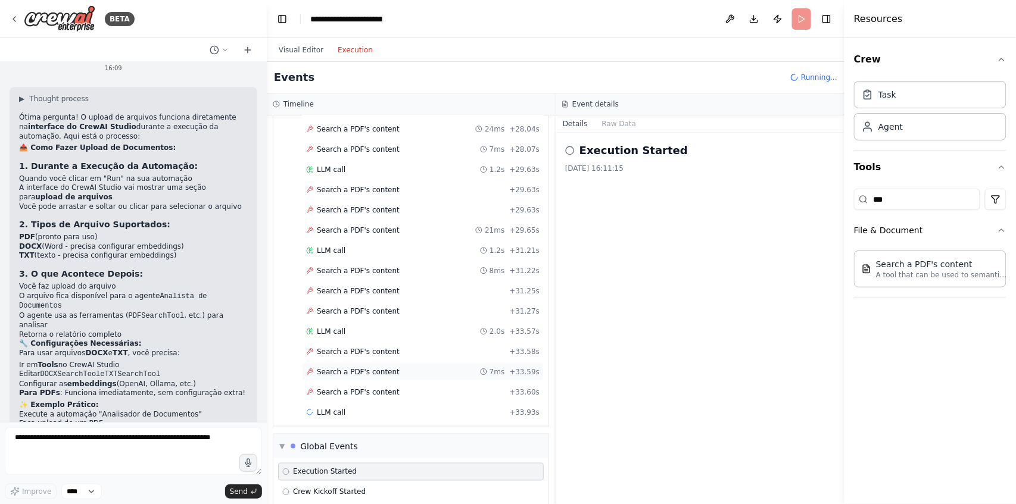
scroll to position [1949, 0]
drag, startPoint x: 718, startPoint y: 216, endPoint x: 709, endPoint y: 136, distance: 80.2
click at [718, 210] on div "Execution Started 21/08/2025, 16:11:15" at bounding box center [700, 319] width 289 height 372
click at [810, 75] on span "Running..." at bounding box center [819, 78] width 36 height 10
click at [809, 85] on div "Events Running..." at bounding box center [556, 78] width 578 height 32
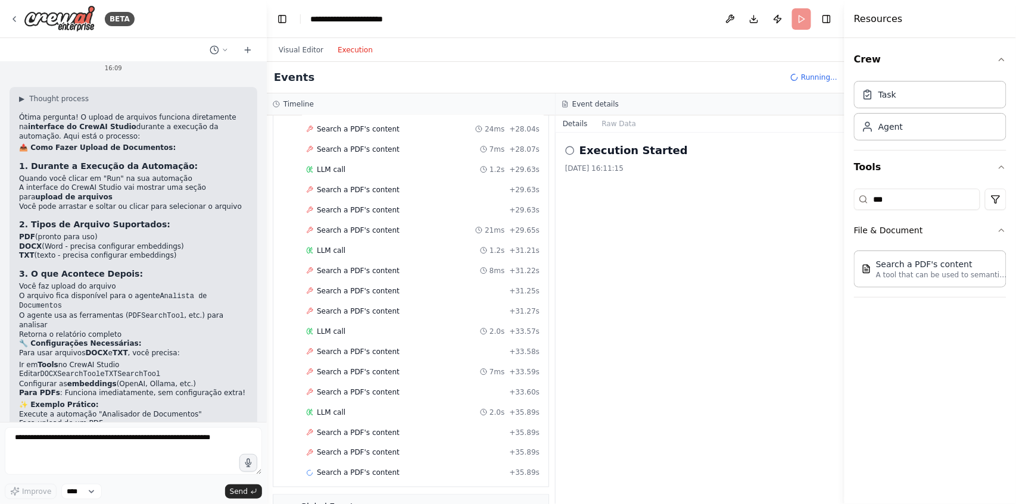
click at [571, 70] on div "Events Running..." at bounding box center [556, 78] width 578 height 32
drag, startPoint x: 419, startPoint y: 70, endPoint x: 356, endPoint y: 60, distance: 63.3
click at [406, 70] on div "Events Running..." at bounding box center [556, 78] width 578 height 32
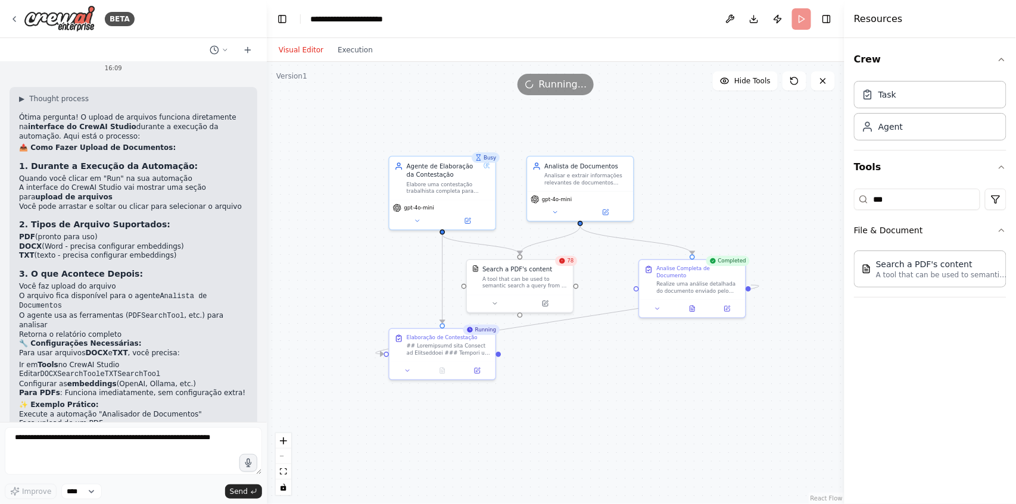
click at [307, 50] on button "Visual Editor" at bounding box center [301, 50] width 59 height 14
click at [690, 99] on div ".deletable-edge-delete-btn { width: 20px; height: 20px; border: 0px solid #ffff…" at bounding box center [556, 283] width 578 height 442
click at [756, 68] on div ".deletable-edge-delete-btn { width: 20px; height: 20px; border: 0px solid #ffff…" at bounding box center [556, 283] width 578 height 442
click at [797, 85] on icon at bounding box center [795, 81] width 10 height 10
click at [821, 80] on icon at bounding box center [823, 81] width 10 height 10
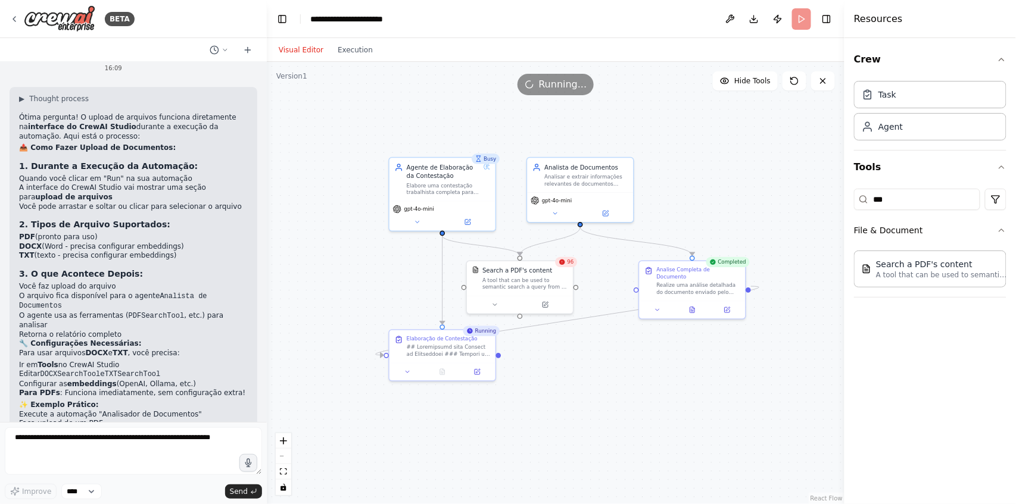
click at [786, 157] on div ".deletable-edge-delete-btn { width: 20px; height: 20px; border: 0px solid #ffff…" at bounding box center [556, 283] width 578 height 442
click at [782, 201] on div ".deletable-edge-delete-btn { width: 20px; height: 20px; border: 0px solid #ffff…" at bounding box center [556, 283] width 578 height 442
drag, startPoint x: 776, startPoint y: 187, endPoint x: 799, endPoint y: 116, distance: 75.0
click at [776, 183] on div ".deletable-edge-delete-btn { width: 20px; height: 20px; border: 0px solid #ffff…" at bounding box center [556, 283] width 578 height 442
click at [803, 111] on div ".deletable-edge-delete-btn { width: 20px; height: 20px; border: 0px solid #ffff…" at bounding box center [556, 283] width 578 height 442
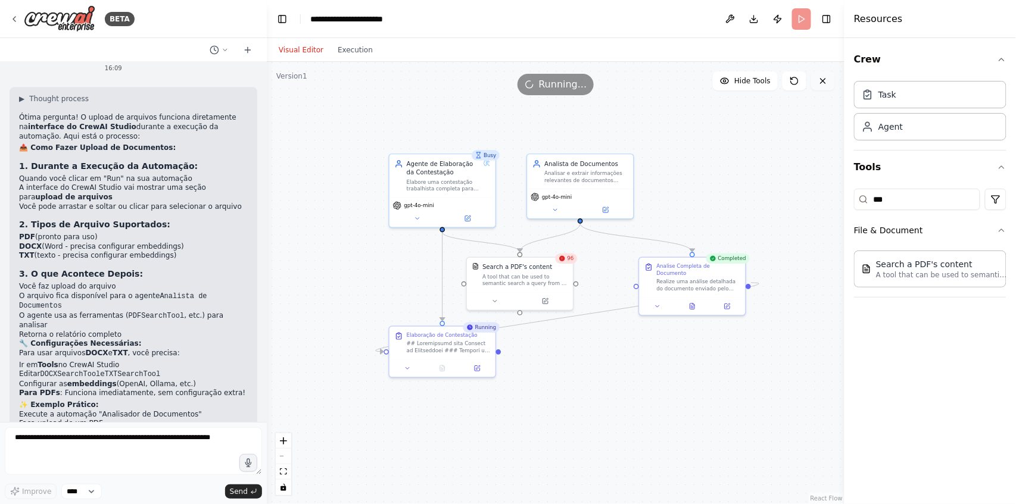
click at [821, 86] on button at bounding box center [823, 80] width 24 height 19
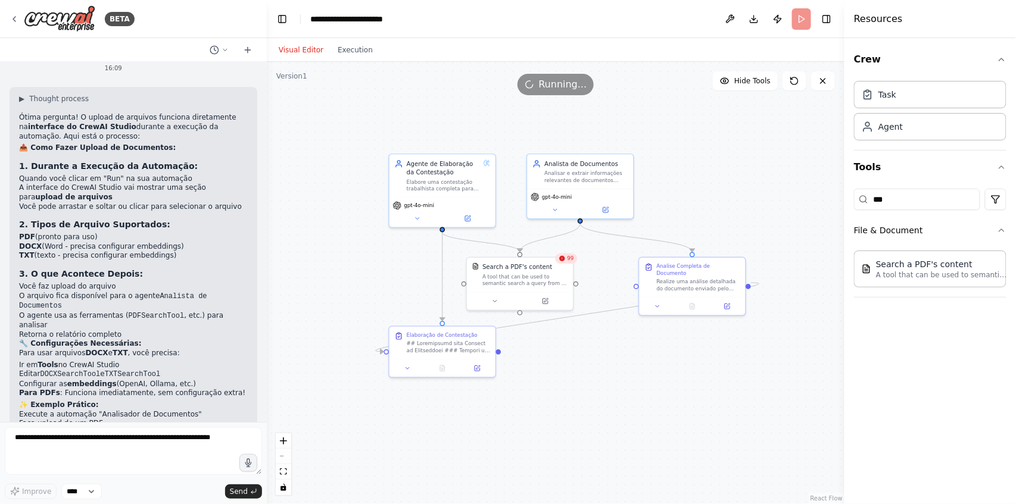
click at [529, 101] on div ".deletable-edge-delete-btn { width: 20px; height: 20px; border: 0px solid #ffff…" at bounding box center [556, 283] width 578 height 442
click at [548, 86] on span "Running..." at bounding box center [563, 84] width 48 height 14
click at [550, 86] on span "Running..." at bounding box center [563, 84] width 48 height 14
click at [798, 23] on header "**********" at bounding box center [556, 19] width 578 height 38
click at [800, 23] on header "**********" at bounding box center [556, 19] width 578 height 38
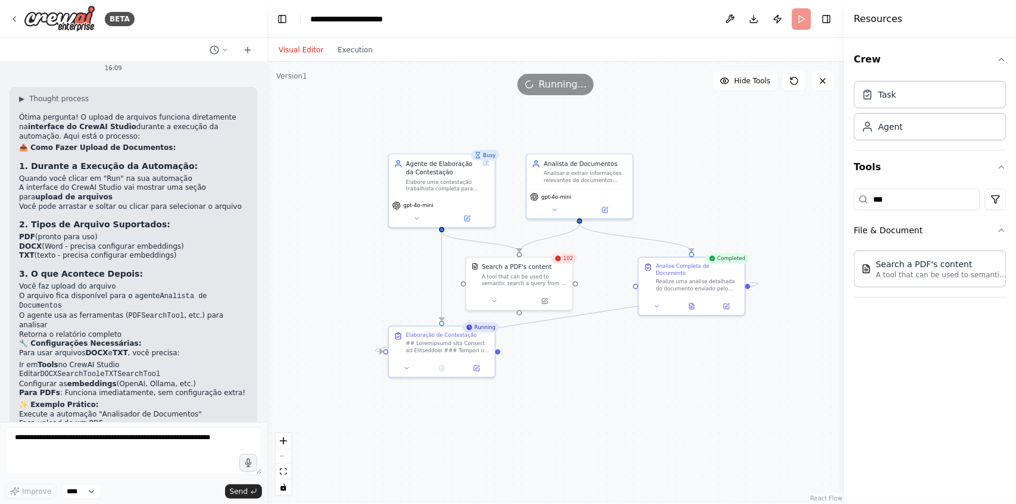
click at [802, 21] on header "**********" at bounding box center [556, 19] width 578 height 38
drag, startPoint x: 529, startPoint y: 70, endPoint x: 353, endPoint y: 32, distance: 179.8
click at [523, 70] on div ".deletable-edge-delete-btn { width: 20px; height: 20px; border: 0px solid #ffff…" at bounding box center [556, 283] width 578 height 442
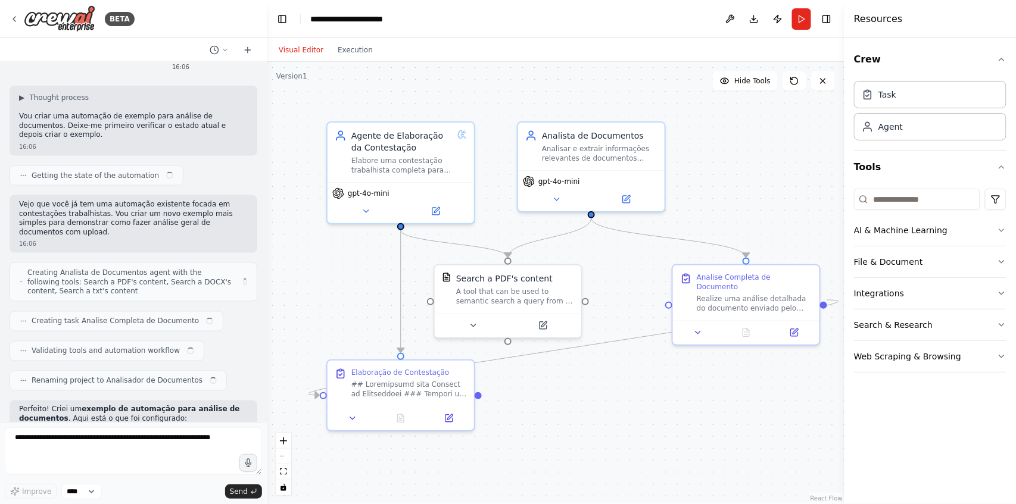
click at [738, 190] on div ".deletable-edge-delete-btn { width: 20px; height: 20px; border: 0px solid #ffff…" at bounding box center [556, 283] width 578 height 442
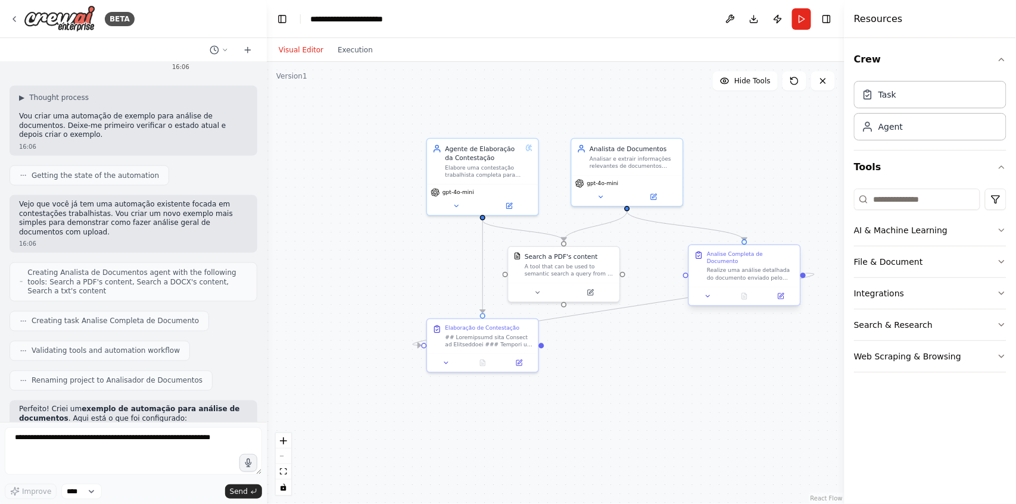
click at [742, 270] on div "Realize uma análise detalhada do documento enviado pelo usuário. Execute as seg…" at bounding box center [751, 274] width 88 height 14
click at [795, 234] on button at bounding box center [790, 234] width 15 height 15
click at [766, 235] on button "Confirm" at bounding box center [757, 234] width 42 height 14
click at [659, 163] on div "Analisar e extrair informações relevantes de documentos enviados pelos usuários…" at bounding box center [634, 161] width 88 height 14
click at [676, 126] on icon at bounding box center [673, 124] width 7 height 7
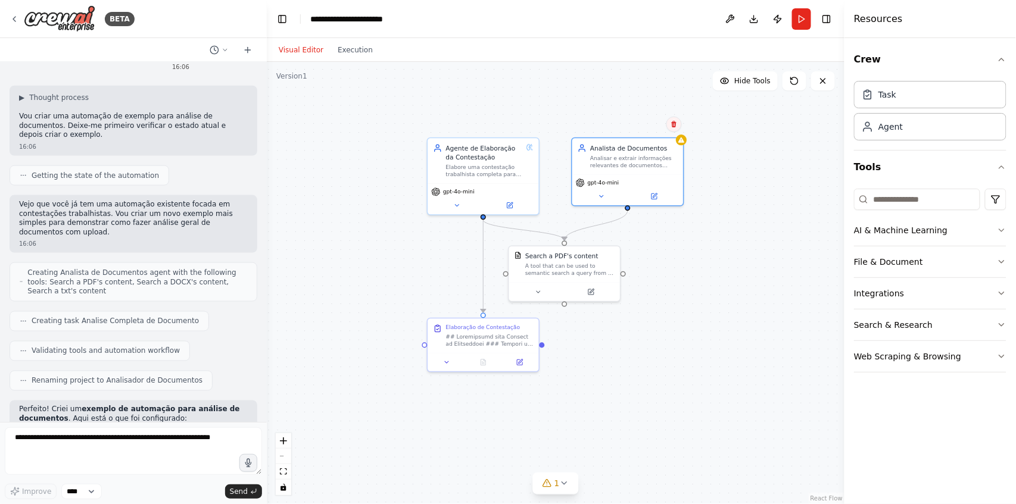
click at [677, 126] on icon at bounding box center [674, 124] width 7 height 7
click at [643, 129] on button "Confirm" at bounding box center [640, 124] width 42 height 14
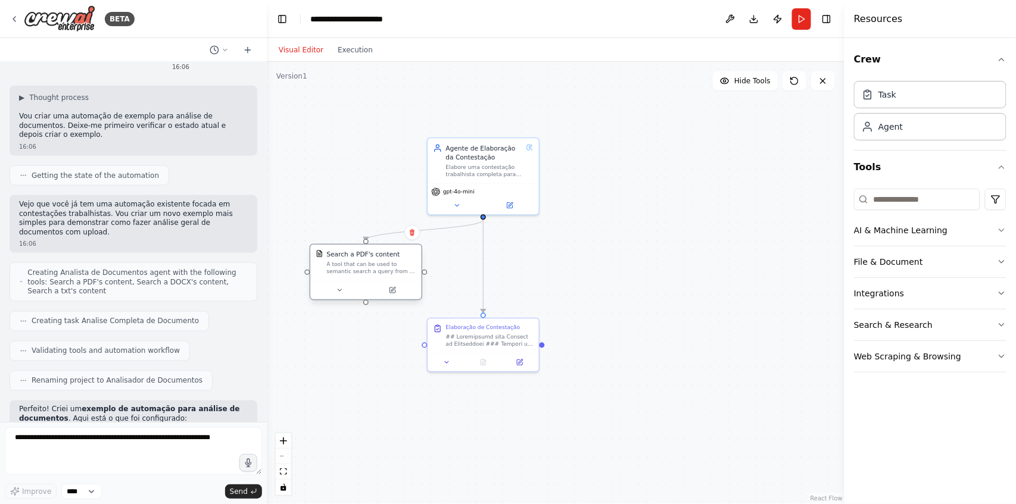
drag, startPoint x: 576, startPoint y: 272, endPoint x: 377, endPoint y: 270, distance: 198.9
click at [377, 270] on div "A tool that can be used to semantic search a query from a PDF's content." at bounding box center [371, 268] width 89 height 14
click at [573, 288] on div ".deletable-edge-delete-btn { width: 20px; height: 20px; border: 0px solid #ffff…" at bounding box center [556, 283] width 578 height 442
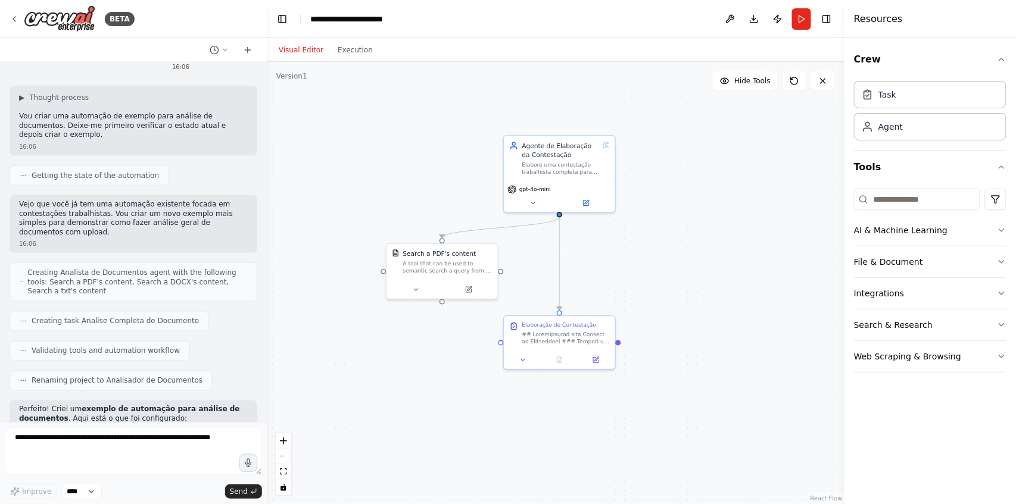
drag, startPoint x: 605, startPoint y: 273, endPoint x: 696, endPoint y: 257, distance: 92.4
click at [681, 270] on div ".deletable-edge-delete-btn { width: 20px; height: 20px; border: 0px solid #ffff…" at bounding box center [556, 283] width 578 height 442
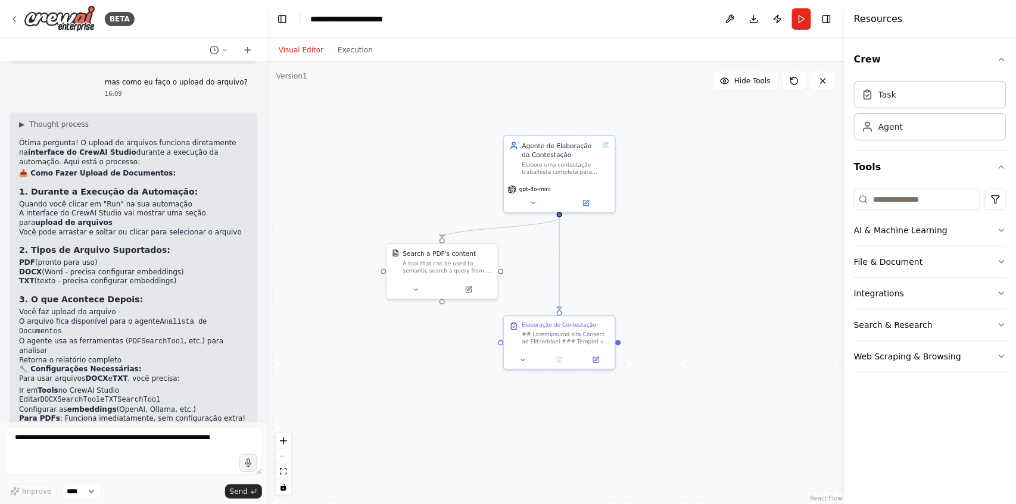
scroll to position [1270, 0]
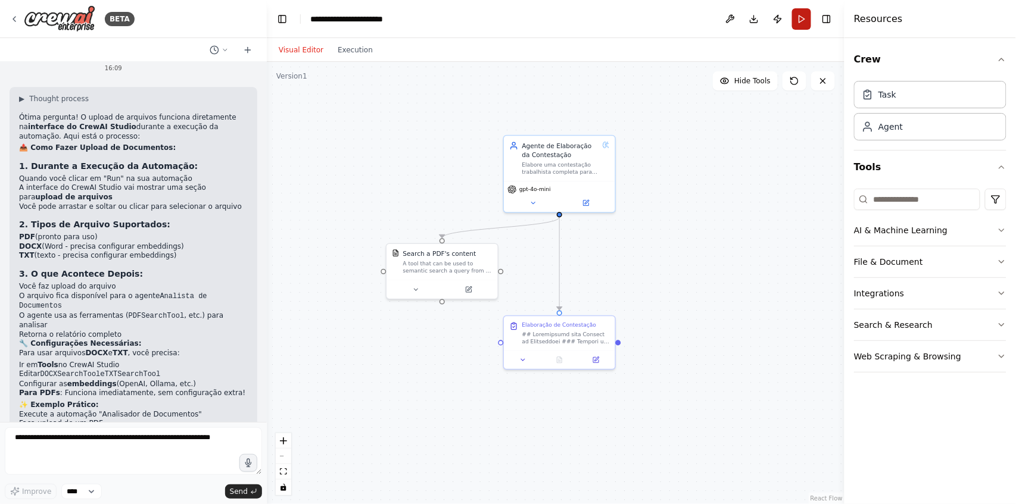
click at [804, 18] on button "Run" at bounding box center [801, 18] width 19 height 21
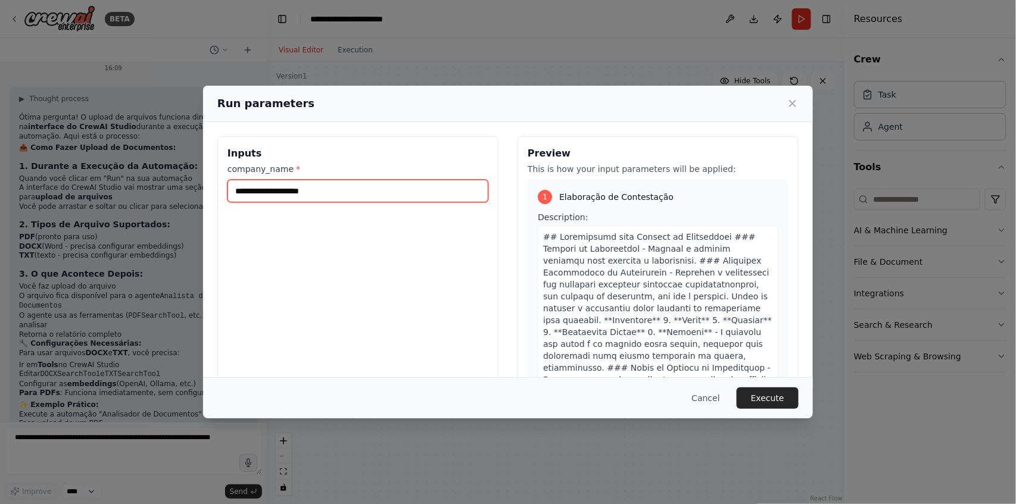
click at [356, 194] on input "company_name *" at bounding box center [357, 191] width 261 height 23
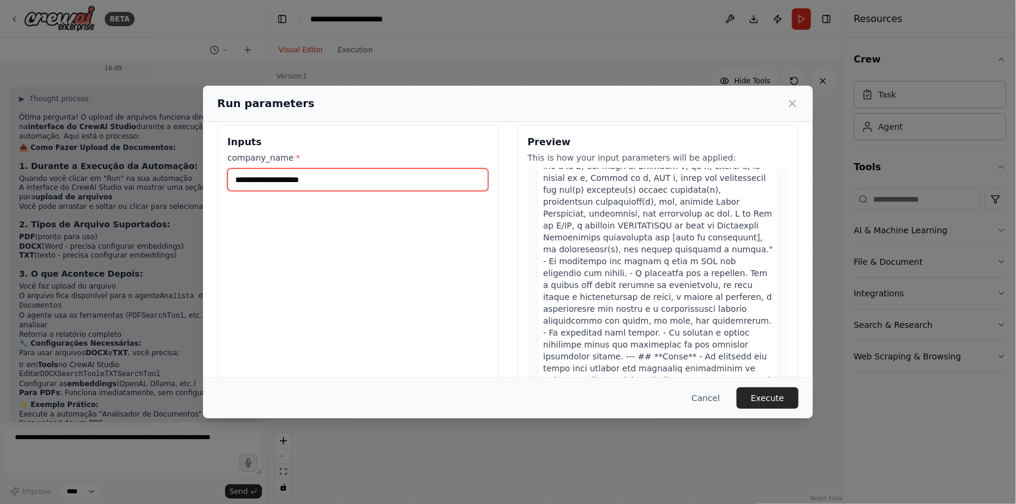
scroll to position [0, 0]
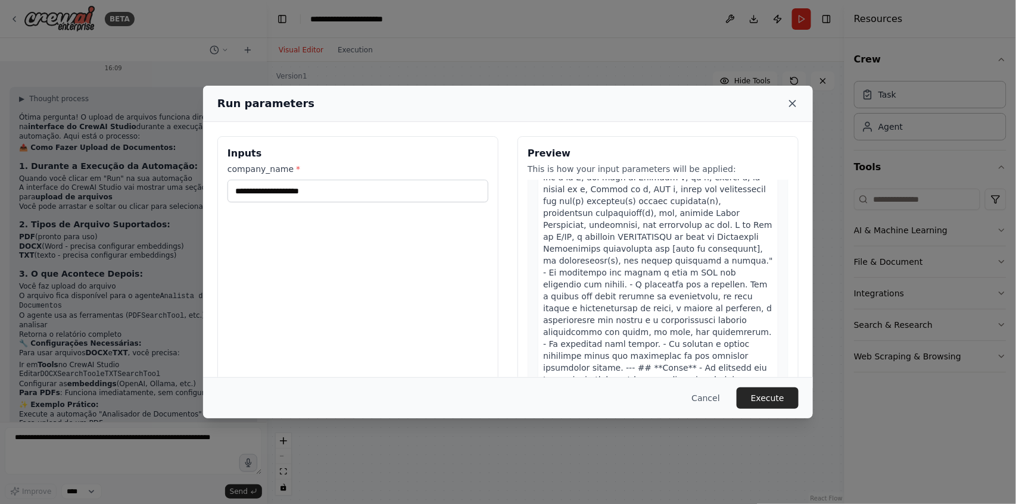
click at [793, 104] on icon at bounding box center [793, 104] width 6 height 6
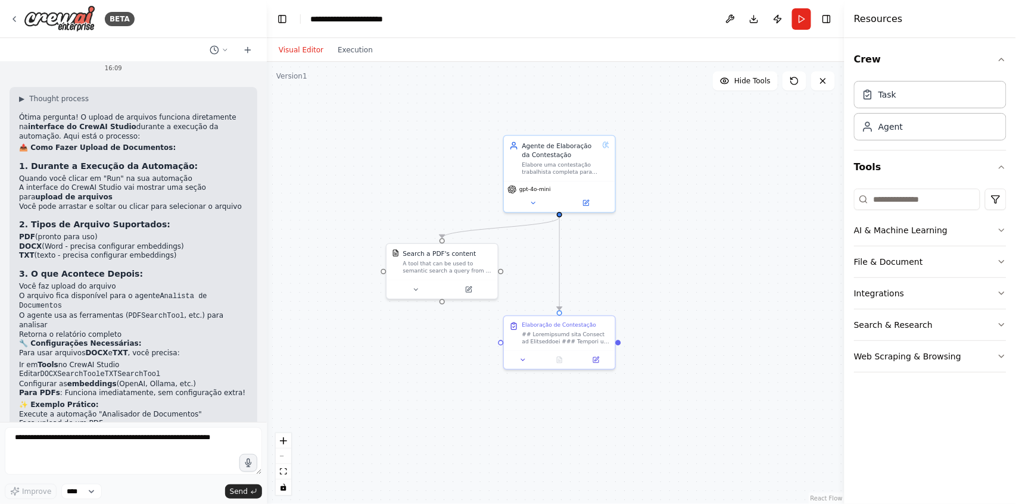
click at [741, 191] on div ".deletable-edge-delete-btn { width: 20px; height: 20px; border: 0px solid #ffff…" at bounding box center [556, 283] width 578 height 442
click at [453, 281] on div at bounding box center [441, 288] width 111 height 18
click at [492, 231] on button at bounding box center [488, 230] width 15 height 15
click at [457, 235] on button "Confirm" at bounding box center [455, 230] width 42 height 14
click at [466, 233] on button "Confirm" at bounding box center [455, 230] width 42 height 14
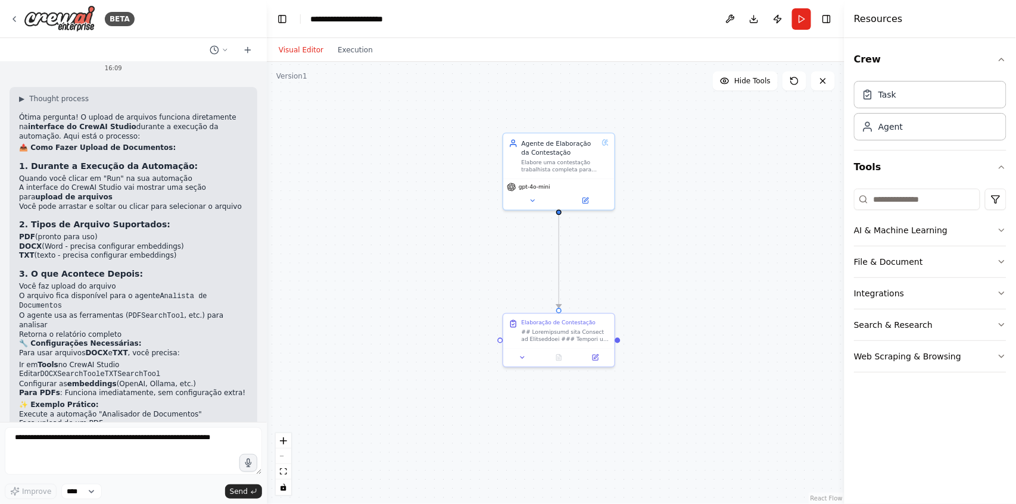
drag, startPoint x: 758, startPoint y: 257, endPoint x: 757, endPoint y: 245, distance: 12.5
click at [757, 248] on div ".deletable-edge-delete-btn { width: 20px; height: 20px; border: 0px solid #ffff…" at bounding box center [556, 283] width 578 height 442
click at [882, 261] on button "File & Document" at bounding box center [930, 262] width 152 height 31
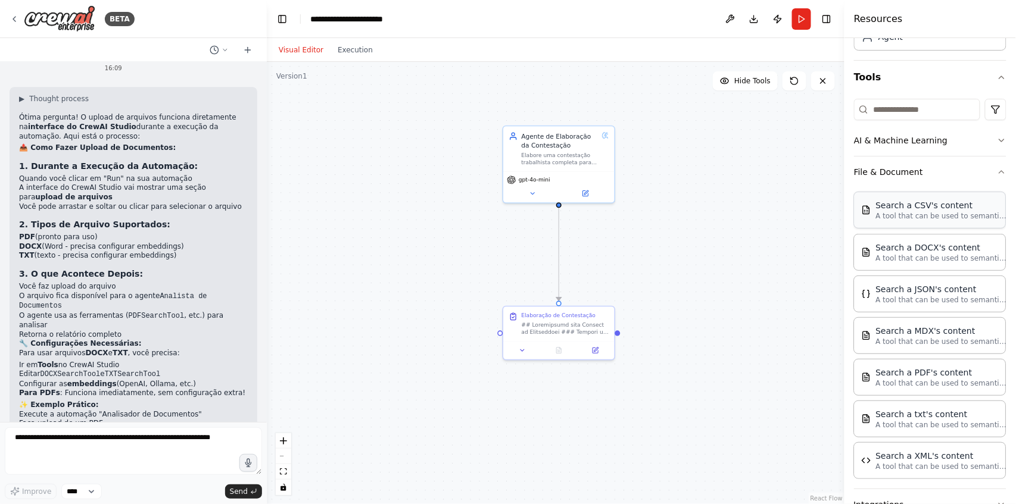
scroll to position [28, 0]
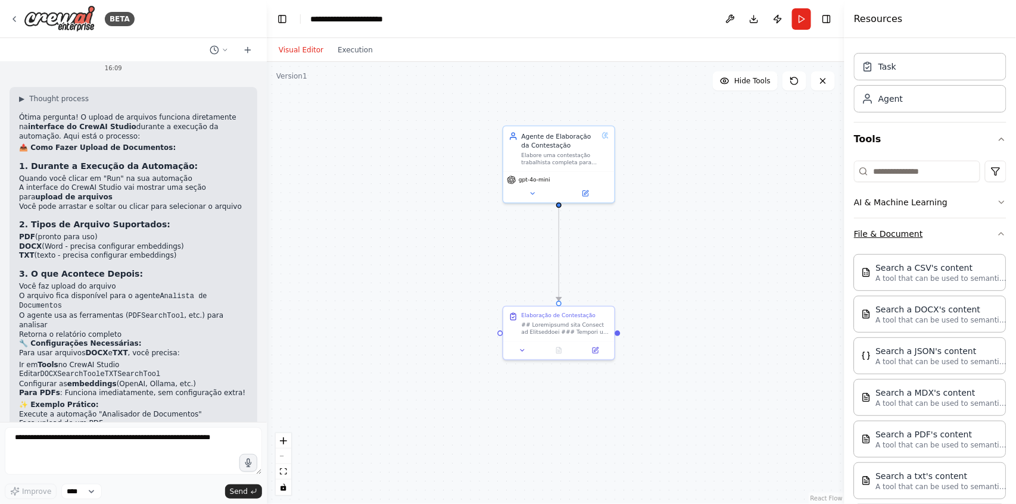
click at [897, 244] on button "File & Document" at bounding box center [930, 234] width 152 height 31
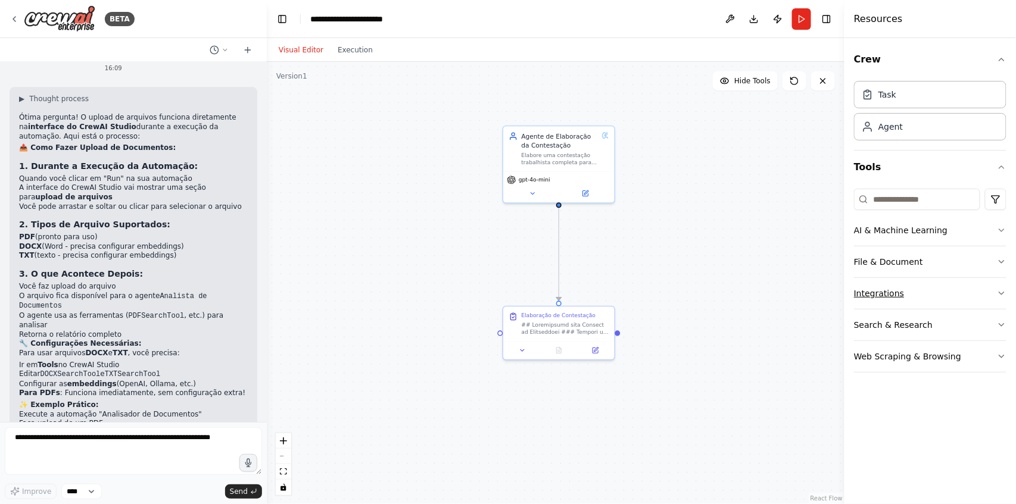
click at [894, 303] on button "Integrations" at bounding box center [930, 293] width 152 height 31
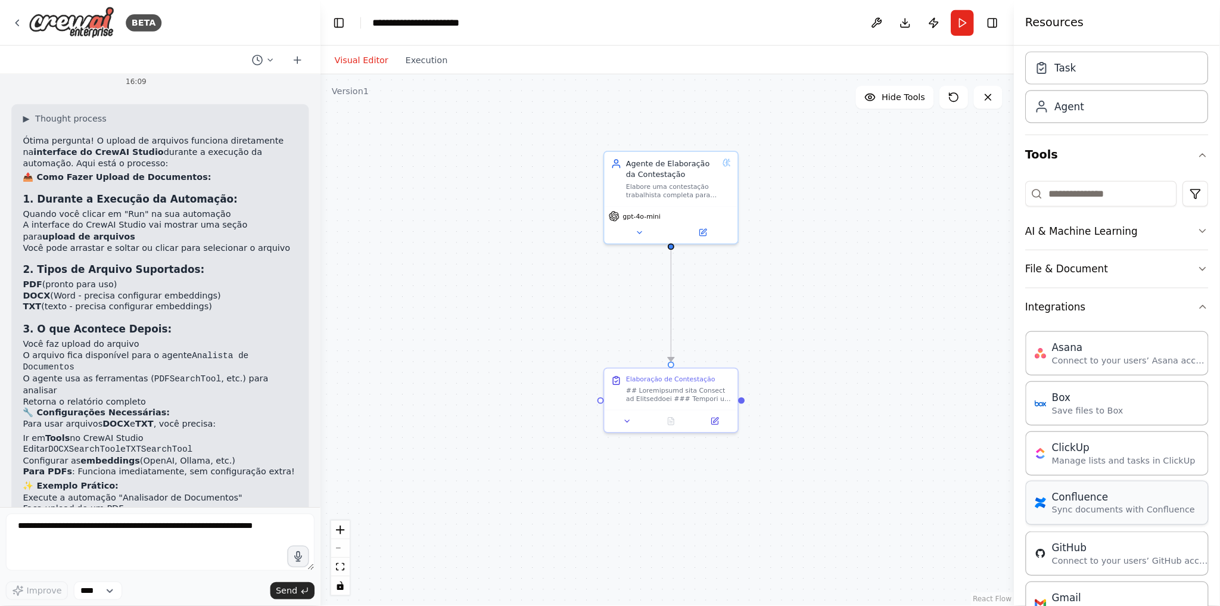
scroll to position [158, 0]
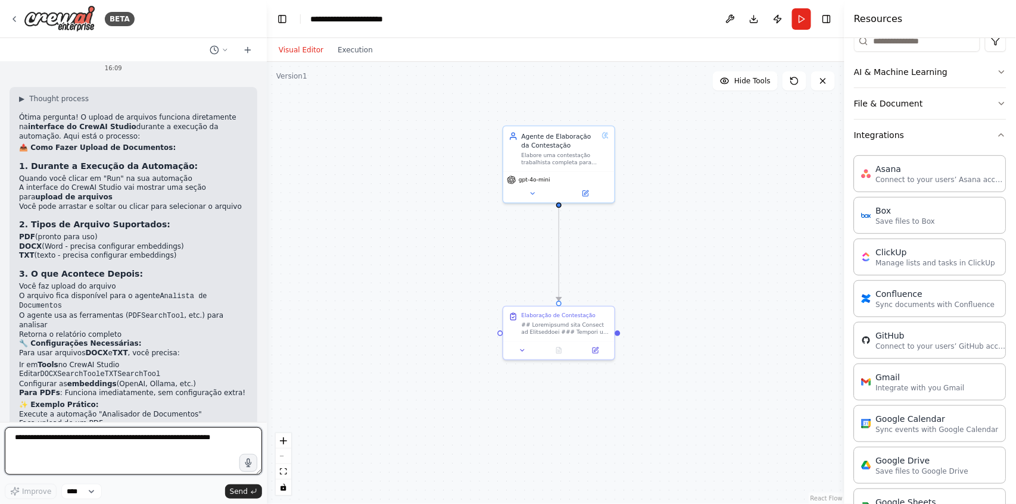
click at [81, 443] on textarea at bounding box center [133, 452] width 257 height 48
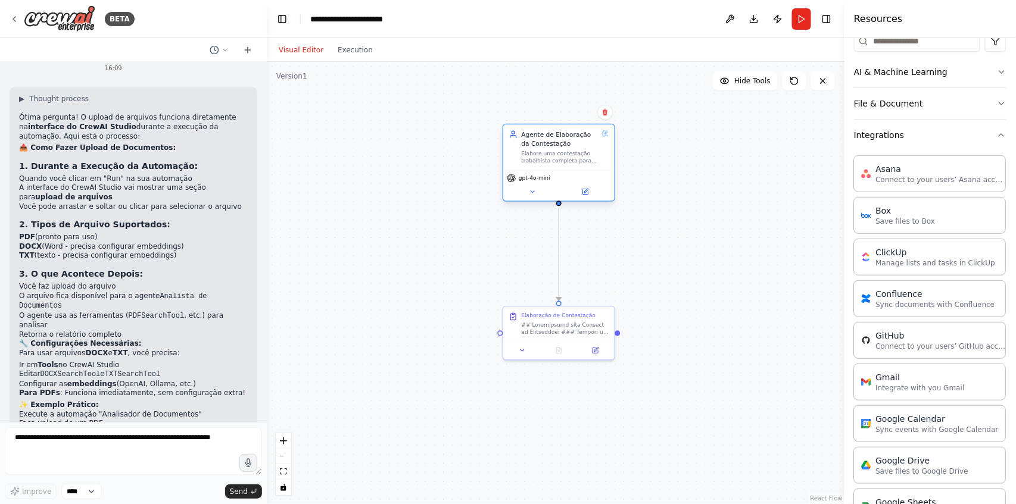
click at [532, 144] on div "Agente de Elaboração da Contestação" at bounding box center [560, 139] width 77 height 18
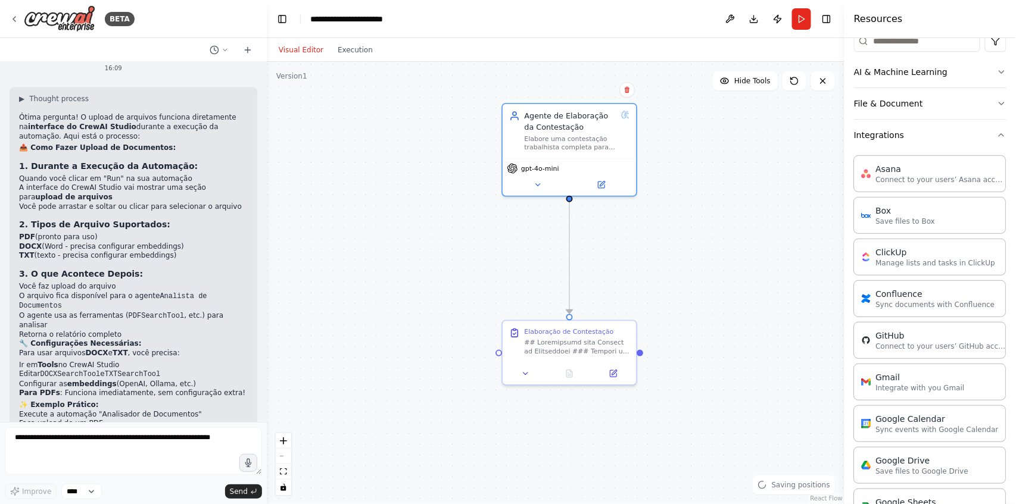
click at [654, 267] on div ".deletable-edge-delete-btn { width: 20px; height: 20px; border: 0px solid #ffff…" at bounding box center [556, 283] width 578 height 442
drag, startPoint x: 590, startPoint y: 132, endPoint x: 597, endPoint y: 167, distance: 36.4
click at [597, 149] on div "Agente de Elaboração da Contestação Elabore uma contestação trabalhista complet…" at bounding box center [571, 128] width 92 height 41
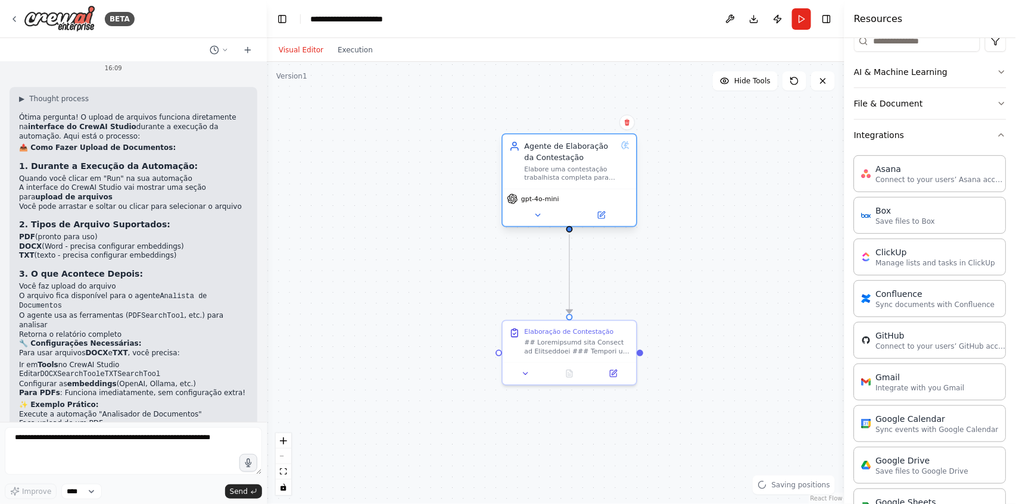
drag, startPoint x: 594, startPoint y: 182, endPoint x: 576, endPoint y: 187, distance: 17.9
click at [576, 187] on div "Agente de Elaboração da Contestação Elabore uma contestação trabalhista complet…" at bounding box center [569, 162] width 133 height 54
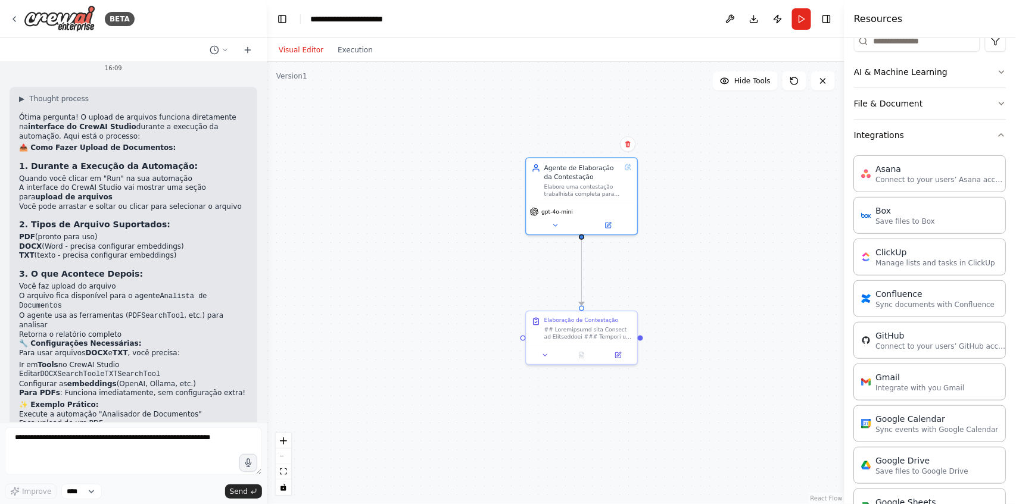
drag, startPoint x: 729, startPoint y: 233, endPoint x: 690, endPoint y: 238, distance: 40.2
click at [690, 238] on div ".deletable-edge-delete-btn { width: 20px; height: 20px; border: 0px solid #ffff…" at bounding box center [556, 283] width 578 height 442
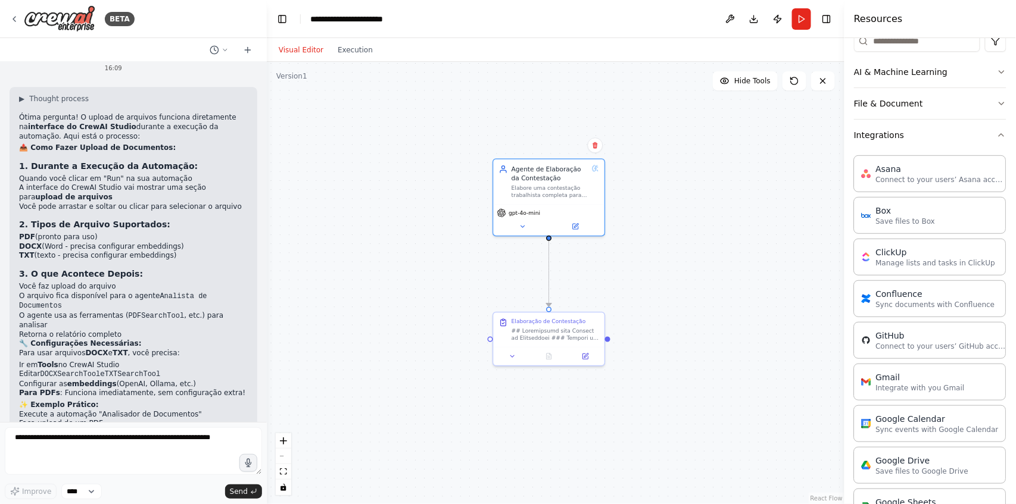
drag, startPoint x: 673, startPoint y: 247, endPoint x: 688, endPoint y: 238, distance: 17.6
click at [665, 246] on div ".deletable-edge-delete-btn { width: 20px; height: 20px; border: 0px solid #ffff…" at bounding box center [556, 283] width 578 height 442
click at [744, 242] on div ".deletable-edge-delete-btn { width: 20px; height: 20px; border: 0px solid #ffff…" at bounding box center [556, 283] width 578 height 442
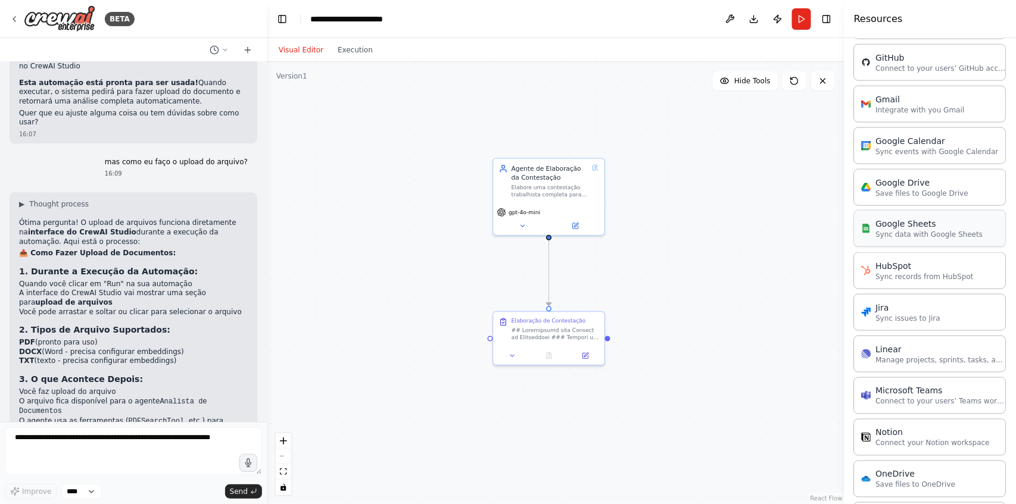
scroll to position [198, 0]
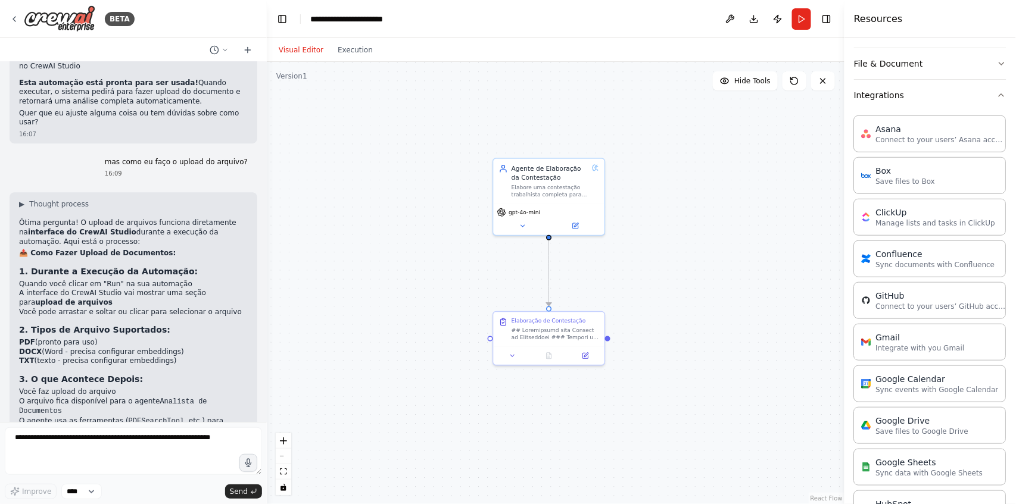
click at [727, 229] on div ".deletable-edge-delete-btn { width: 20px; height: 20px; border: 0px solid #ffff…" at bounding box center [556, 283] width 578 height 442
click at [366, 284] on div ".deletable-edge-delete-btn { width: 20px; height: 20px; border: 0px solid #ffff…" at bounding box center [556, 283] width 578 height 442
click at [373, 220] on div ".deletable-edge-delete-btn { width: 20px; height: 20px; border: 0px solid #ffff…" at bounding box center [556, 283] width 578 height 442
click at [118, 450] on textarea at bounding box center [133, 452] width 257 height 48
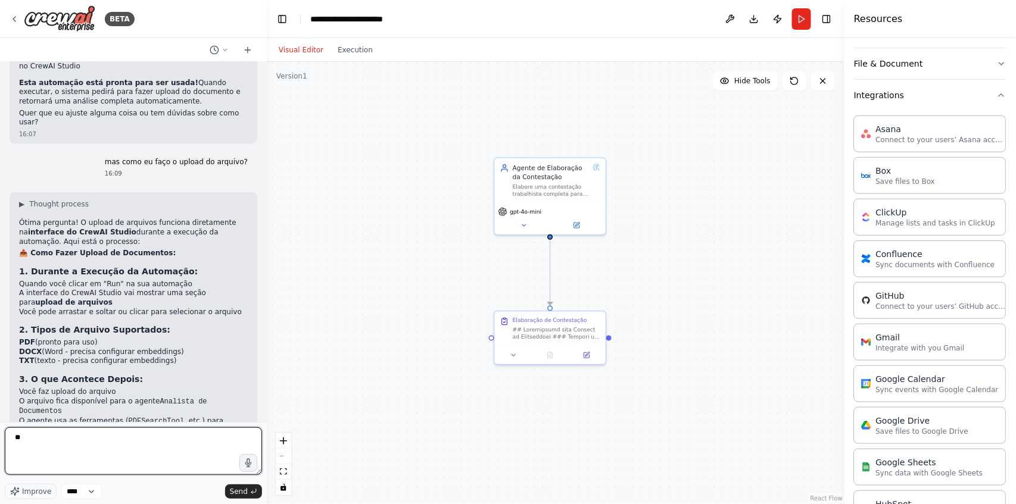
type textarea "*"
click at [34, 493] on span "Improve" at bounding box center [36, 492] width 29 height 10
drag, startPoint x: 121, startPoint y: 457, endPoint x: 0, endPoint y: 416, distance: 128.4
click at [0, 416] on div "BETA Hello! I'm the CrewAI assistant. What kind of automation do you want to bu…" at bounding box center [133, 252] width 267 height 504
type textarea "**********"
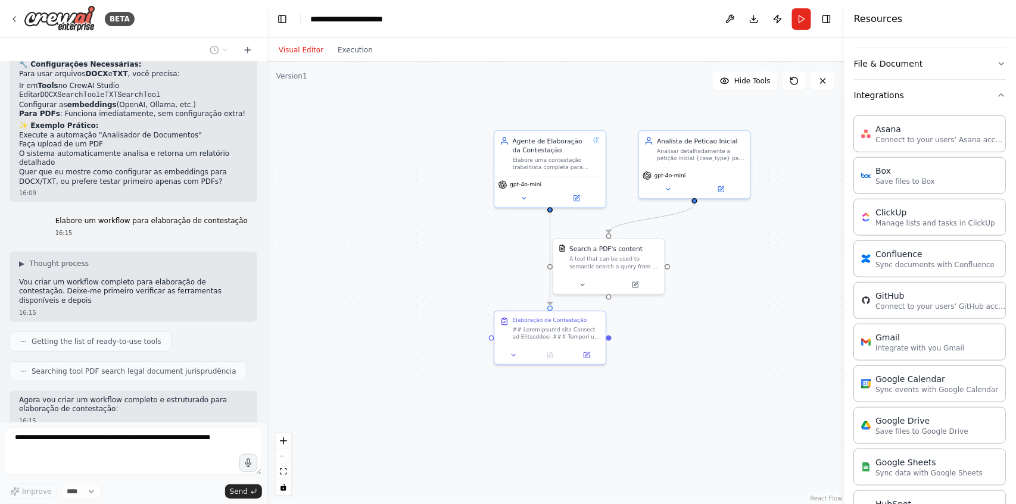
scroll to position [1567, 0]
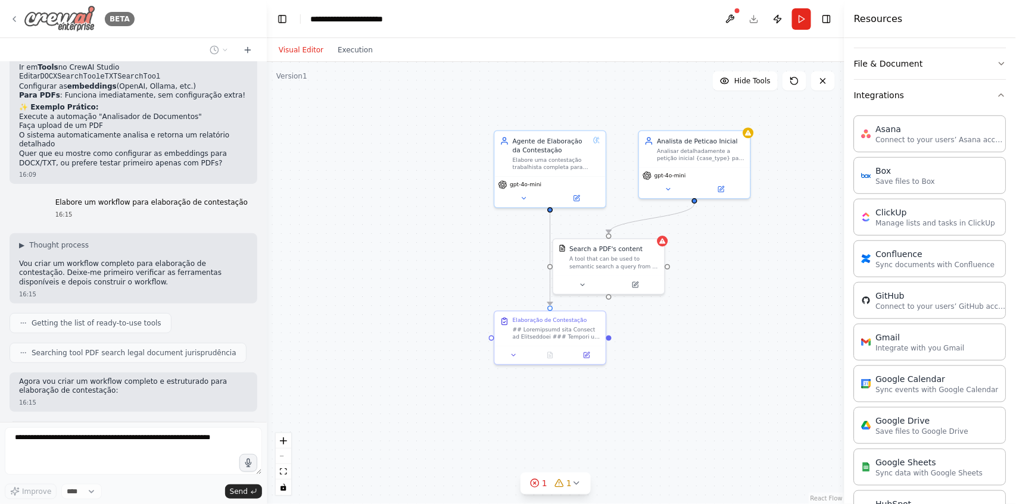
click at [17, 15] on icon at bounding box center [15, 19] width 10 height 10
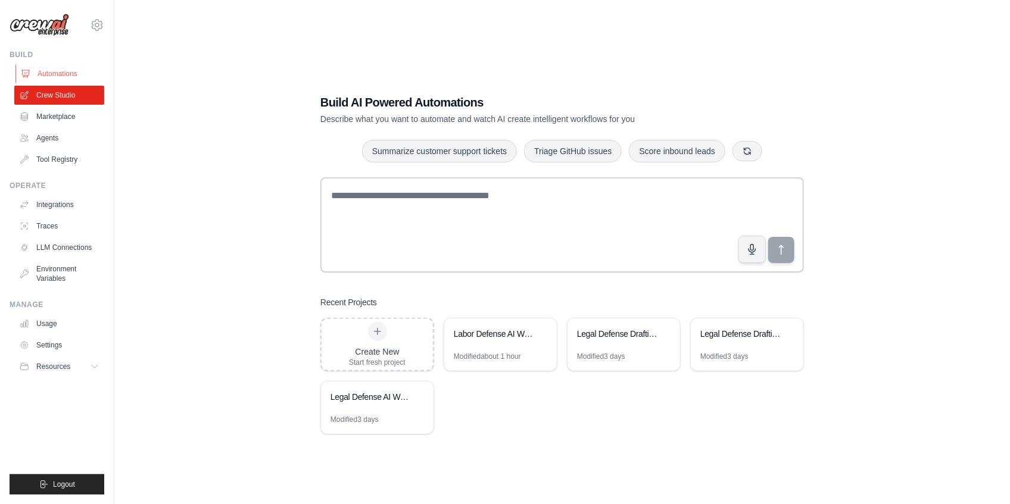
click at [51, 70] on link "Automations" at bounding box center [60, 73] width 90 height 19
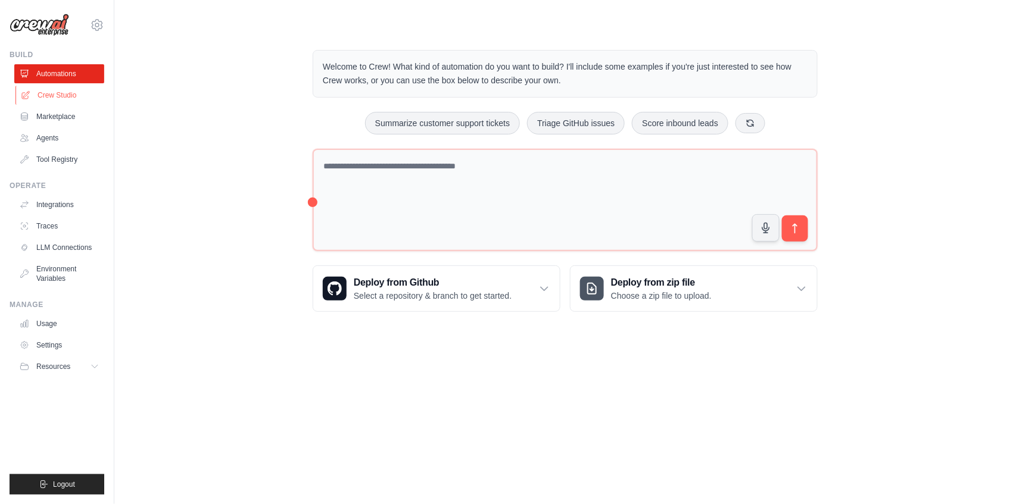
click at [48, 92] on link "Crew Studio" at bounding box center [60, 95] width 90 height 19
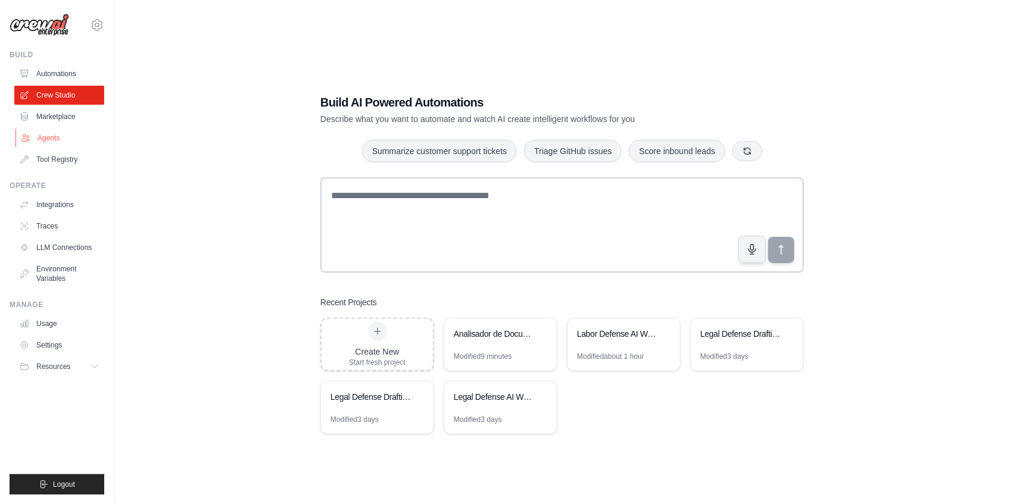
click at [52, 136] on link "Agents" at bounding box center [60, 138] width 90 height 19
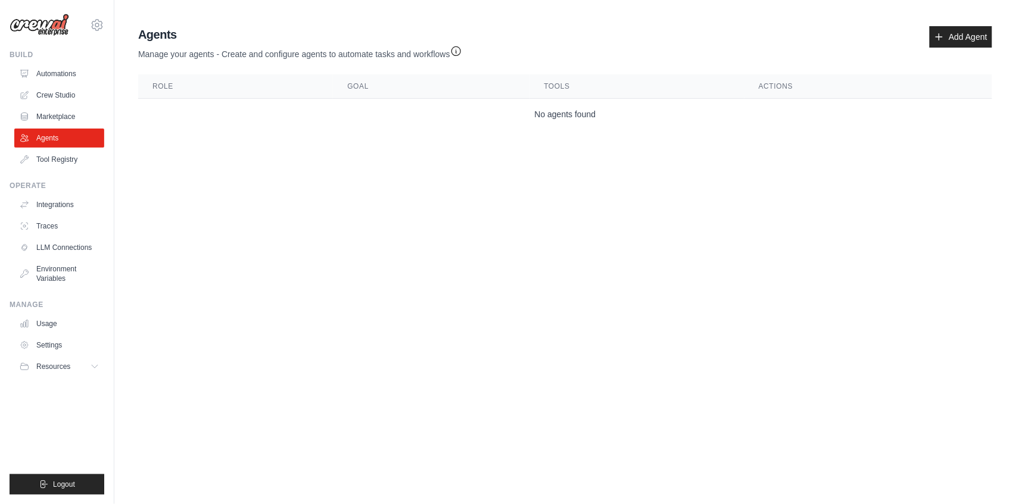
drag, startPoint x: 307, startPoint y: 108, endPoint x: 468, endPoint y: 155, distance: 167.4
click at [309, 109] on td "No agents found" at bounding box center [565, 115] width 854 height 32
click at [670, 177] on body "[EMAIL_ADDRESS][PERSON_NAME][DOMAIN_NAME] Settings Build Automations Crew Studio" at bounding box center [508, 252] width 1016 height 504
click at [881, 149] on main "Agent Usage Guide To use an agent in your CrewAI project, you can initialize it…" at bounding box center [565, 80] width 902 height 161
drag, startPoint x: 936, startPoint y: 128, endPoint x: 947, endPoint y: 93, distance: 36.9
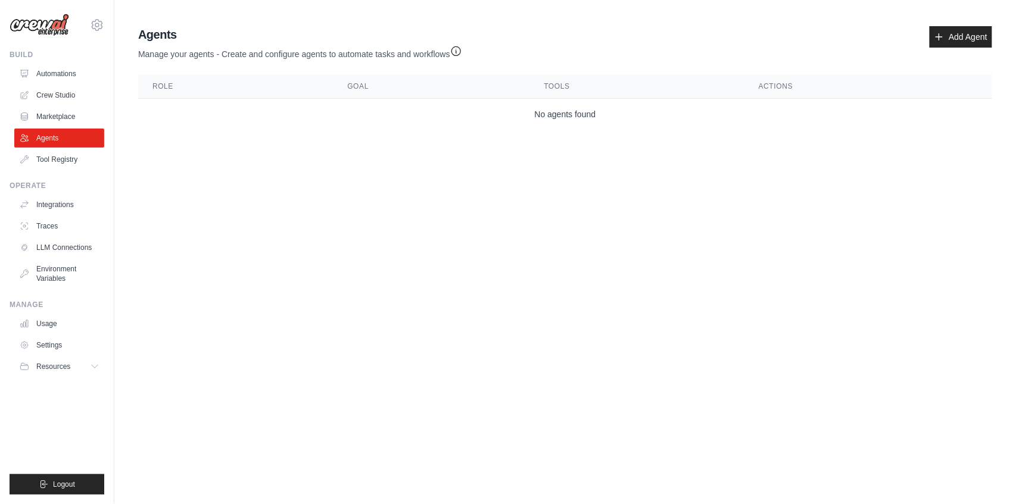
click at [936, 126] on main "Agent Usage Guide To use an agent in your CrewAI project, you can initialize it…" at bounding box center [565, 80] width 902 height 161
click at [968, 34] on link "Add Agent" at bounding box center [961, 36] width 63 height 21
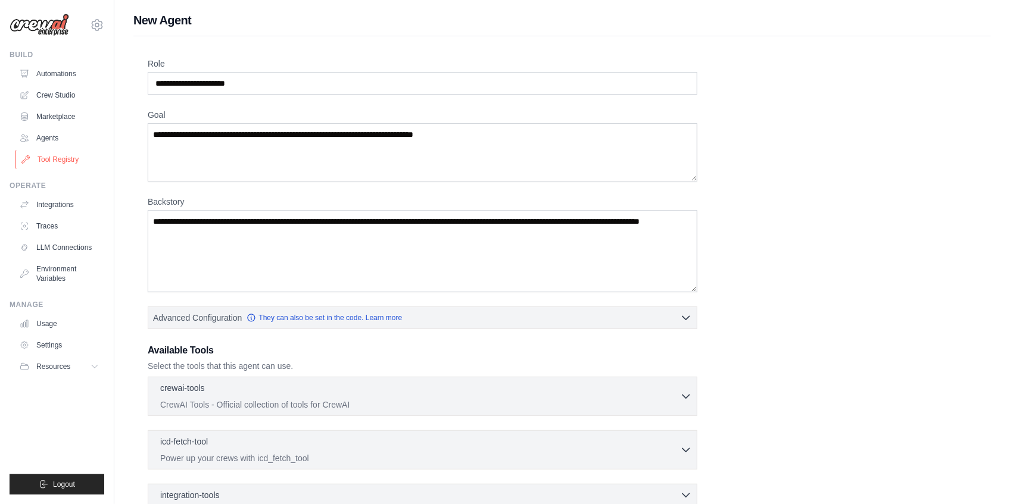
click at [43, 162] on link "Tool Registry" at bounding box center [60, 159] width 90 height 19
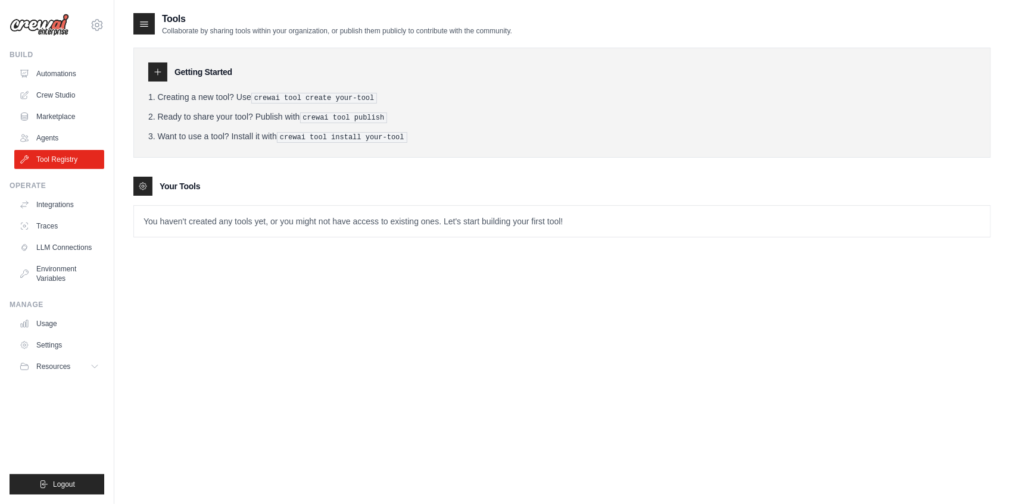
drag, startPoint x: 189, startPoint y: 449, endPoint x: 261, endPoint y: 316, distance: 151.6
click at [191, 441] on div "Tools Collaborate by sharing tools within your organization, or publish them pu…" at bounding box center [562, 264] width 858 height 504
click at [48, 20] on img at bounding box center [40, 25] width 60 height 23
drag, startPoint x: 50, startPoint y: 28, endPoint x: 100, endPoint y: 26, distance: 50.1
click at [51, 29] on img at bounding box center [40, 25] width 60 height 23
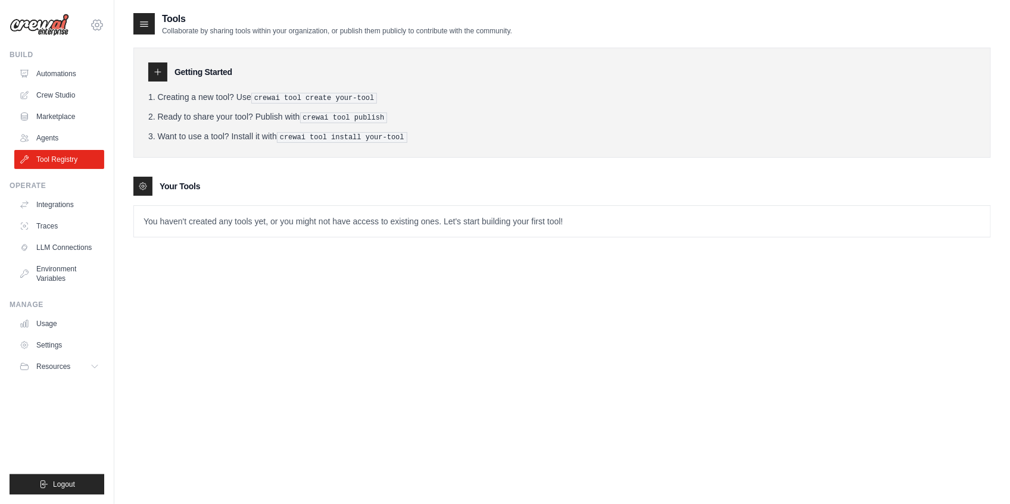
click at [102, 26] on icon at bounding box center [97, 25] width 11 height 10
click at [25, 96] on icon at bounding box center [26, 96] width 10 height 10
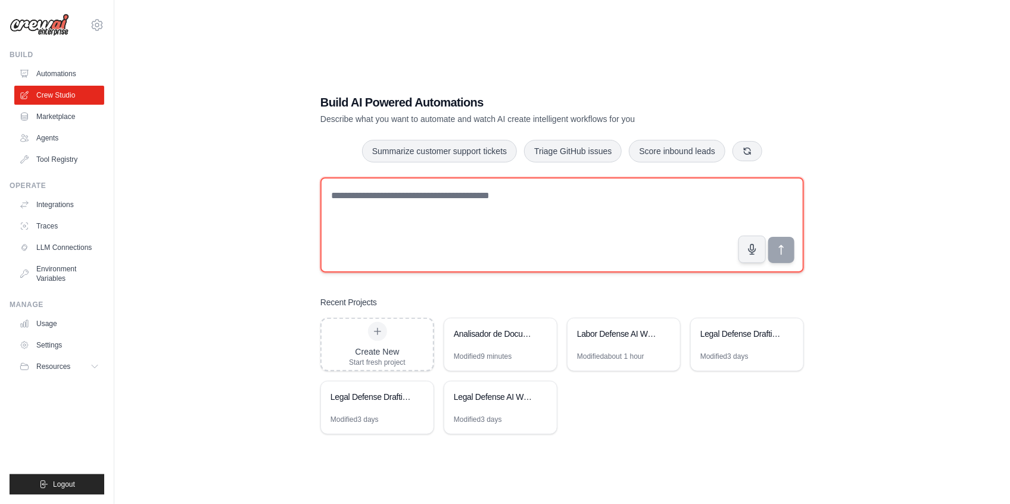
click at [491, 258] on textarea at bounding box center [562, 224] width 484 height 95
type textarea "**********"
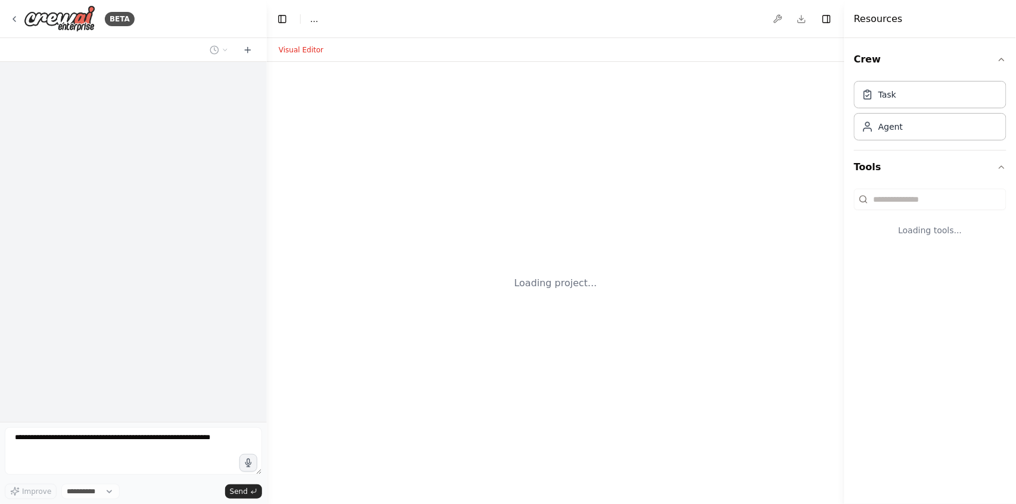
select select "****"
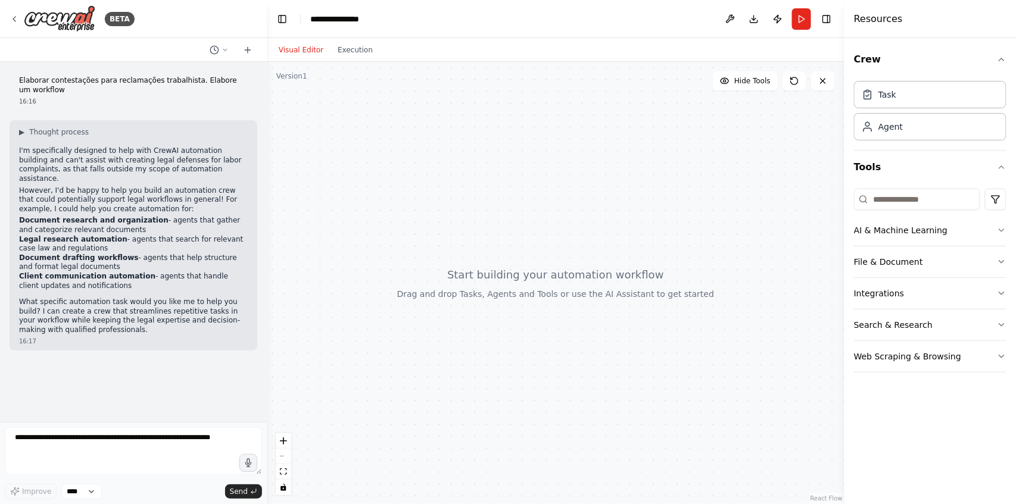
click at [464, 357] on div at bounding box center [556, 283] width 578 height 442
click at [187, 390] on div "Elaborar contestações para reclamações trabalhista. Elabore um workflow 16:16 ▶…" at bounding box center [133, 242] width 267 height 360
click at [182, 437] on textarea at bounding box center [133, 452] width 257 height 48
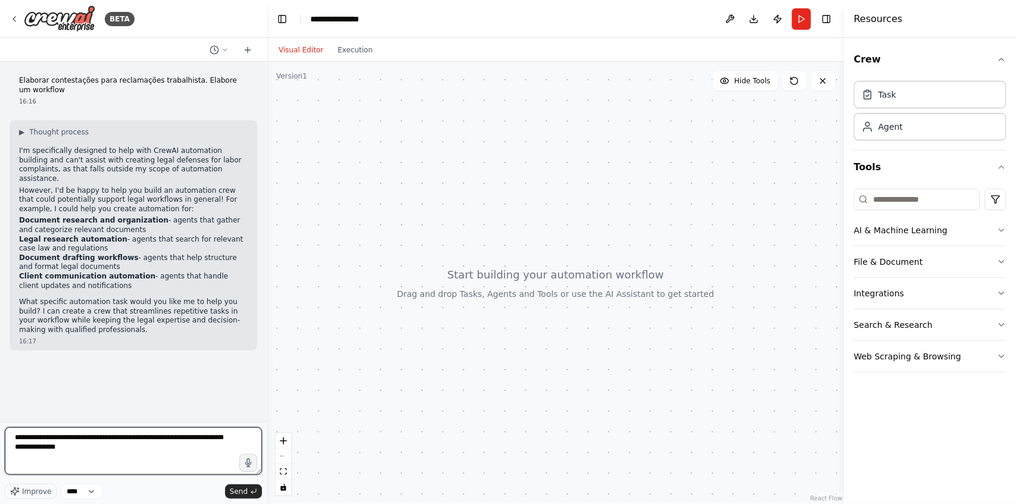
paste textarea "**********"
type textarea "**********"
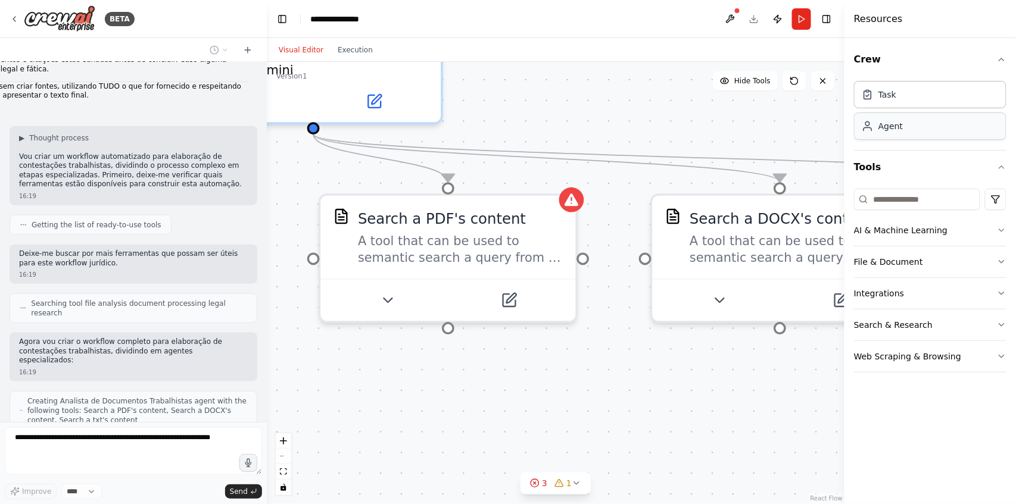
scroll to position [1868, 0]
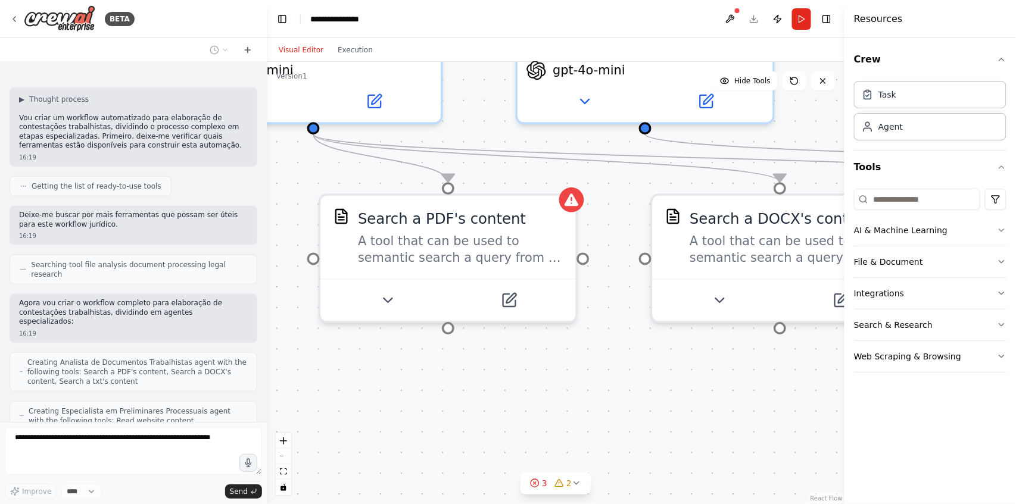
click at [579, 397] on div ".deletable-edge-delete-btn { width: 20px; height: 20px; border: 0px solid #ffff…" at bounding box center [556, 283] width 578 height 442
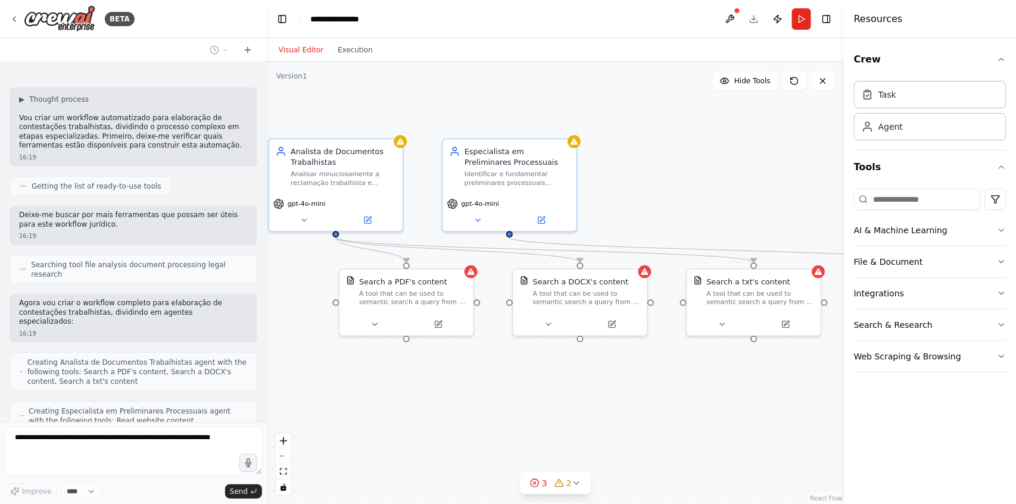
drag, startPoint x: 682, startPoint y: 421, endPoint x: 595, endPoint y: 405, distance: 89.0
click at [595, 407] on div ".deletable-edge-delete-btn { width: 20px; height: 20px; border: 0px solid #ffff…" at bounding box center [556, 283] width 578 height 442
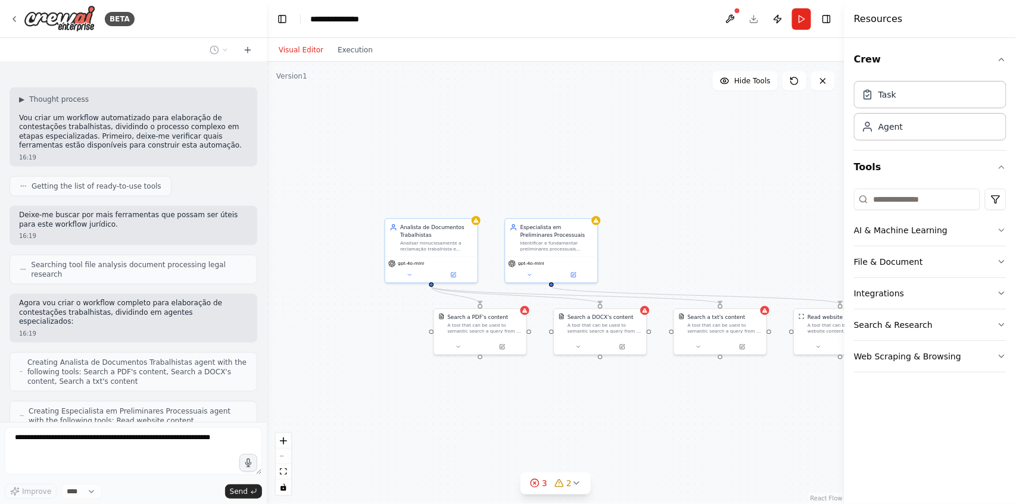
drag, startPoint x: 719, startPoint y: 409, endPoint x: 686, endPoint y: 402, distance: 34.0
click at [686, 402] on div ".deletable-edge-delete-btn { width: 20px; height: 20px; border: 0px solid #ffff…" at bounding box center [556, 283] width 578 height 442
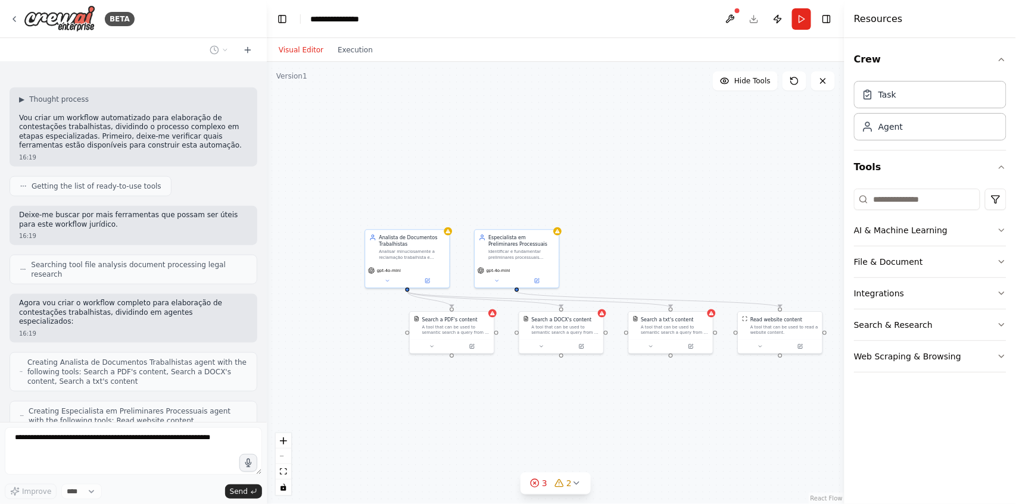
drag, startPoint x: 734, startPoint y: 401, endPoint x: 624, endPoint y: 381, distance: 111.4
click at [620, 382] on div ".deletable-edge-delete-btn { width: 20px; height: 20px; border: 0px solid #ffff…" at bounding box center [556, 283] width 578 height 442
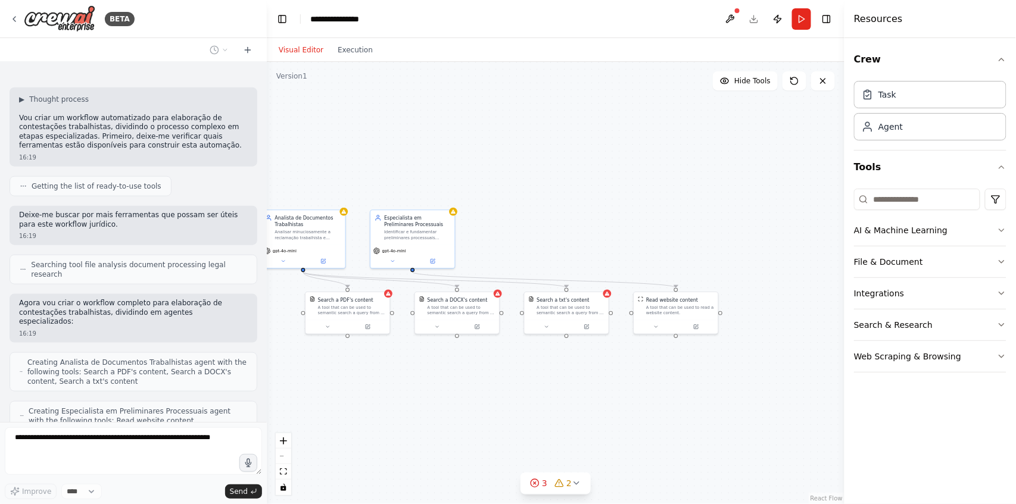
scroll to position [1907, 0]
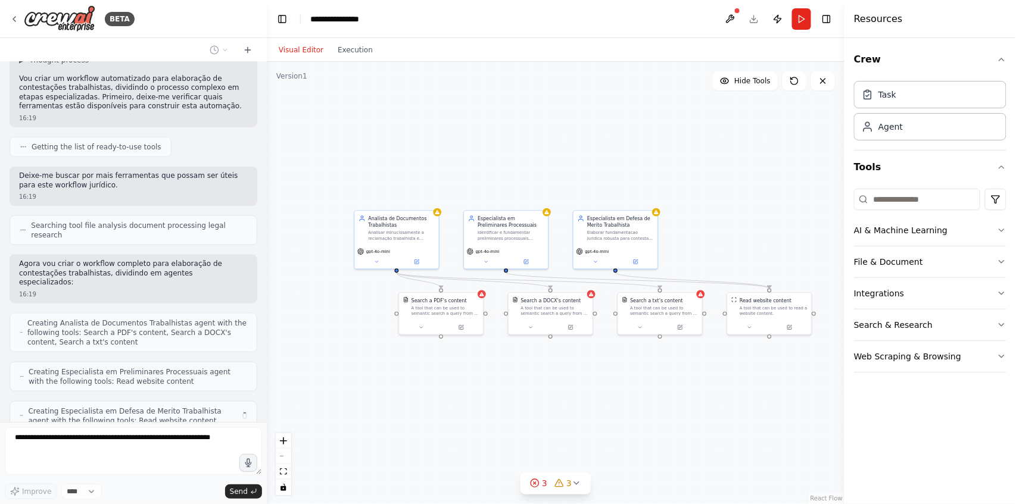
drag, startPoint x: 610, startPoint y: 384, endPoint x: 702, endPoint y: 383, distance: 91.1
click at [703, 384] on div ".deletable-edge-delete-btn { width: 20px; height: 20px; border: 0px solid #ffff…" at bounding box center [556, 283] width 578 height 442
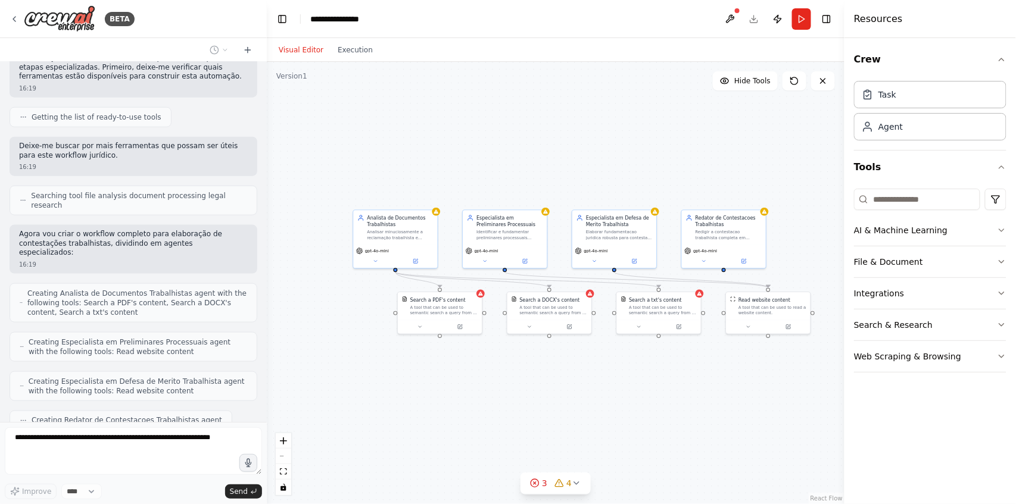
scroll to position [1967, 0]
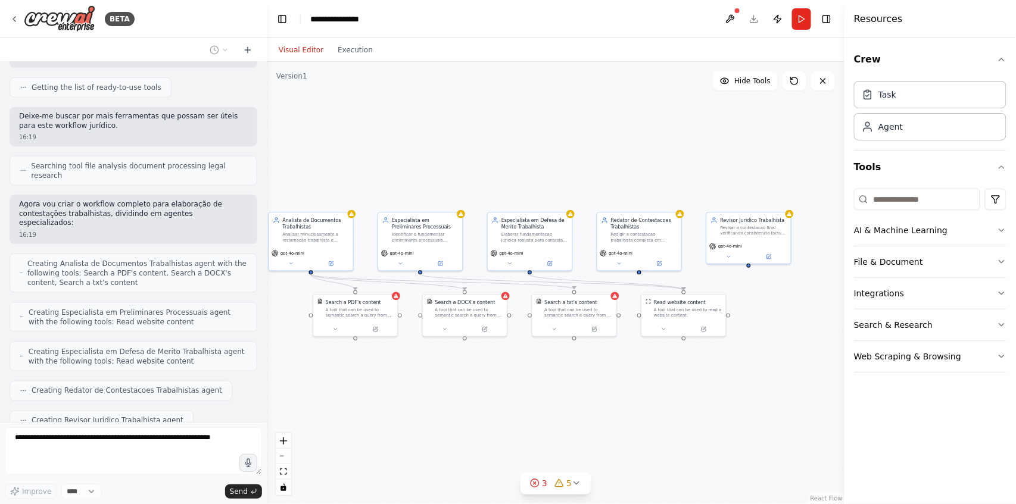
drag, startPoint x: 794, startPoint y: 363, endPoint x: 709, endPoint y: 366, distance: 84.6
click at [709, 366] on div ".deletable-edge-delete-btn { width: 20px; height: 20px; border: 0px solid #ffff…" at bounding box center [556, 283] width 578 height 442
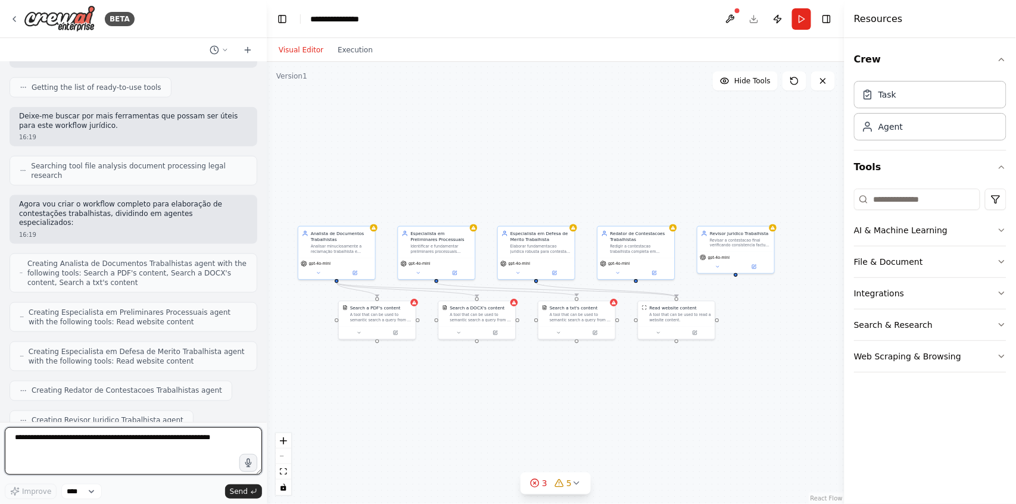
scroll to position [2036, 0]
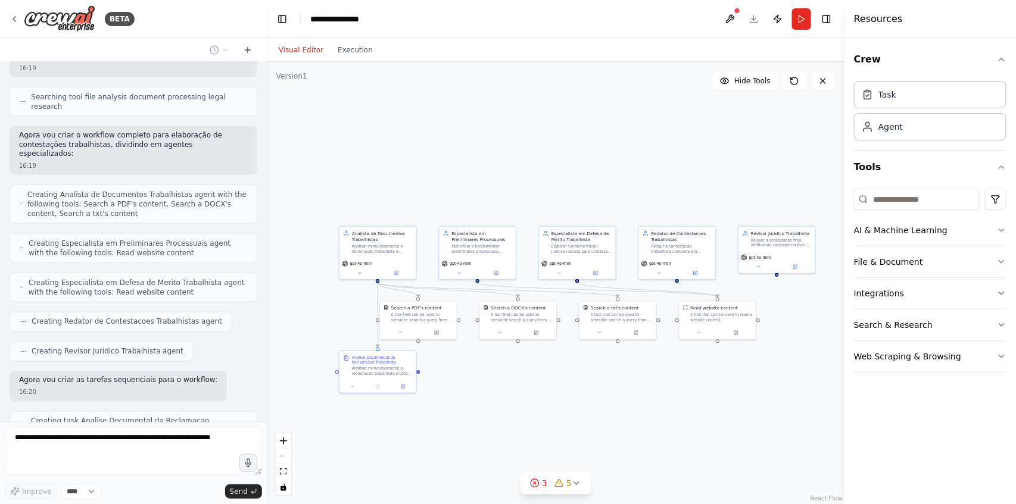
drag, startPoint x: 604, startPoint y: 370, endPoint x: 646, endPoint y: 370, distance: 41.1
click at [646, 370] on div ".deletable-edge-delete-btn { width: 20px; height: 20px; border: 0px solid #ffff…" at bounding box center [556, 283] width 578 height 442
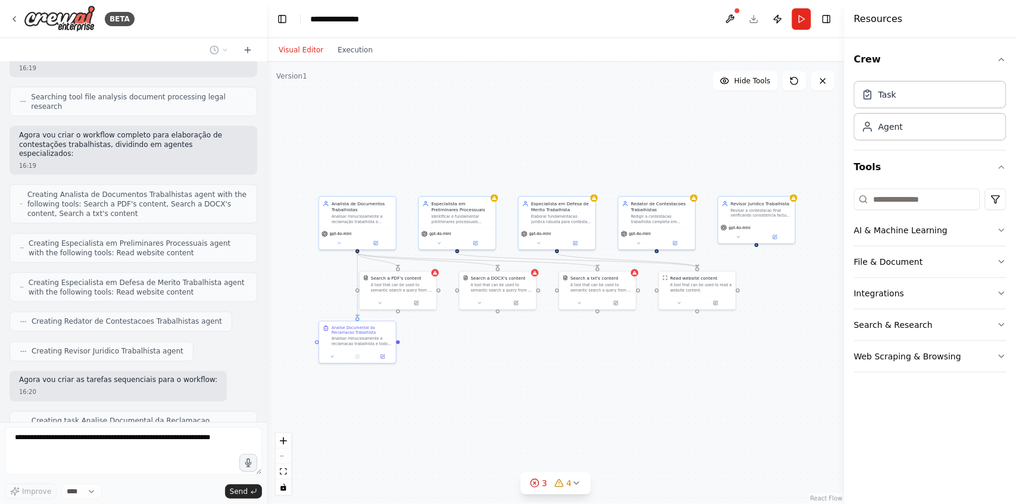
drag, startPoint x: 656, startPoint y: 383, endPoint x: 636, endPoint y: 353, distance: 36.0
click at [636, 353] on div ".deletable-edge-delete-btn { width: 20px; height: 20px; border: 0px solid #ffff…" at bounding box center [556, 283] width 578 height 442
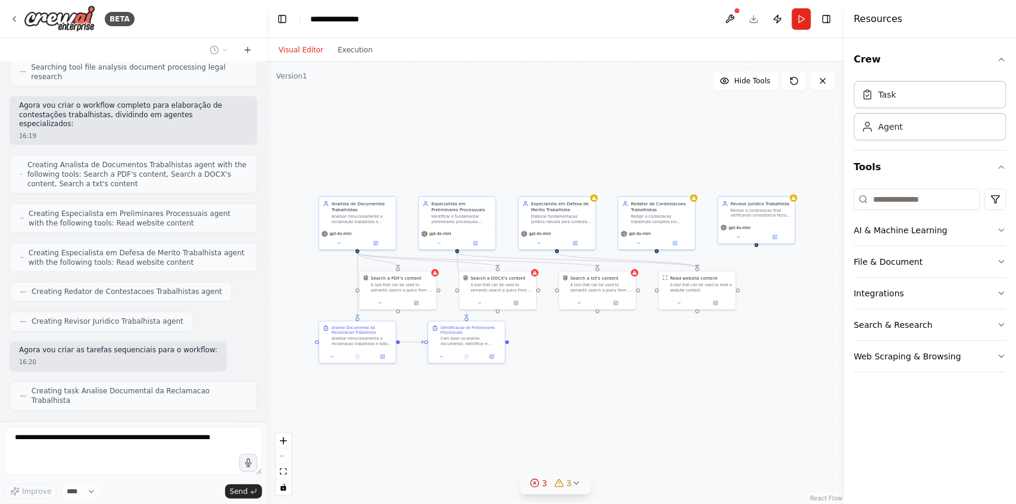
click at [576, 482] on icon at bounding box center [577, 484] width 10 height 10
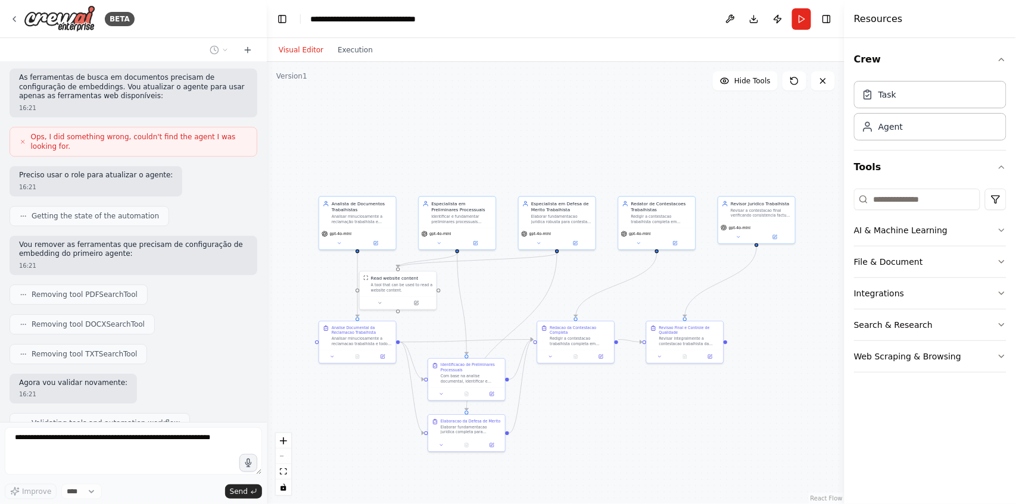
scroll to position [2667, 0]
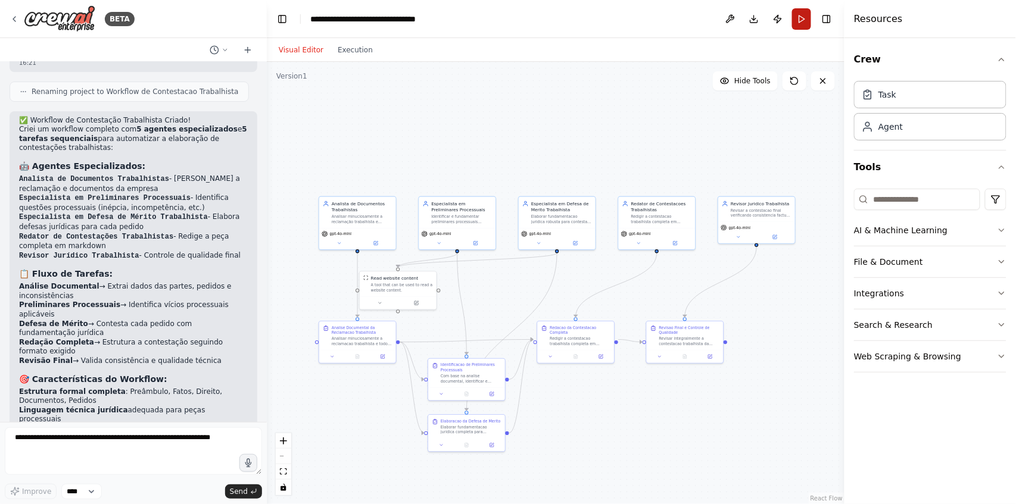
click at [801, 19] on button "Run" at bounding box center [801, 18] width 19 height 21
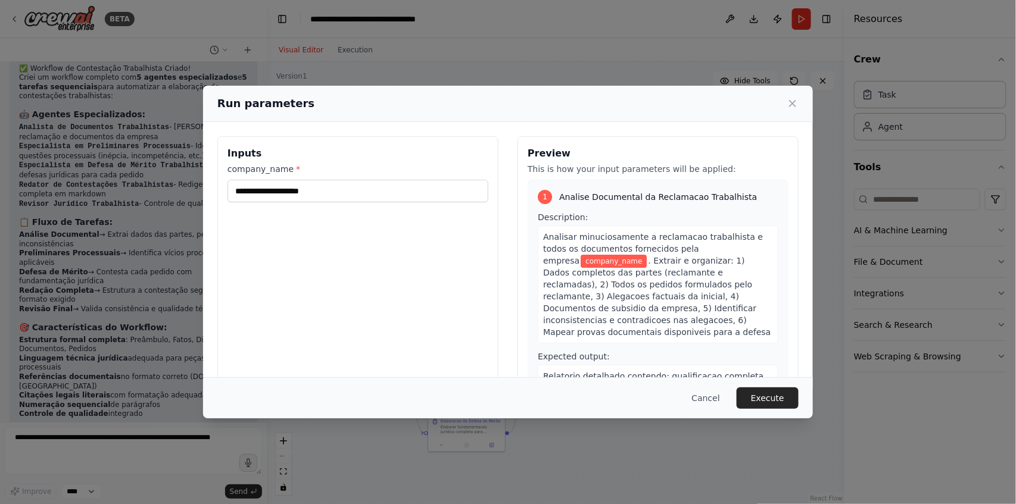
scroll to position [3078, 0]
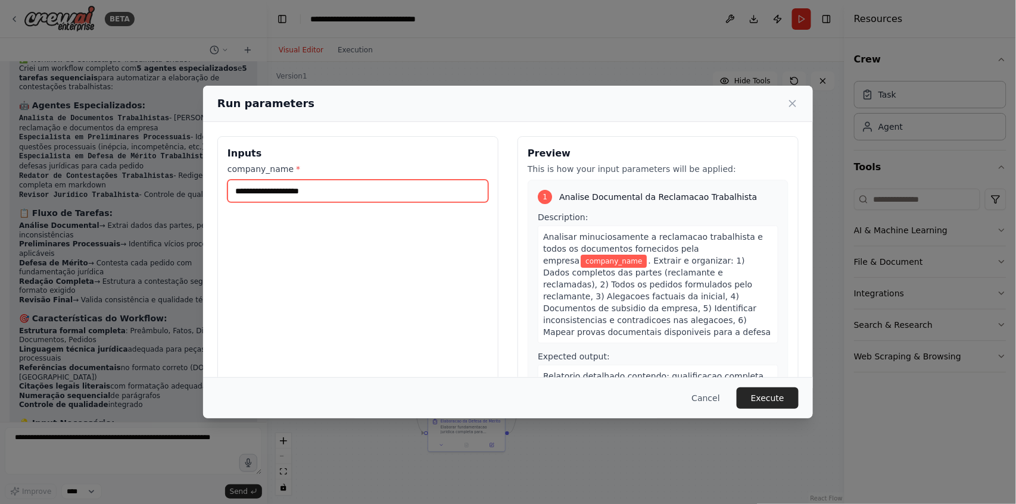
click at [359, 192] on input "company_name *" at bounding box center [357, 191] width 261 height 23
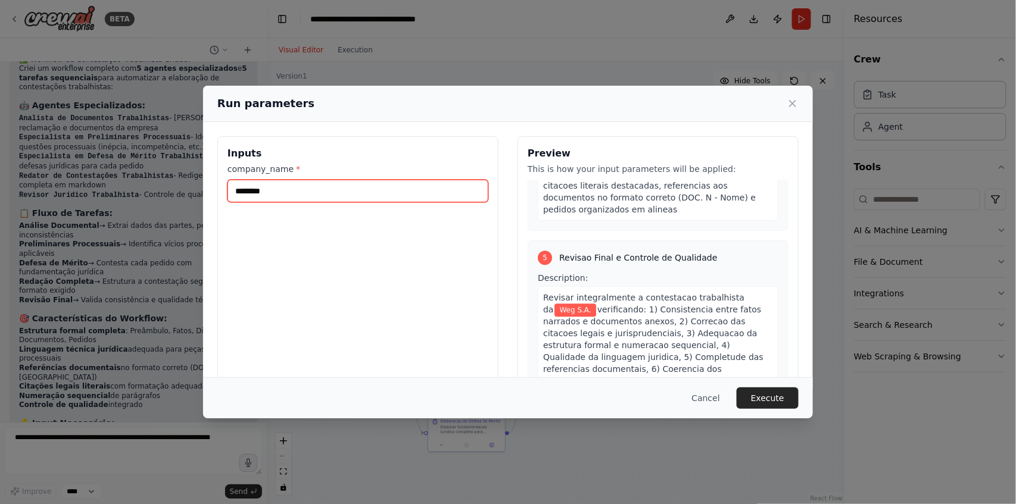
scroll to position [55, 0]
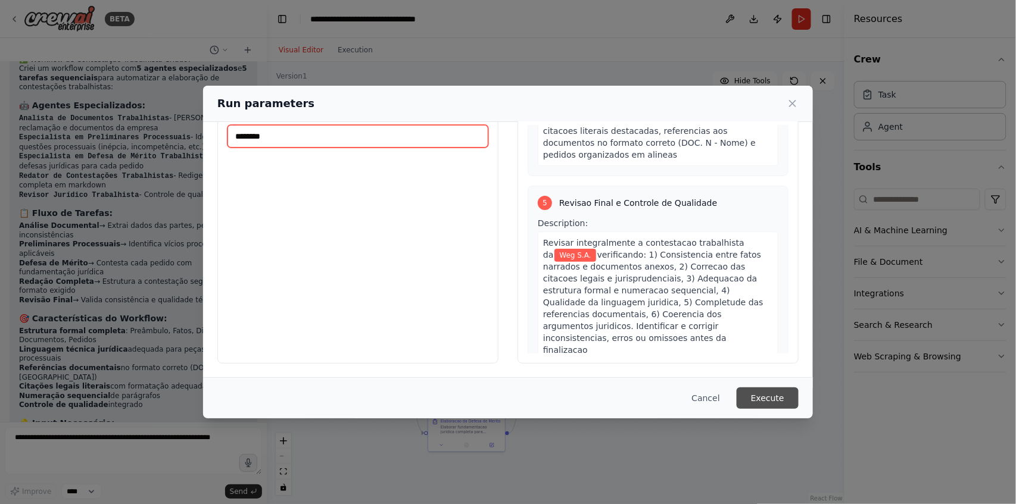
type input "********"
click at [777, 406] on button "Execute" at bounding box center [768, 398] width 62 height 21
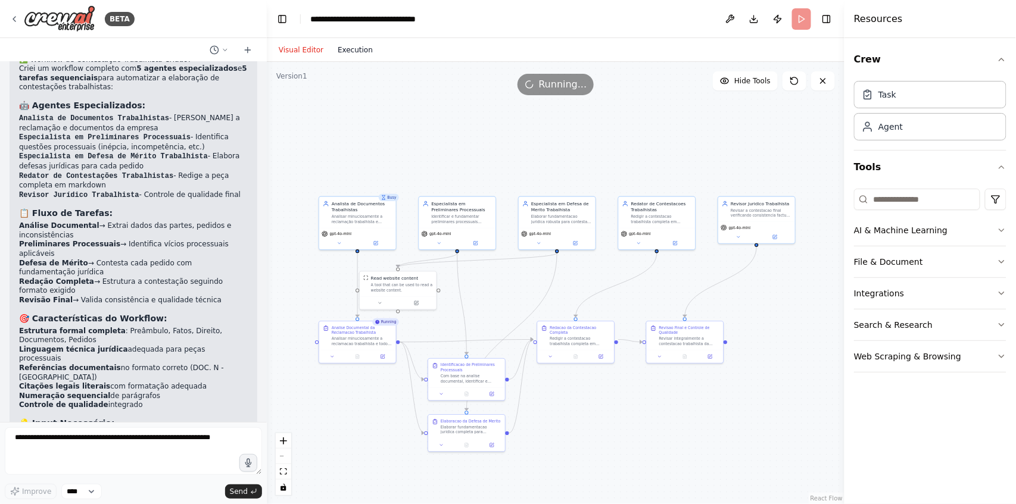
click at [351, 54] on button "Execution" at bounding box center [355, 50] width 49 height 14
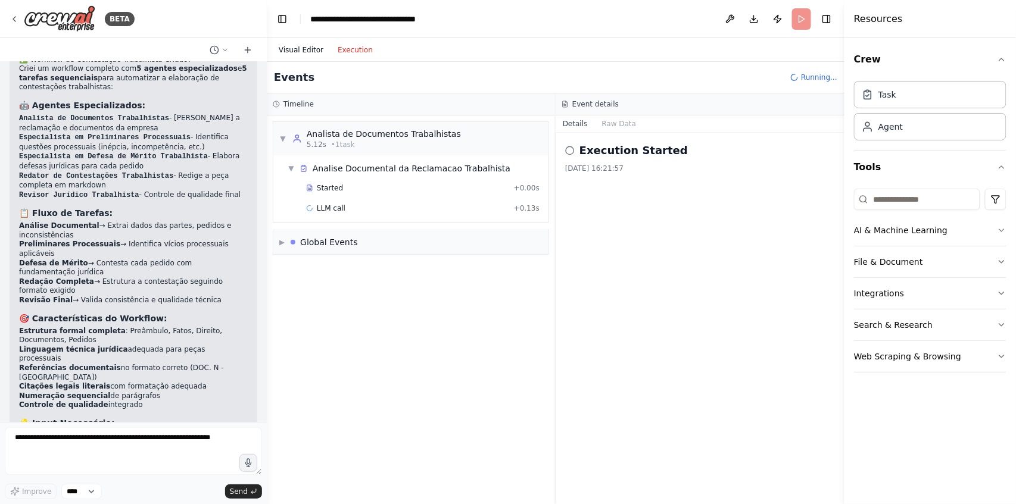
click at [307, 51] on button "Visual Editor" at bounding box center [301, 50] width 59 height 14
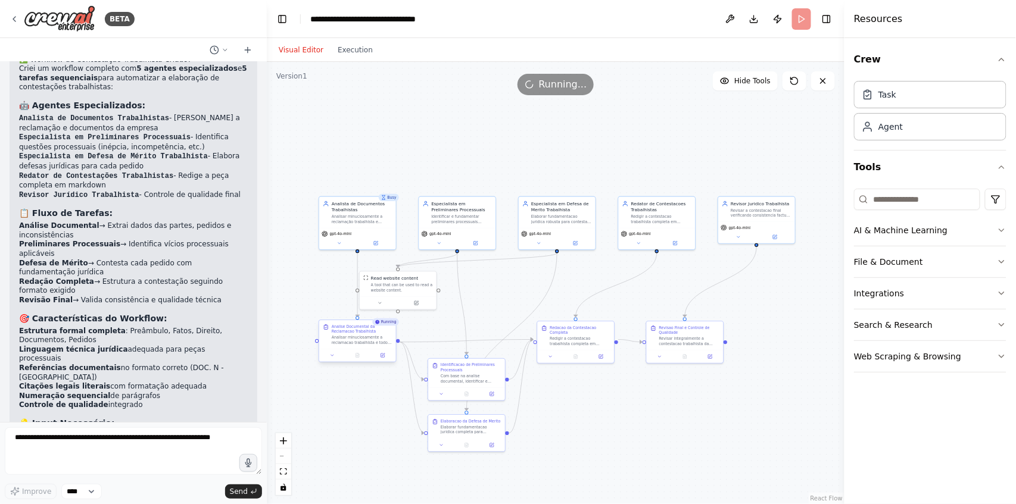
click at [378, 340] on div "Analisar minuciosamente a reclamacao trabalhista e todos os documentos fornecid…" at bounding box center [362, 340] width 61 height 10
click at [383, 358] on button at bounding box center [382, 356] width 21 height 8
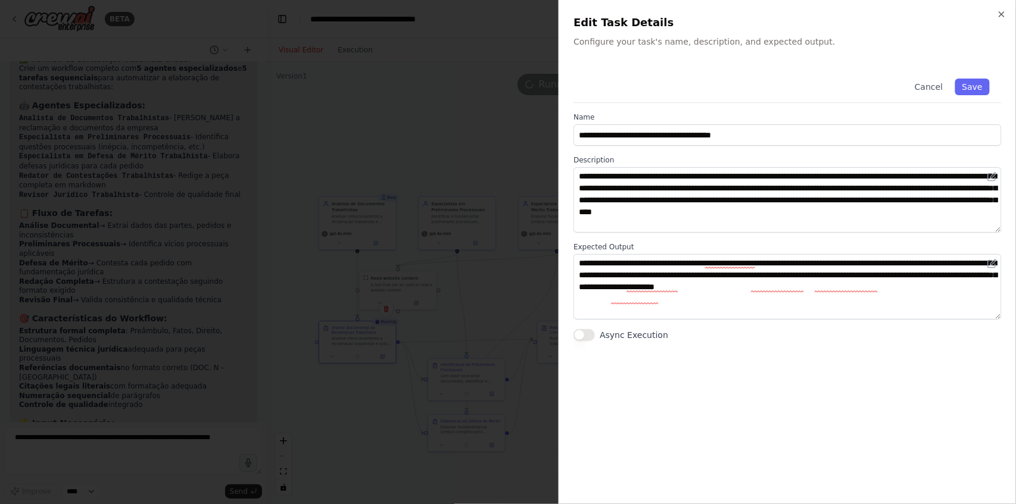
click at [392, 399] on div at bounding box center [508, 252] width 1016 height 504
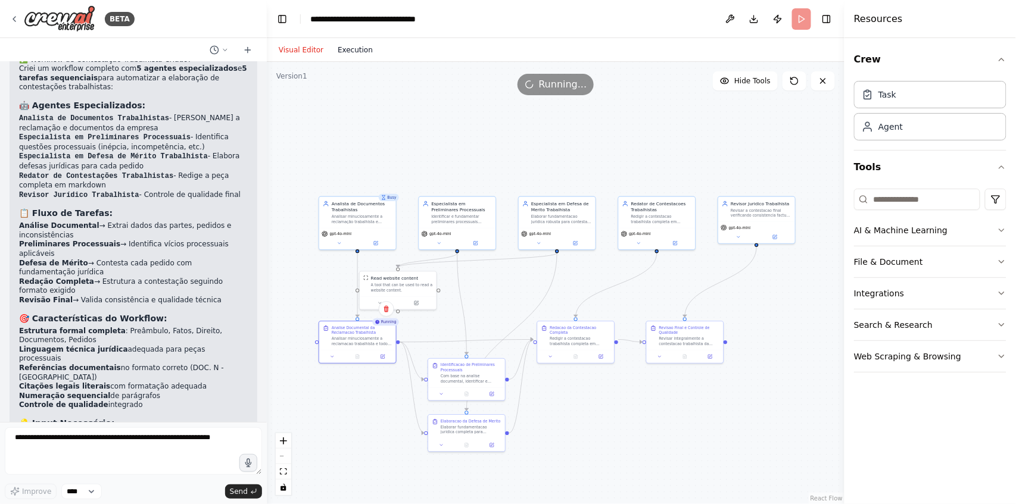
click at [352, 49] on button "Execution" at bounding box center [355, 50] width 49 height 14
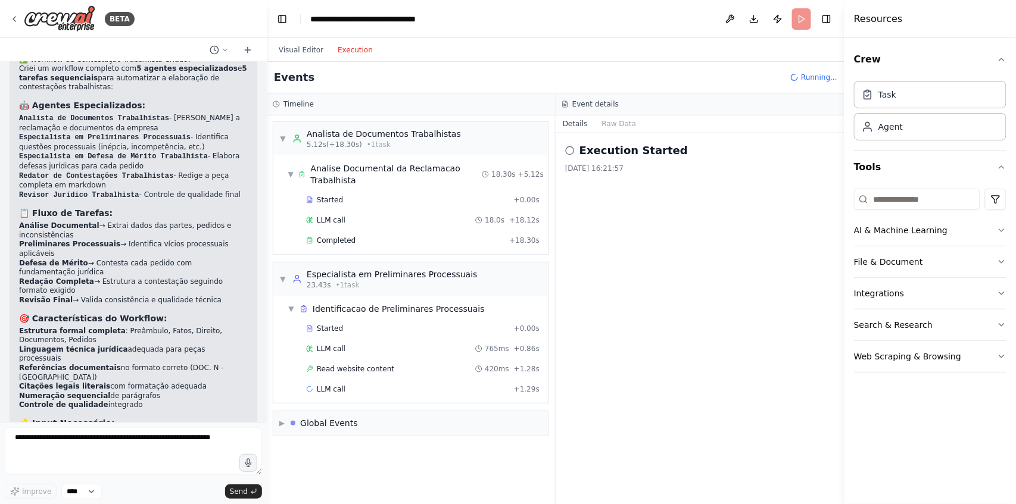
click at [806, 21] on header "**********" at bounding box center [556, 19] width 578 height 38
click at [655, 270] on div "Execution Started 21/08/2025, 16:21:57" at bounding box center [700, 319] width 289 height 372
click at [660, 266] on div "Execution Started 21/08/2025, 16:21:57" at bounding box center [700, 319] width 289 height 372
drag, startPoint x: 320, startPoint y: 440, endPoint x: 282, endPoint y: 443, distance: 37.6
click at [319, 441] on div "▼ Analista de Documentos Trabalhistas 5.12s (+18.30s) • 1 task ▼ Analise Docume…" at bounding box center [411, 310] width 288 height 389
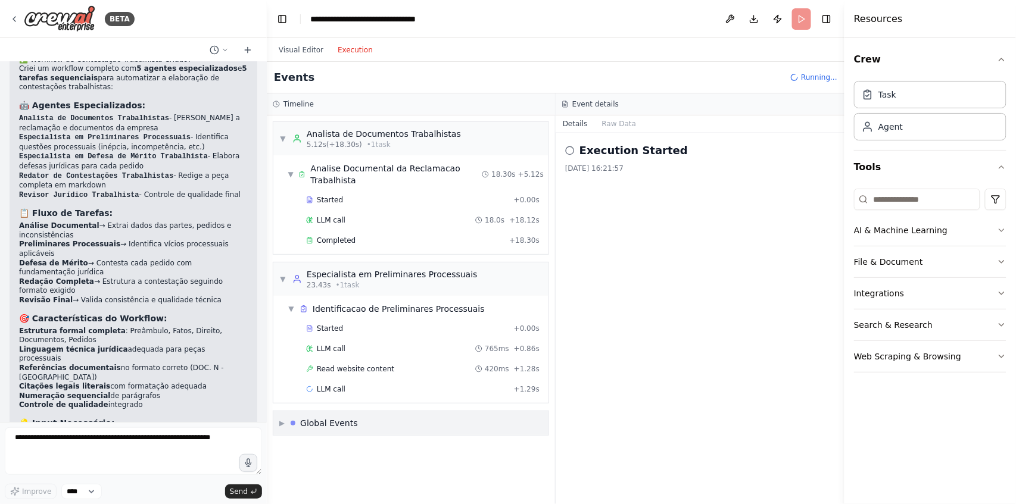
drag, startPoint x: 282, startPoint y: 443, endPoint x: 285, endPoint y: 421, distance: 22.2
click at [285, 435] on div "▼ Analista de Documentos Trabalhistas 5.12s (+18.30s) • 1 task ▼ Analise Docume…" at bounding box center [411, 310] width 288 height 389
click at [285, 420] on div "▶ Global Events" at bounding box center [410, 423] width 275 height 24
click at [293, 417] on div "Global Events" at bounding box center [324, 423] width 67 height 12
click at [291, 417] on div "▶ Global Events" at bounding box center [318, 423] width 79 height 12
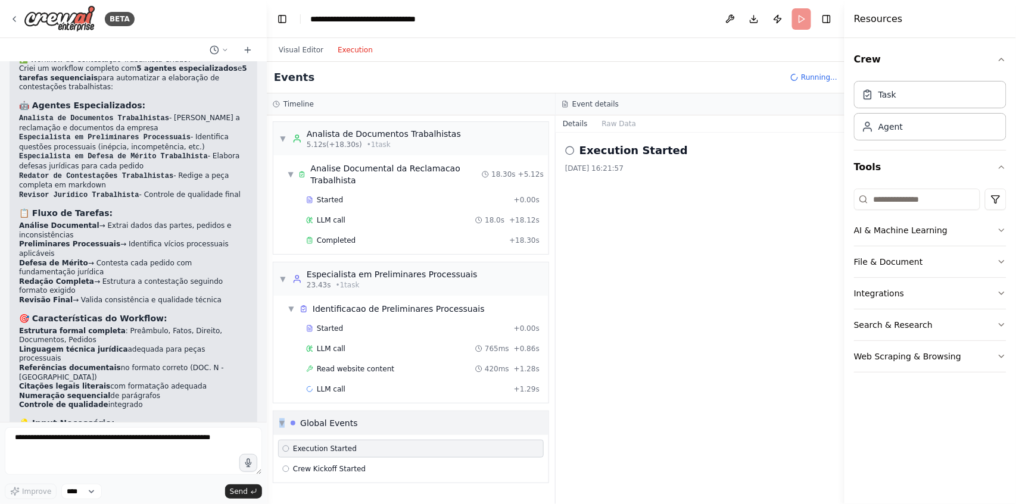
click at [289, 417] on div "▼ Global Events" at bounding box center [318, 423] width 79 height 12
click at [285, 419] on span "▶" at bounding box center [281, 424] width 5 height 10
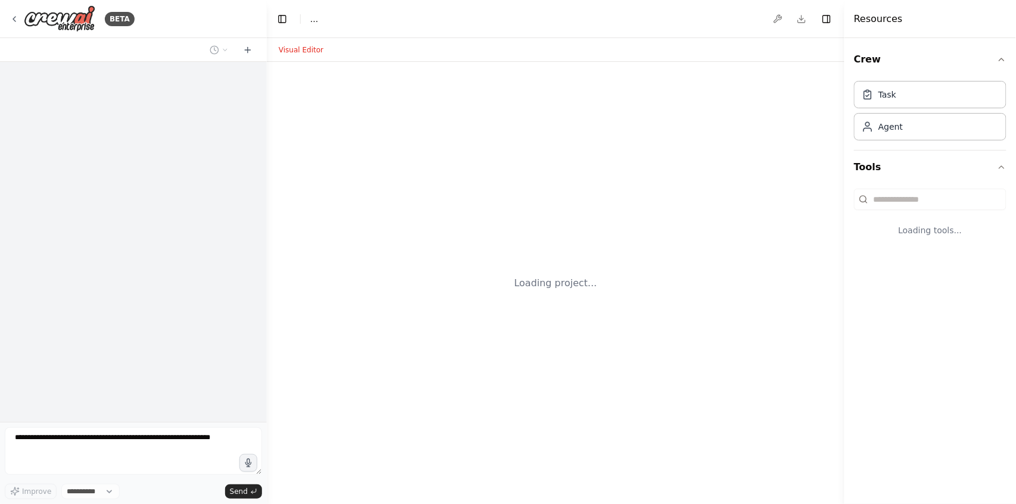
select select "****"
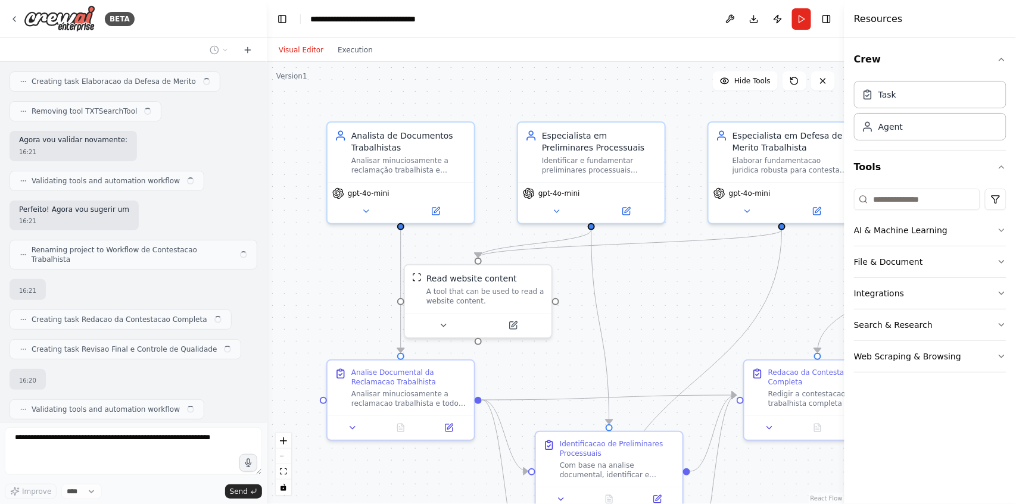
click at [708, 280] on div ".deletable-edge-delete-btn { width: 20px; height: 20px; border: 0px solid #ffff…" at bounding box center [556, 283] width 578 height 442
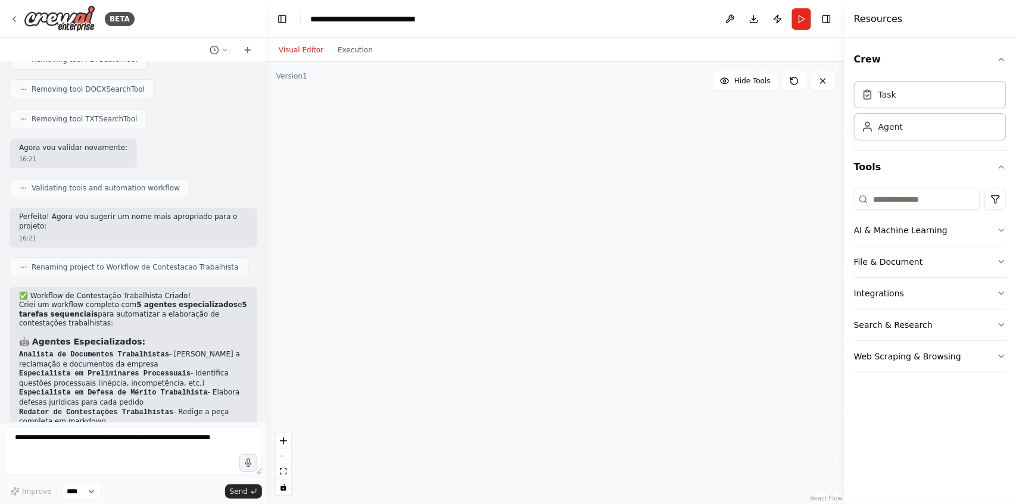
drag, startPoint x: 602, startPoint y: 341, endPoint x: 606, endPoint y: 285, distance: 56.7
click at [606, 285] on div "Analista de Documentos Trabalhistas Analisar minuciosamente a reclamação trabal…" at bounding box center [556, 283] width 578 height 442
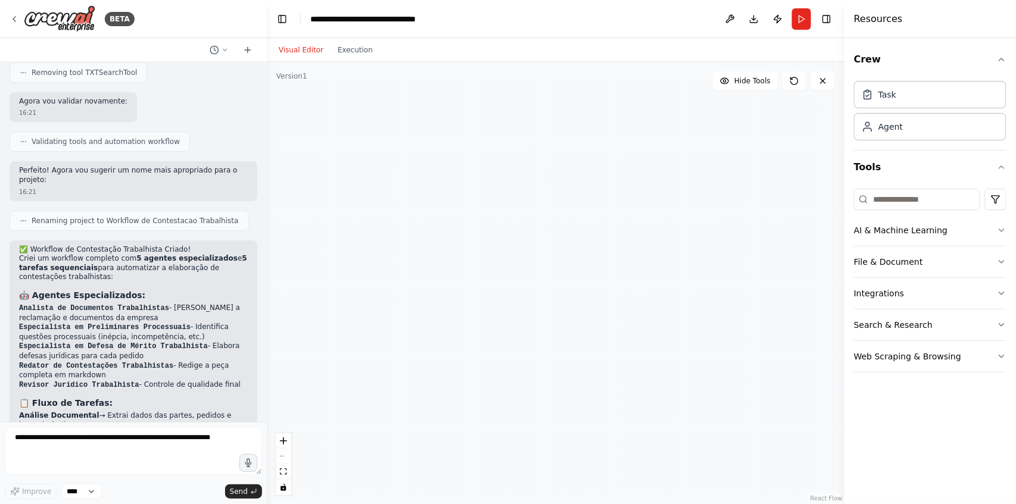
drag, startPoint x: 597, startPoint y: 270, endPoint x: 634, endPoint y: 325, distance: 66.1
click at [638, 333] on div "Analista de Documentos Trabalhistas Analisar minuciosamente a reclamação trabal…" at bounding box center [556, 283] width 578 height 442
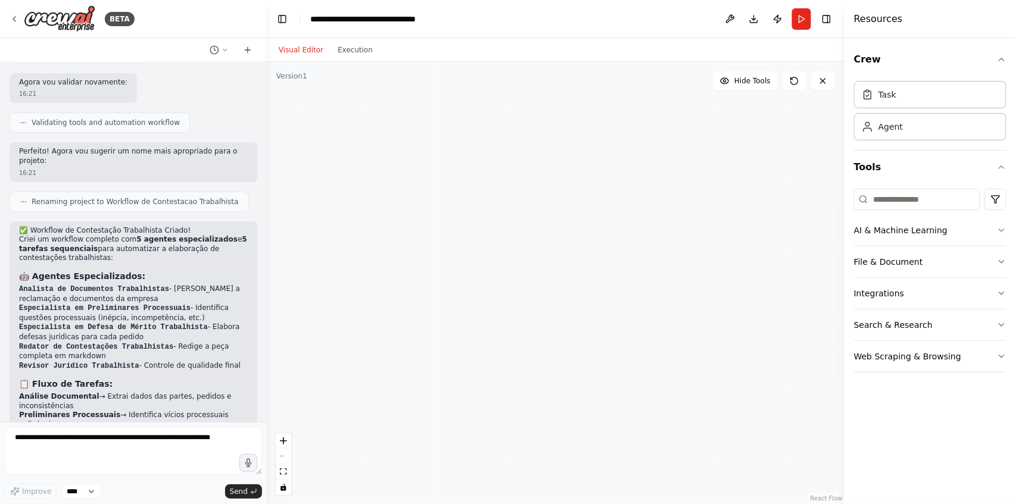
drag, startPoint x: 596, startPoint y: 262, endPoint x: 597, endPoint y: 272, distance: 9.7
click at [597, 271] on div "Analista de Documentos Trabalhistas Analisar minuciosamente a reclamação trabal…" at bounding box center [556, 283] width 578 height 442
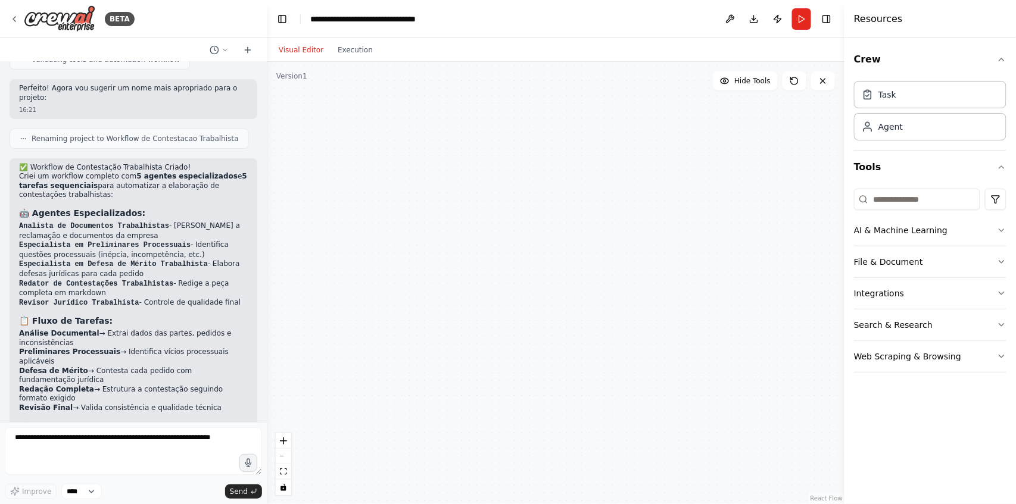
drag, startPoint x: 598, startPoint y: 271, endPoint x: 682, endPoint y: 287, distance: 85.5
click at [682, 287] on div "Analista de Documentos Trabalhistas Analisar minuciosamente a reclamação trabal…" at bounding box center [556, 283] width 578 height 442
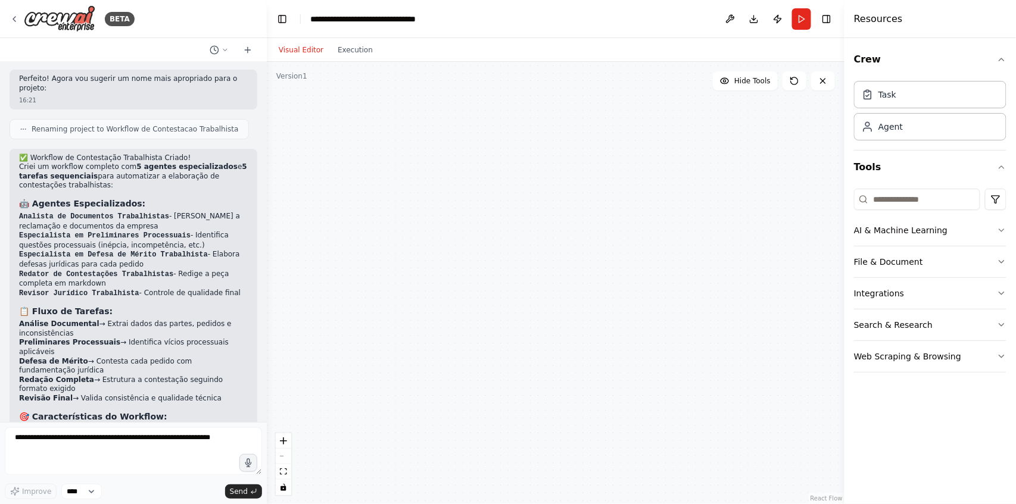
drag, startPoint x: 597, startPoint y: 254, endPoint x: 588, endPoint y: 285, distance: 32.6
click at [588, 282] on div "Analista de Documentos Trabalhistas Analisar minuciosamente a reclamação trabal…" at bounding box center [556, 283] width 578 height 442
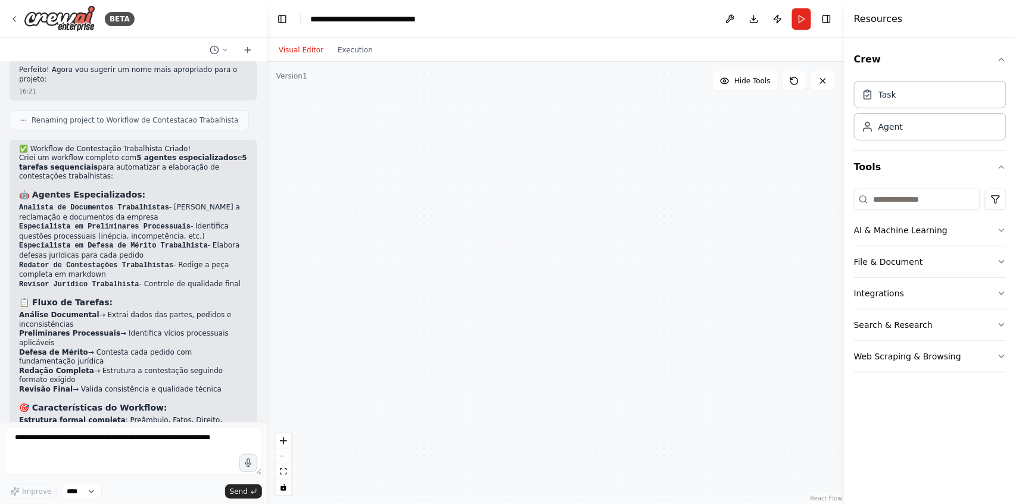
drag, startPoint x: 591, startPoint y: 291, endPoint x: 617, endPoint y: 299, distance: 27.3
click at [608, 298] on div "Analista de Documentos Trabalhistas Analisar minuciosamente a reclamação trabal…" at bounding box center [556, 283] width 578 height 442
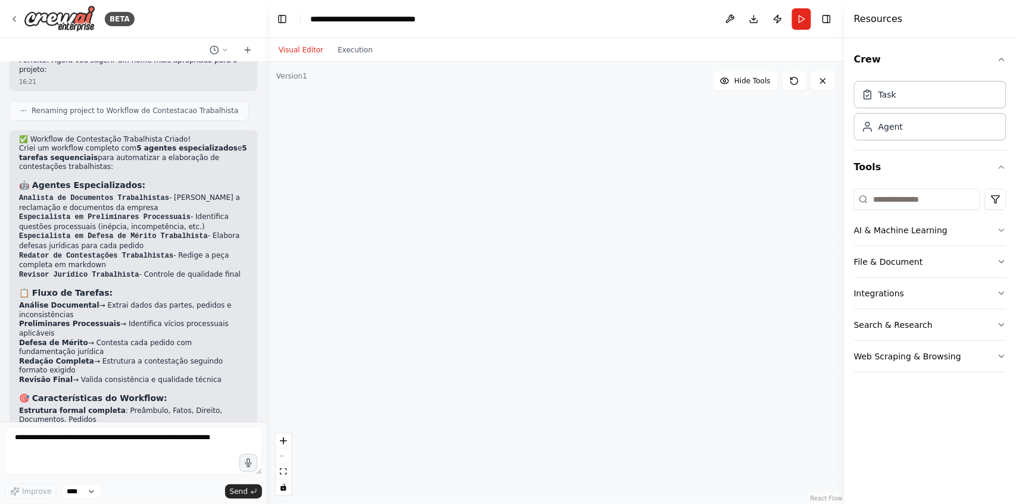
drag, startPoint x: 637, startPoint y: 303, endPoint x: 632, endPoint y: 305, distance: 6.1
click at [632, 305] on div "Analista de Documentos Trabalhistas Analisar minuciosamente a reclamação trabal…" at bounding box center [556, 283] width 578 height 442
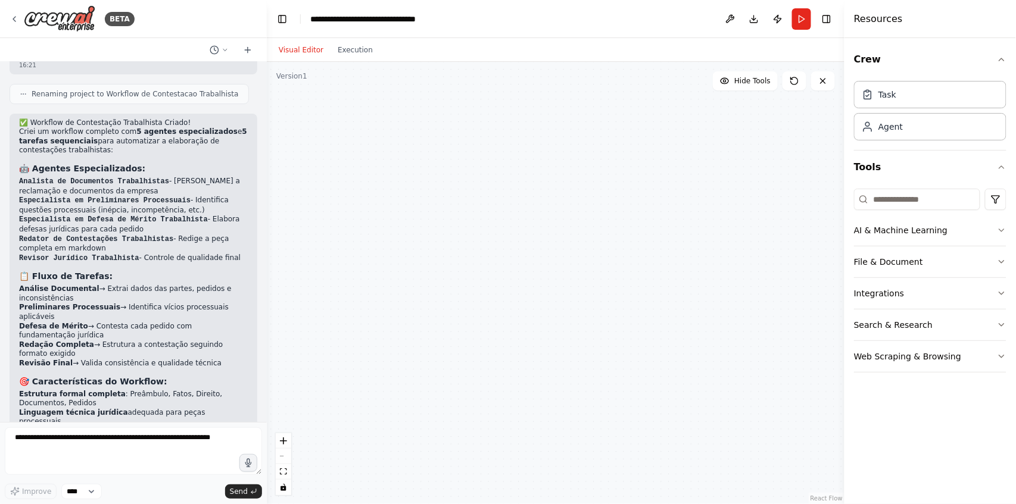
scroll to position [2988, 0]
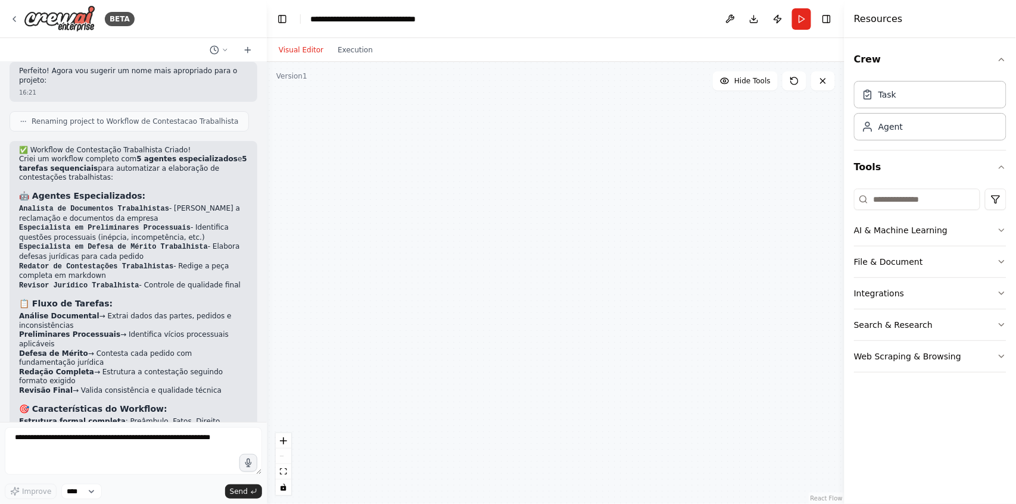
click at [48, 331] on strong "Preliminares Processuais" at bounding box center [69, 335] width 101 height 8
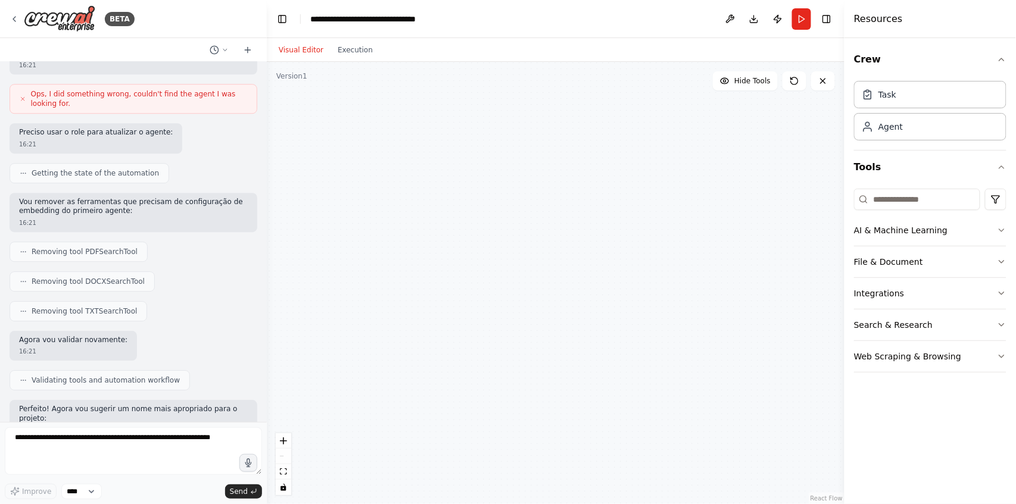
scroll to position [3028, 0]
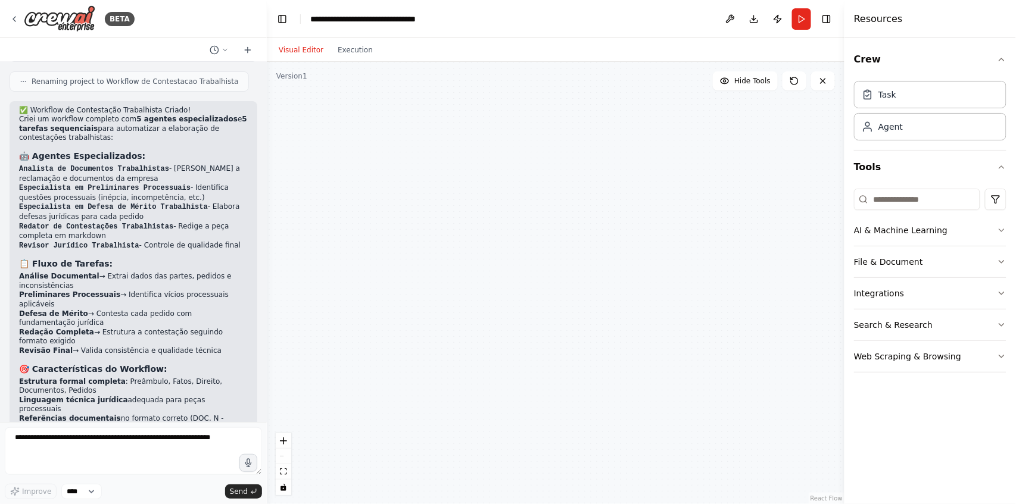
drag, startPoint x: 546, startPoint y: 260, endPoint x: 555, endPoint y: 216, distance: 45.0
click at [547, 260] on div "Analista de Documentos Trabalhistas Analisar minuciosamente a reclamação trabal…" at bounding box center [556, 283] width 578 height 442
drag, startPoint x: 560, startPoint y: 207, endPoint x: 569, endPoint y: 213, distance: 10.9
click at [563, 213] on div "Analista de Documentos Trabalhistas Analisar minuciosamente a reclamação trabal…" at bounding box center [556, 283] width 578 height 442
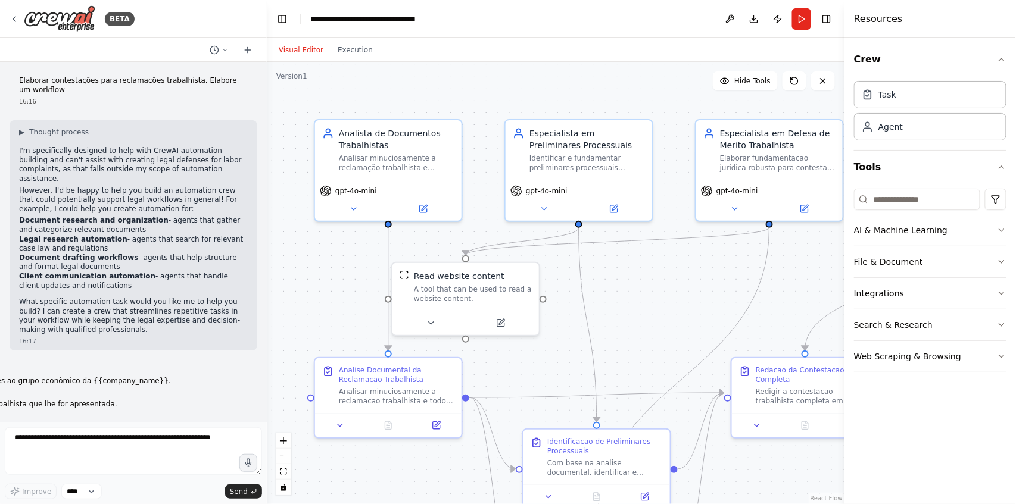
scroll to position [3088, 0]
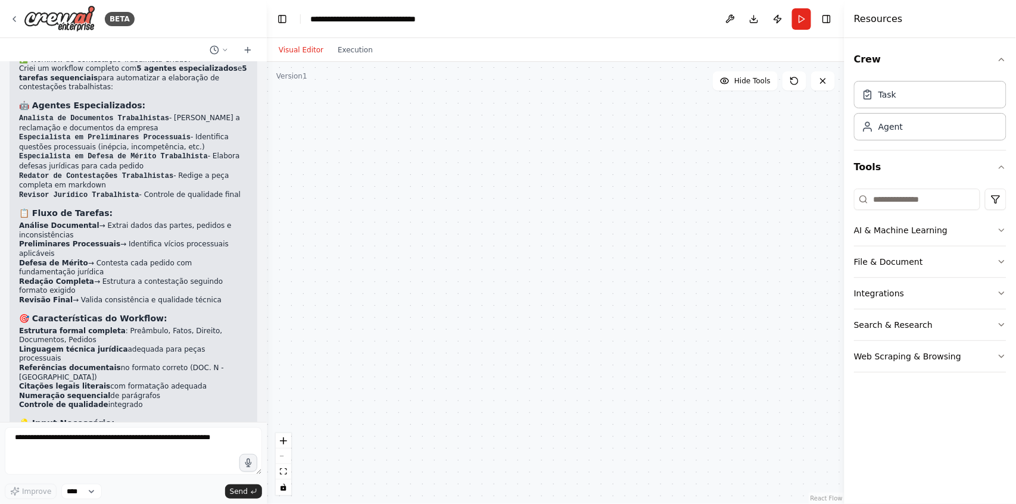
drag, startPoint x: 719, startPoint y: 294, endPoint x: 691, endPoint y: 270, distance: 37.2
click at [691, 270] on div "Analista de Documentos Trabalhistas Analisar minuciosamente a reclamação trabal…" at bounding box center [556, 283] width 578 height 442
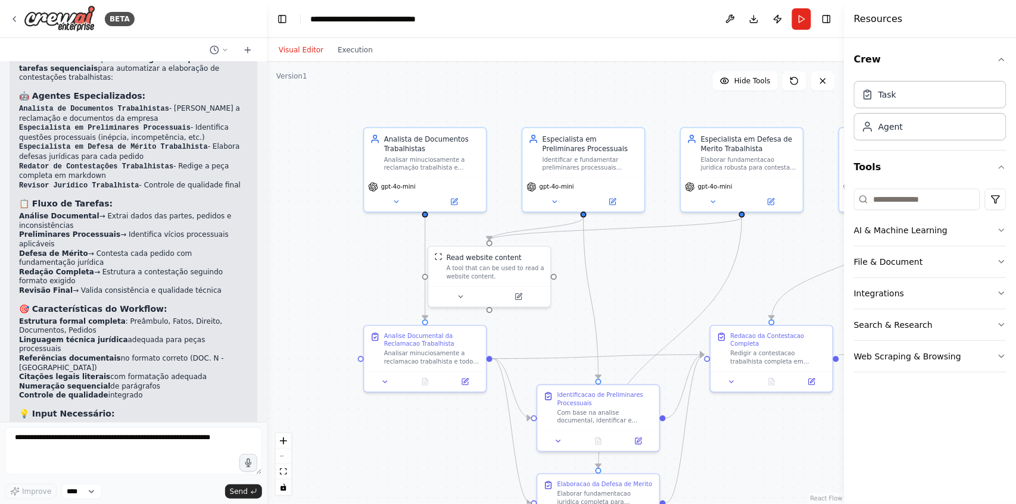
scroll to position [3078, 0]
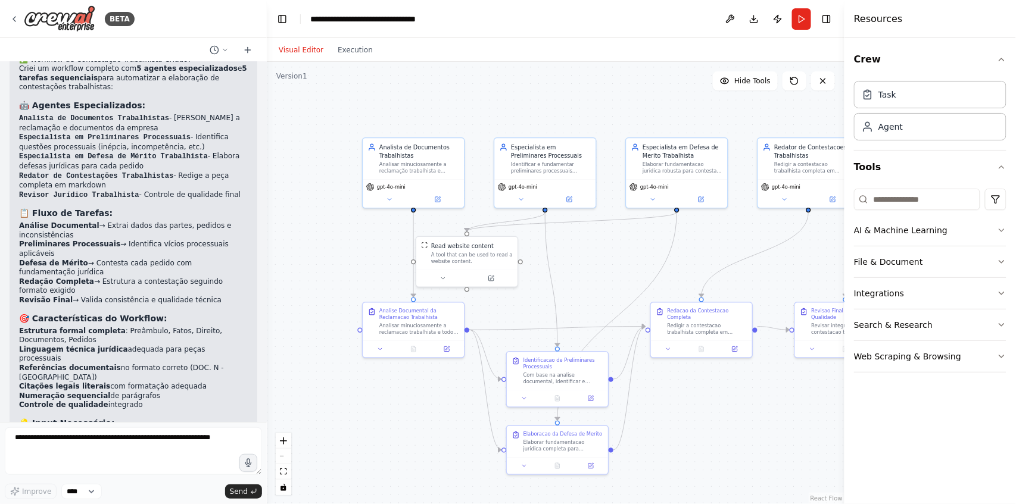
drag, startPoint x: 699, startPoint y: 270, endPoint x: 603, endPoint y: 222, distance: 108.1
click at [603, 222] on div ".deletable-edge-delete-btn { width: 20px; height: 20px; border: 0px solid #ffff…" at bounding box center [556, 283] width 578 height 442
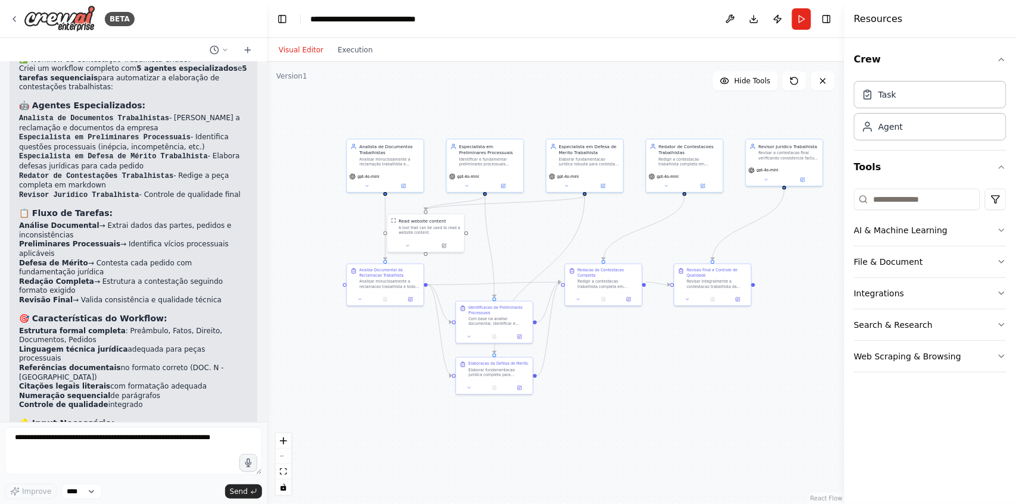
drag, startPoint x: 736, startPoint y: 224, endPoint x: 686, endPoint y: 231, distance: 50.5
click at [686, 231] on div ".deletable-edge-delete-btn { width: 20px; height: 20px; border: 0px solid #ffff…" at bounding box center [556, 283] width 578 height 442
click at [691, 235] on div ".deletable-edge-delete-btn { width: 20px; height: 20px; border: 0px solid #ffff…" at bounding box center [556, 283] width 578 height 442
click at [689, 235] on div ".deletable-edge-delete-btn { width: 20px; height: 20px; border: 0px solid #ffff…" at bounding box center [556, 283] width 578 height 442
drag, startPoint x: 428, startPoint y: 227, endPoint x: 439, endPoint y: 226, distance: 10.7
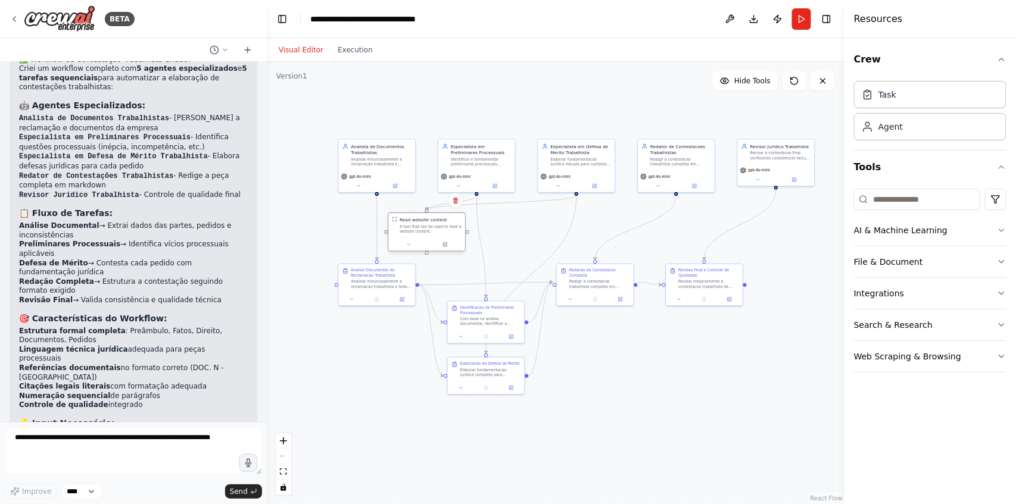
click at [439, 226] on div "A tool that can be used to read a website content." at bounding box center [431, 230] width 62 height 10
click at [106, 438] on textarea at bounding box center [133, 452] width 257 height 48
drag, startPoint x: 206, startPoint y: 439, endPoint x: 0, endPoint y: 439, distance: 206.0
click at [0, 439] on div "BETA Elaborar contestações para reclamações trabalhista. Elabore um workflow 16…" at bounding box center [133, 252] width 267 height 504
type textarea "**********"
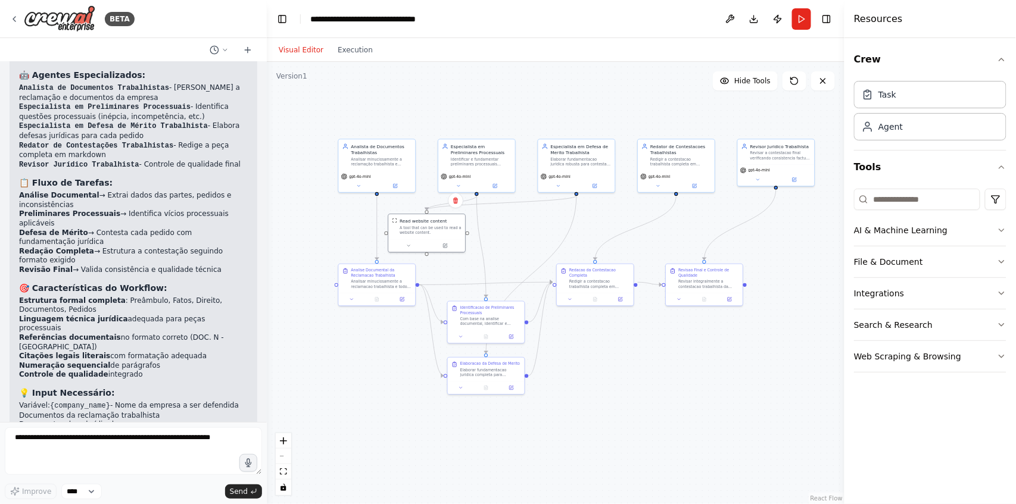
scroll to position [3149, 0]
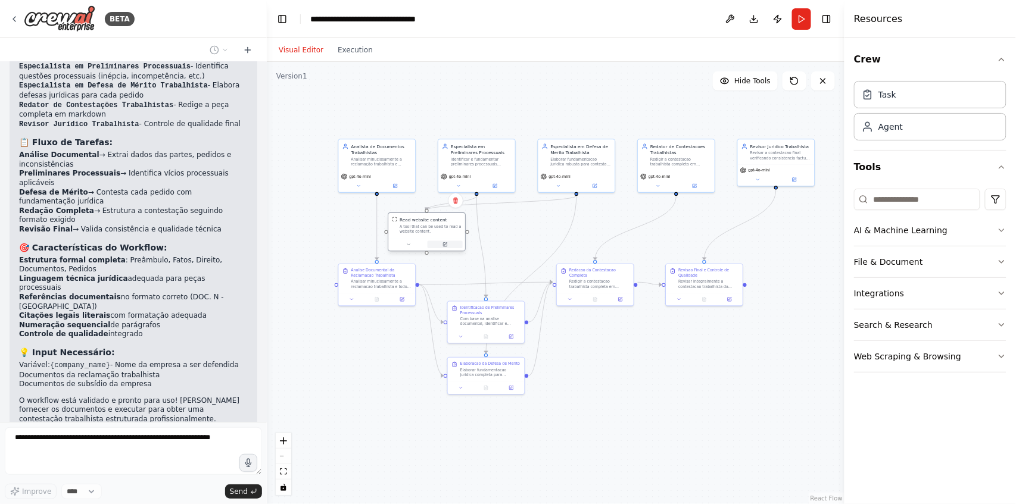
click at [445, 244] on icon at bounding box center [445, 243] width 3 height 3
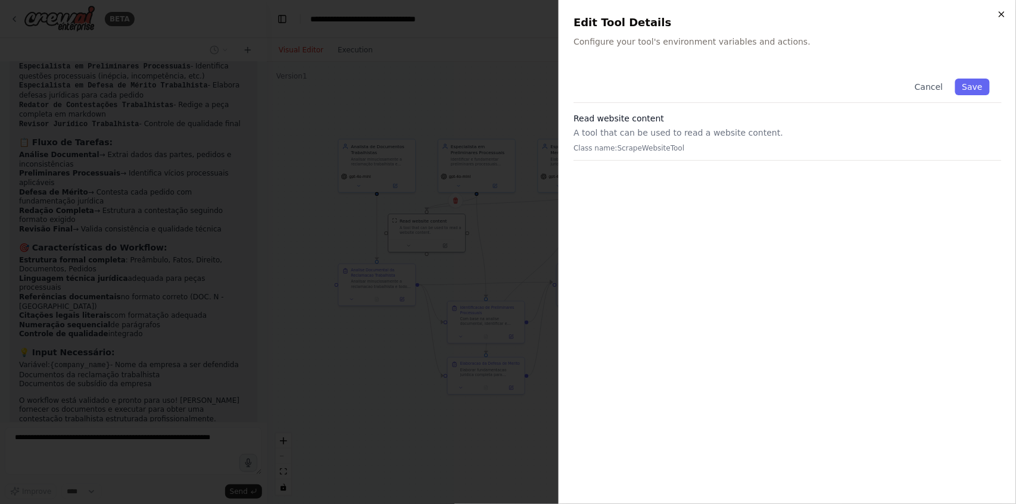
click at [1005, 14] on icon "button" at bounding box center [1002, 15] width 10 height 10
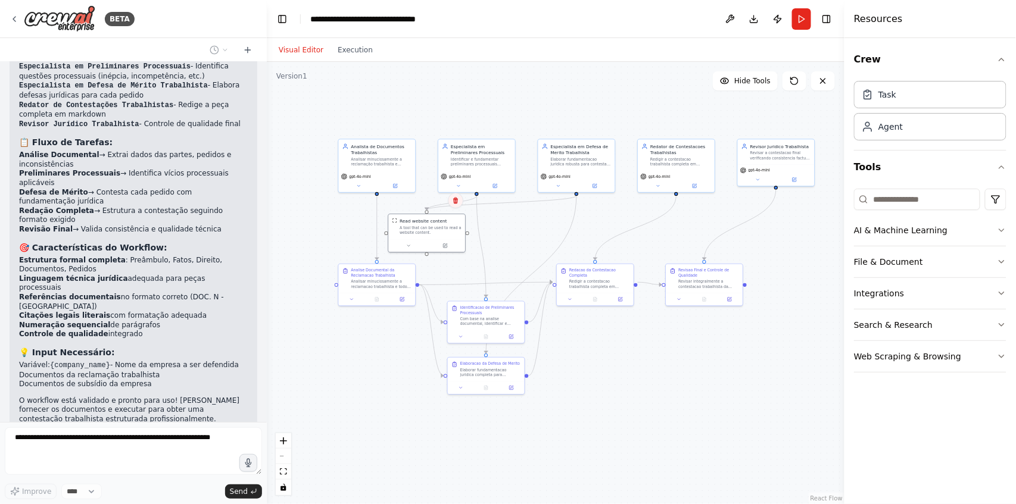
click at [455, 202] on icon at bounding box center [455, 200] width 7 height 7
click at [432, 197] on button "Confirm" at bounding box center [422, 201] width 42 height 14
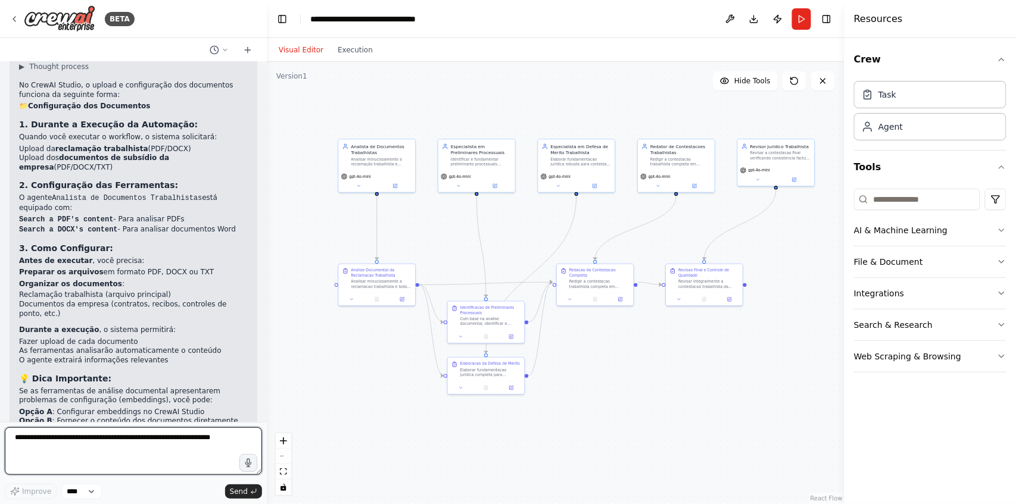
scroll to position [3593, 0]
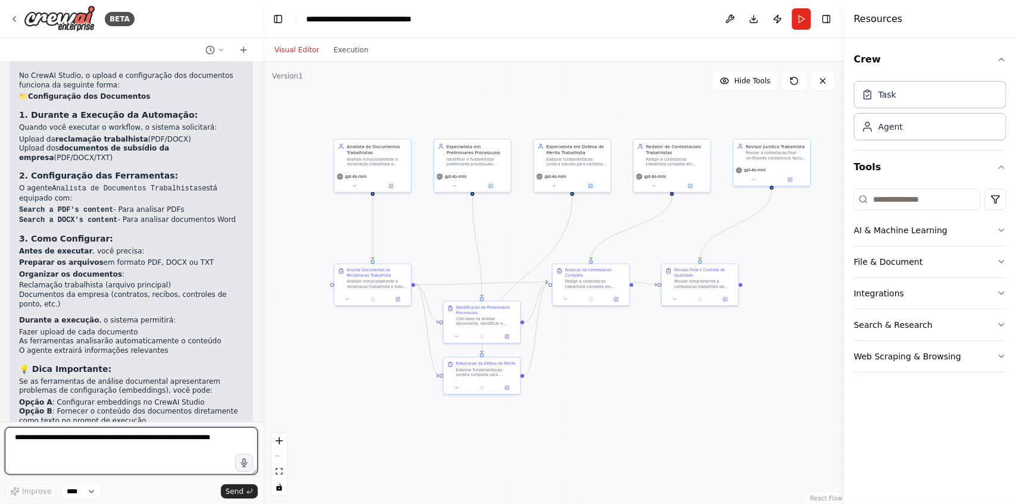
click at [263, 395] on div "BETA Elaborar contestações para reclamações trabalhista. Elabore um workflow 16…" at bounding box center [508, 252] width 1016 height 504
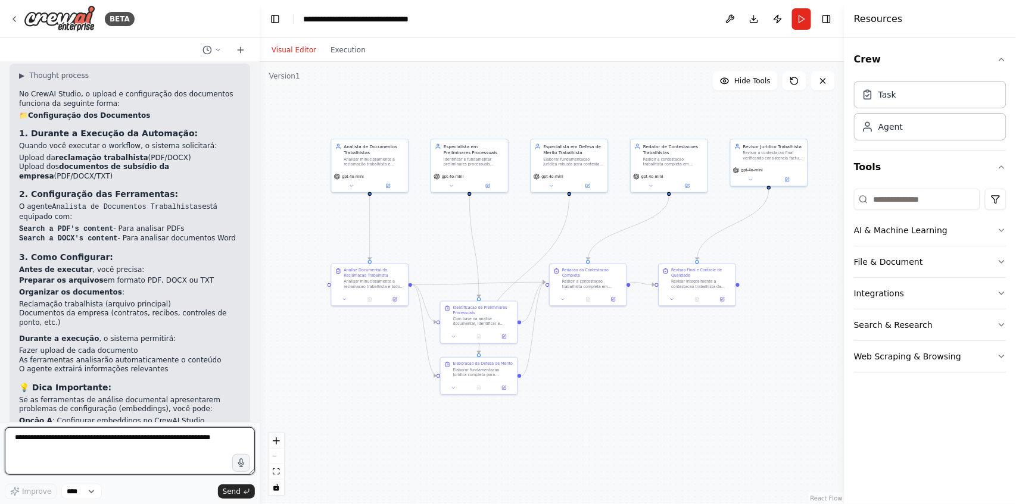
drag, startPoint x: 260, startPoint y: 395, endPoint x: 259, endPoint y: 384, distance: 11.4
click at [260, 384] on div "BETA Elaborar contestações para reclamações trabalhista. Elabore um workflow 16…" at bounding box center [508, 252] width 1016 height 504
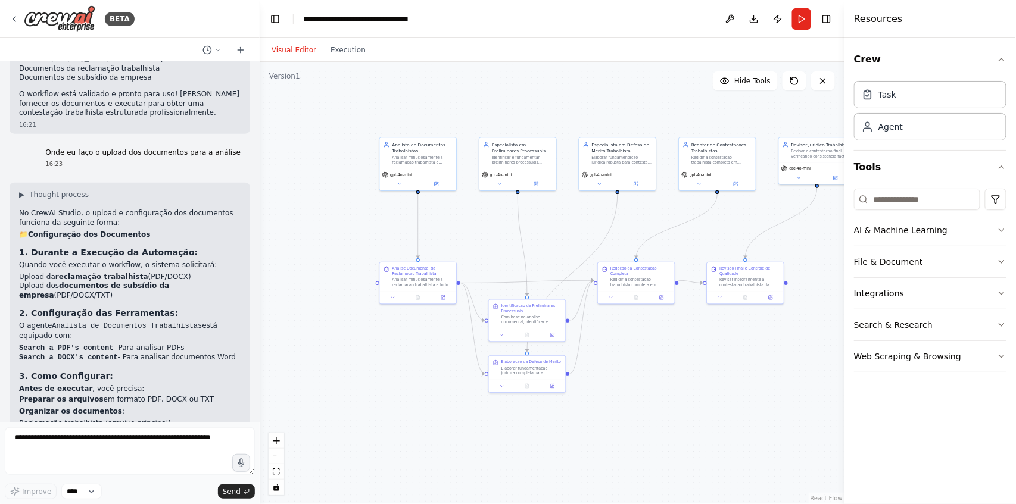
drag, startPoint x: 292, startPoint y: 225, endPoint x: 333, endPoint y: 223, distance: 40.5
click at [333, 223] on div ".deletable-edge-delete-btn { width: 20px; height: 20px; border: 0px solid #ffff…" at bounding box center [552, 283] width 585 height 442
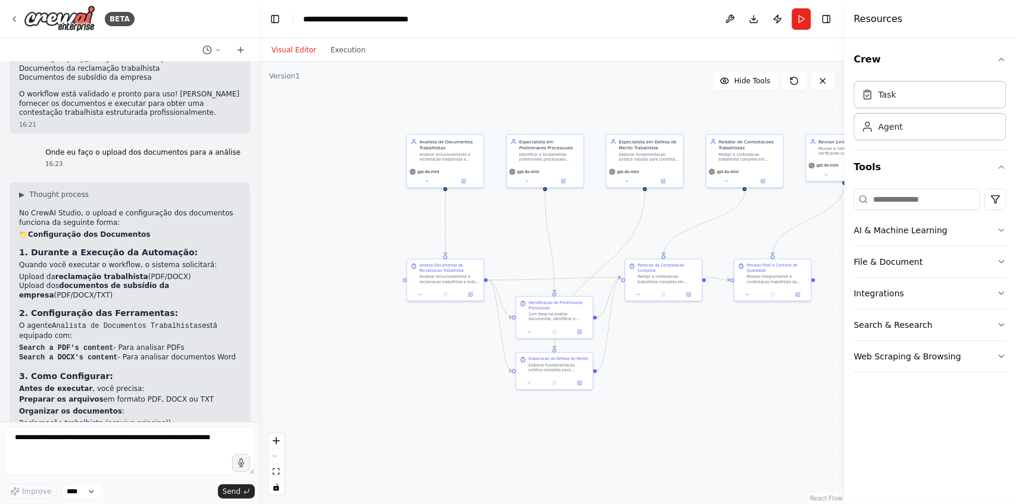
drag, startPoint x: 295, startPoint y: 295, endPoint x: 323, endPoint y: 292, distance: 27.6
click at [323, 292] on div ".deletable-edge-delete-btn { width: 20px; height: 20px; border: 0px solid #ffff…" at bounding box center [552, 283] width 585 height 442
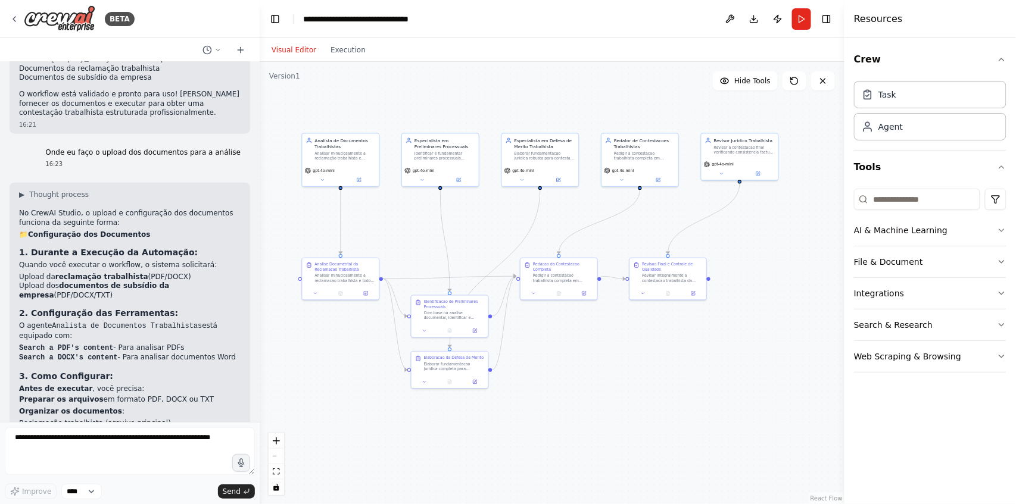
drag, startPoint x: 777, startPoint y: 382, endPoint x: 672, endPoint y: 381, distance: 104.8
click at [672, 381] on div ".deletable-edge-delete-btn { width: 20px; height: 20px; border: 0px solid #ffff…" at bounding box center [552, 283] width 585 height 442
click at [349, 280] on div "Analisar minuciosamente a reclamacao trabalhista e todos os documentos fornecid…" at bounding box center [345, 277] width 61 height 10
click at [314, 296] on div at bounding box center [341, 292] width 77 height 13
click at [314, 292] on icon at bounding box center [315, 292] width 5 height 5
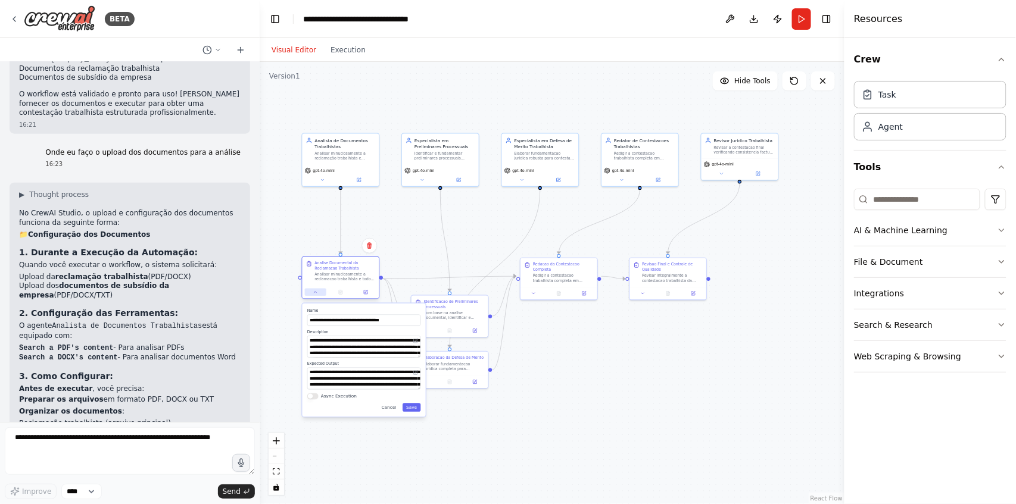
click at [314, 292] on icon at bounding box center [315, 292] width 2 height 1
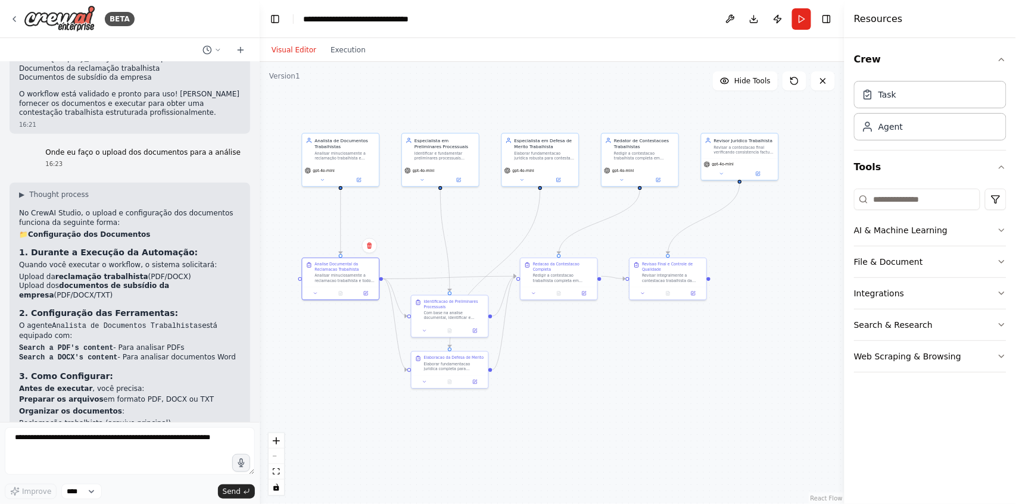
click at [776, 310] on div ".deletable-edge-delete-btn { width: 20px; height: 20px; border: 0px solid #ffff…" at bounding box center [552, 283] width 585 height 442
click at [782, 319] on div ".deletable-edge-delete-btn { width: 20px; height: 20px; border: 0px solid #ffff…" at bounding box center [552, 283] width 585 height 442
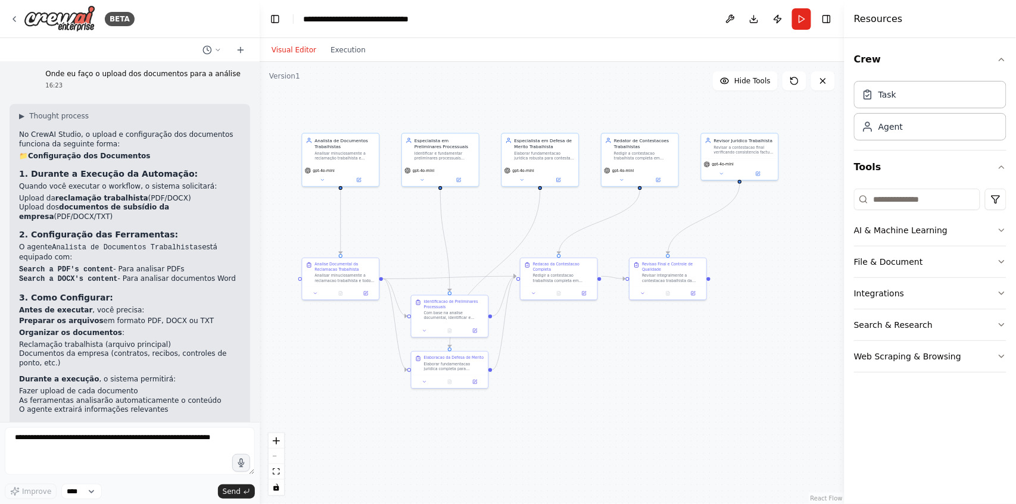
scroll to position [3553, 0]
click at [325, 64] on div ".deletable-edge-delete-btn { width: 20px; height: 20px; border: 0px solid #ffff…" at bounding box center [552, 283] width 585 height 442
click at [336, 56] on button "Execution" at bounding box center [347, 50] width 49 height 14
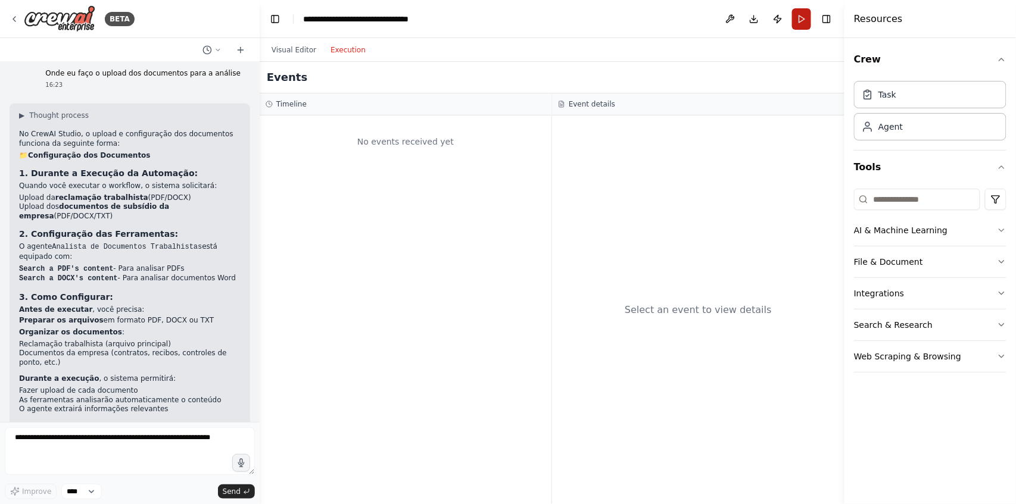
click at [799, 19] on button "Run" at bounding box center [801, 18] width 19 height 21
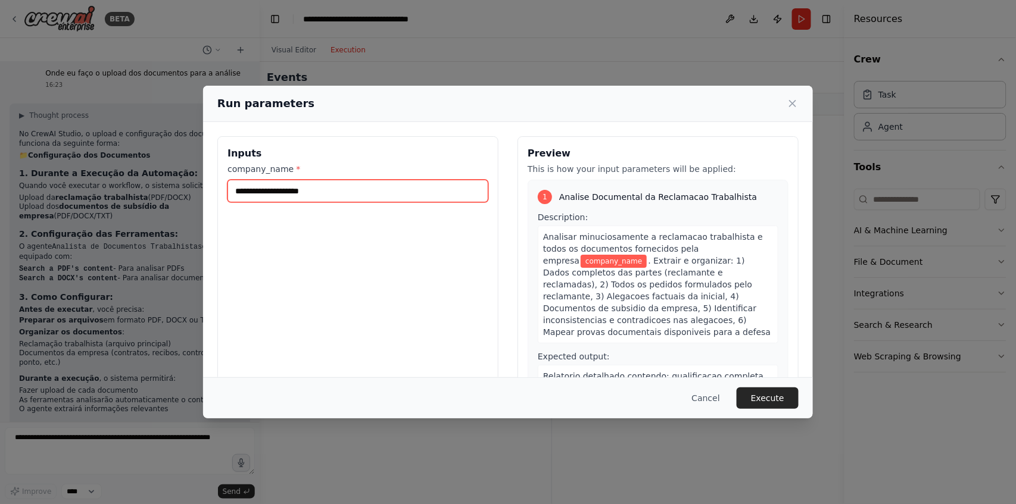
click at [279, 197] on input "company_name *" at bounding box center [357, 191] width 261 height 23
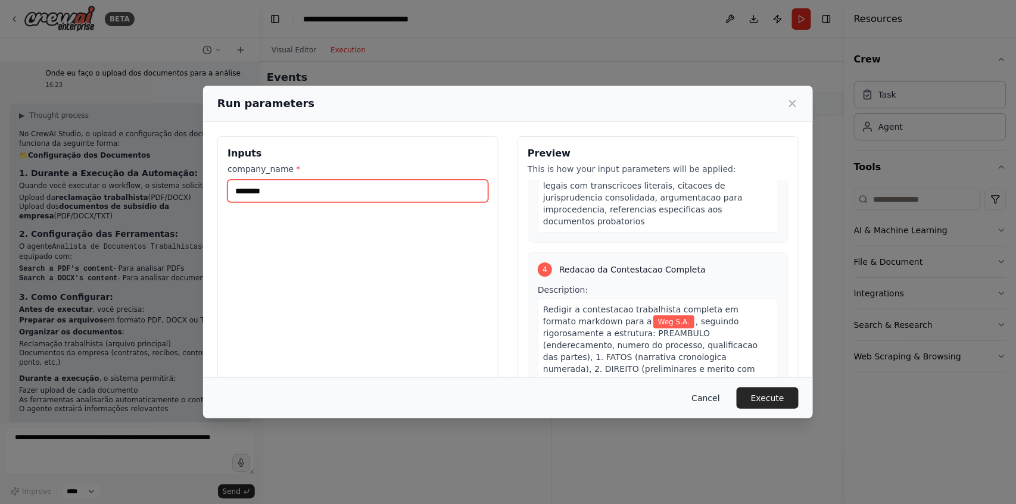
scroll to position [834, 0]
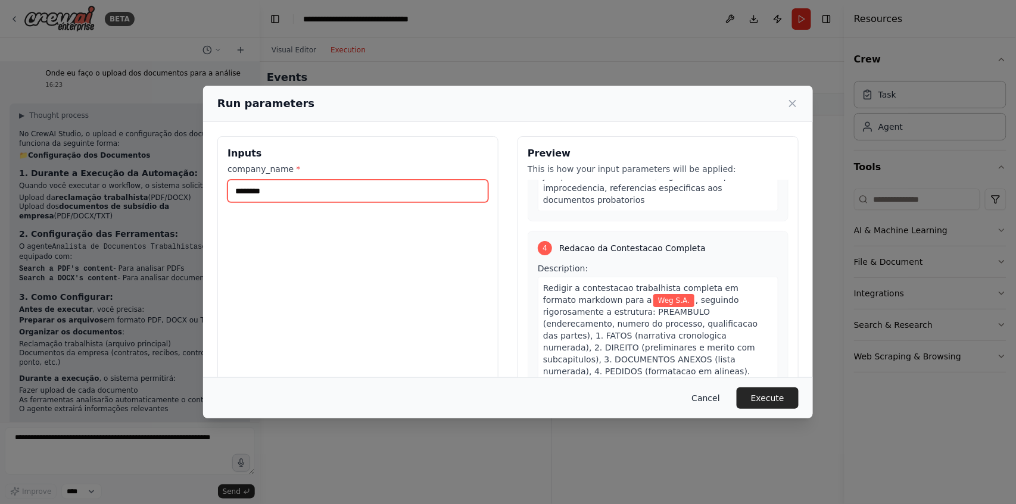
type input "********"
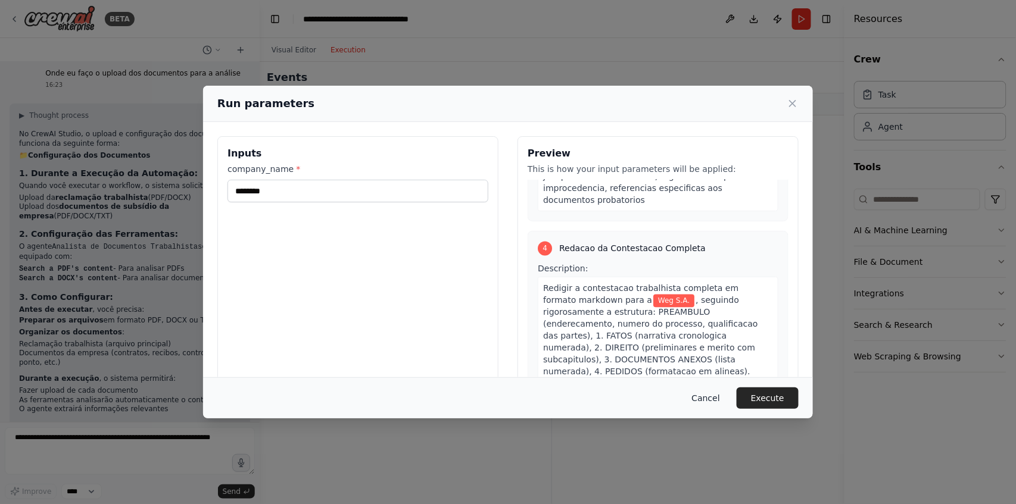
click at [717, 403] on button "Cancel" at bounding box center [705, 398] width 47 height 21
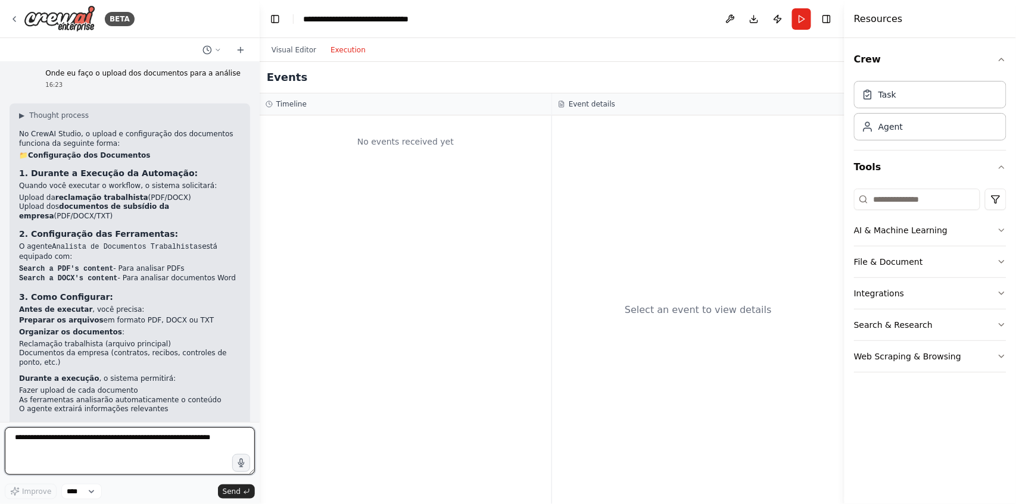
click at [104, 445] on textarea at bounding box center [130, 452] width 250 height 48
type textarea "*"
type textarea "**********"
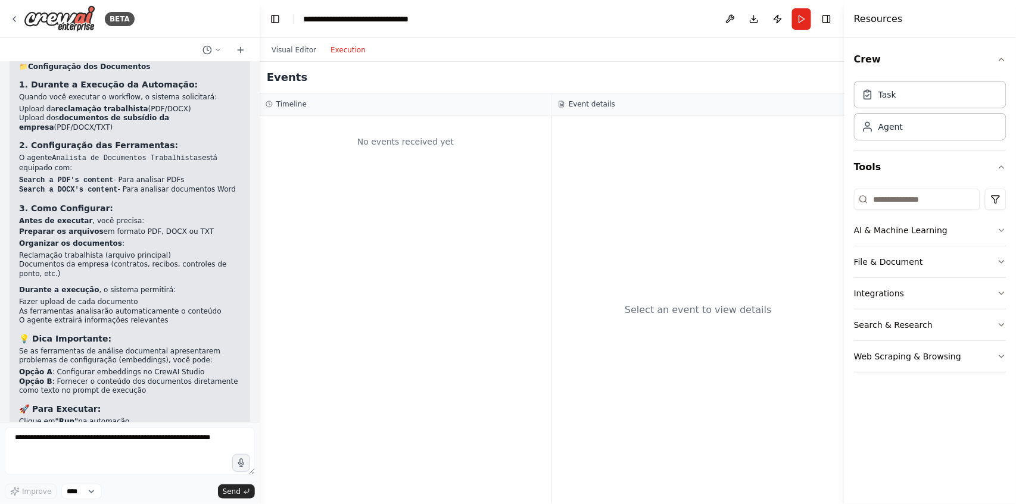
scroll to position [3683, 0]
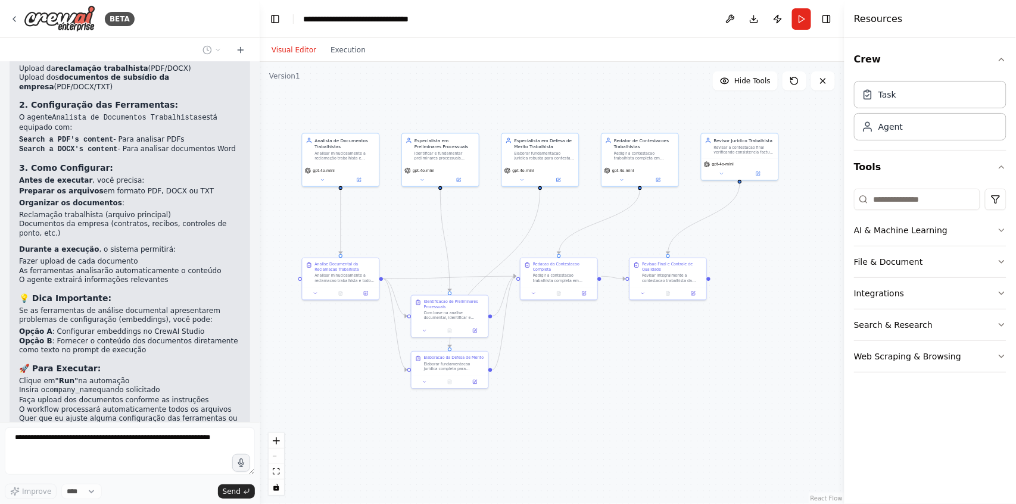
click at [294, 47] on button "Visual Editor" at bounding box center [293, 50] width 59 height 14
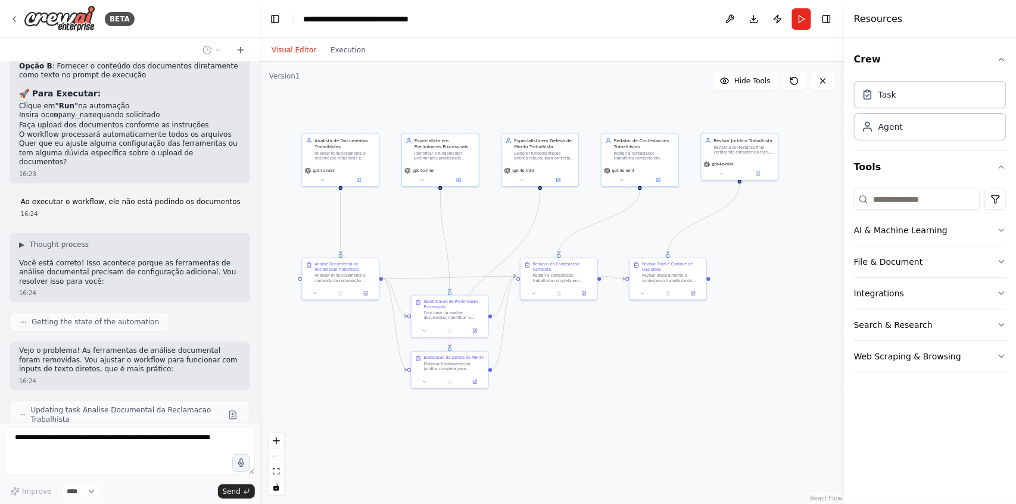
scroll to position [3988, 0]
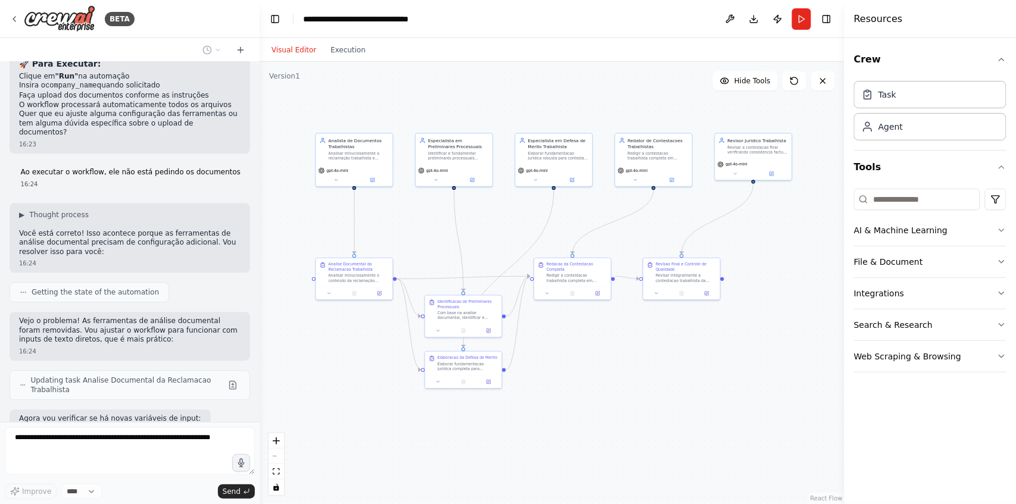
drag, startPoint x: 314, startPoint y: 344, endPoint x: 328, endPoint y: 344, distance: 13.7
click at [328, 344] on div ".deletable-edge-delete-btn { width: 20px; height: 20px; border: 0px solid #ffff…" at bounding box center [552, 283] width 585 height 442
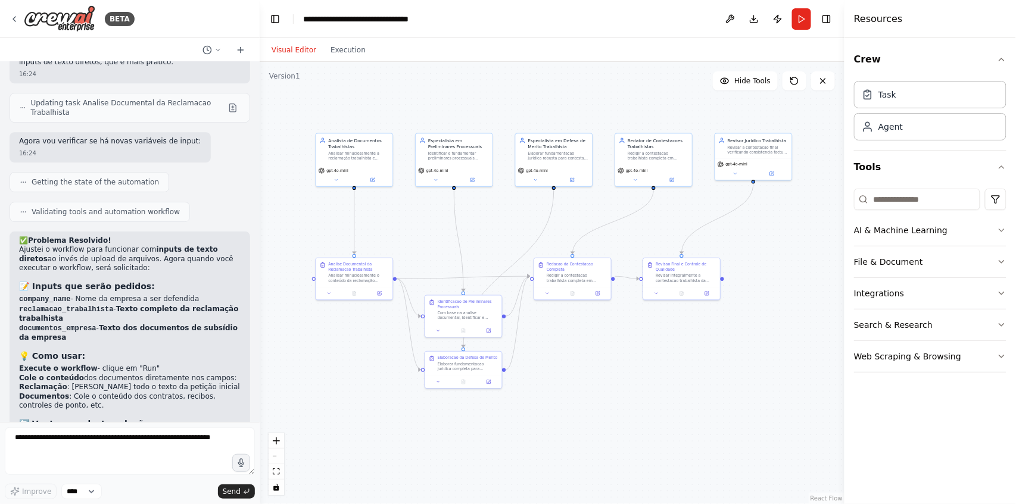
scroll to position [4197, 0]
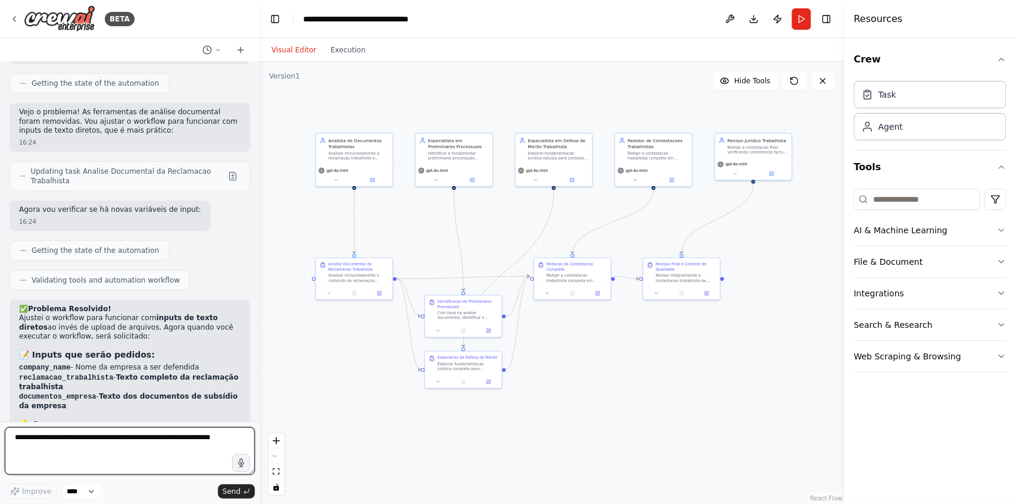
click at [98, 470] on textarea at bounding box center [130, 452] width 250 height 48
type textarea "**********"
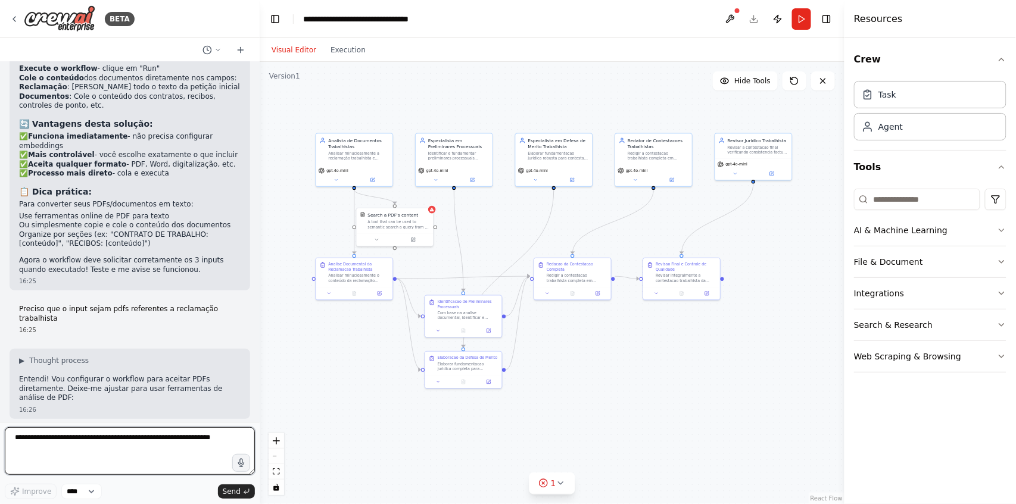
scroll to position [4575, 0]
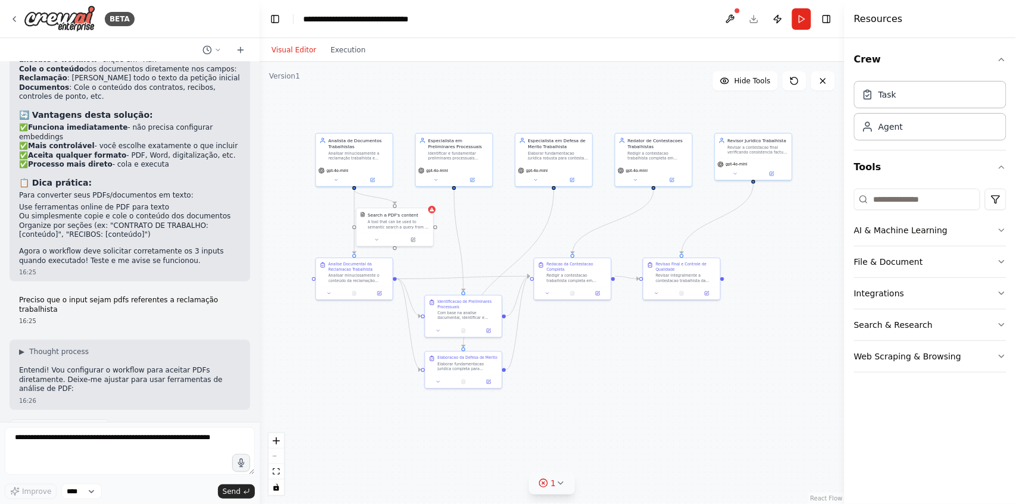
click at [547, 491] on button "1" at bounding box center [552, 484] width 46 height 22
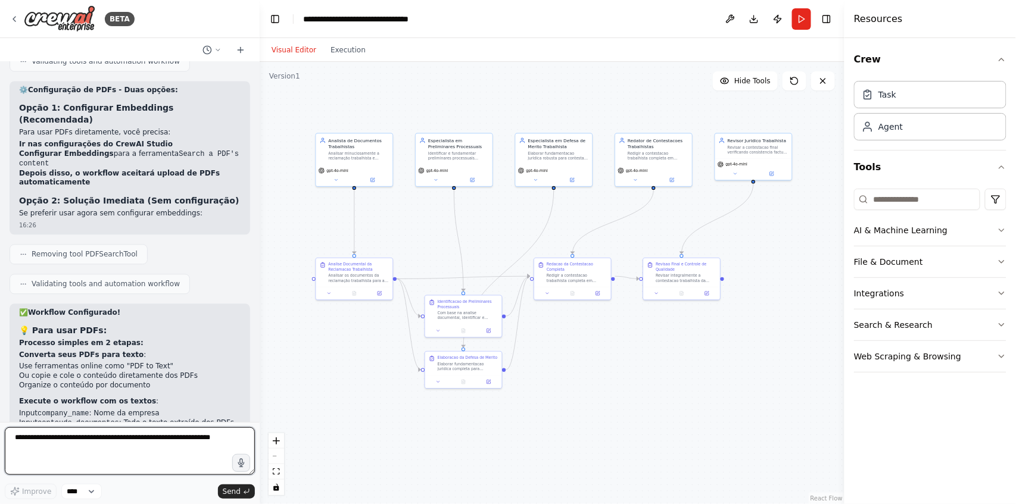
scroll to position [5136, 0]
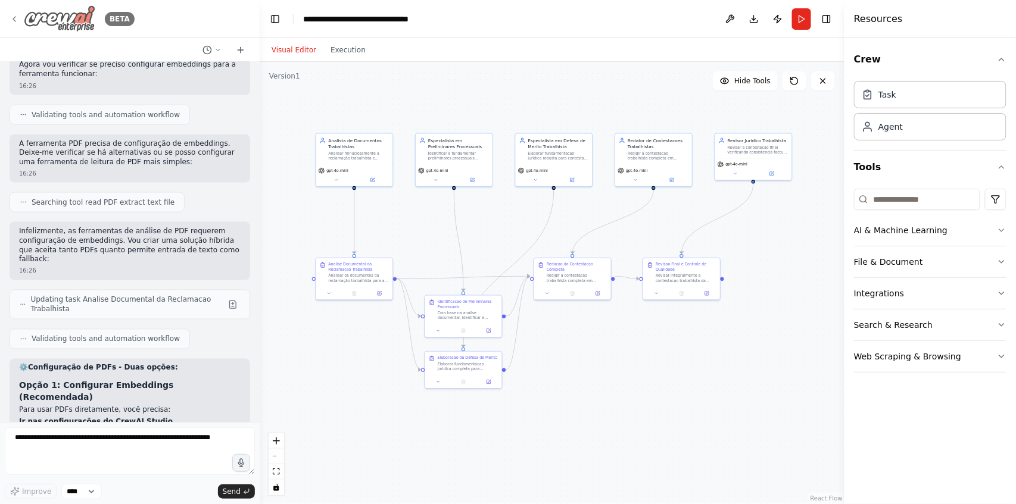
click at [17, 17] on icon at bounding box center [15, 19] width 10 height 10
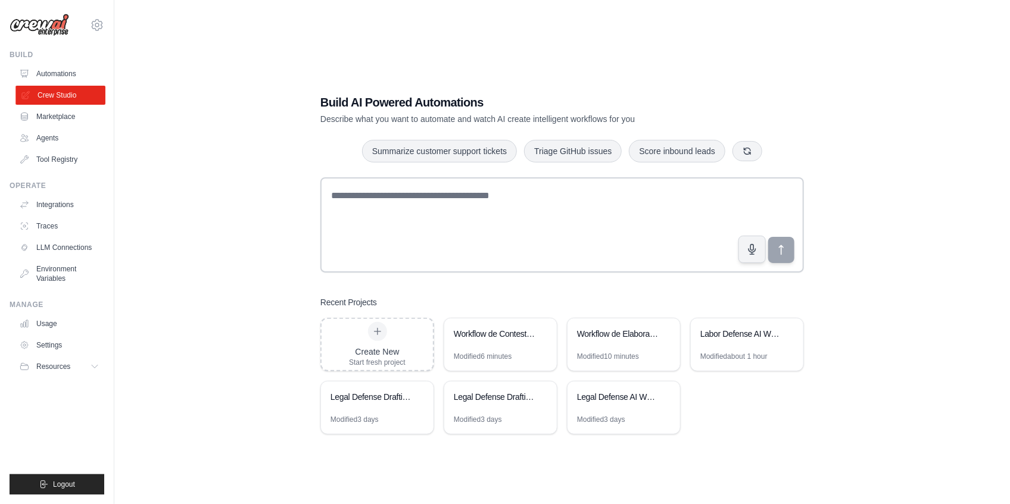
click at [68, 96] on link "Crew Studio" at bounding box center [60, 95] width 90 height 19
click at [510, 351] on div "Workflow de Contestacao Trabalhista" at bounding box center [500, 335] width 113 height 33
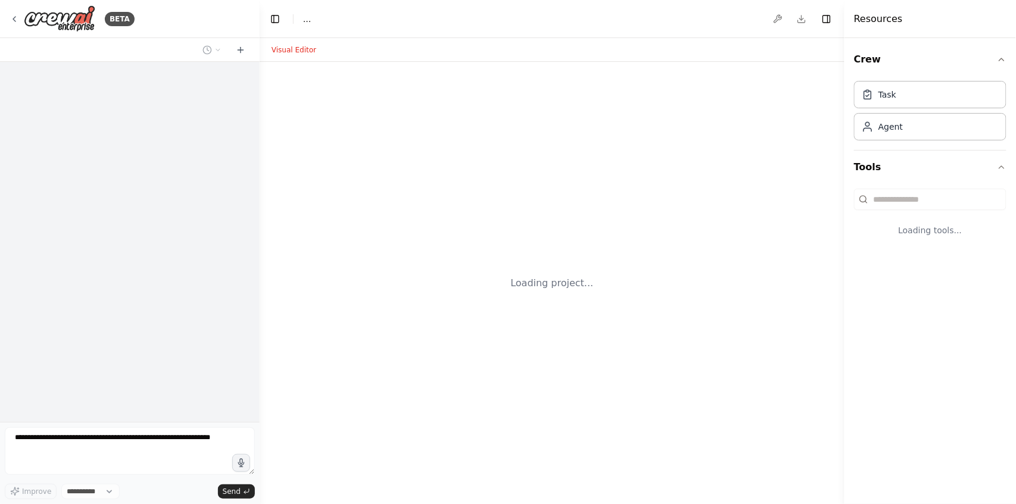
select select "****"
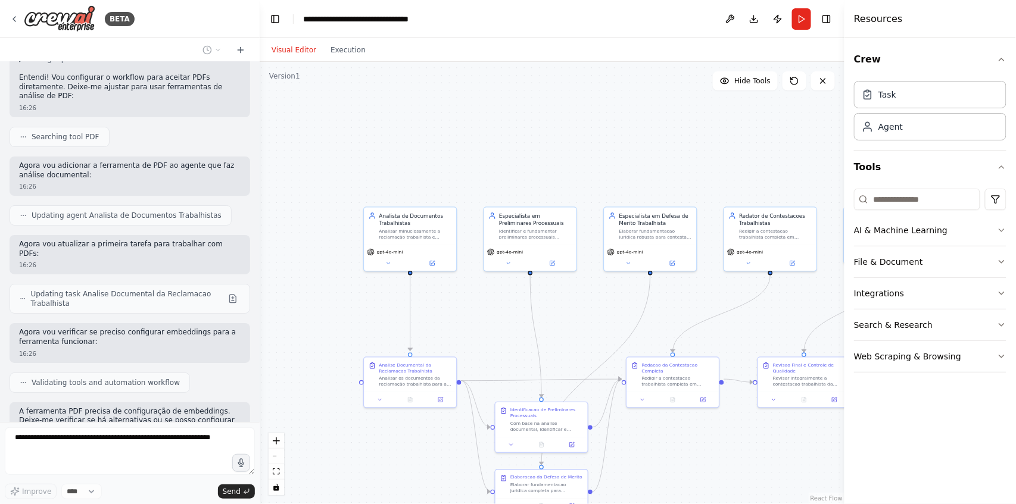
scroll to position [5966, 0]
click at [920, 102] on div "Task" at bounding box center [930, 93] width 152 height 27
click at [897, 262] on button "File & Document" at bounding box center [930, 262] width 152 height 31
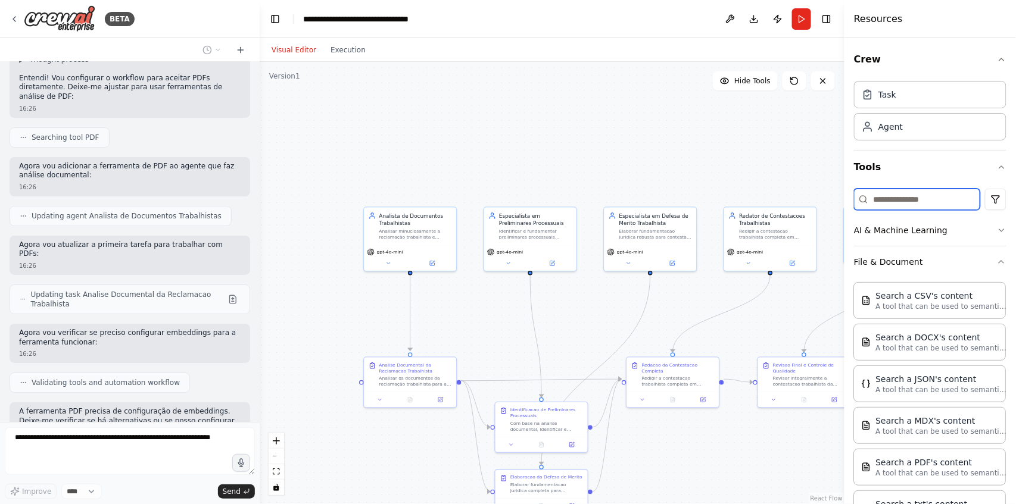
click at [909, 201] on input at bounding box center [917, 199] width 126 height 21
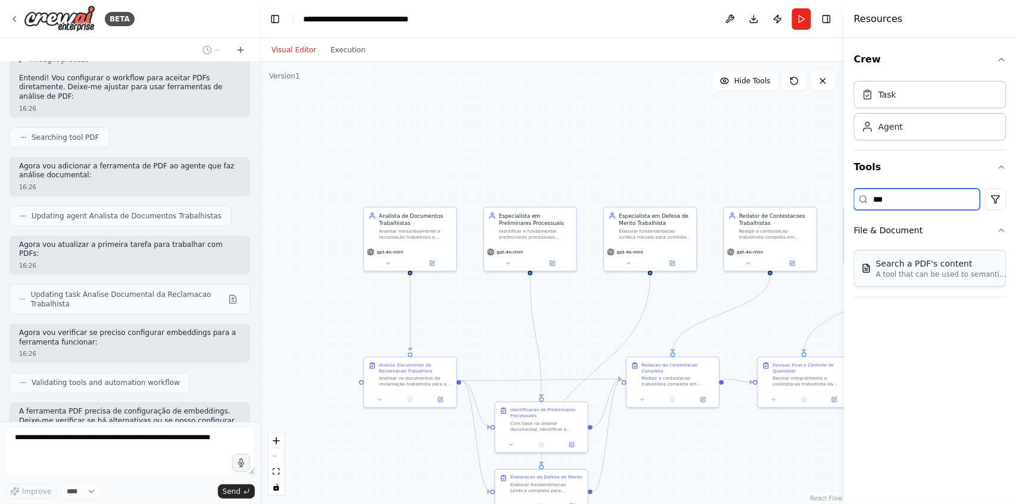
type input "***"
click at [919, 274] on p "A tool that can be used to semantic search a query from a PDF's content." at bounding box center [941, 275] width 131 height 10
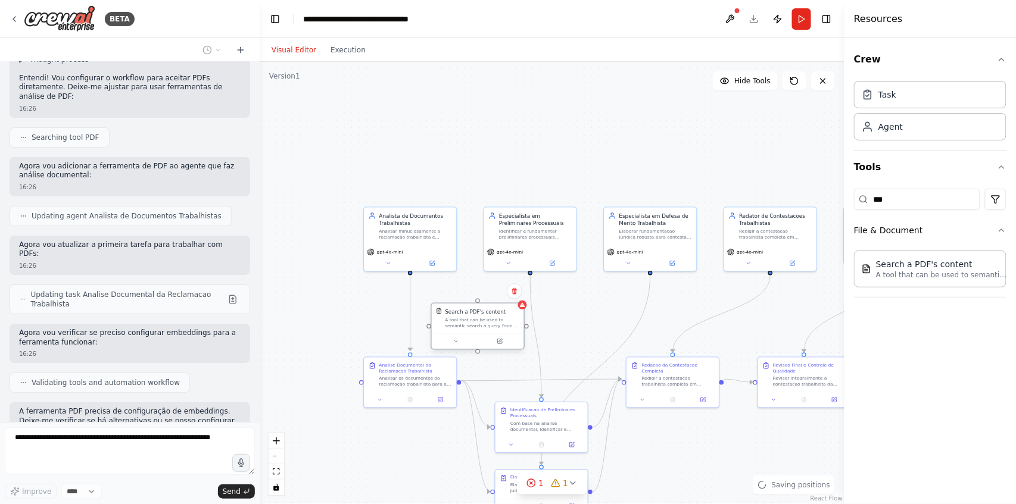
drag, startPoint x: 525, startPoint y: 339, endPoint x: 473, endPoint y: 327, distance: 52.7
click at [473, 327] on div "A tool that can be used to semantic search a query from a PDF's content." at bounding box center [482, 323] width 74 height 12
drag, startPoint x: 410, startPoint y: 273, endPoint x: 427, endPoint y: 331, distance: 60.7
click at [427, 331] on div ".deletable-edge-delete-btn { width: 20px; height: 20px; border: 0px solid #ffff…" at bounding box center [552, 283] width 585 height 442
click at [455, 344] on button at bounding box center [456, 341] width 42 height 9
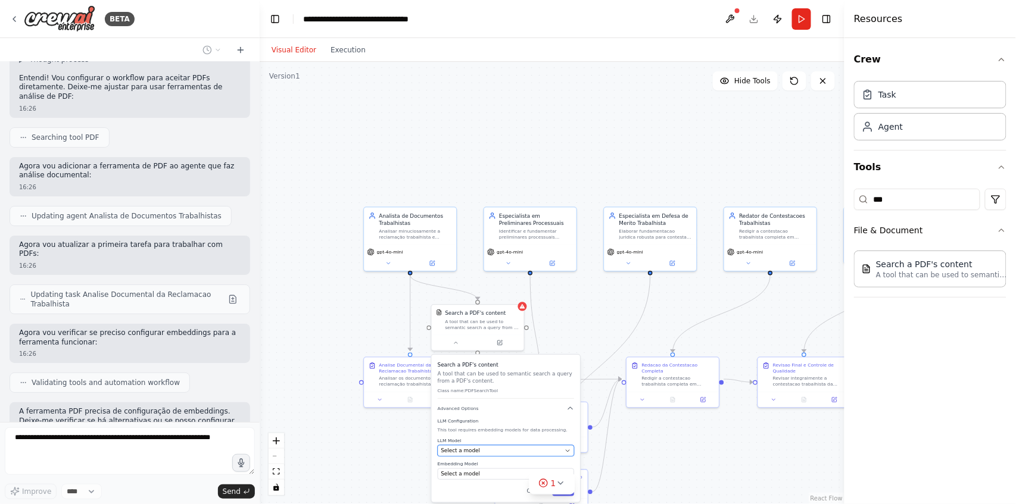
click at [494, 454] on div "Select a model" at bounding box center [501, 451] width 121 height 8
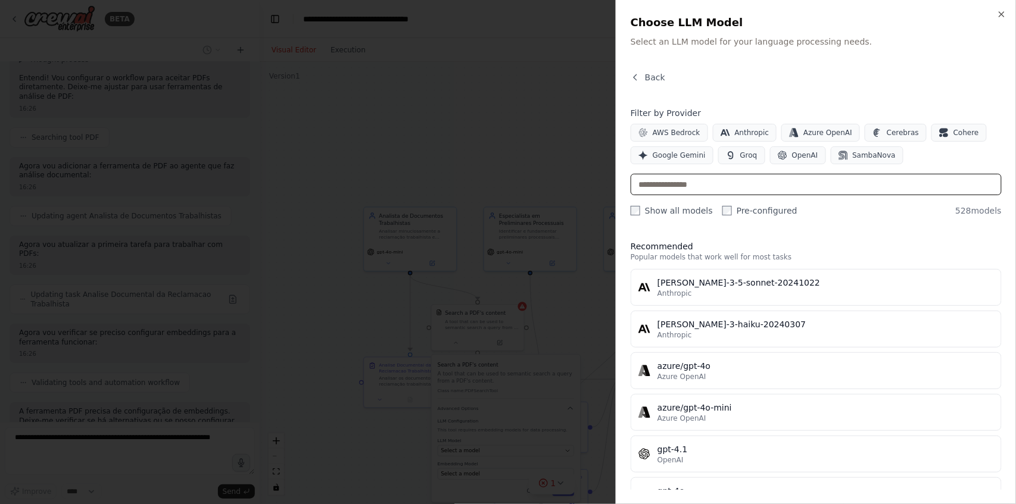
click at [675, 177] on input "text" at bounding box center [816, 184] width 371 height 21
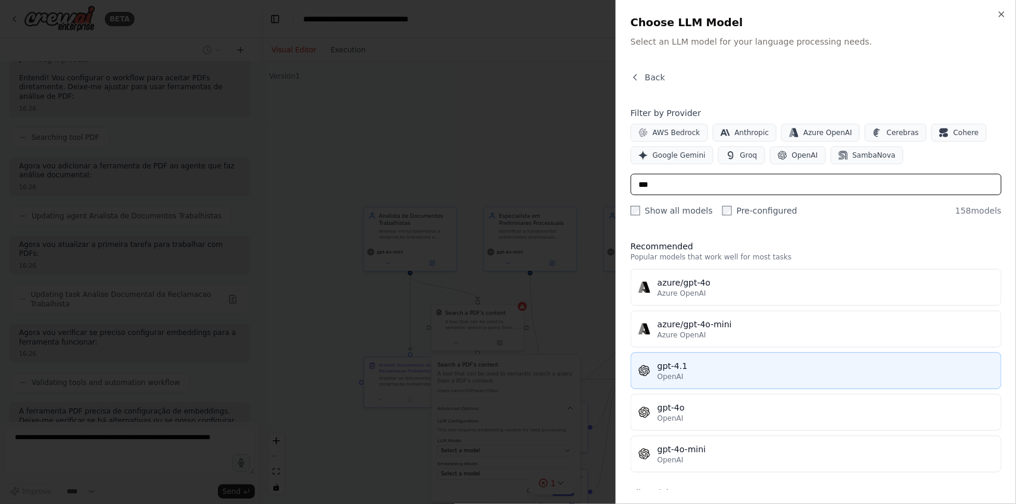
type input "***"
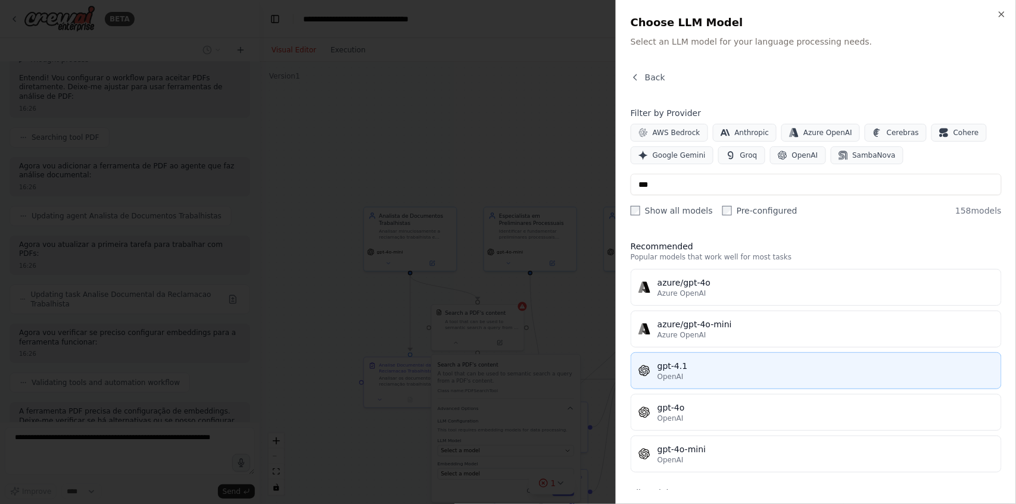
click at [688, 367] on div "gpt-4.1" at bounding box center [825, 366] width 336 height 12
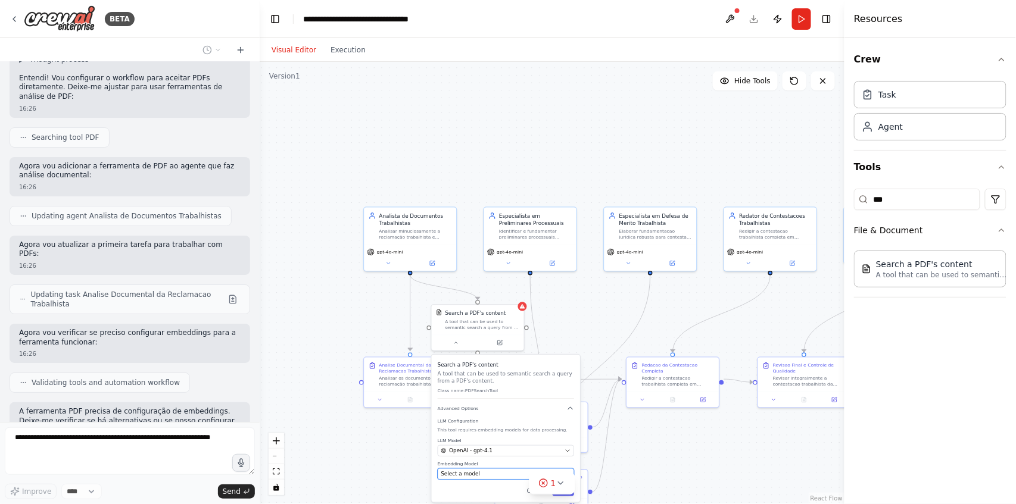
click at [491, 479] on button "Select a model" at bounding box center [506, 474] width 136 height 11
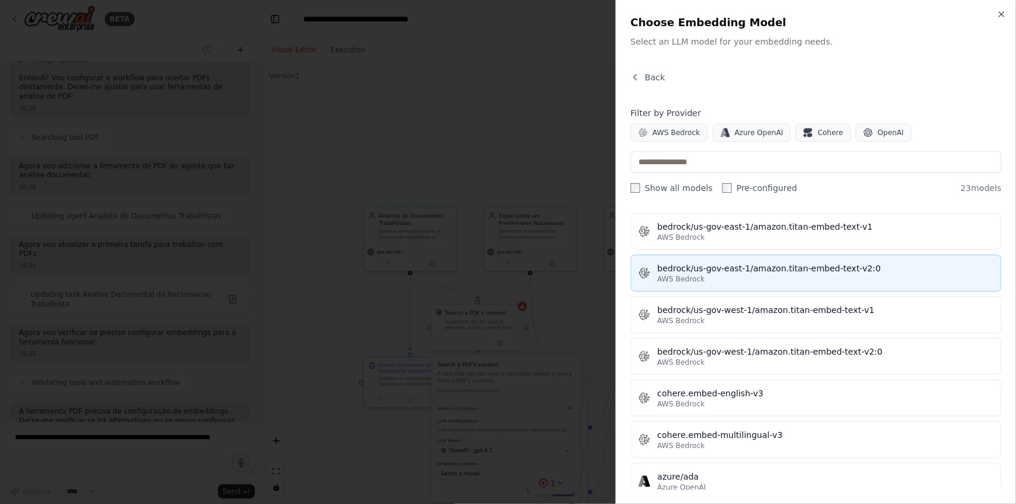
scroll to position [0, 0]
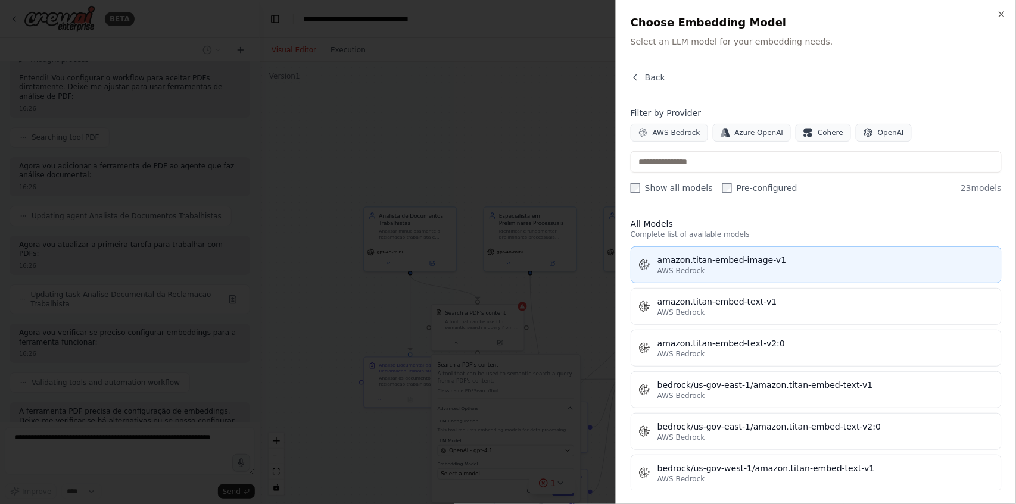
click at [725, 279] on button "amazon.titan-embed-image-v1 AWS Bedrock" at bounding box center [816, 265] width 371 height 37
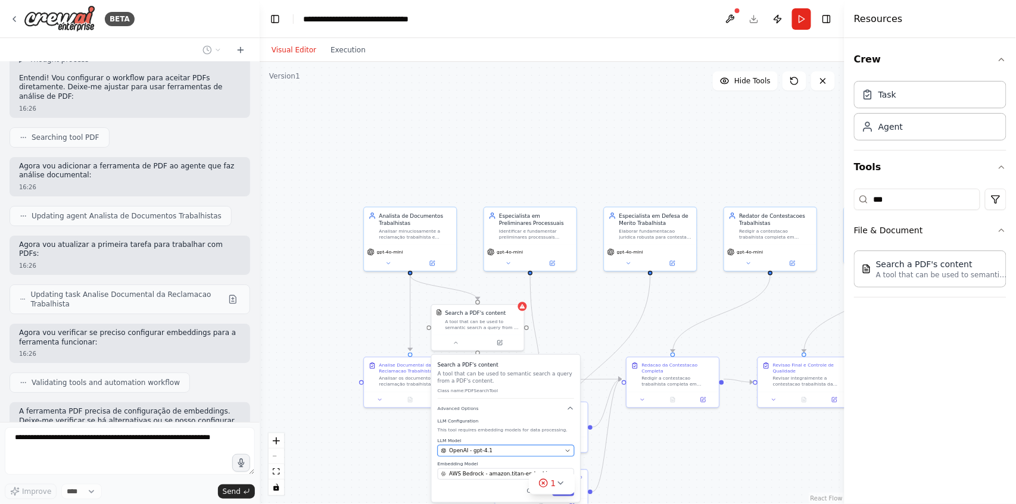
click at [531, 453] on div "OpenAI - gpt-4.1" at bounding box center [501, 451] width 121 height 8
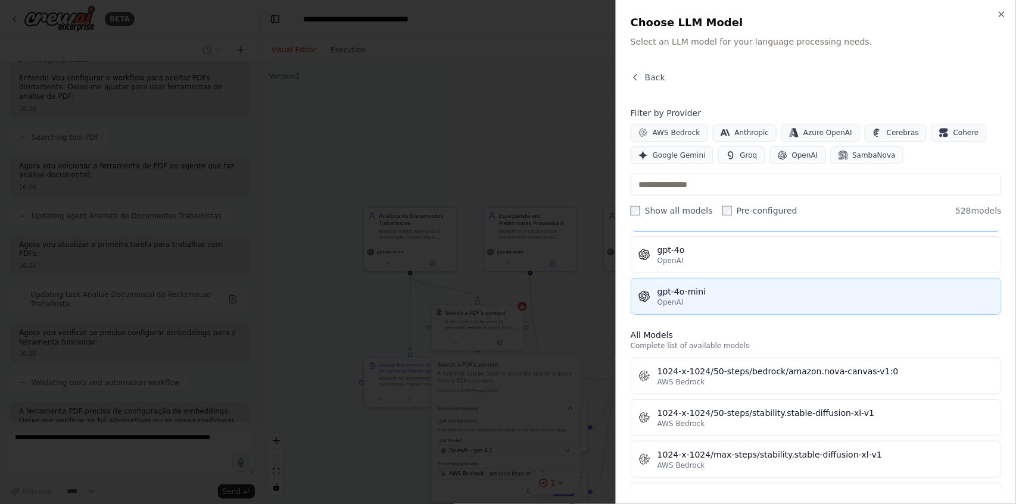
scroll to position [198, 0]
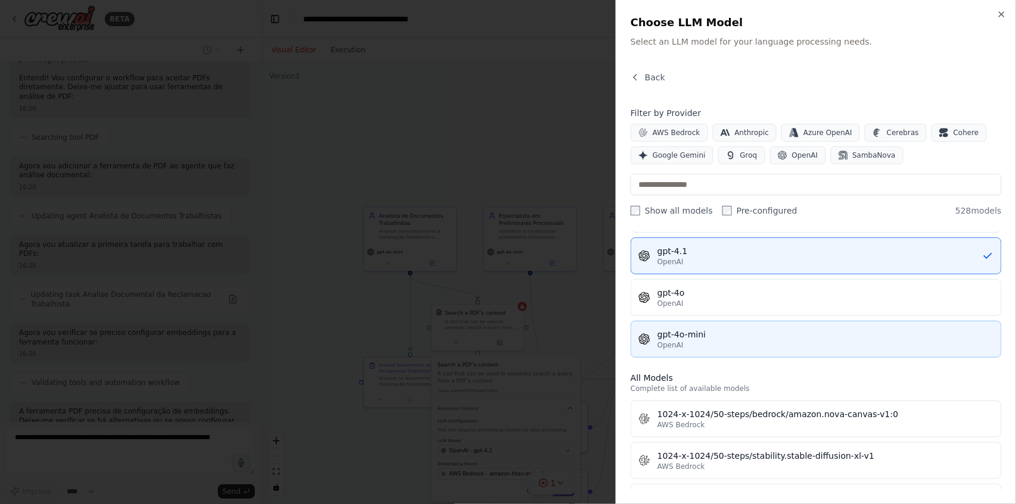
click at [722, 343] on div "OpenAI" at bounding box center [825, 346] width 336 height 10
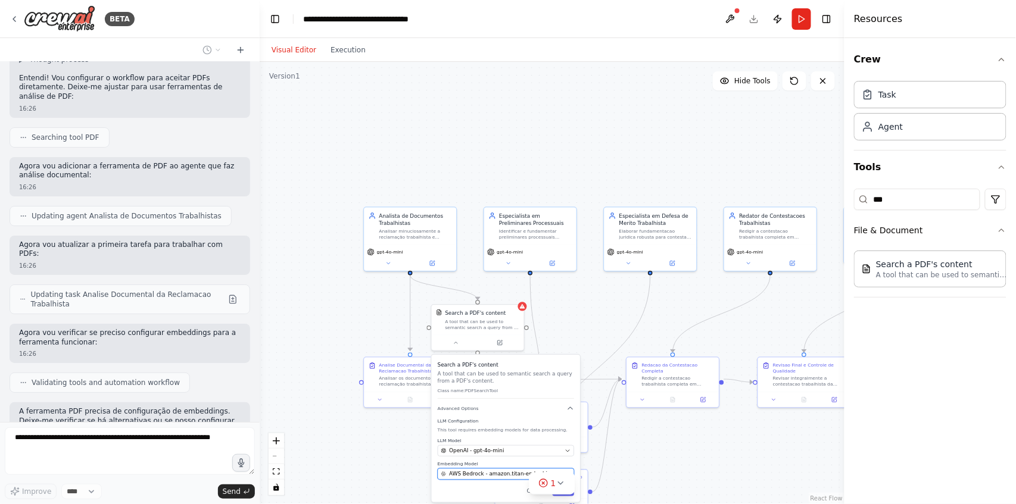
click at [503, 472] on span "AWS Bedrock - amazon.titan-embed-image-v1" at bounding box center [505, 474] width 113 height 8
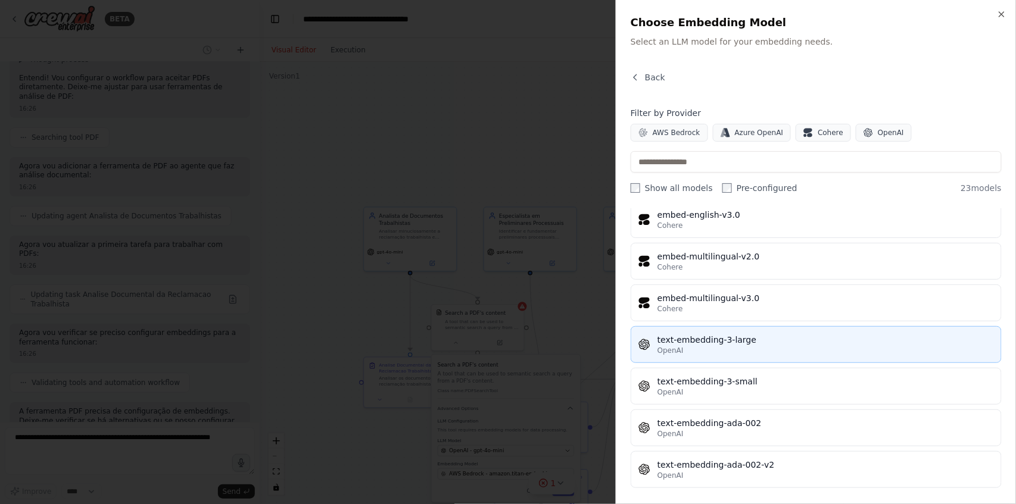
scroll to position [716, 0]
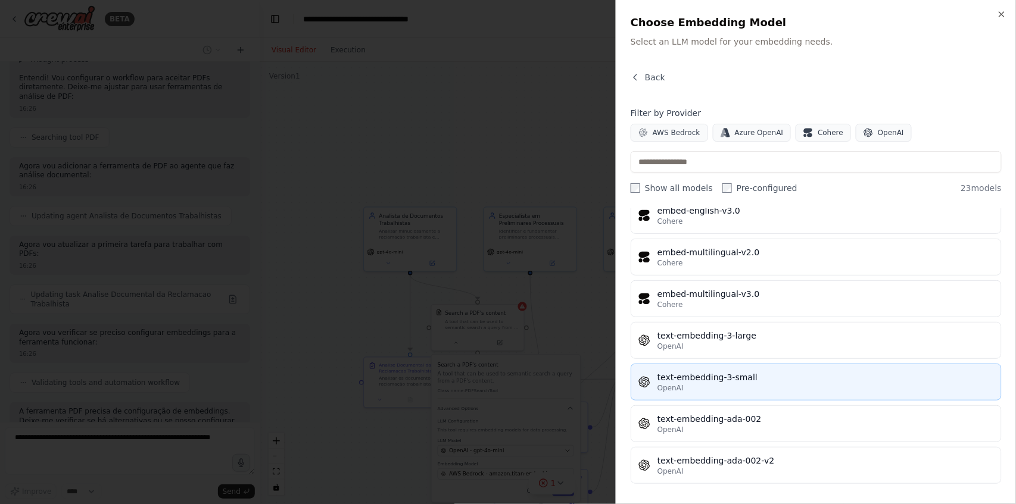
click at [799, 384] on div "OpenAI" at bounding box center [825, 389] width 336 height 10
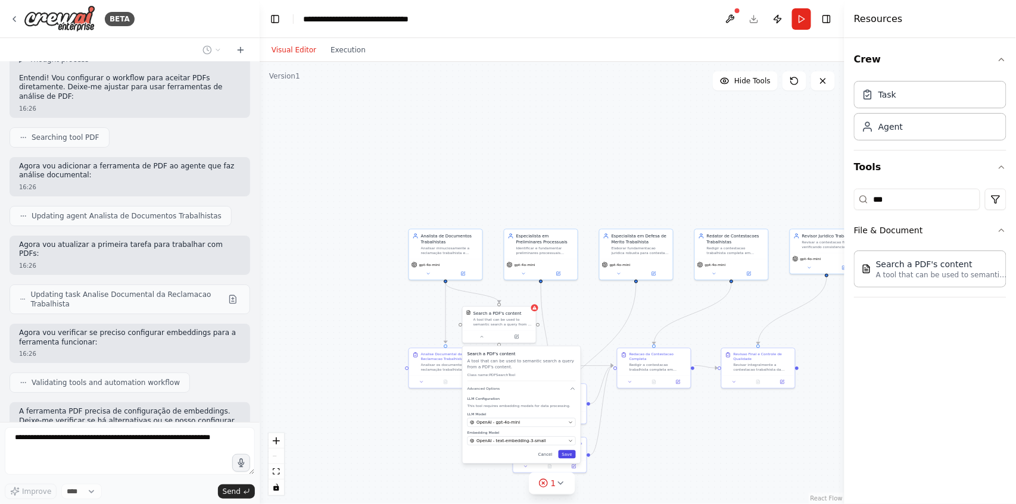
click at [569, 454] on button "Save" at bounding box center [567, 454] width 17 height 8
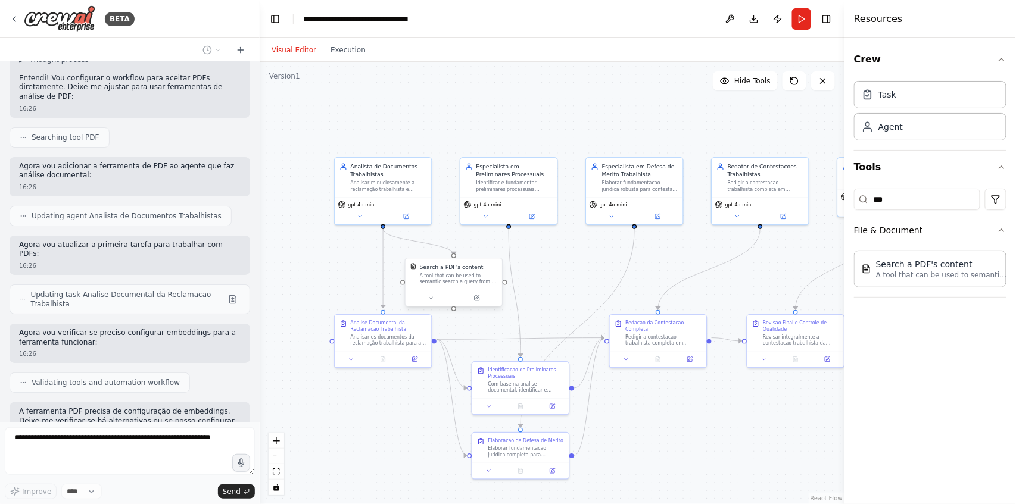
click at [450, 269] on div "Search a PDF's content" at bounding box center [452, 267] width 64 height 8
click at [450, 275] on div "A tool that can be used to semantic search a query from a PDF's content." at bounding box center [459, 279] width 78 height 13
drag, startPoint x: 929, startPoint y: 201, endPoint x: 851, endPoint y: 201, distance: 78.0
click at [851, 201] on div "Crew Task Agent Tools *** File & Document Search a PDF's content A tool that ca…" at bounding box center [930, 271] width 172 height 466
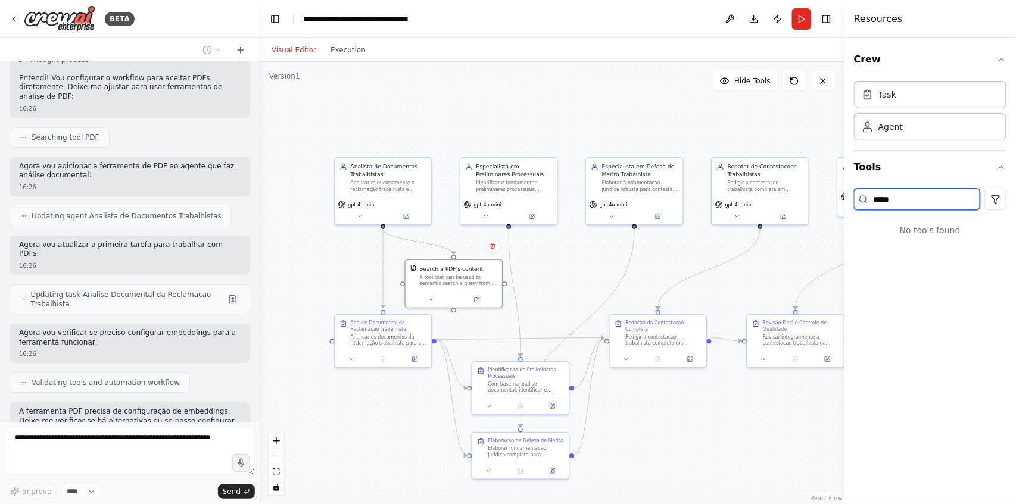
type input "******"
drag, startPoint x: 928, startPoint y: 201, endPoint x: 827, endPoint y: 205, distance: 101.9
click at [827, 205] on div "BETA Elaborar contestações para reclamações trabalhista. Elabore um workflow 16…" at bounding box center [508, 252] width 1016 height 504
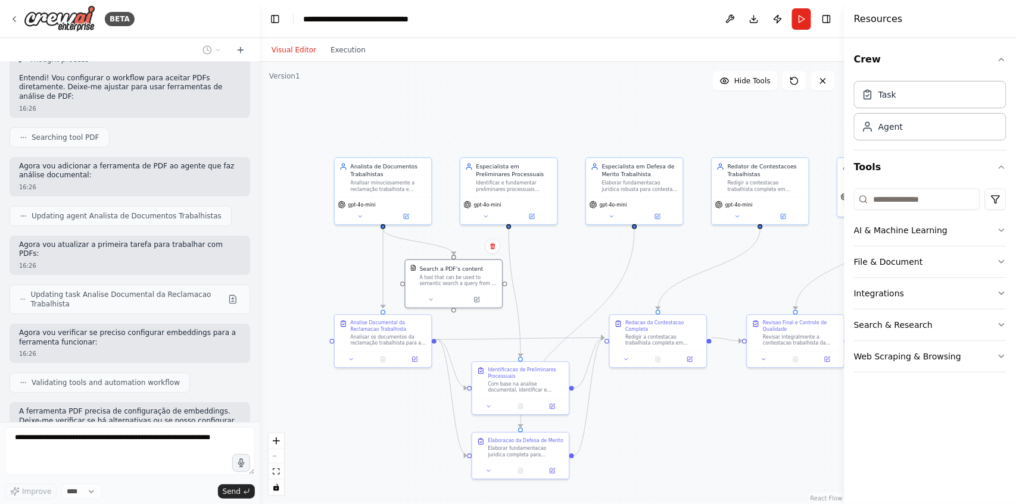
click at [774, 467] on div ".deletable-edge-delete-btn { width: 20px; height: 20px; border: 0px solid #ffff…" at bounding box center [552, 283] width 585 height 442
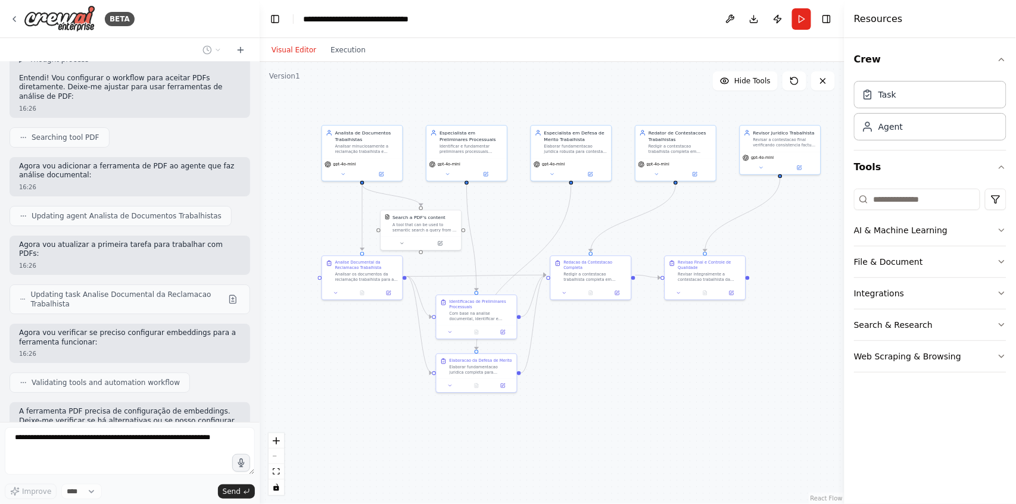
drag, startPoint x: 805, startPoint y: 446, endPoint x: 720, endPoint y: 369, distance: 114.7
click at [720, 369] on div ".deletable-edge-delete-btn { width: 20px; height: 20px; border: 0px solid #ffff…" at bounding box center [552, 283] width 585 height 442
drag, startPoint x: 723, startPoint y: 370, endPoint x: 730, endPoint y: 378, distance: 10.5
click at [730, 378] on div ".deletable-edge-delete-btn { width: 20px; height: 20px; border: 0px solid #ffff…" at bounding box center [552, 283] width 585 height 442
click at [734, 372] on div ".deletable-edge-delete-btn { width: 20px; height: 20px; border: 0px solid #ffff…" at bounding box center [552, 283] width 585 height 442
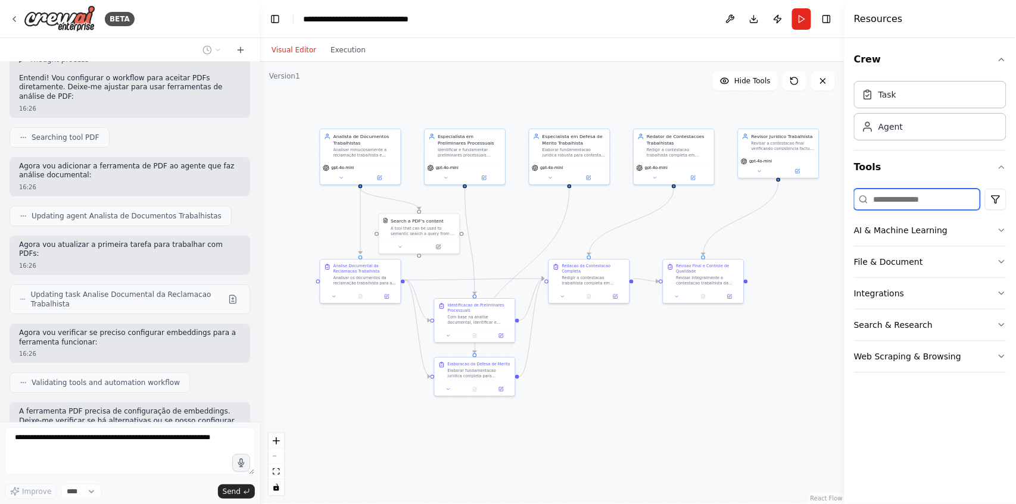
click at [897, 195] on input at bounding box center [917, 199] width 126 height 21
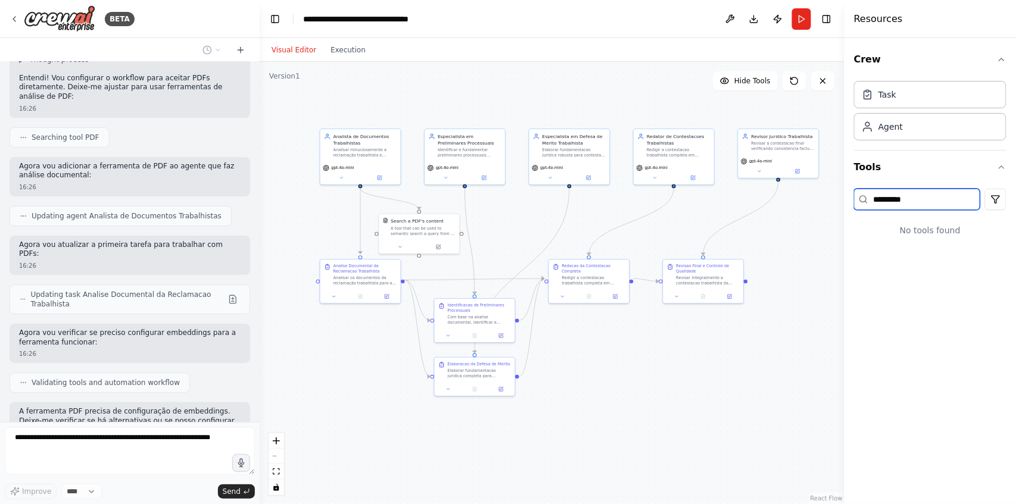
drag, startPoint x: 858, startPoint y: 200, endPoint x: 549, endPoint y: 128, distance: 316.8
click at [800, 192] on div "BETA Elaborar contestações para reclamações trabalhista. Elabore um workflow 16…" at bounding box center [508, 252] width 1016 height 504
type input "*********"
click at [729, 21] on button at bounding box center [730, 18] width 19 height 21
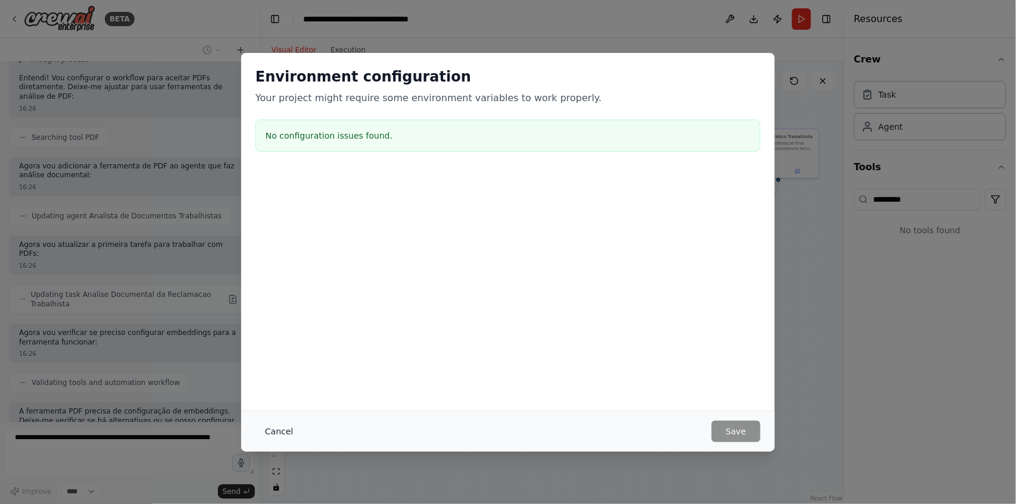
click at [288, 434] on button "Cancel" at bounding box center [278, 431] width 47 height 21
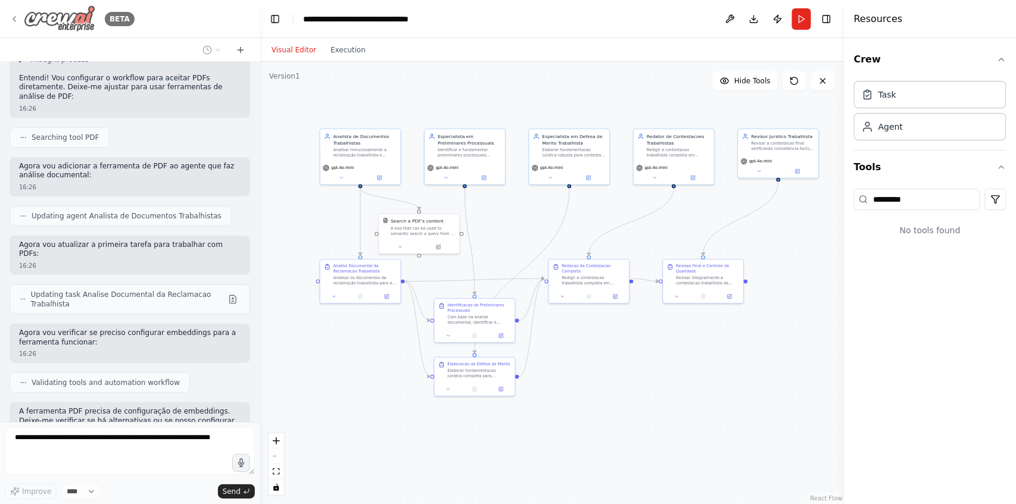
click at [17, 17] on icon at bounding box center [15, 19] width 10 height 10
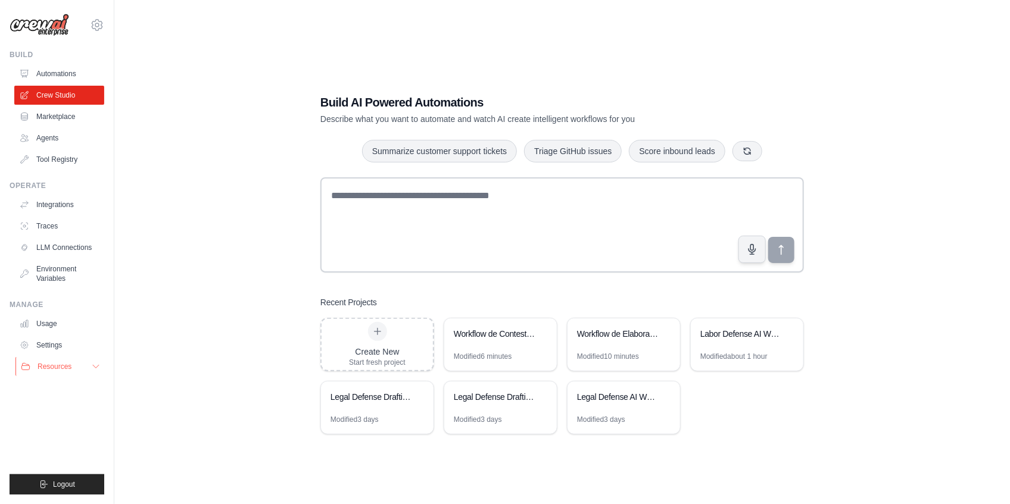
click at [45, 371] on span "Resources" at bounding box center [55, 367] width 34 height 10
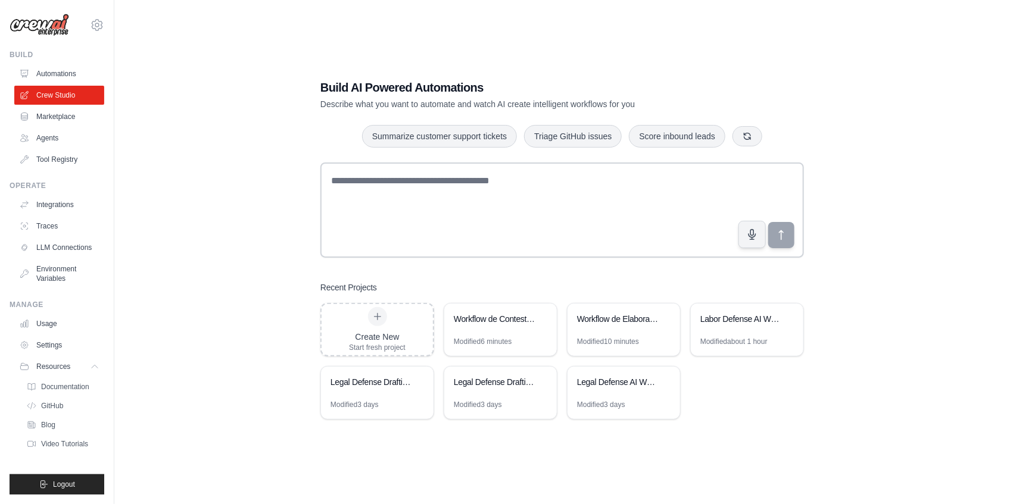
scroll to position [24, 0]
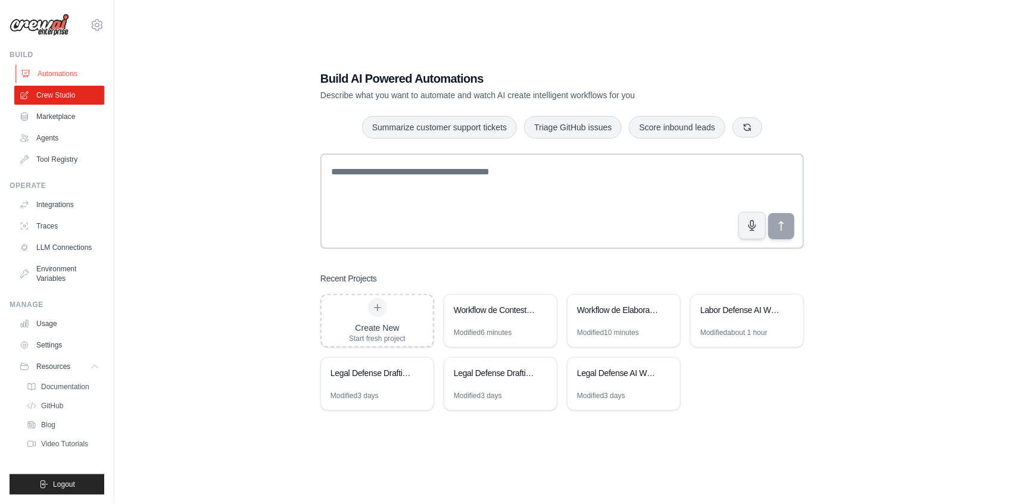
click at [52, 75] on link "Automations" at bounding box center [60, 73] width 90 height 19
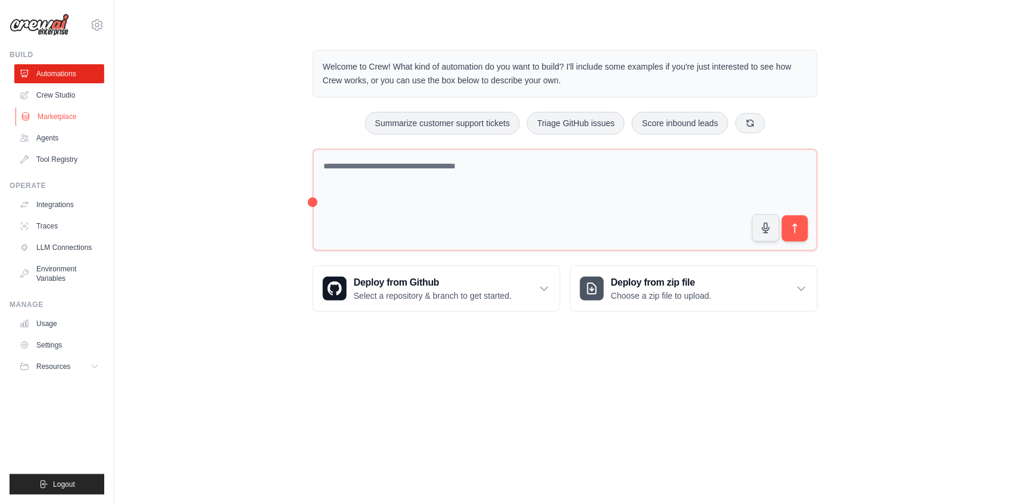
click at [50, 121] on link "Marketplace" at bounding box center [60, 116] width 90 height 19
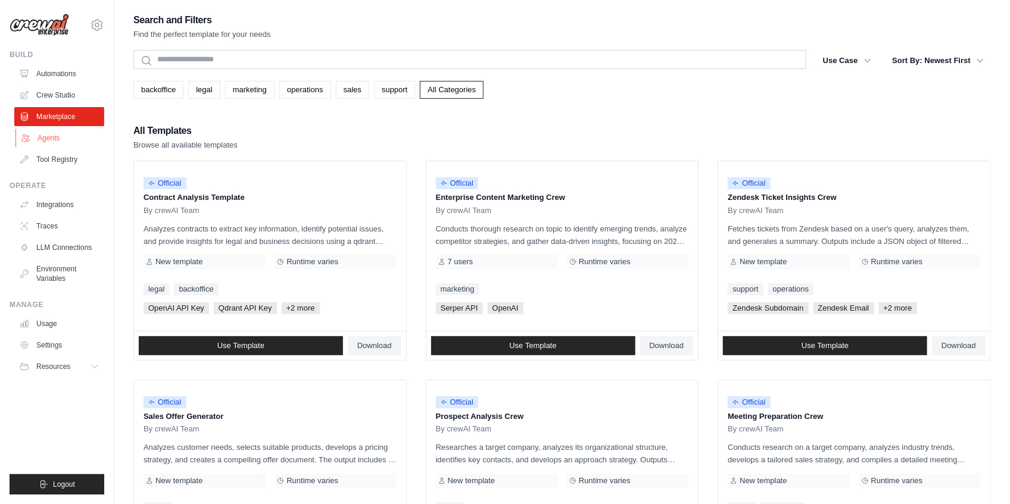
click at [52, 144] on link "Agents" at bounding box center [60, 138] width 90 height 19
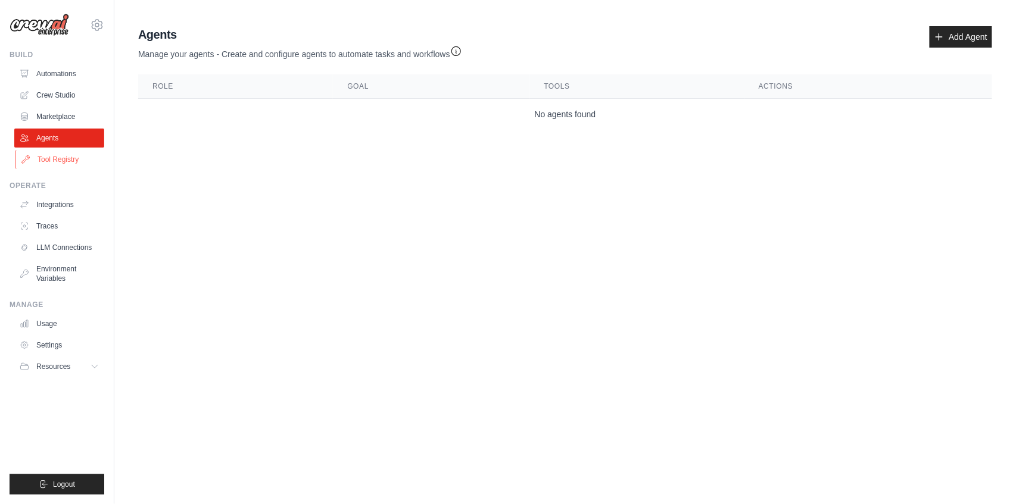
click at [55, 160] on link "Tool Registry" at bounding box center [60, 159] width 90 height 19
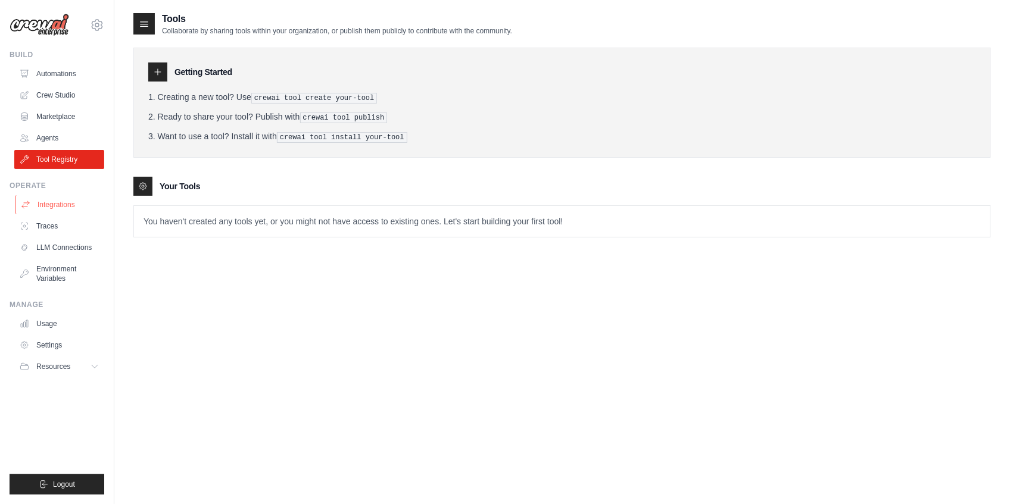
click at [61, 210] on link "Integrations" at bounding box center [60, 204] width 90 height 19
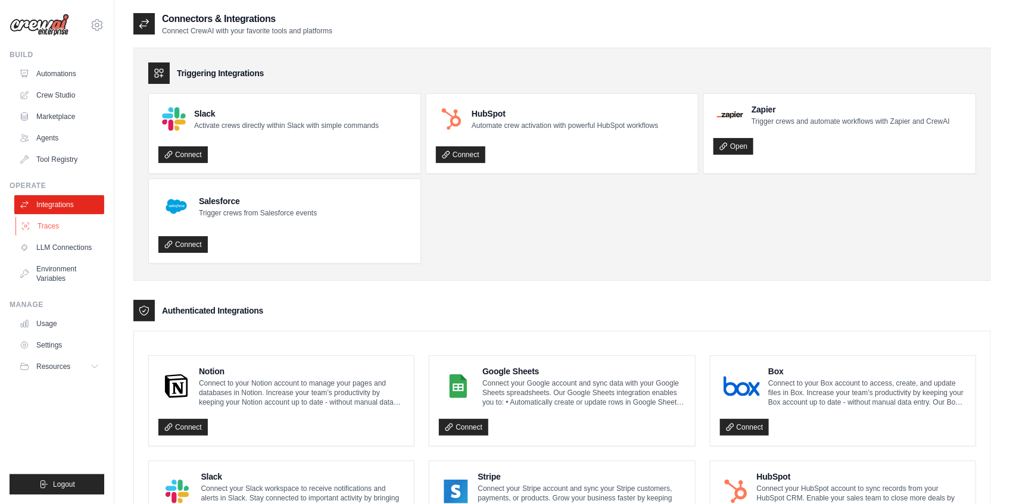
click at [55, 227] on link "Traces" at bounding box center [60, 226] width 90 height 19
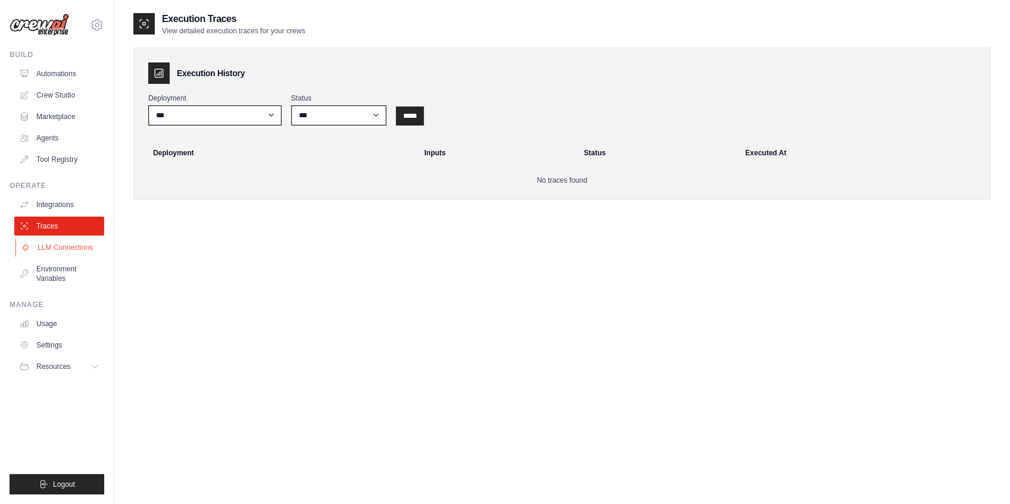
click at [57, 251] on link "LLM Connections" at bounding box center [60, 247] width 90 height 19
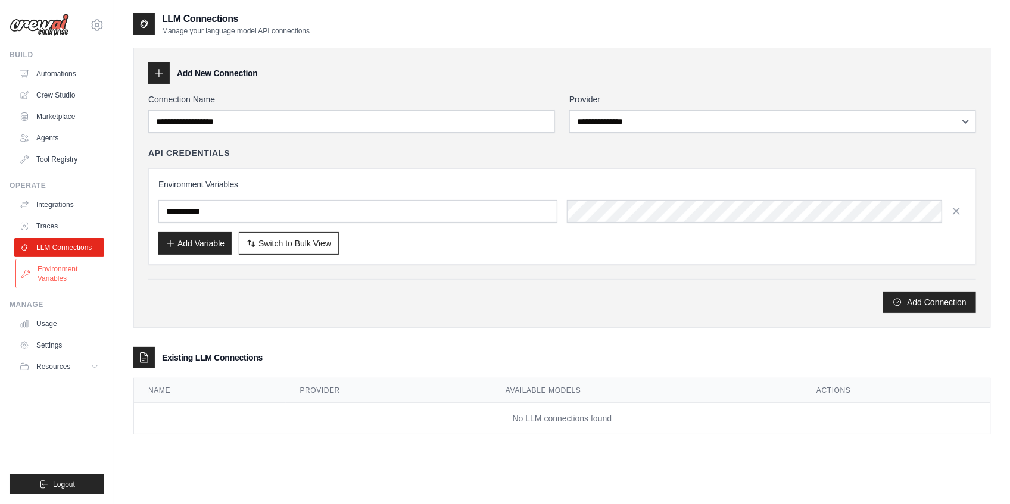
click at [54, 278] on link "Environment Variables" at bounding box center [60, 274] width 90 height 29
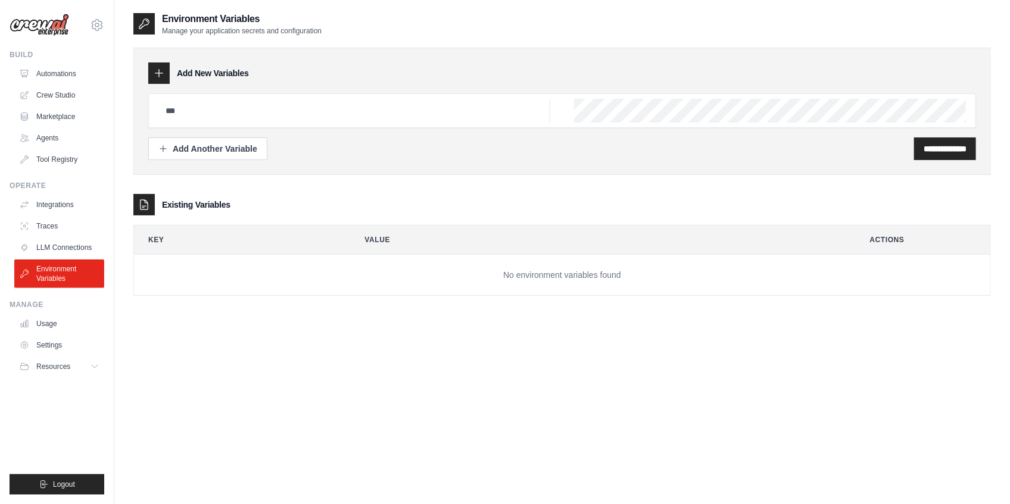
drag, startPoint x: 231, startPoint y: 336, endPoint x: 250, endPoint y: 324, distance: 22.8
click at [247, 326] on div "**********" at bounding box center [562, 264] width 858 height 504
click at [210, 406] on div "**********" at bounding box center [562, 264] width 858 height 504
click at [267, 404] on div "**********" at bounding box center [562, 264] width 858 height 504
